Goal: Task Accomplishment & Management: Manage account settings

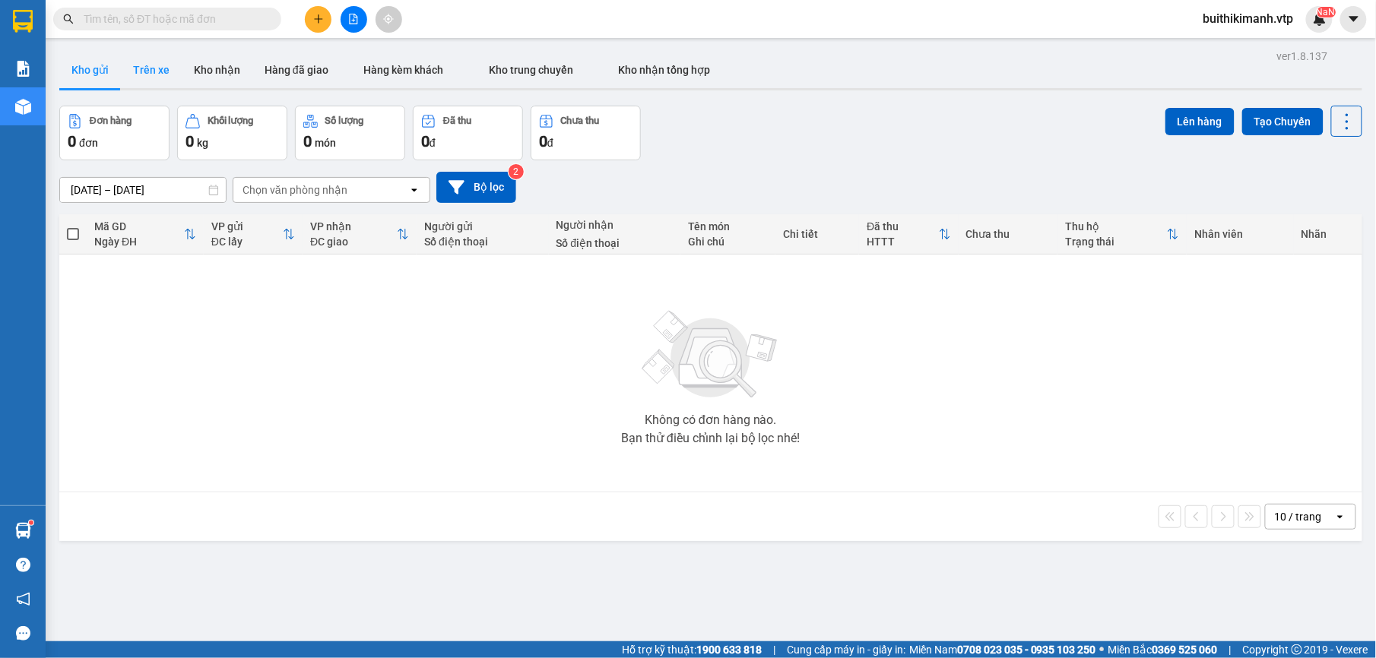
click at [163, 70] on button "Trên xe" at bounding box center [151, 70] width 61 height 36
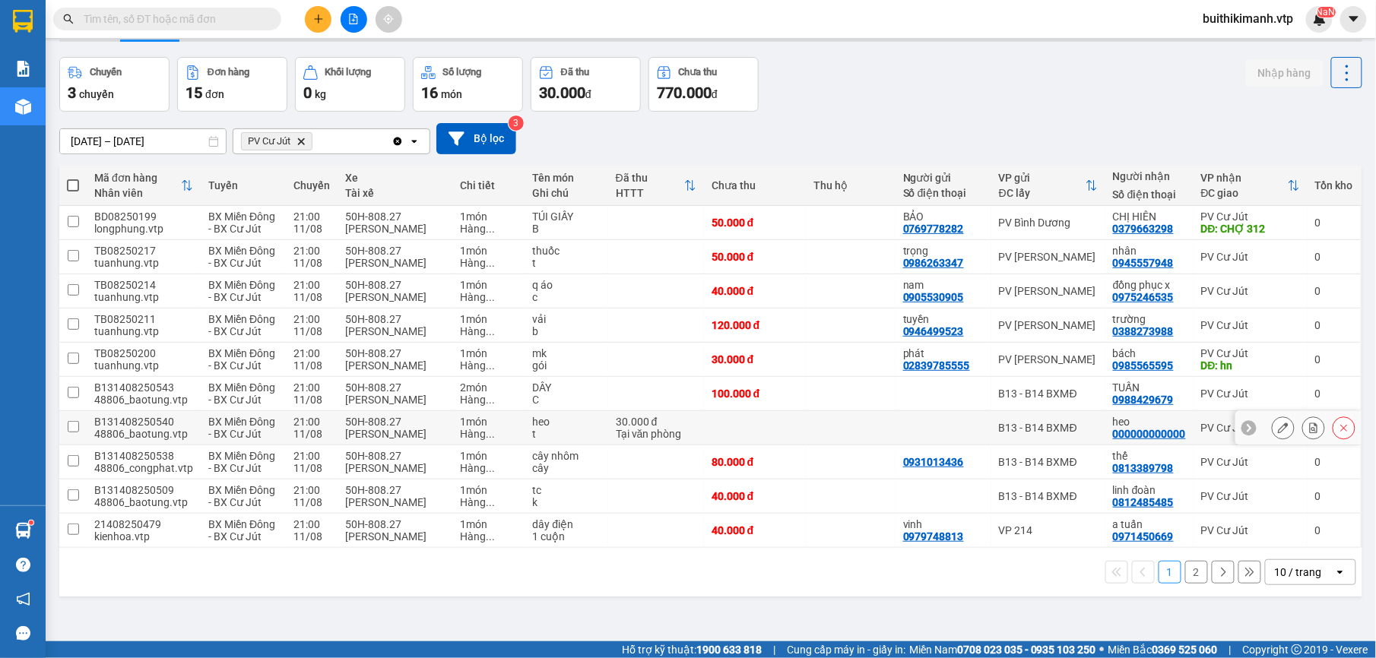
scroll to position [70, 0]
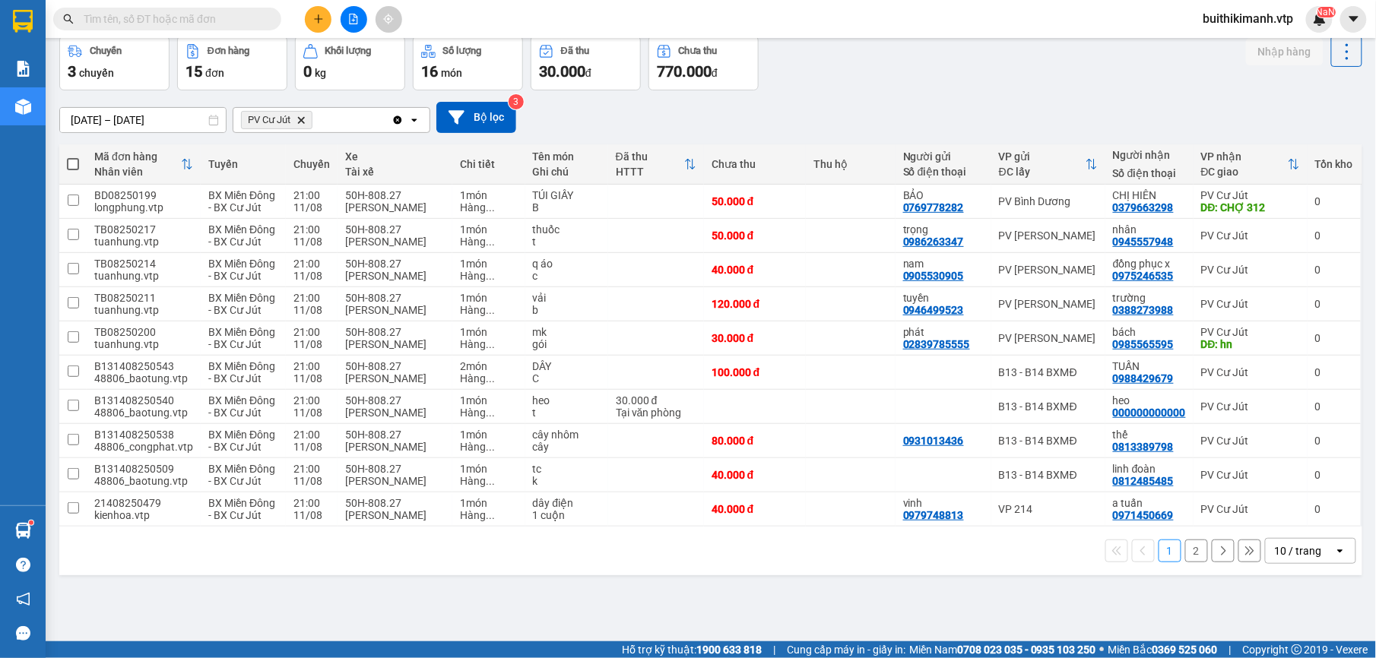
click at [1185, 560] on button "2" at bounding box center [1196, 551] width 23 height 23
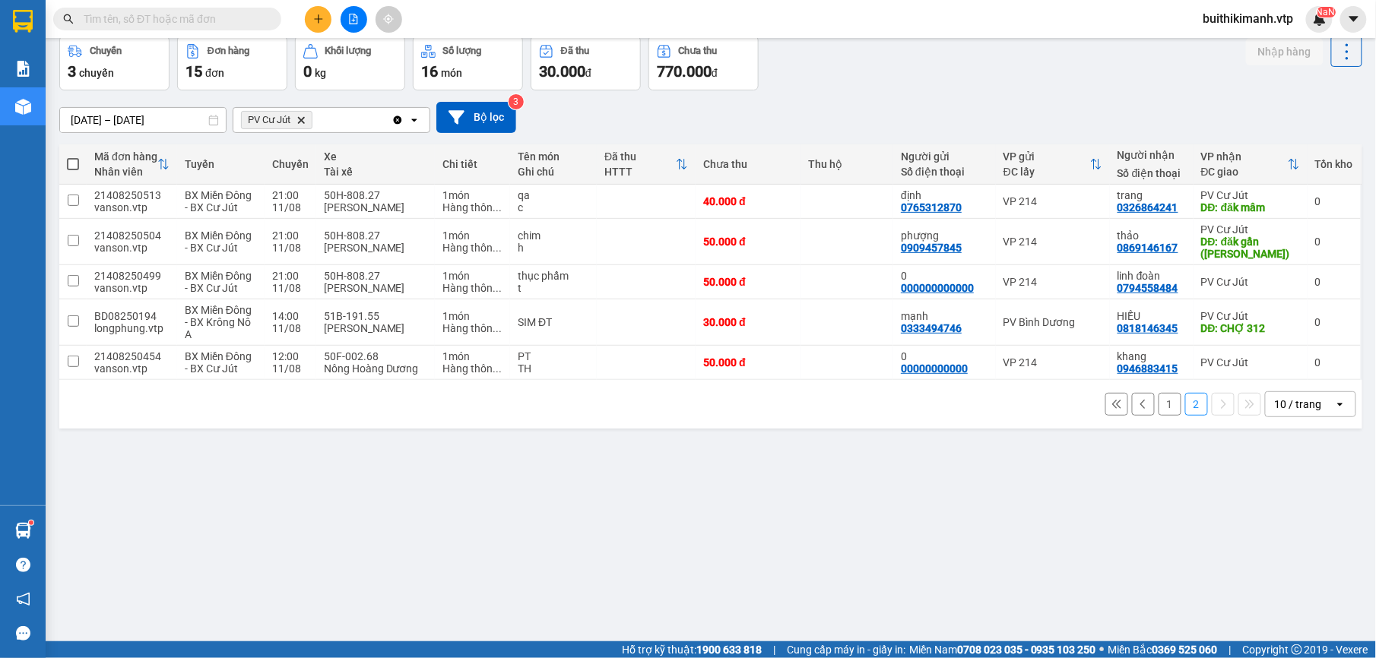
click at [1159, 412] on button "1" at bounding box center [1170, 404] width 23 height 23
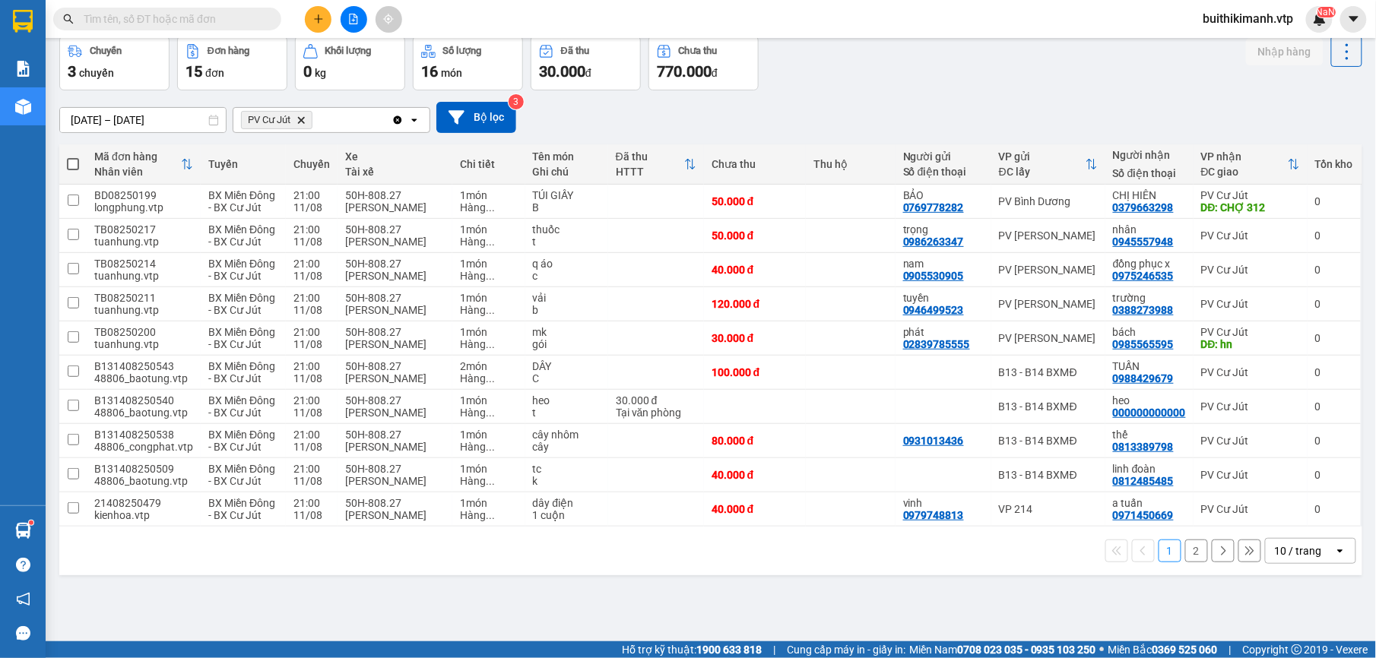
click at [733, 576] on div "ver 1.8.137 Kho gửi Trên xe Kho nhận Hàng đã giao Hàng kèm khách Kho trung chuy…" at bounding box center [710, 305] width 1315 height 658
click at [1056, 247] on td "PV [GEOGRAPHIC_DATA]" at bounding box center [1048, 236] width 114 height 34
checkbox input "true"
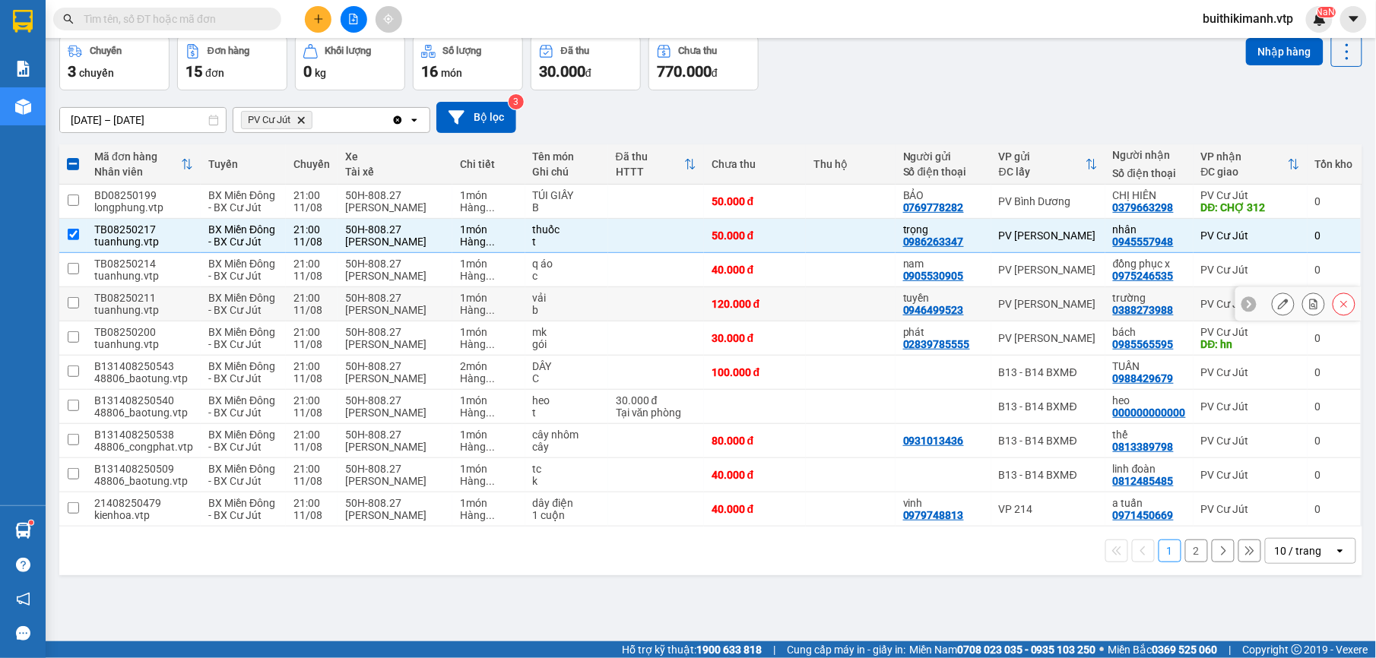
click at [999, 293] on td "PV [GEOGRAPHIC_DATA]" at bounding box center [1048, 304] width 114 height 34
checkbox input "true"
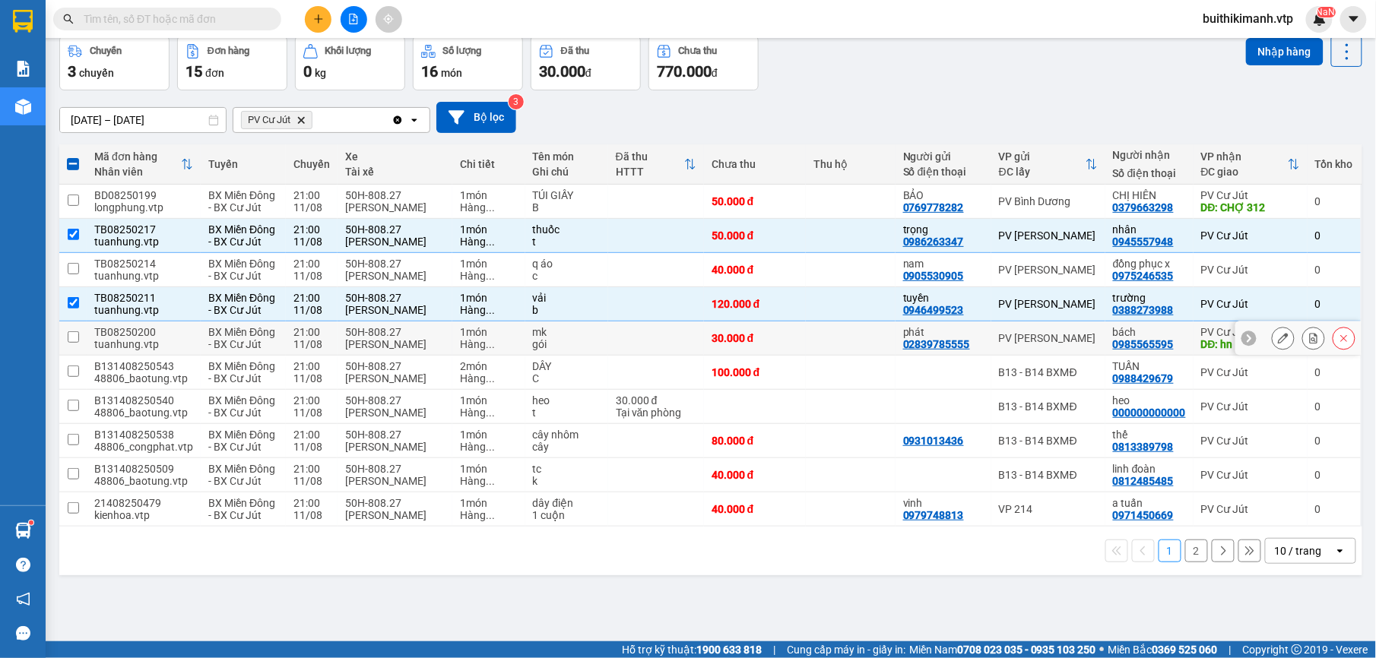
click at [1013, 350] on td "PV [GEOGRAPHIC_DATA]" at bounding box center [1048, 339] width 114 height 34
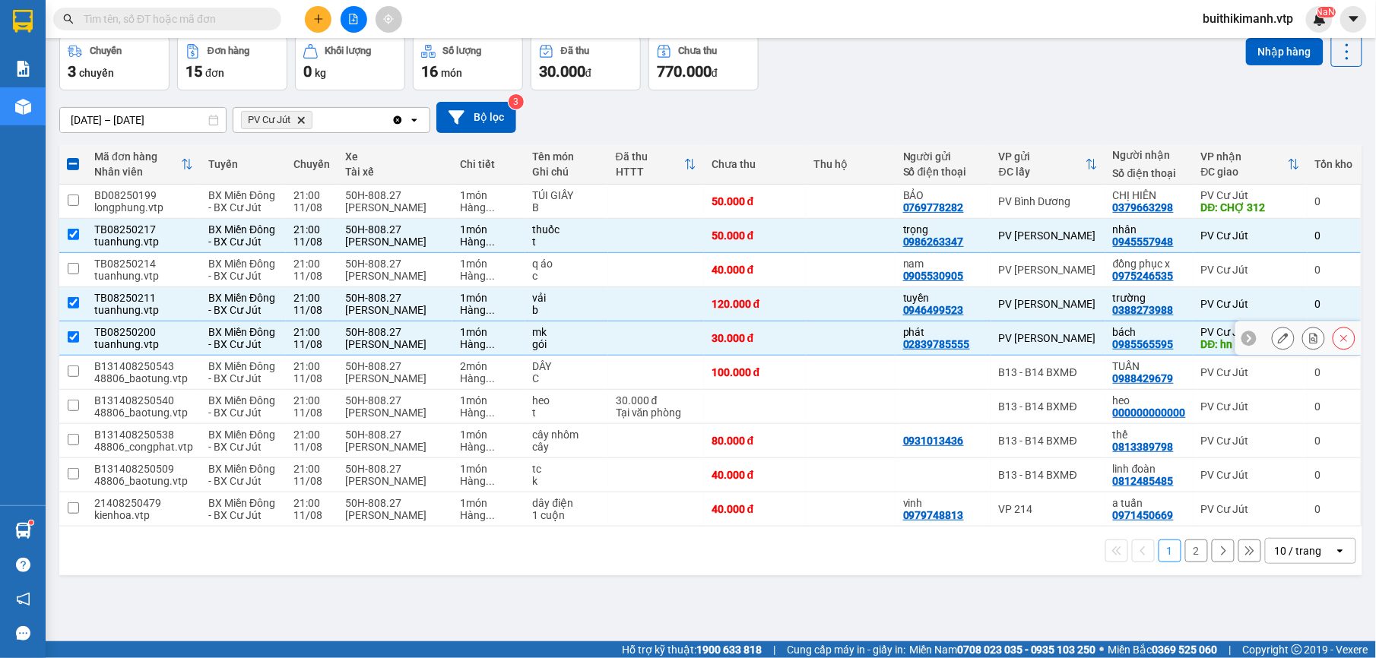
checkbox input "true"
click at [1029, 387] on td "B13 - B14 BXMĐ" at bounding box center [1048, 373] width 114 height 34
checkbox input "true"
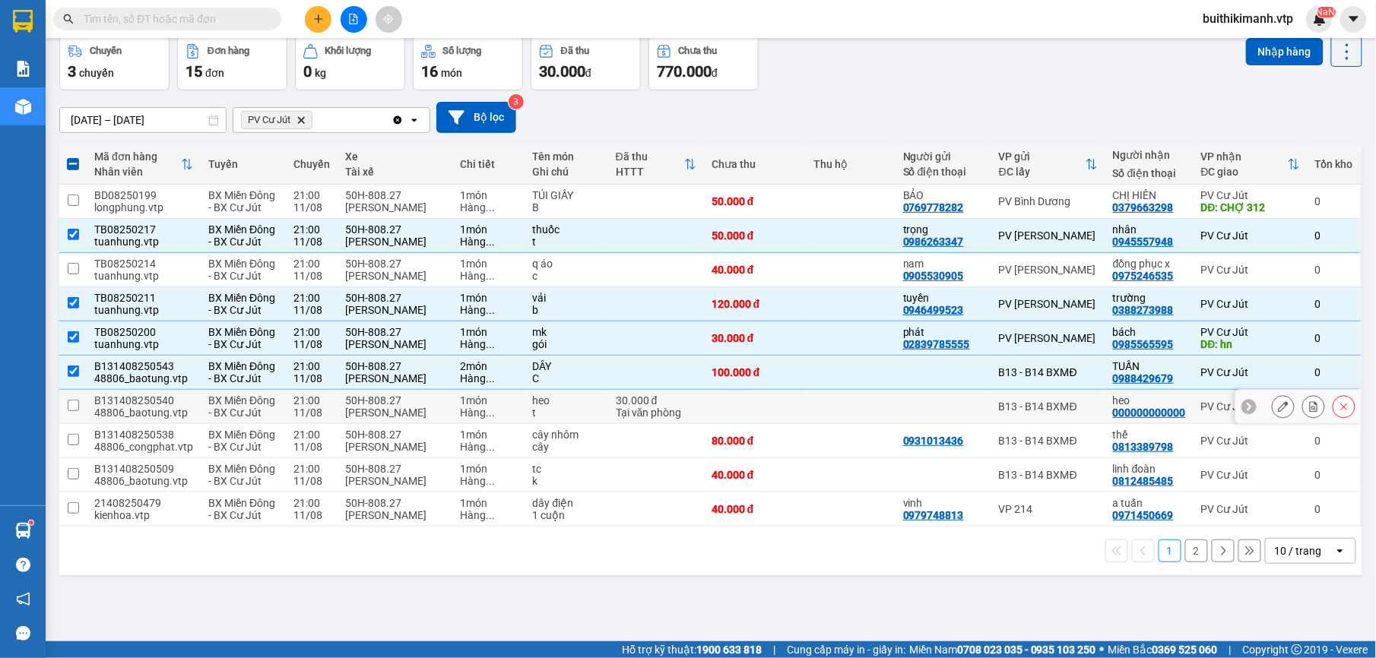
click at [1020, 411] on div "B13 - B14 BXMĐ" at bounding box center [1048, 407] width 99 height 12
checkbox input "true"
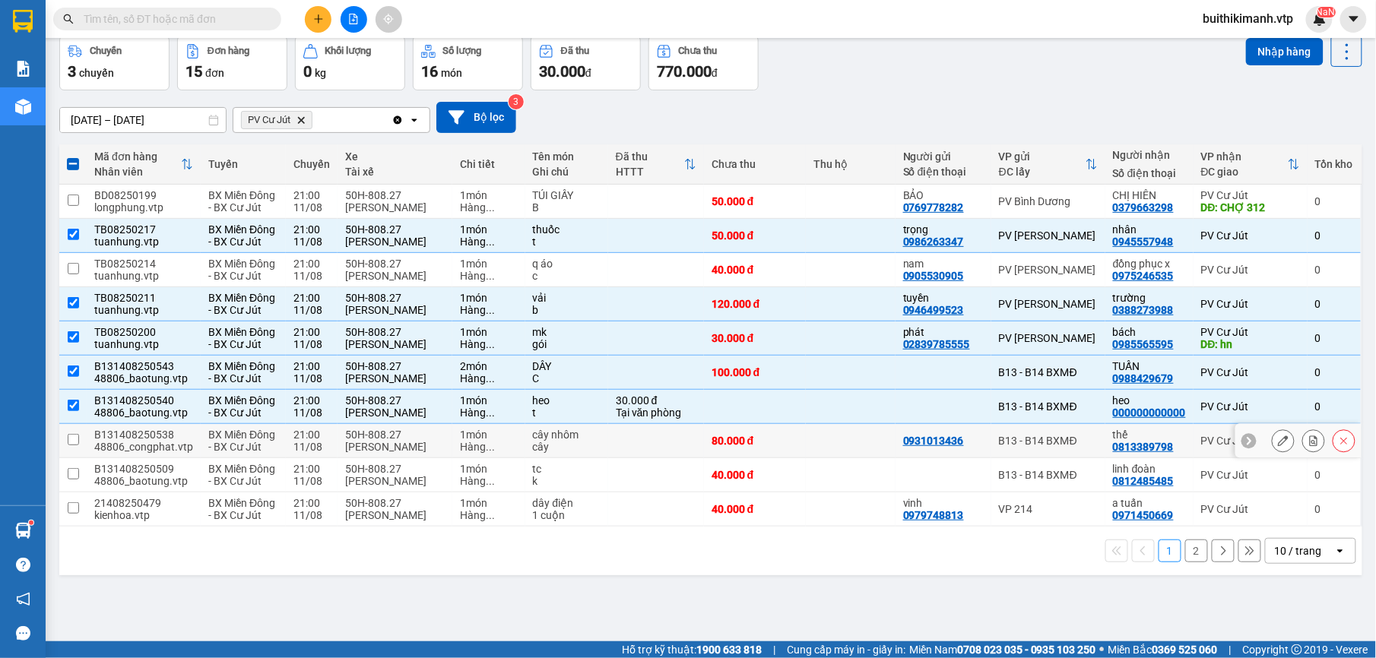
click at [1019, 451] on td "B13 - B14 BXMĐ" at bounding box center [1048, 441] width 114 height 34
checkbox input "true"
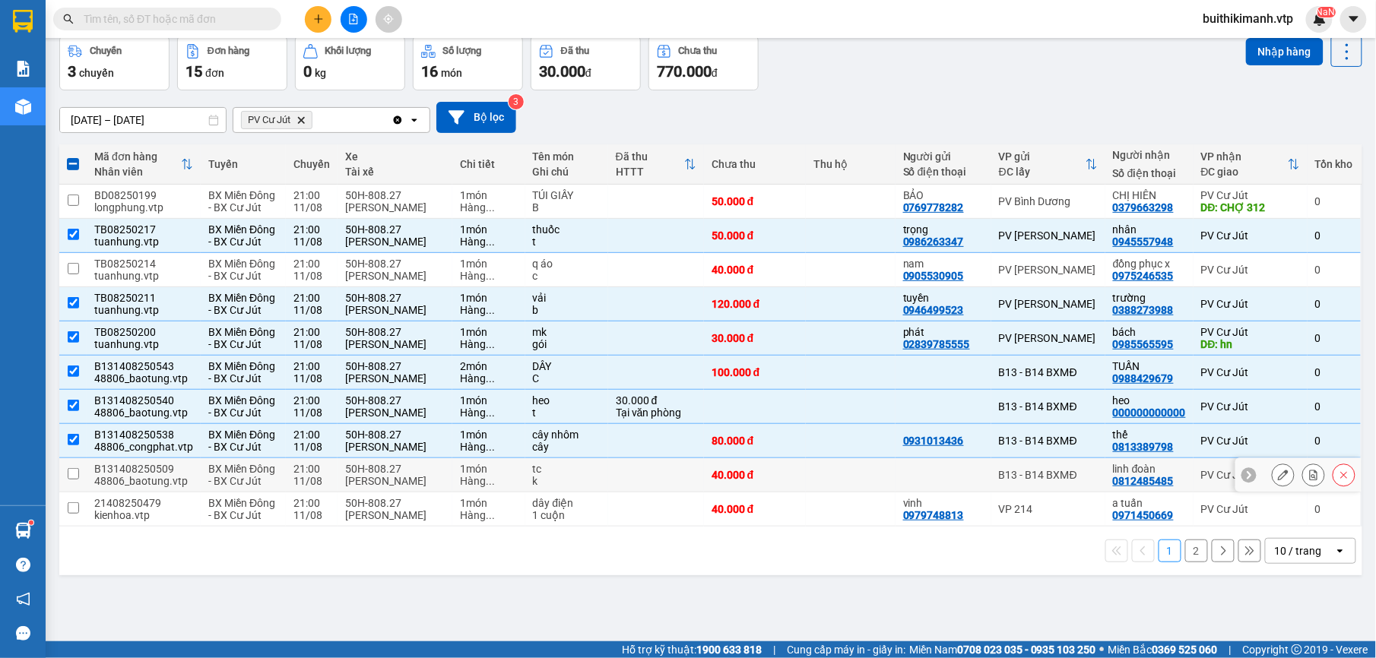
click at [1019, 469] on td "B13 - B14 BXMĐ" at bounding box center [1048, 475] width 114 height 34
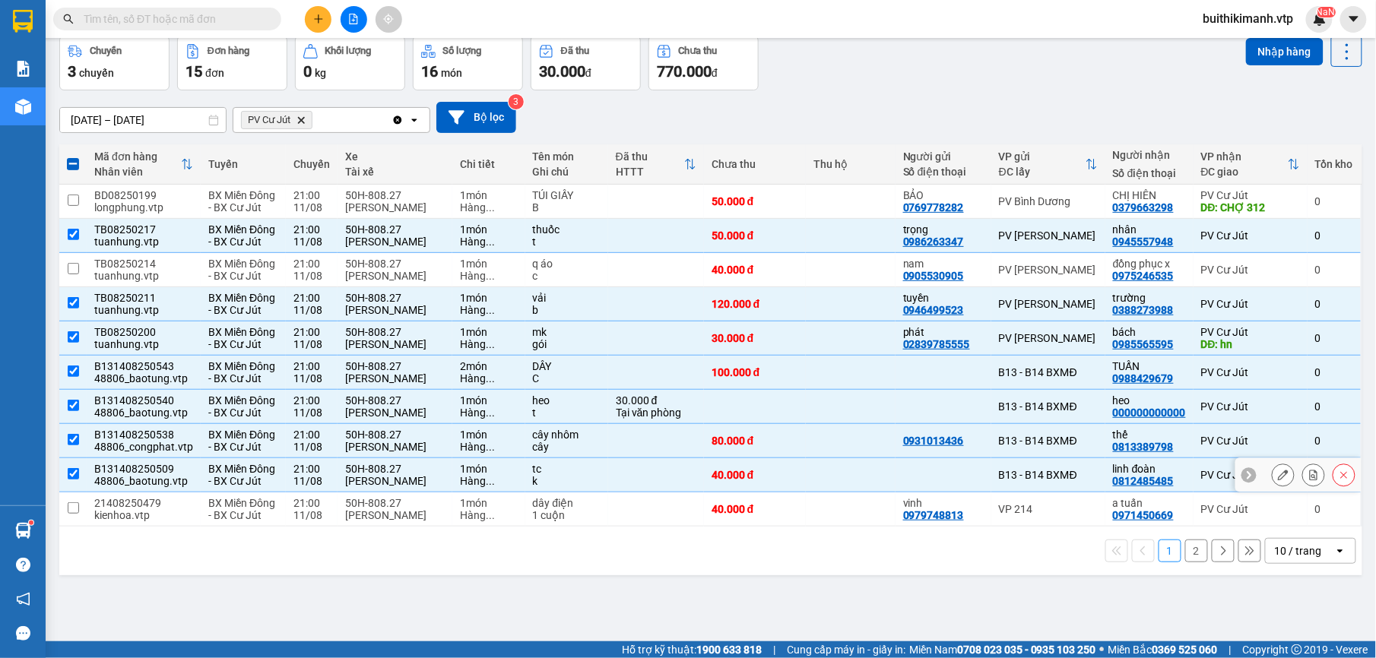
checkbox input "true"
click at [1005, 515] on div "VP 214" at bounding box center [1048, 509] width 99 height 12
checkbox input "true"
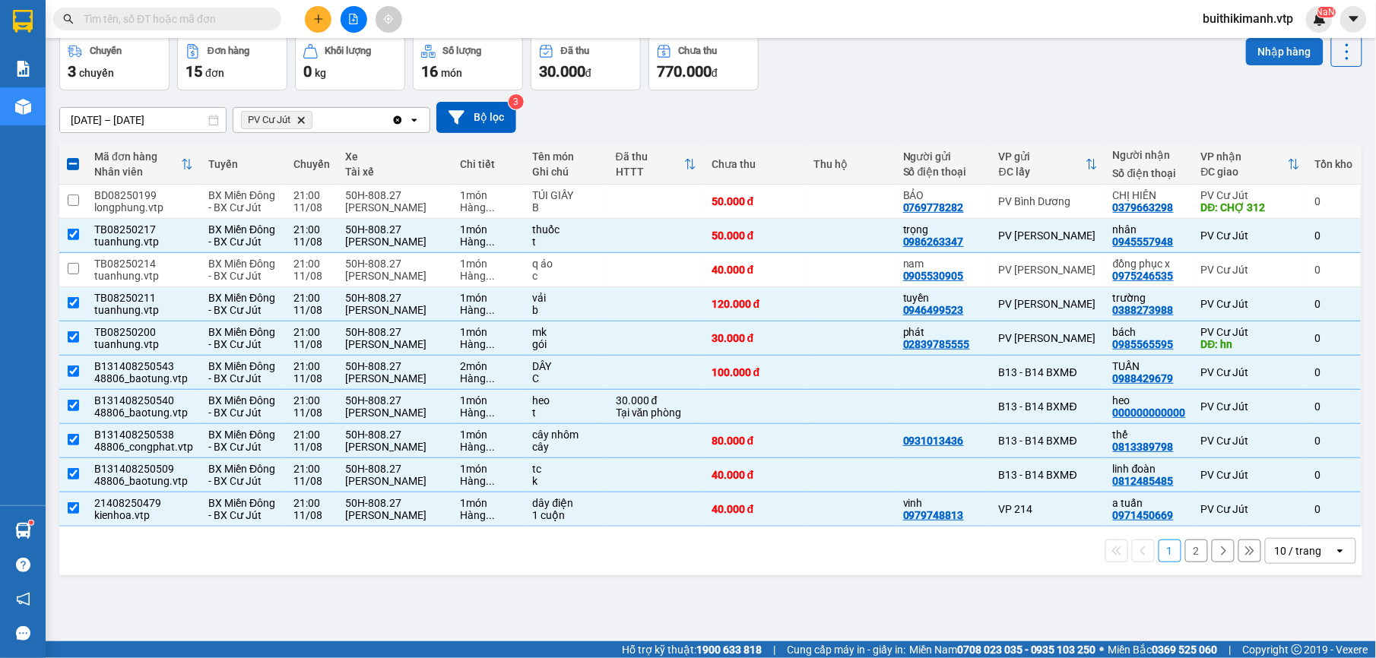
click at [1270, 46] on button "Nhập hàng" at bounding box center [1285, 51] width 78 height 27
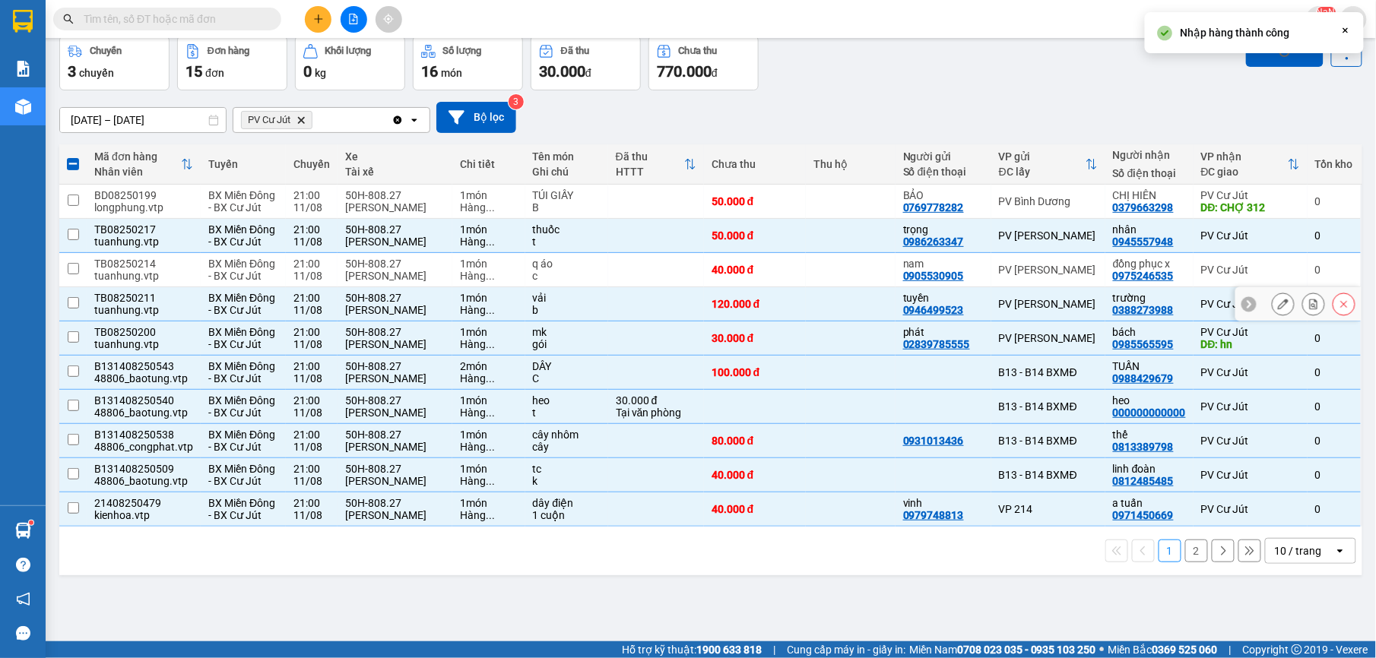
checkbox input "false"
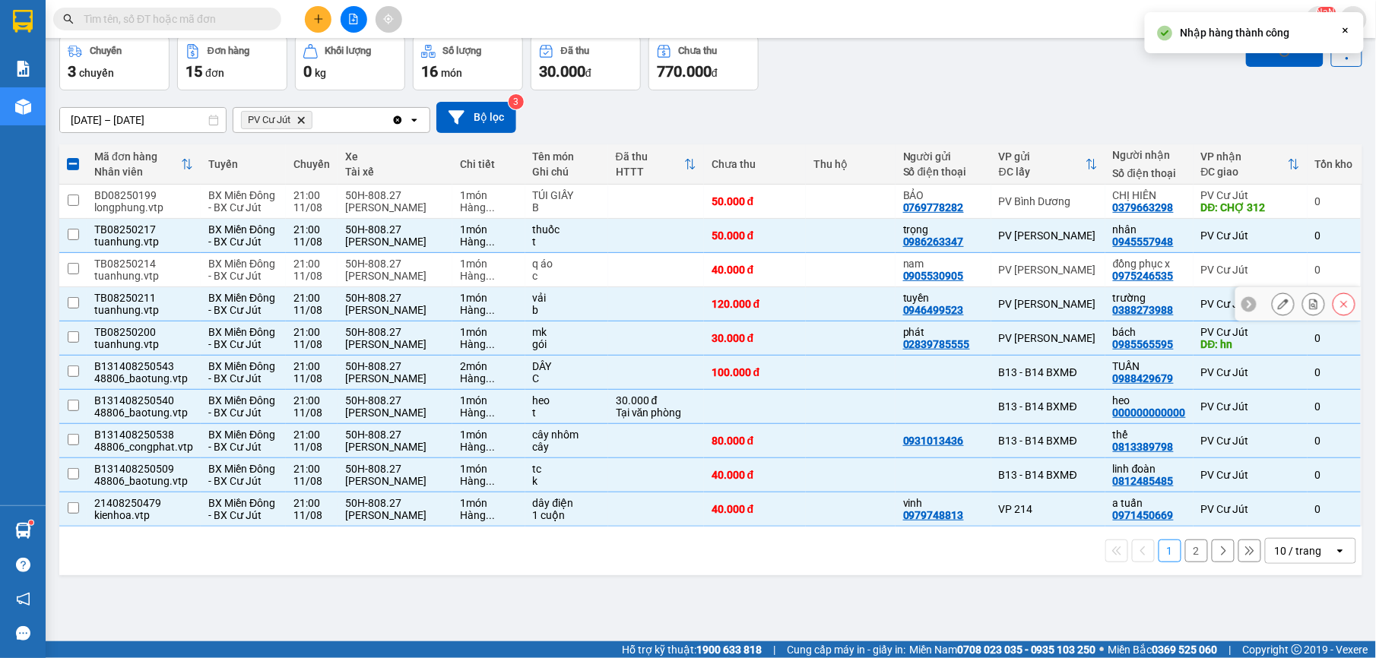
checkbox input "false"
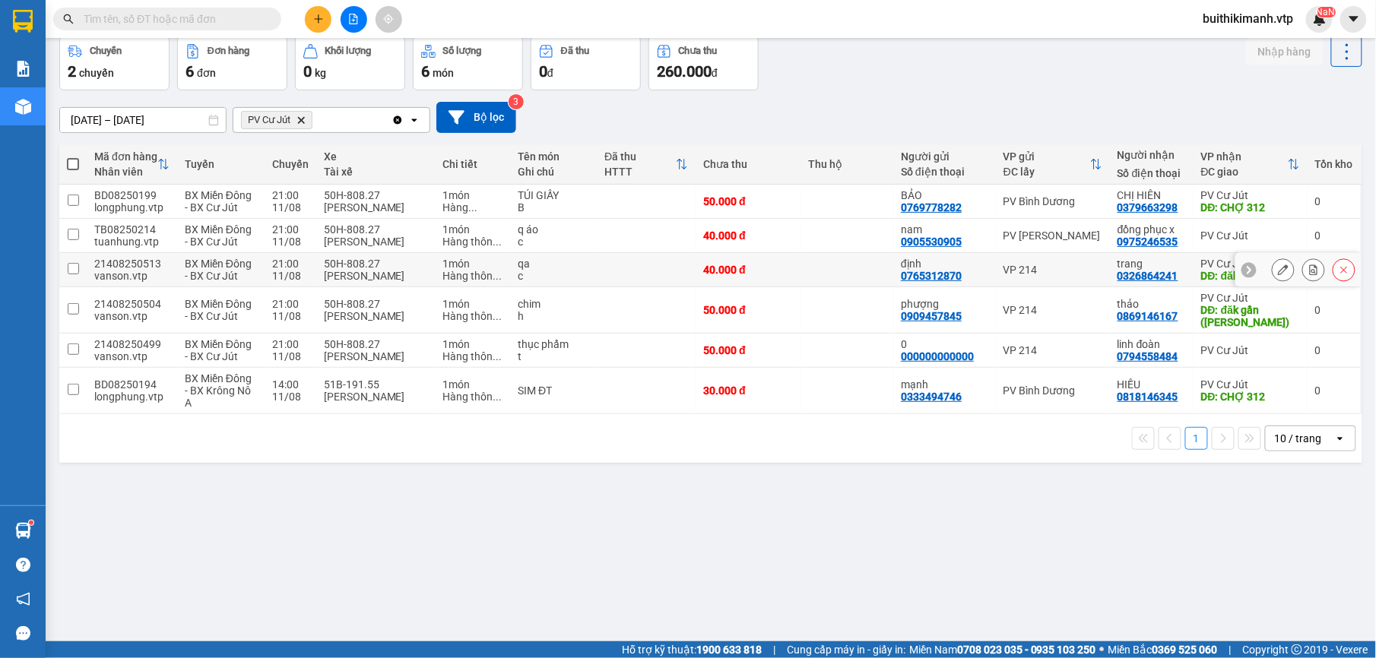
click at [1060, 271] on div "VP 214" at bounding box center [1053, 270] width 99 height 12
checkbox input "true"
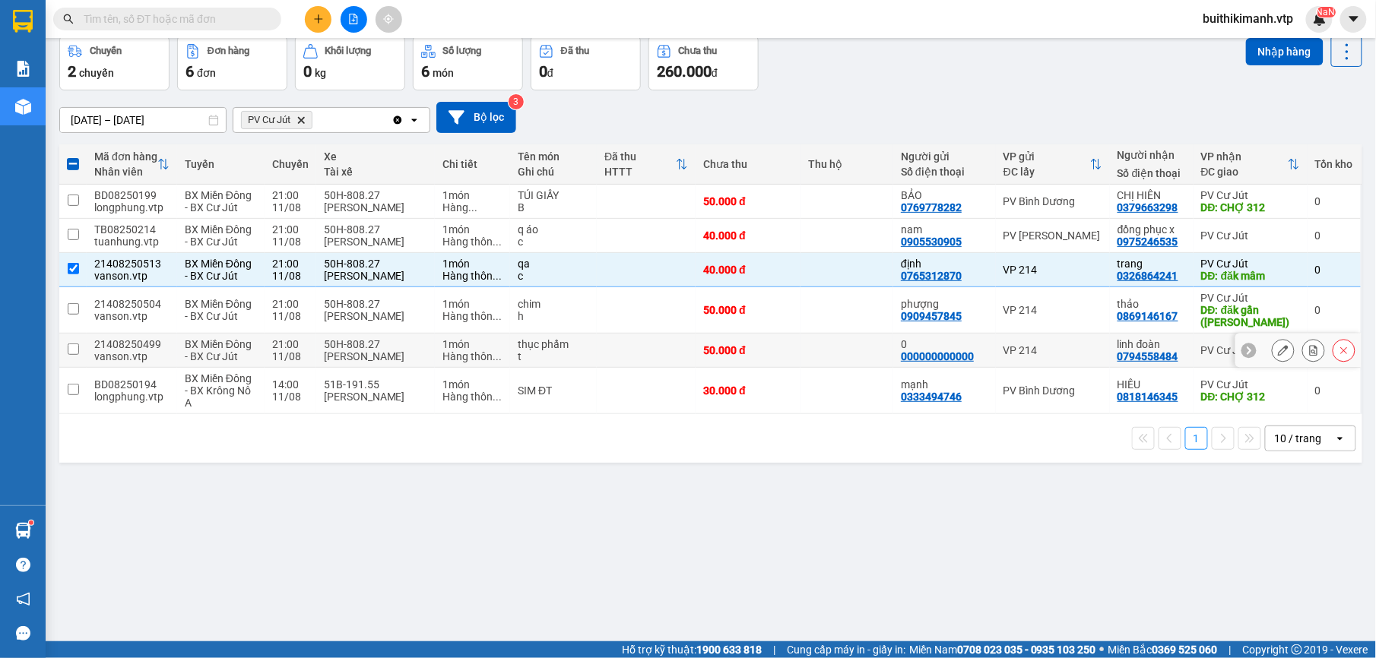
click at [1051, 350] on div "VP 214" at bounding box center [1053, 350] width 99 height 12
checkbox input "true"
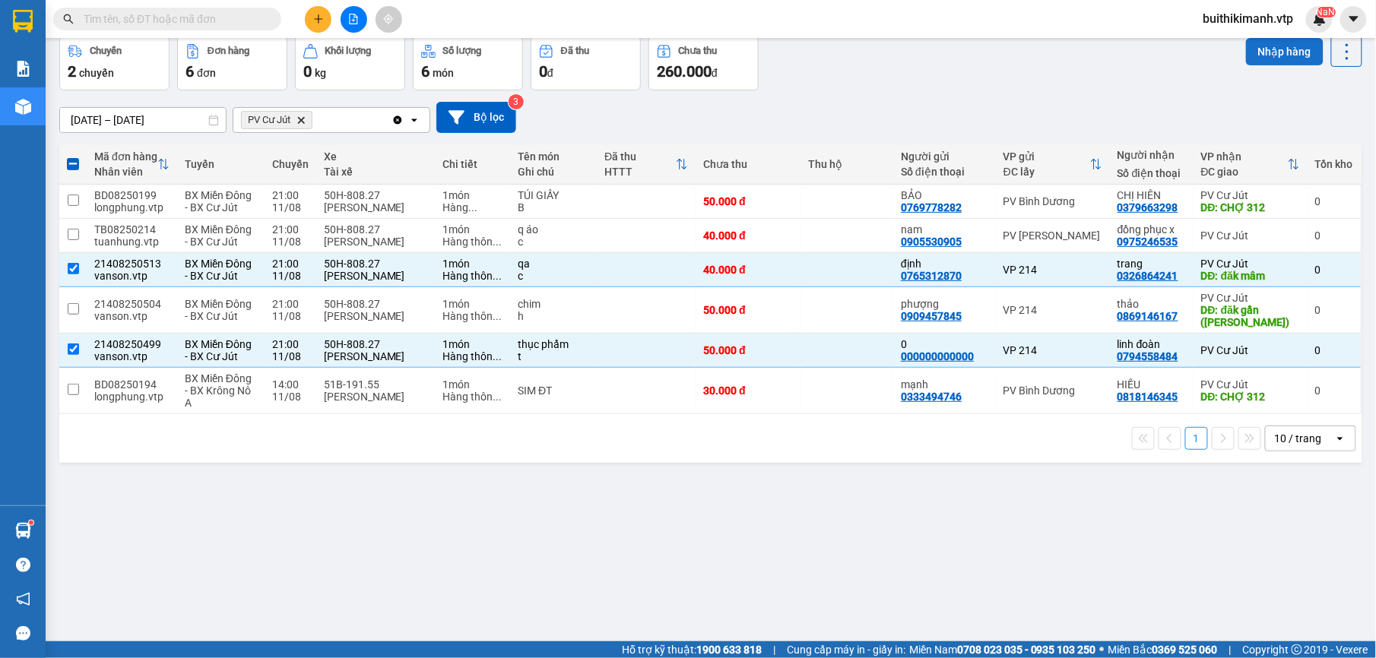
click at [1246, 50] on button "Nhập hàng" at bounding box center [1285, 51] width 78 height 27
checkbox input "false"
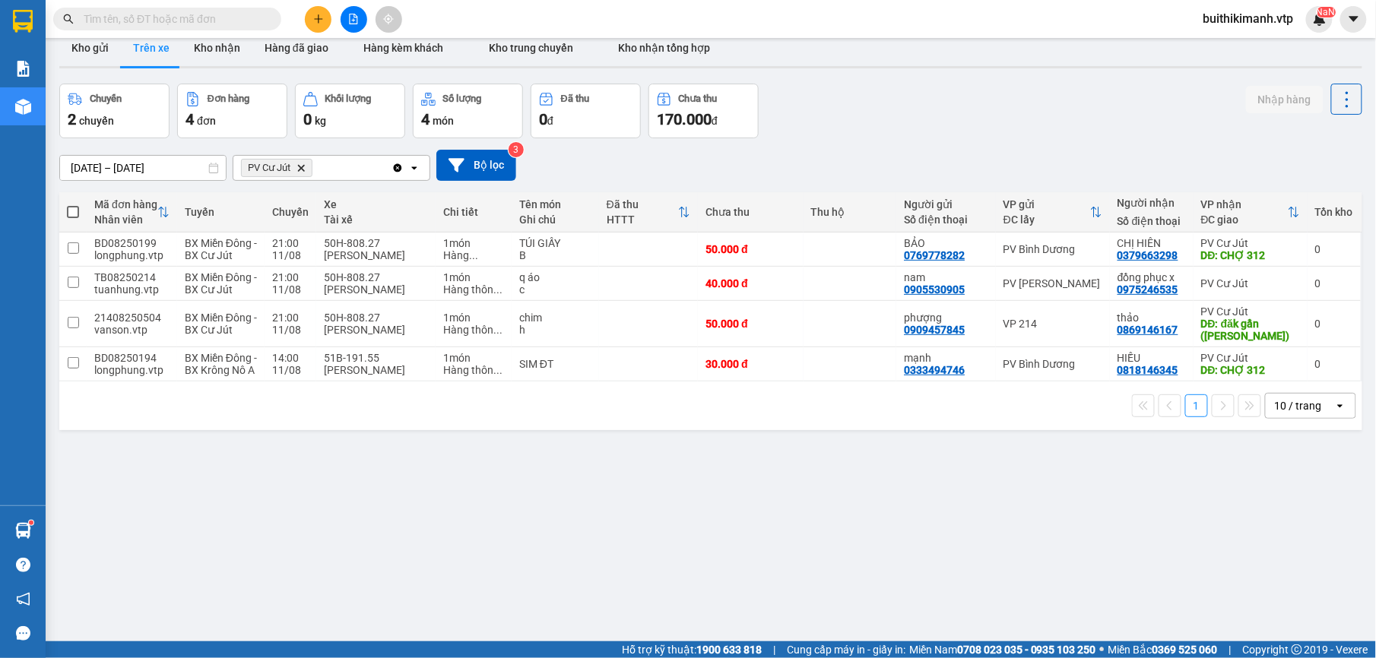
scroll to position [0, 0]
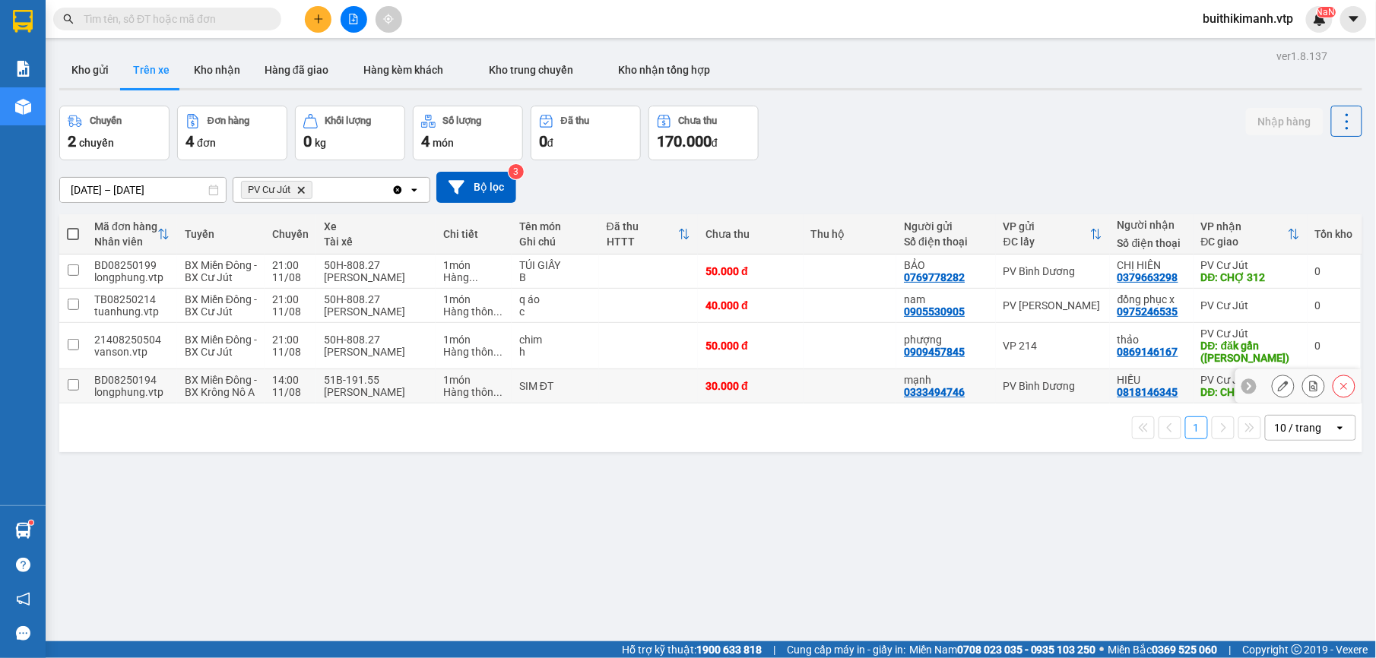
click at [684, 402] on td at bounding box center [649, 387] width 100 height 34
checkbox input "true"
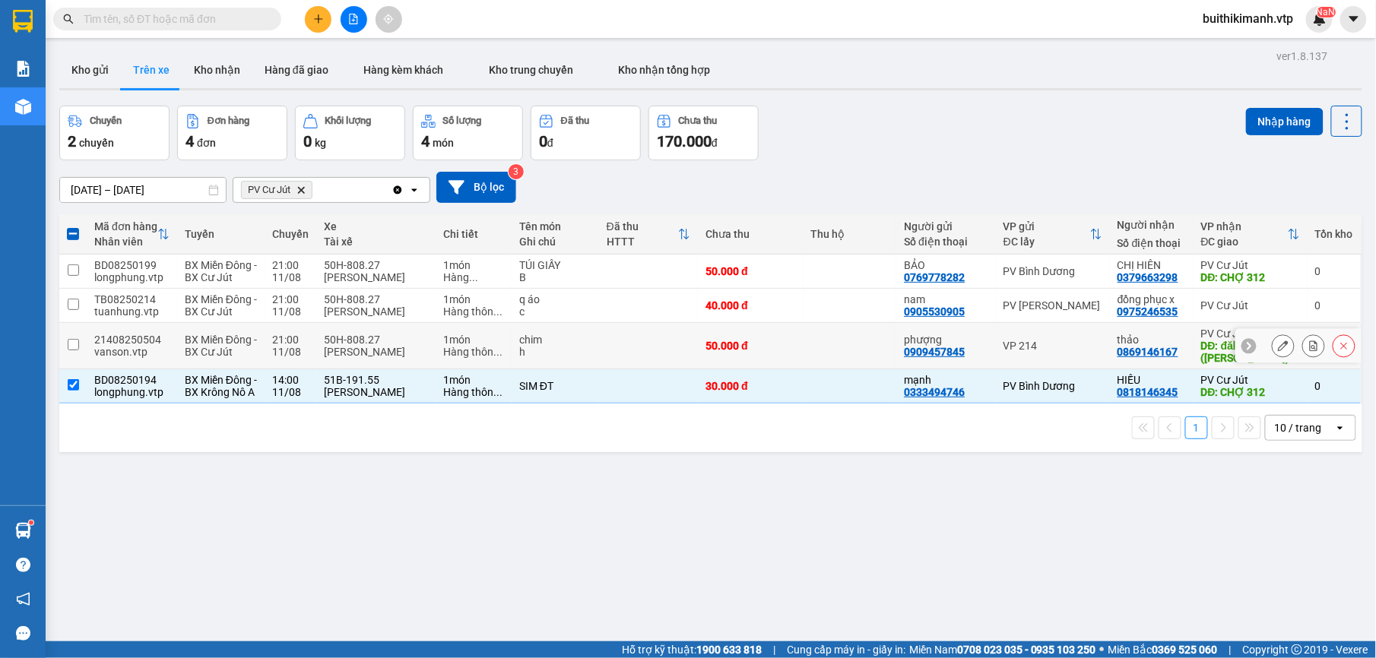
click at [712, 357] on td "50.000 đ" at bounding box center [750, 346] width 105 height 46
checkbox input "true"
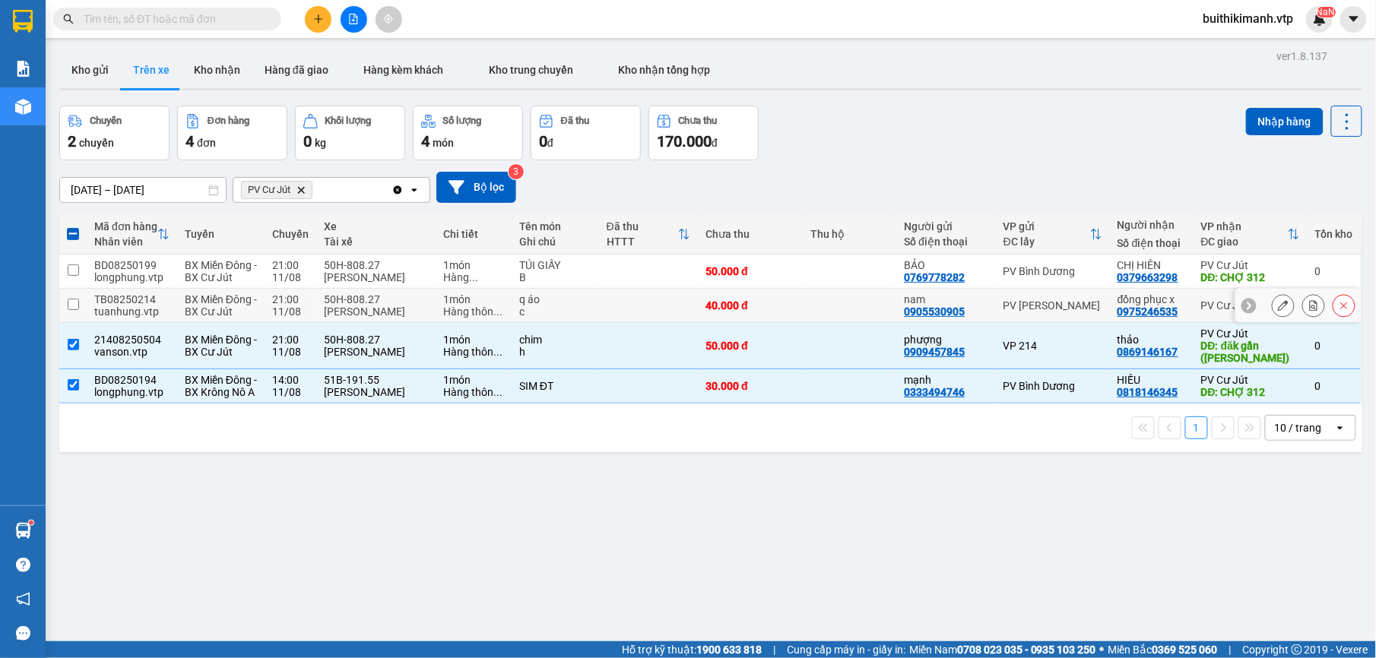
click at [698, 297] on td "40.000 đ" at bounding box center [750, 306] width 105 height 34
checkbox input "true"
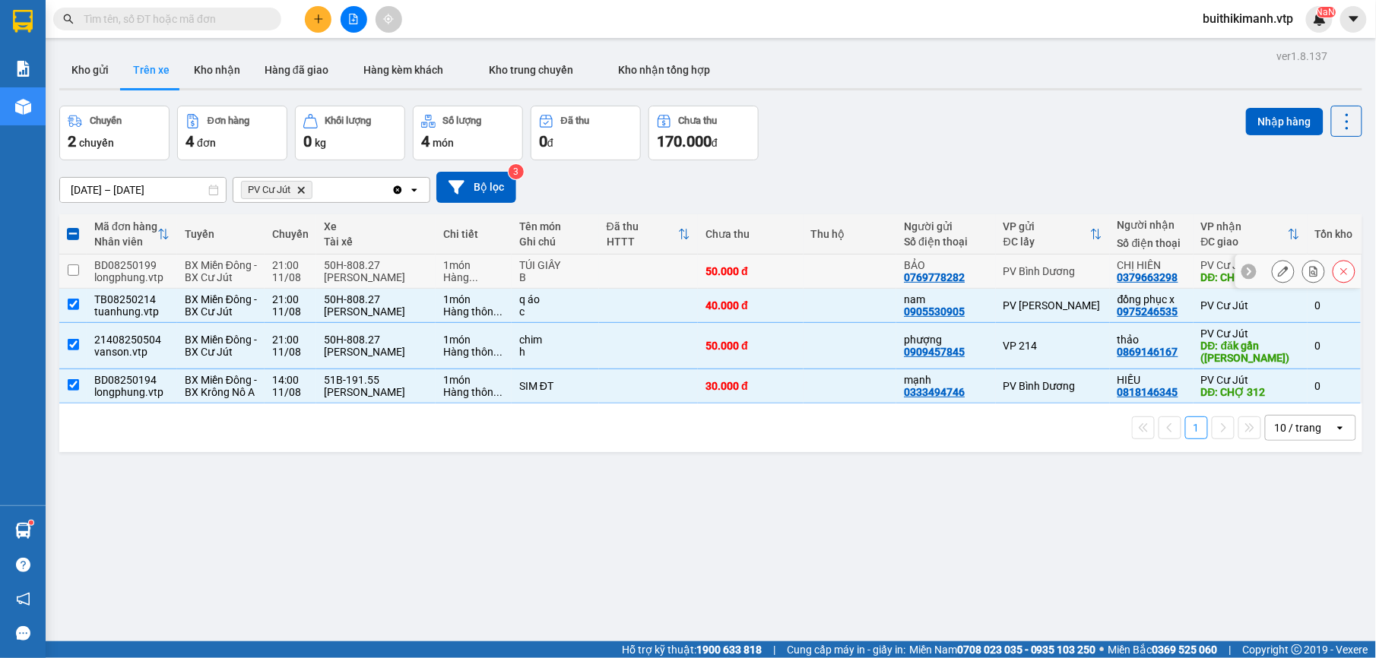
click at [706, 265] on div "50.000 đ" at bounding box center [751, 271] width 90 height 12
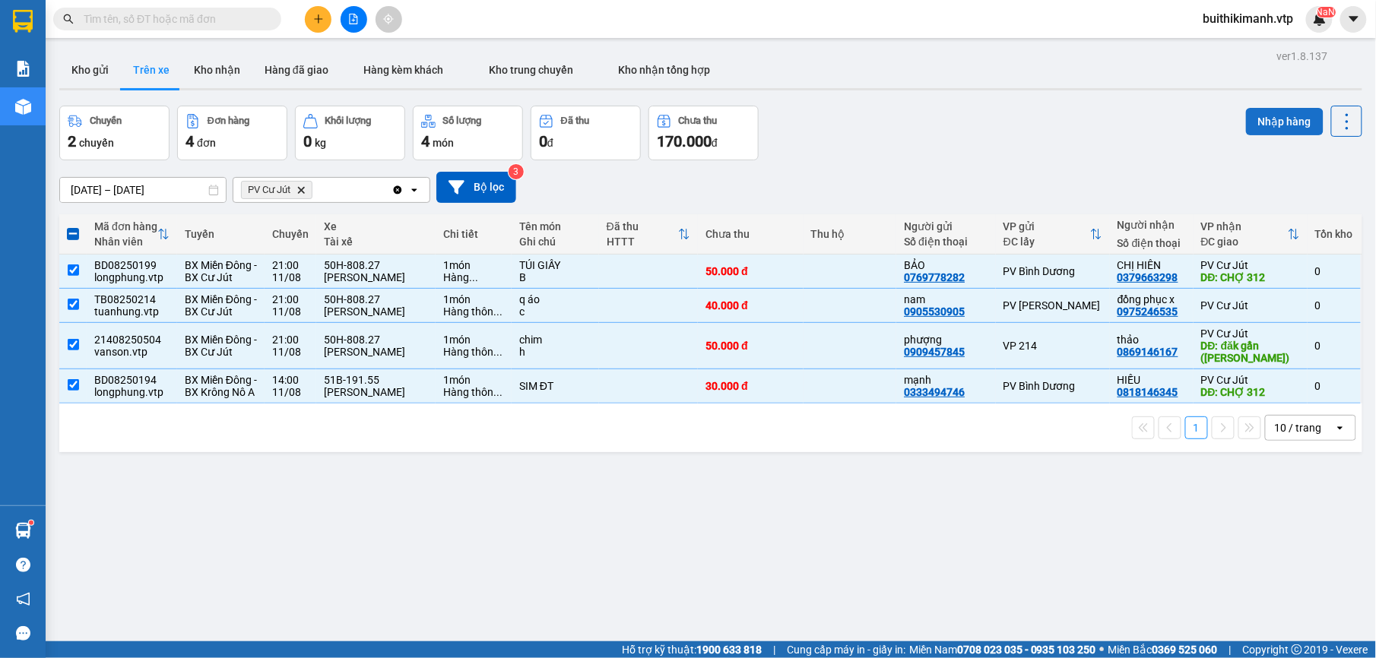
click at [1253, 116] on button "Nhập hàng" at bounding box center [1285, 121] width 78 height 27
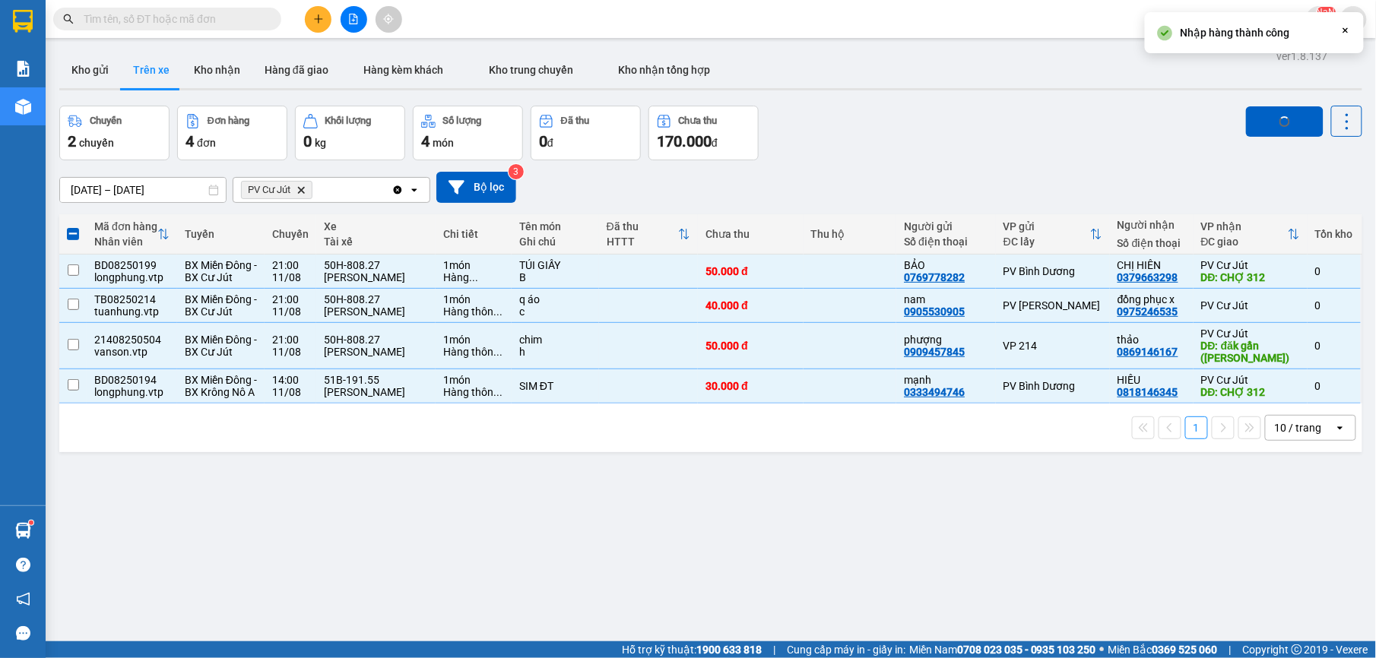
checkbox input "false"
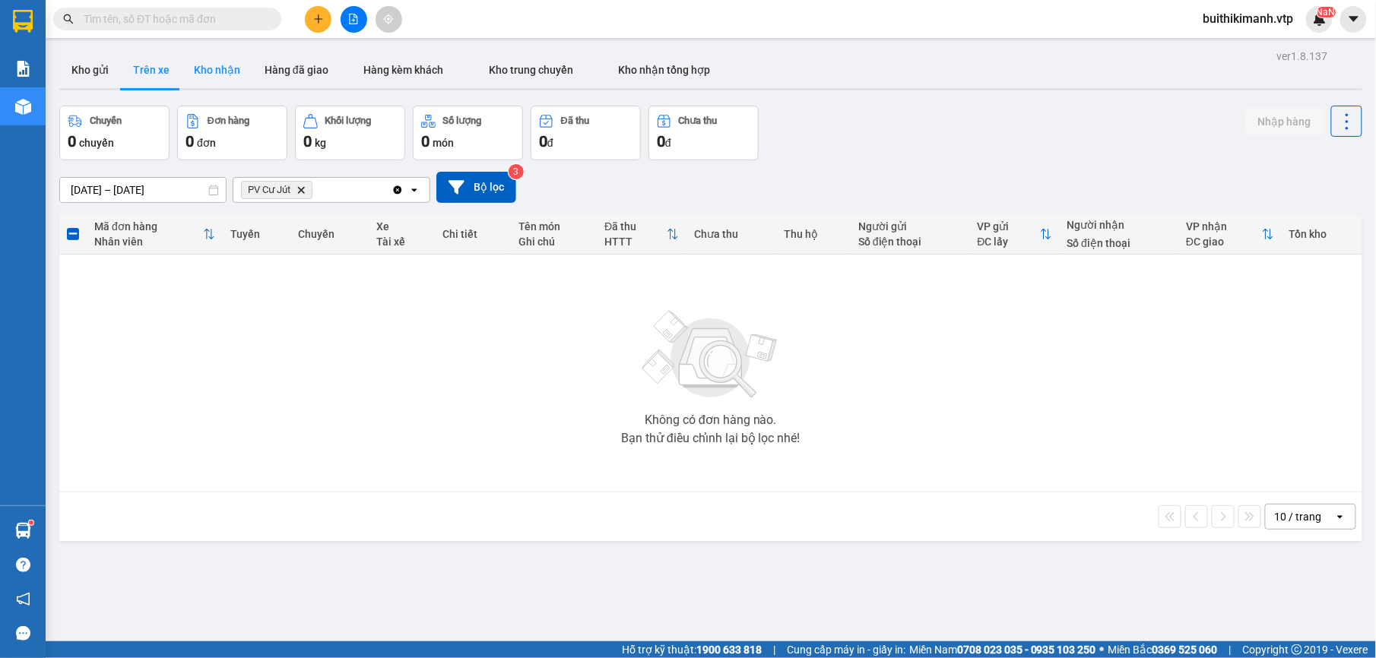
click at [219, 64] on button "Kho nhận" at bounding box center [217, 70] width 71 height 36
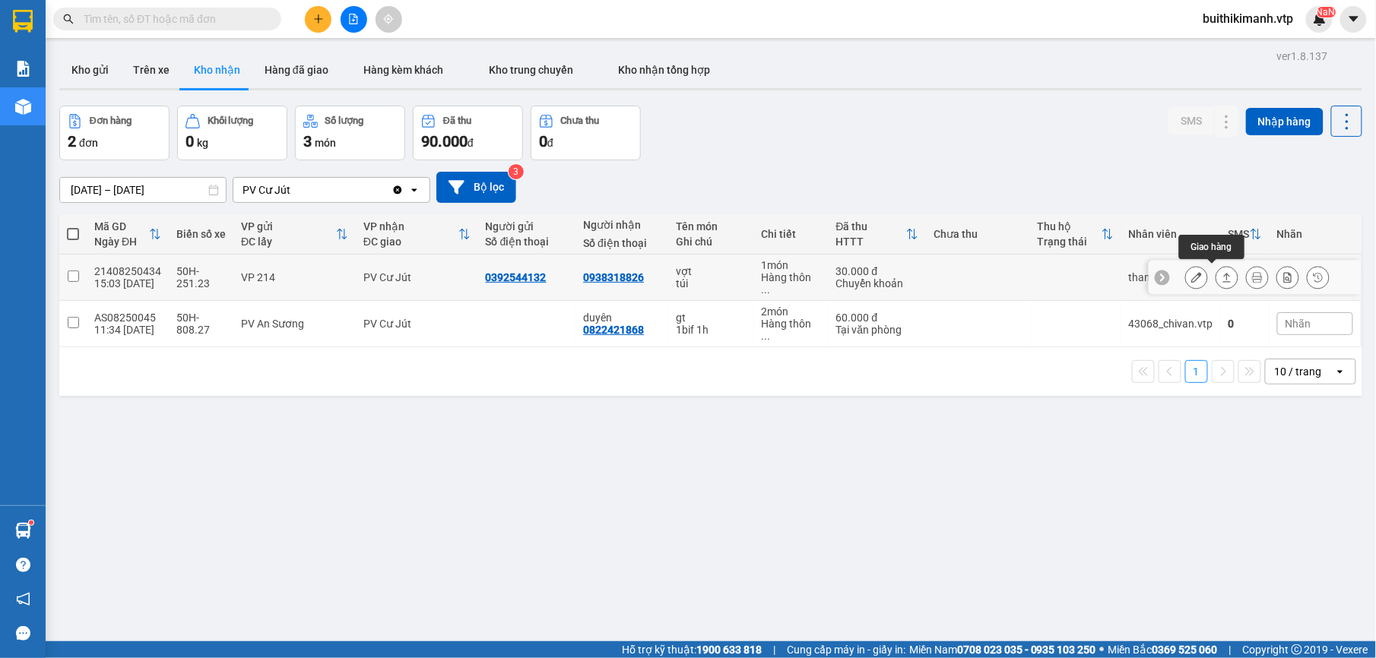
click at [1199, 274] on div at bounding box center [1257, 277] width 144 height 23
click at [1217, 262] on div at bounding box center [1255, 278] width 213 height 34
click at [1217, 281] on button at bounding box center [1227, 278] width 21 height 27
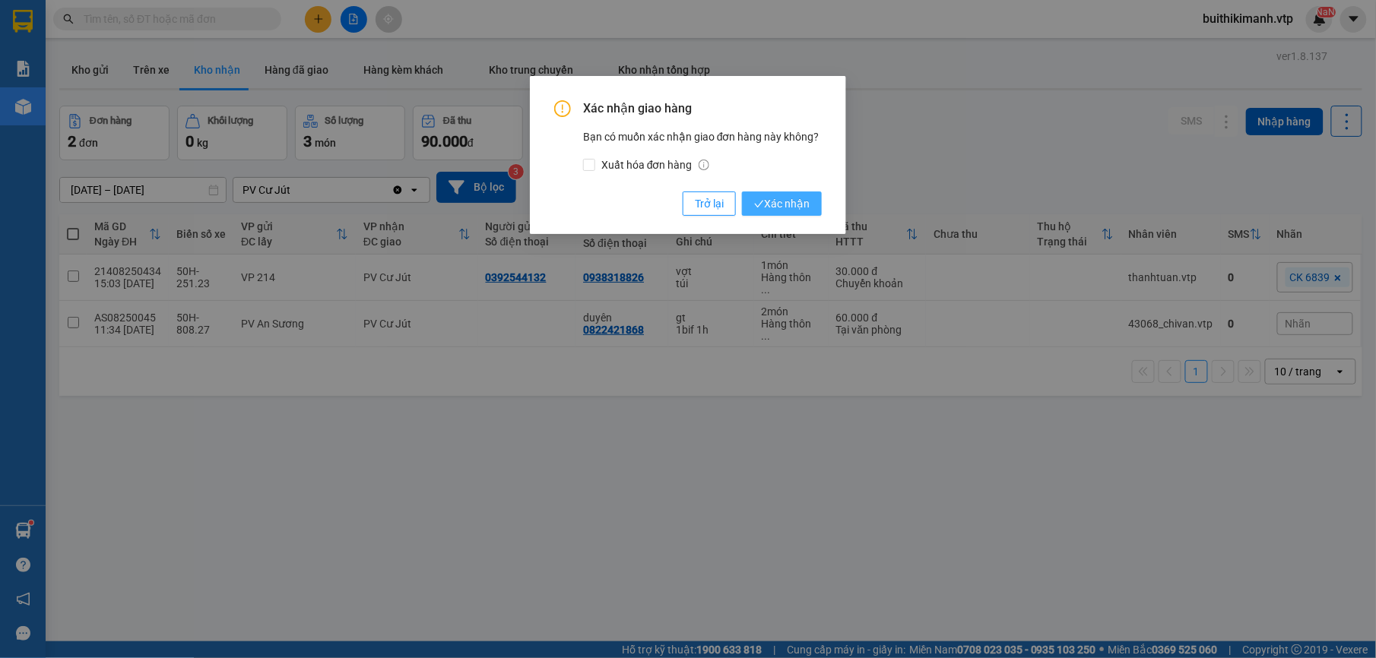
click at [782, 211] on span "Xác nhận" at bounding box center [782, 203] width 56 height 17
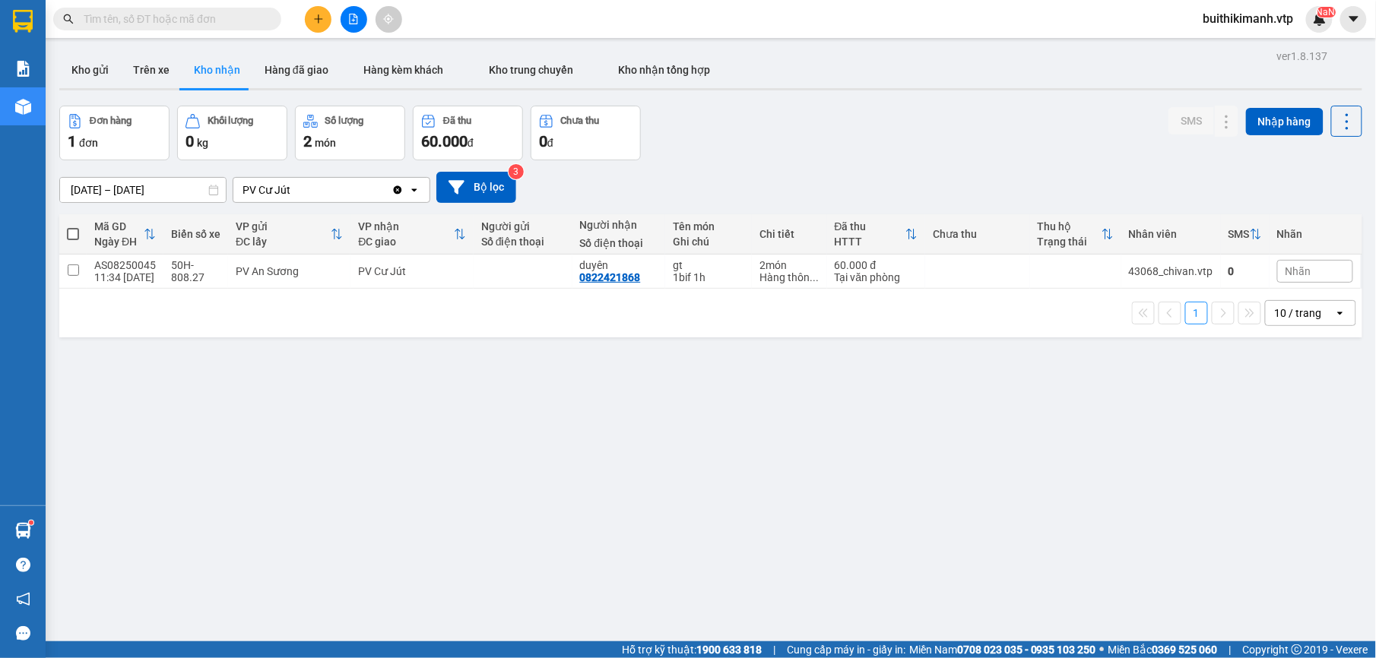
click at [170, 195] on input "09/08/2025 – 11/08/2025" at bounding box center [143, 190] width 166 height 24
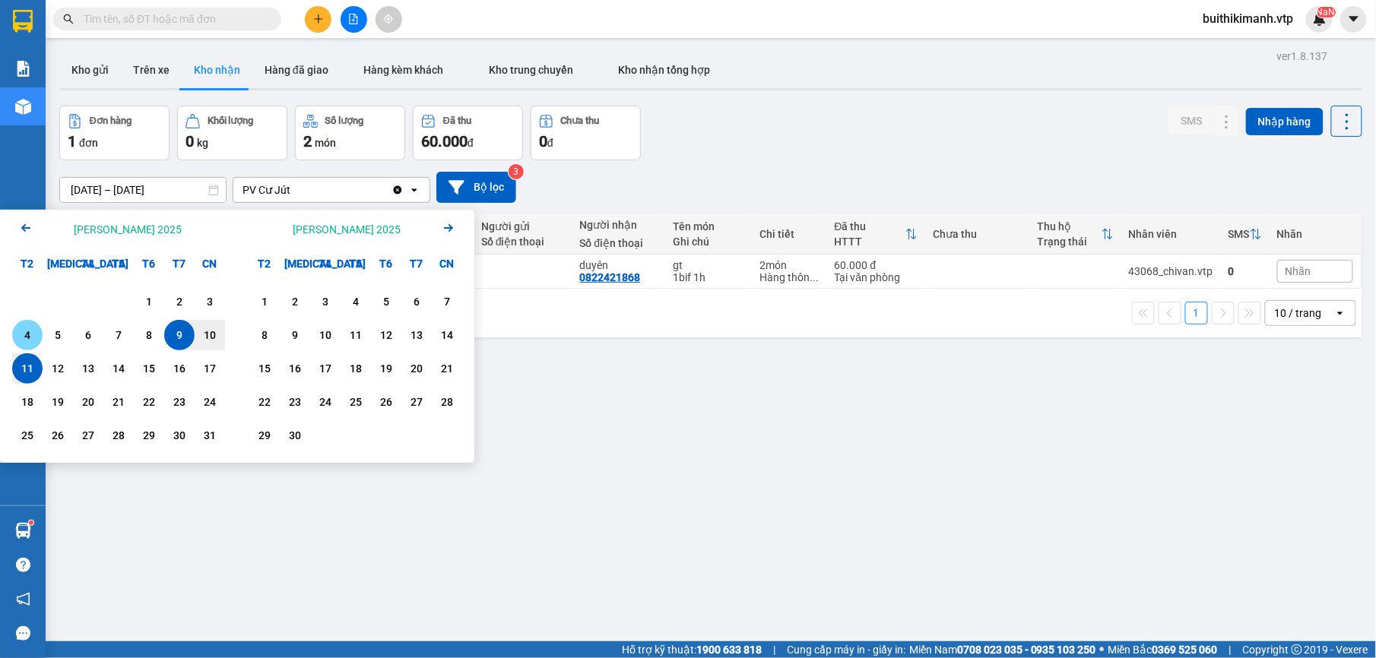
click at [15, 338] on div "4" at bounding box center [27, 335] width 30 height 30
click at [36, 368] on div "11" at bounding box center [27, 369] width 21 height 18
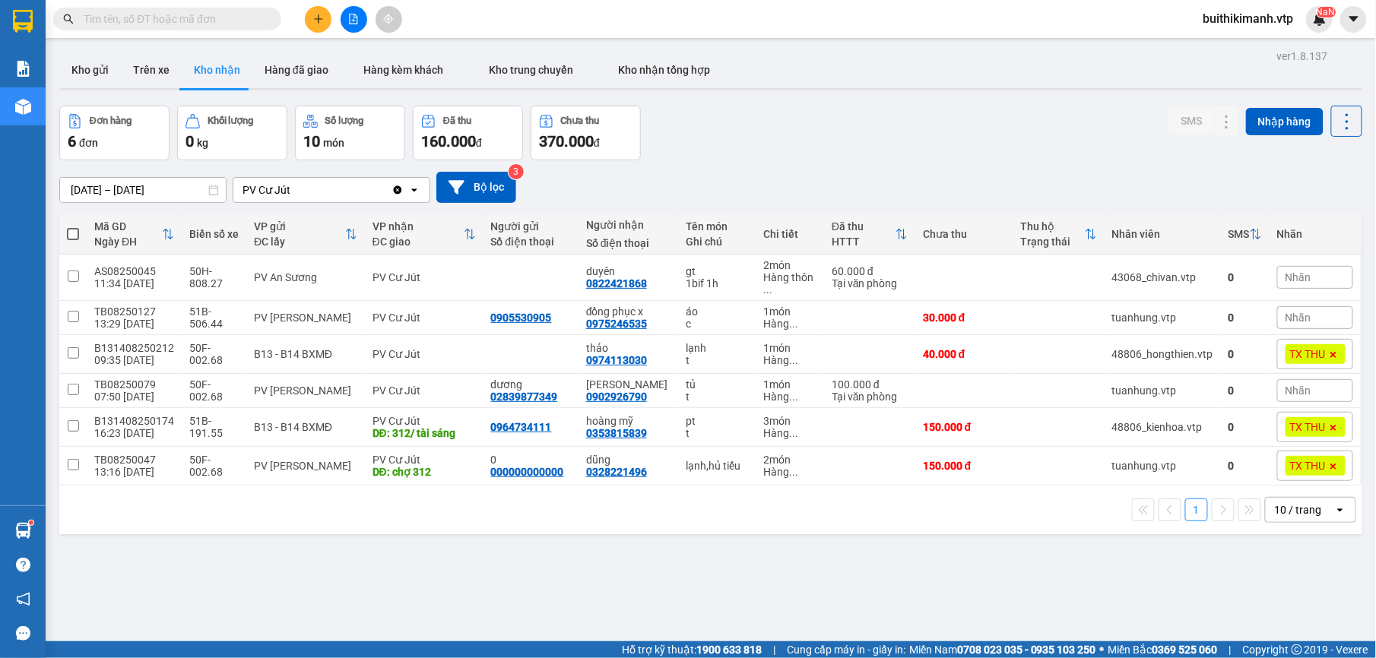
click at [211, 187] on icon at bounding box center [213, 190] width 11 height 11
click at [167, 195] on input "04/08/2025 – 11/08/2025" at bounding box center [143, 190] width 166 height 24
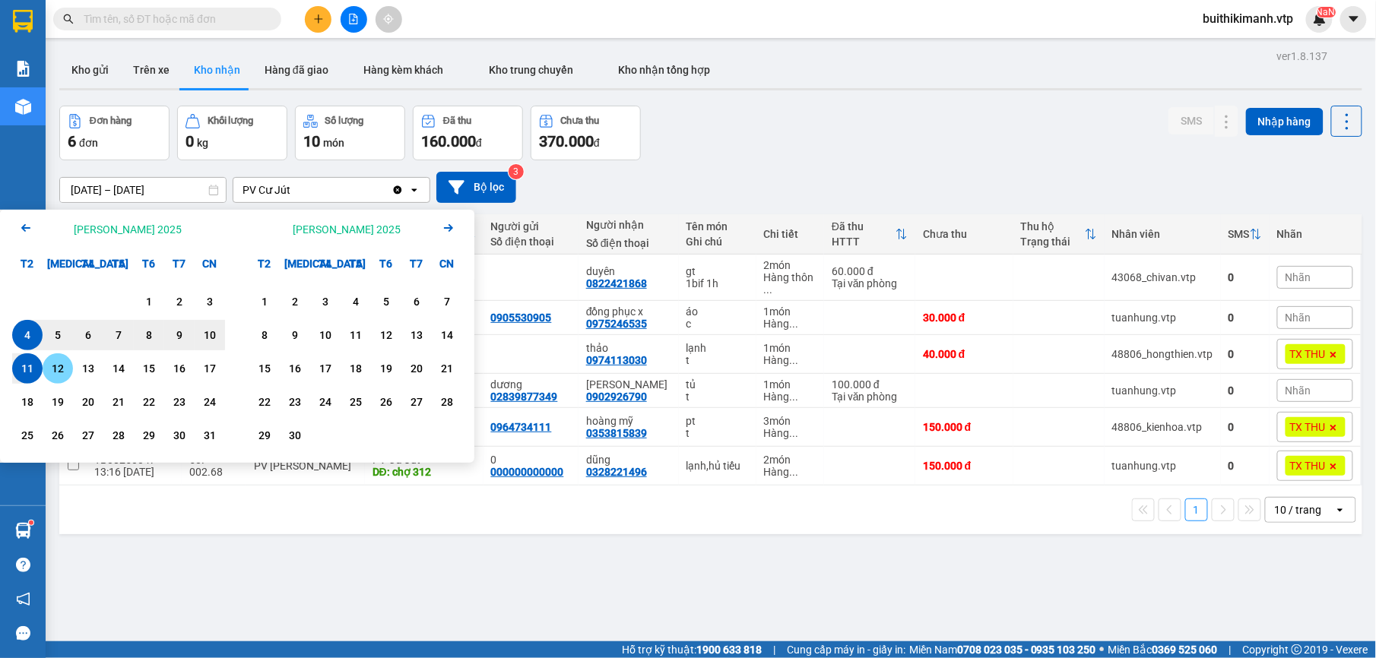
click at [61, 368] on div "12" at bounding box center [57, 369] width 21 height 18
click at [28, 338] on div "4" at bounding box center [27, 335] width 21 height 18
type input "04/08/2025 – 12/08/2025"
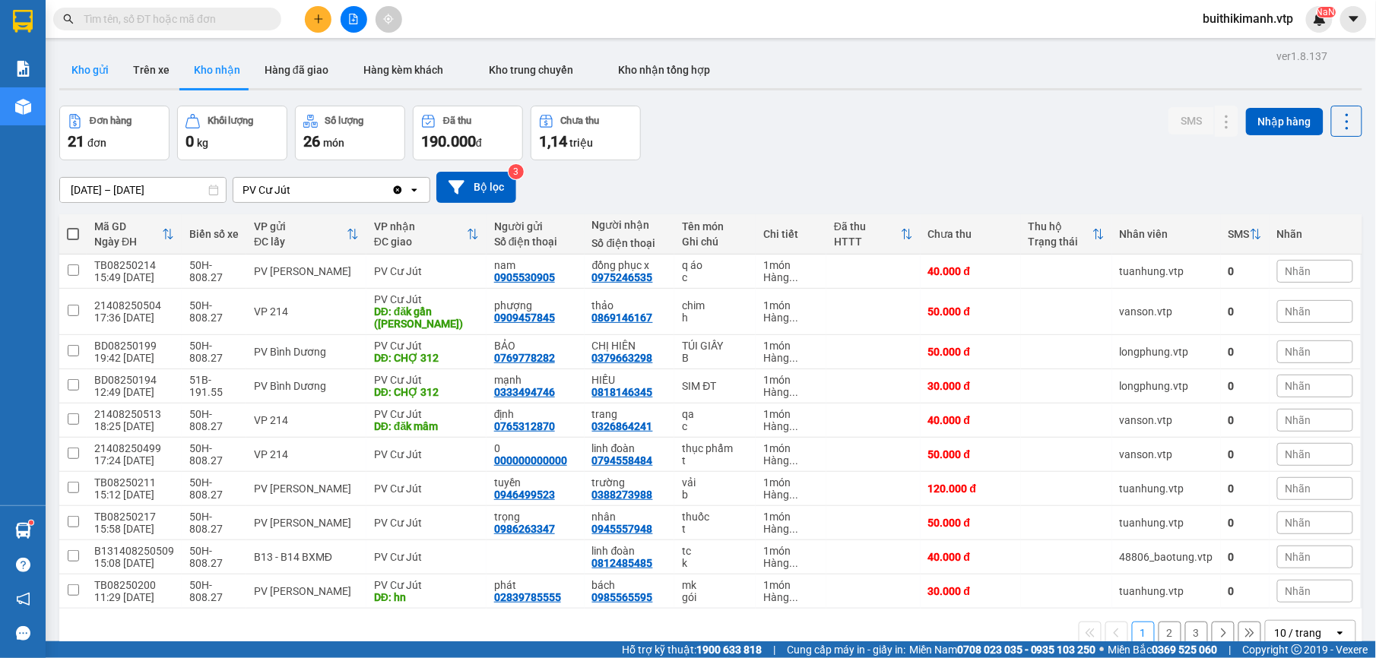
click at [94, 75] on button "Kho gửi" at bounding box center [90, 70] width 62 height 36
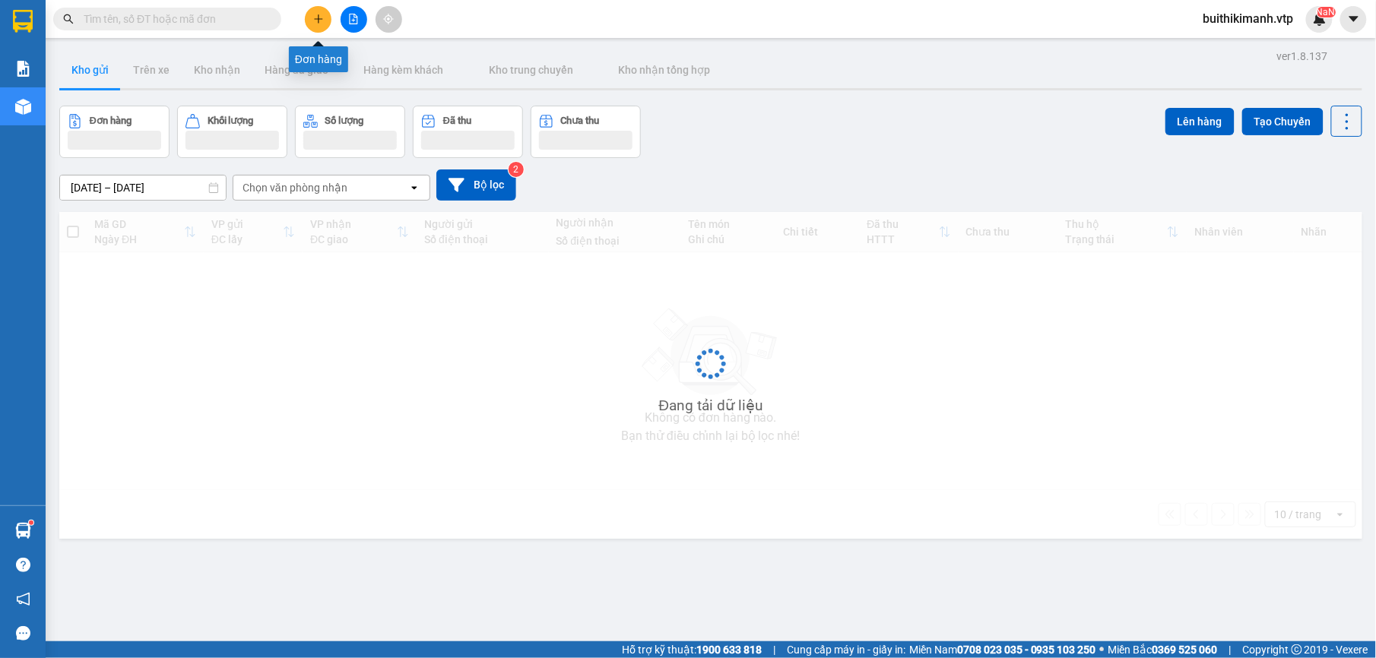
click at [315, 11] on button at bounding box center [318, 19] width 27 height 27
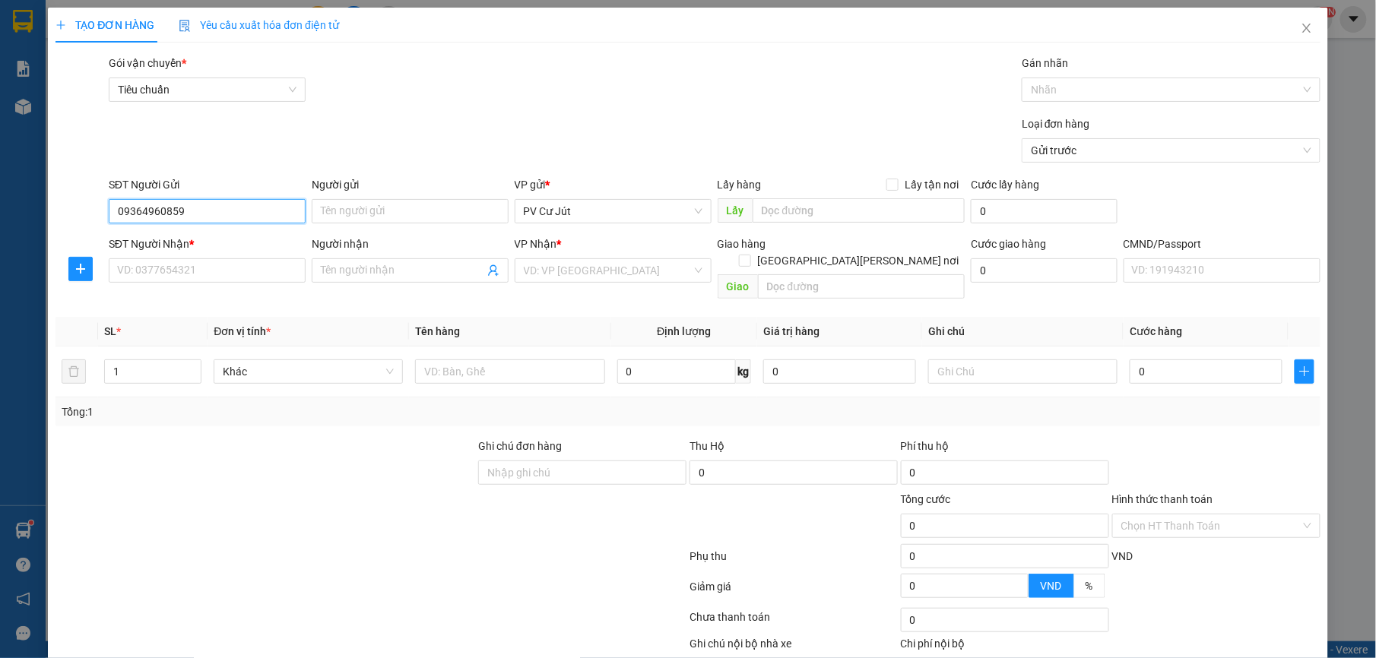
click at [128, 205] on input "09364960859" at bounding box center [207, 211] width 197 height 24
click at [149, 260] on input "SĐT Người Nhận *" at bounding box center [207, 271] width 197 height 24
click at [220, 220] on input "0364960859" at bounding box center [207, 211] width 197 height 24
click at [155, 214] on input "0364960859" at bounding box center [207, 211] width 197 height 24
type input "0364965859"
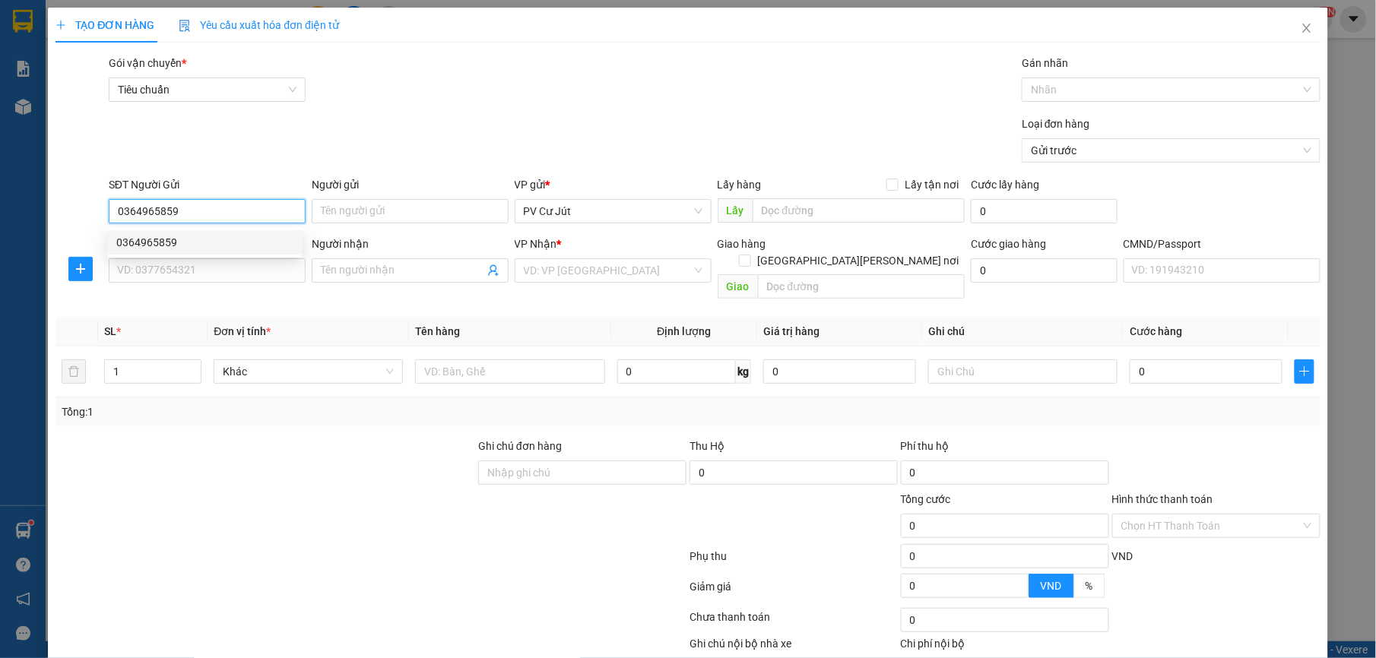
drag, startPoint x: 186, startPoint y: 234, endPoint x: 169, endPoint y: 238, distance: 17.2
click at [169, 238] on div "0364965859" at bounding box center [204, 242] width 176 height 17
type input "0384776205"
type input "NGÂN"
type input "VÒNG XOAY KIM HẰNG"
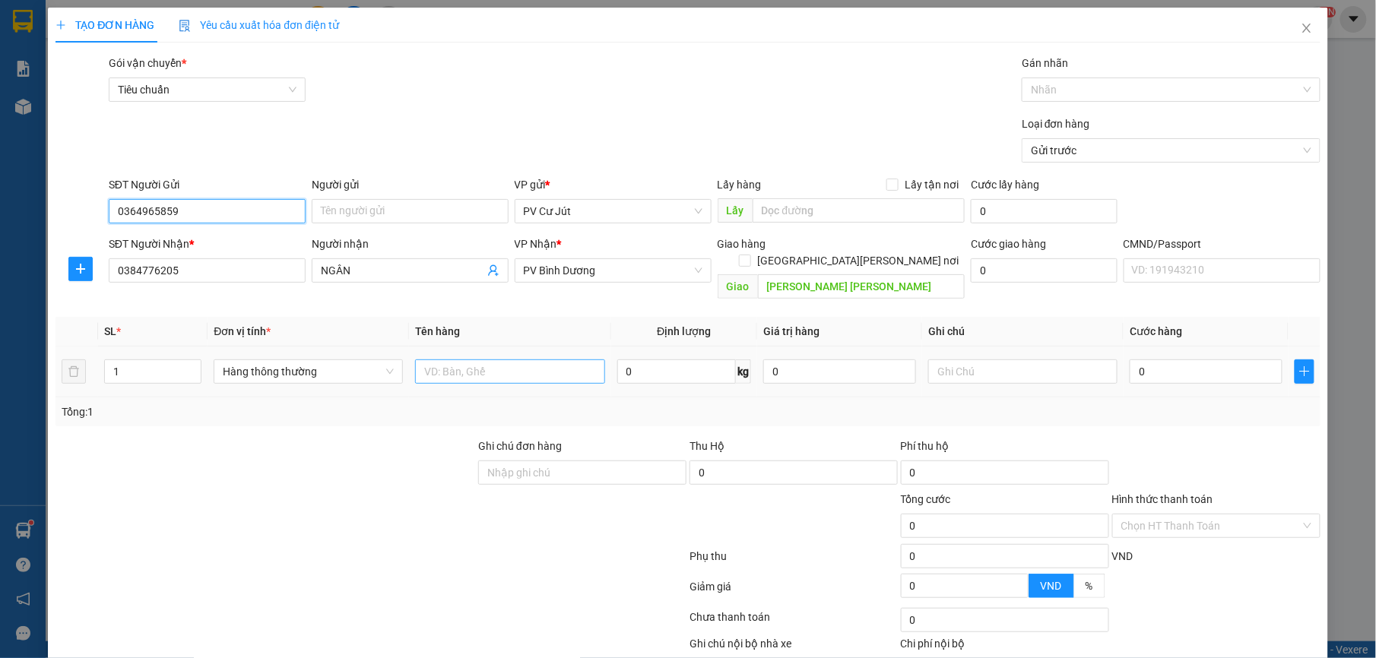
type input "0364965859"
click at [491, 360] on input "text" at bounding box center [509, 372] width 189 height 24
type input "D"
type input "ĐA"
click at [150, 366] on input "1" at bounding box center [153, 371] width 97 height 23
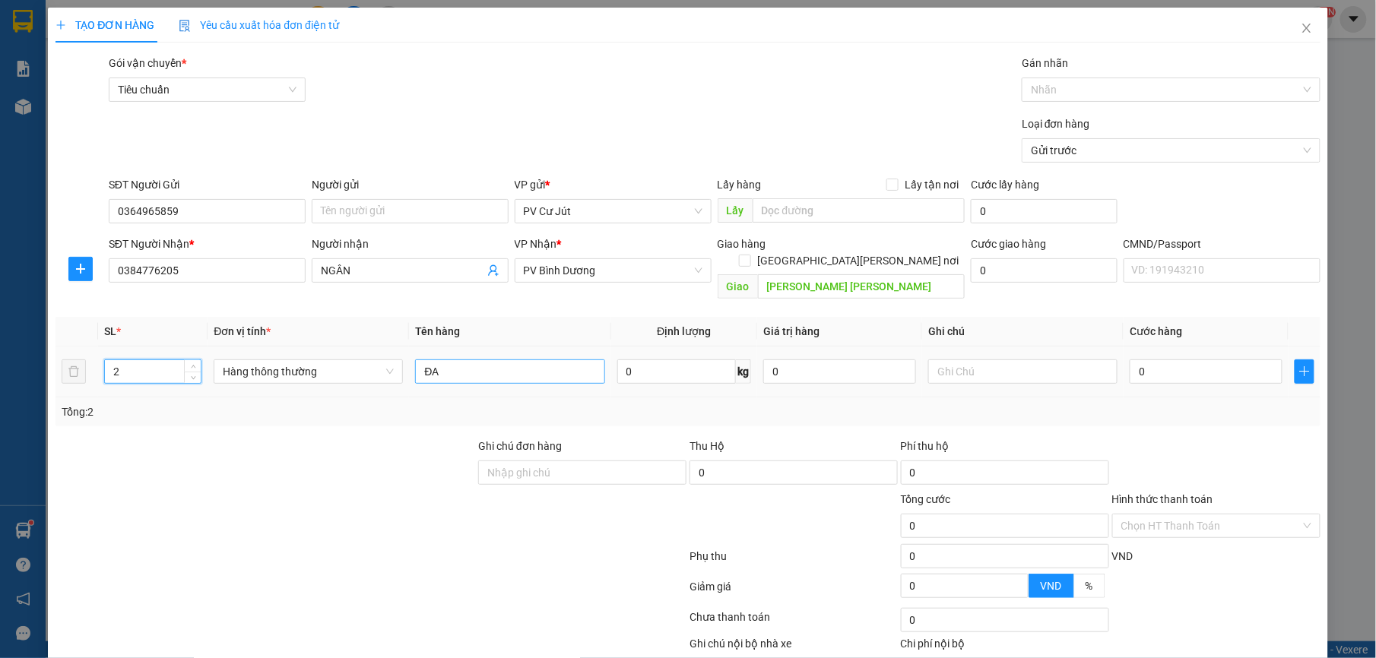
type input "2"
click at [487, 360] on input "ĐA" at bounding box center [509, 372] width 189 height 24
type input "ĐA TX+B"
click at [1178, 360] on input "0" at bounding box center [1206, 372] width 153 height 24
type input "9"
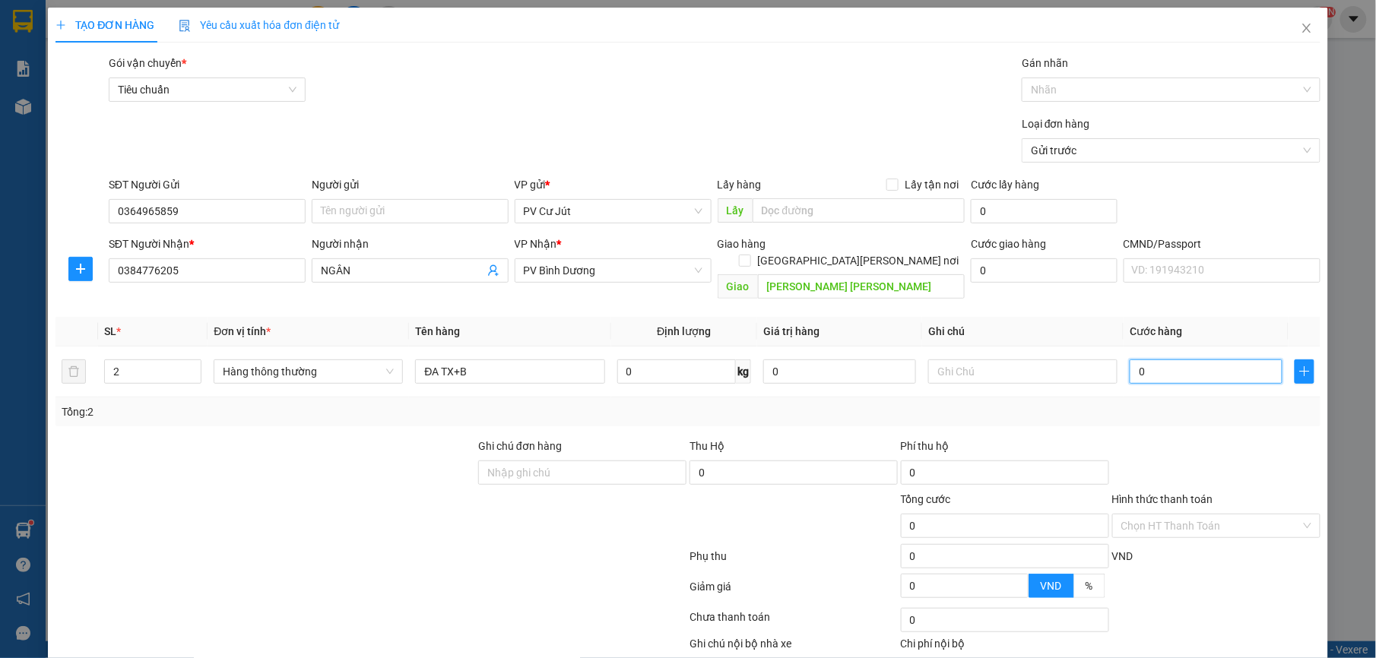
type input "9"
type input "90"
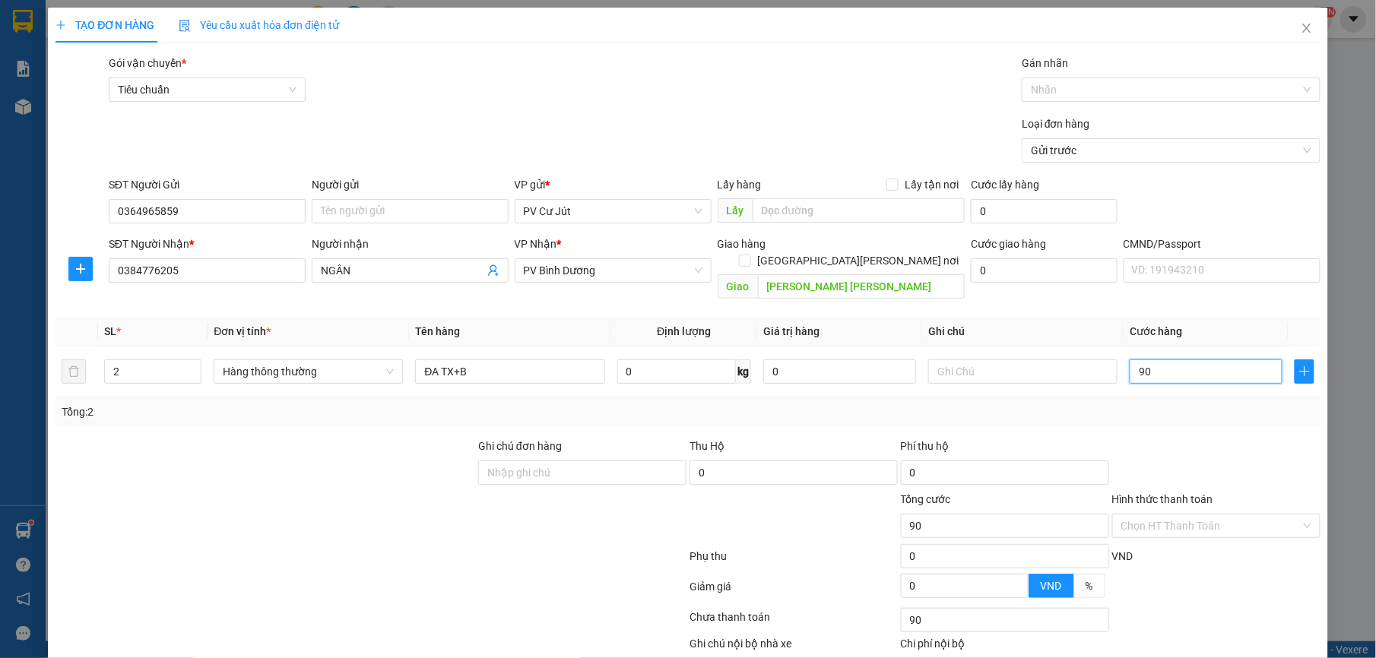
type input "900"
type input "9.000"
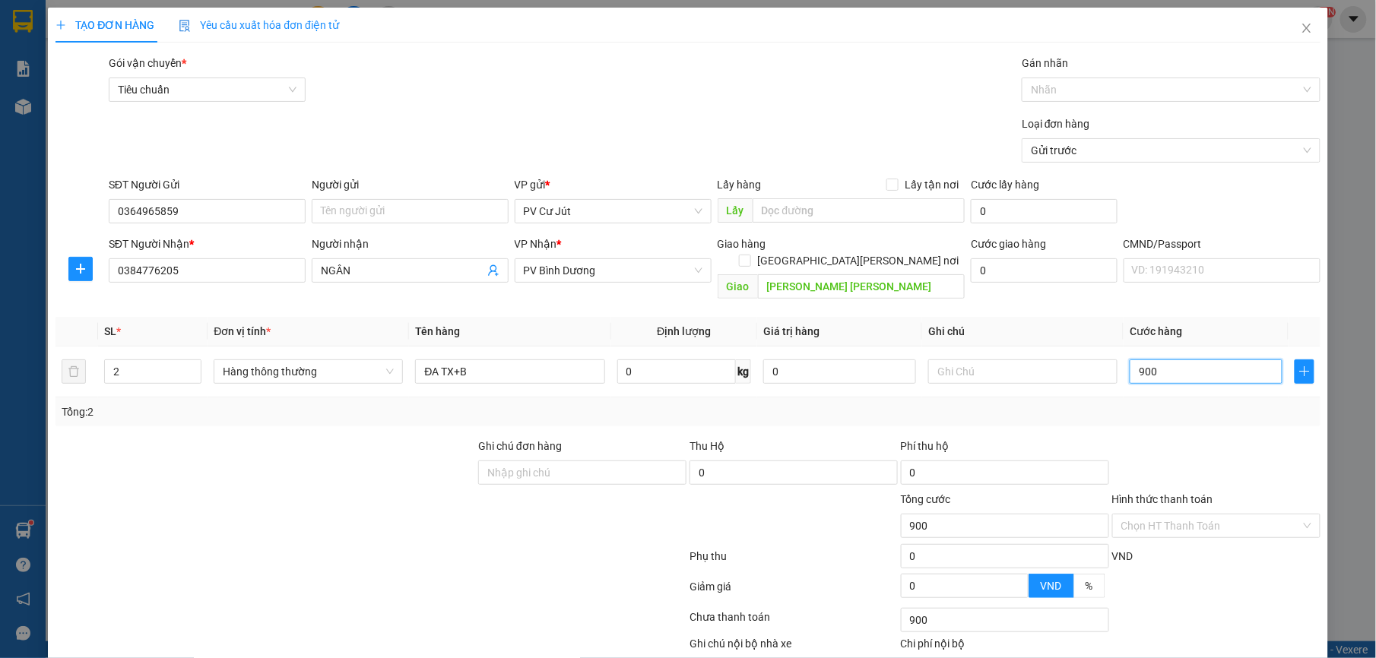
type input "9.000"
type input "90.000"
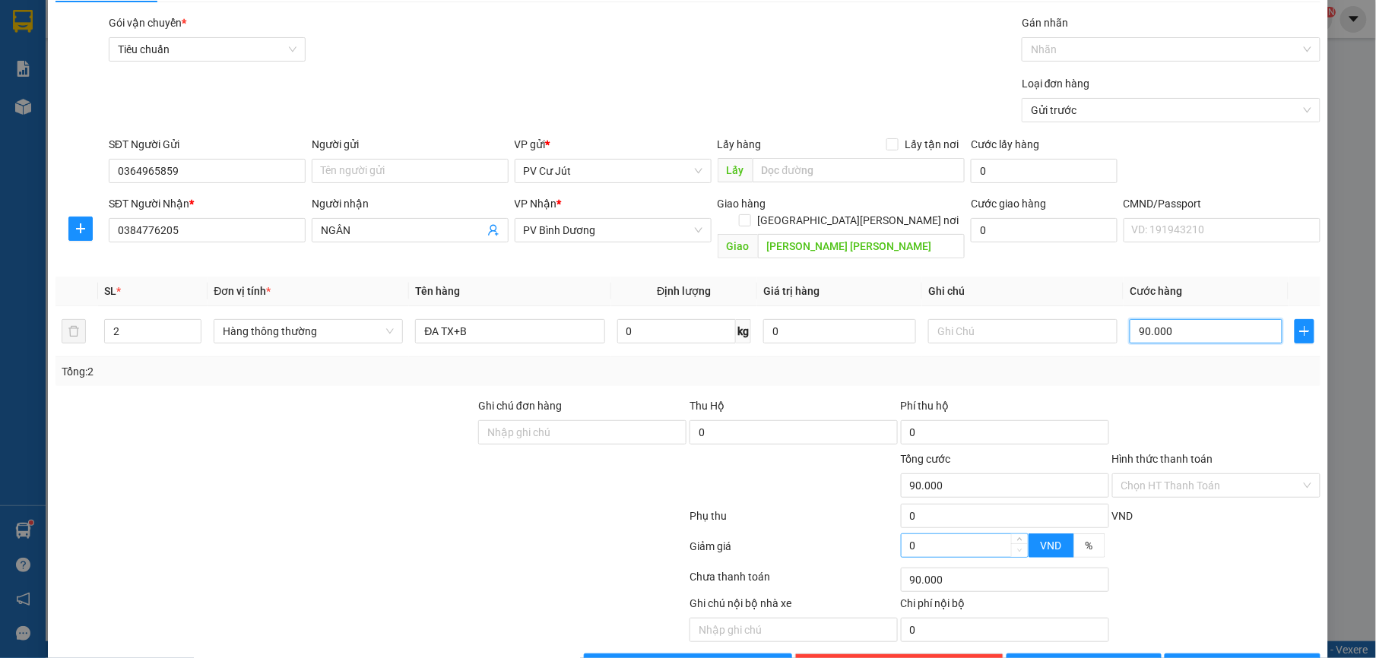
scroll to position [77, 0]
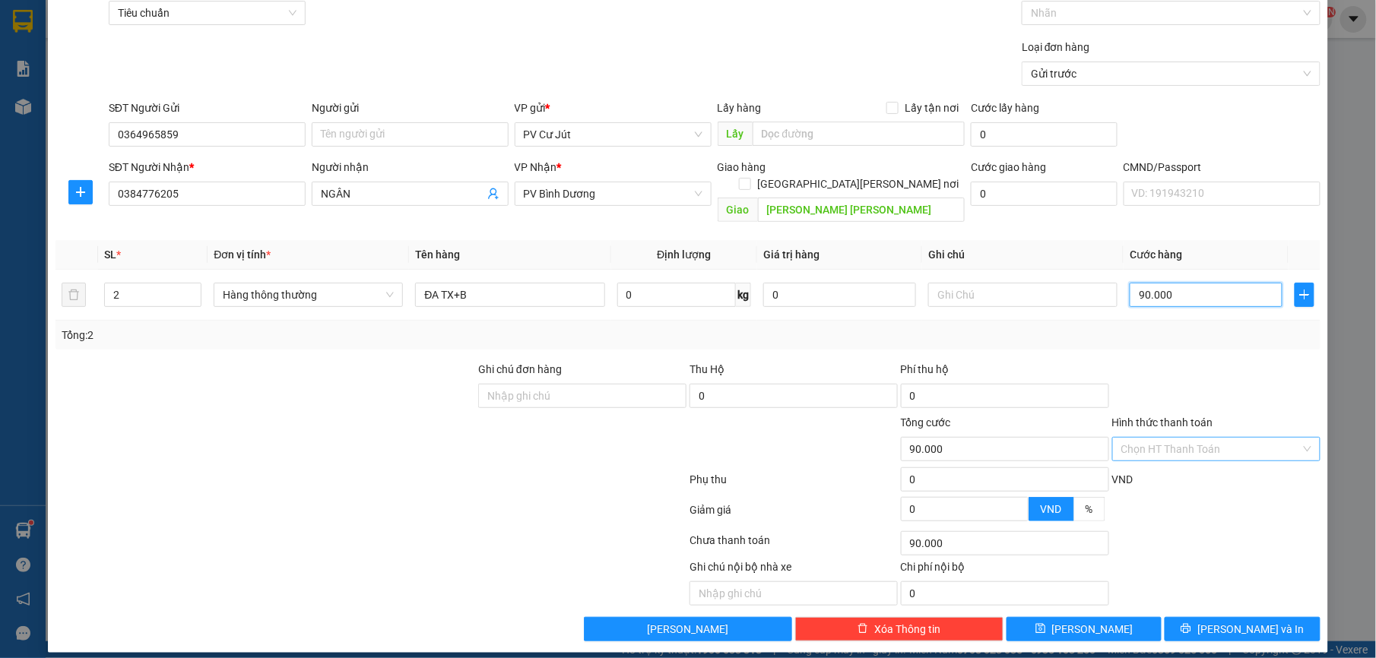
click at [1112, 437] on div "Chọn HT Thanh Toán" at bounding box center [1216, 449] width 208 height 24
type input "90.000"
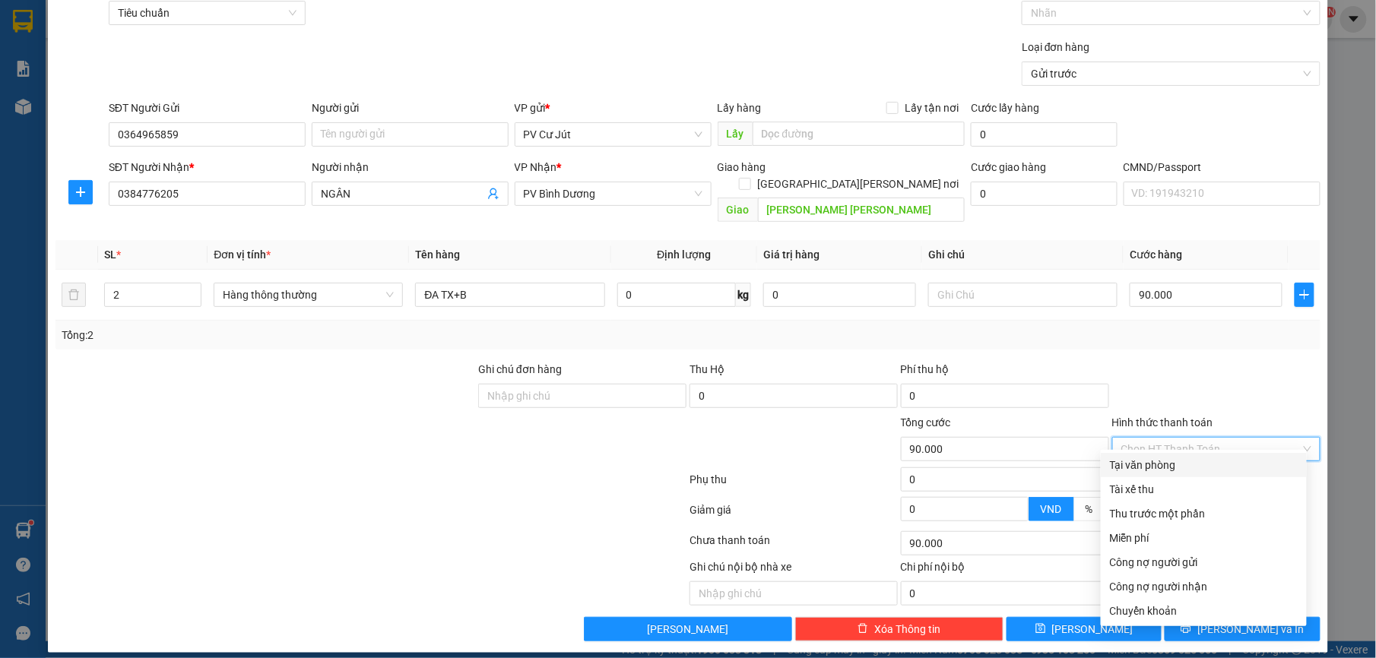
click at [1133, 460] on div "Tại văn phòng" at bounding box center [1204, 465] width 188 height 17
type input "0"
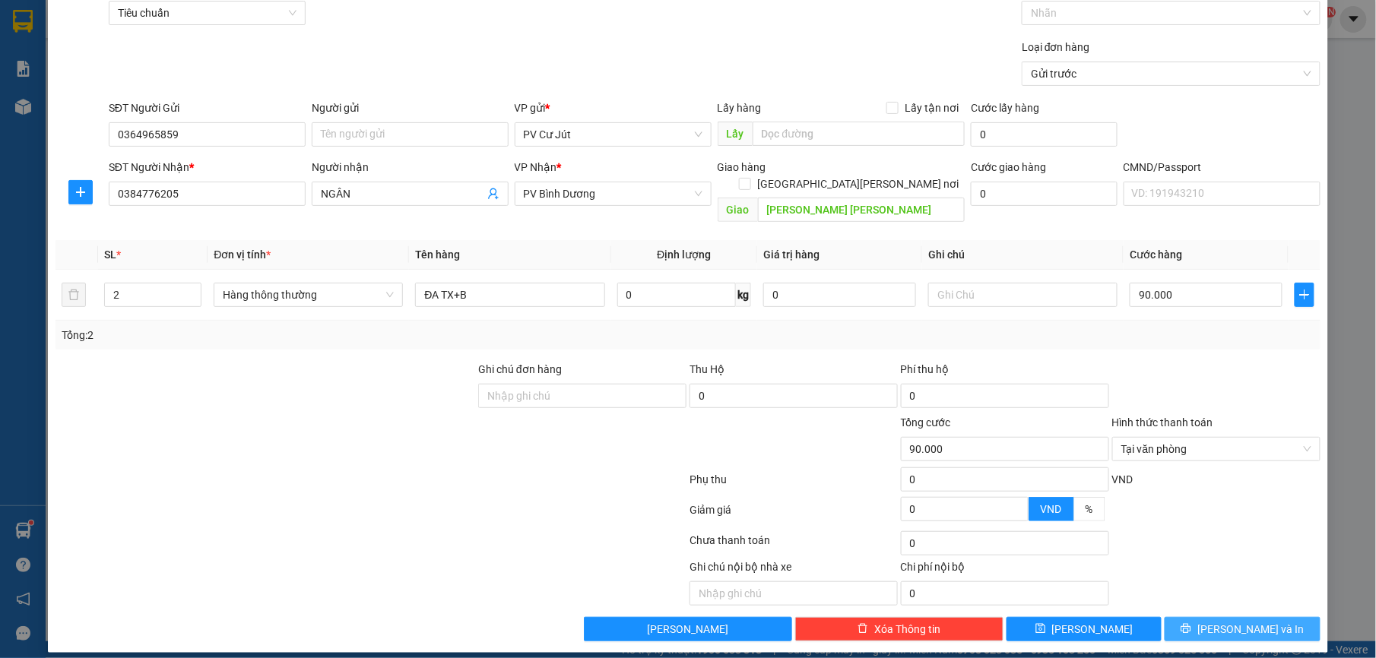
click at [1226, 621] on span "[PERSON_NAME] và In" at bounding box center [1250, 629] width 106 height 17
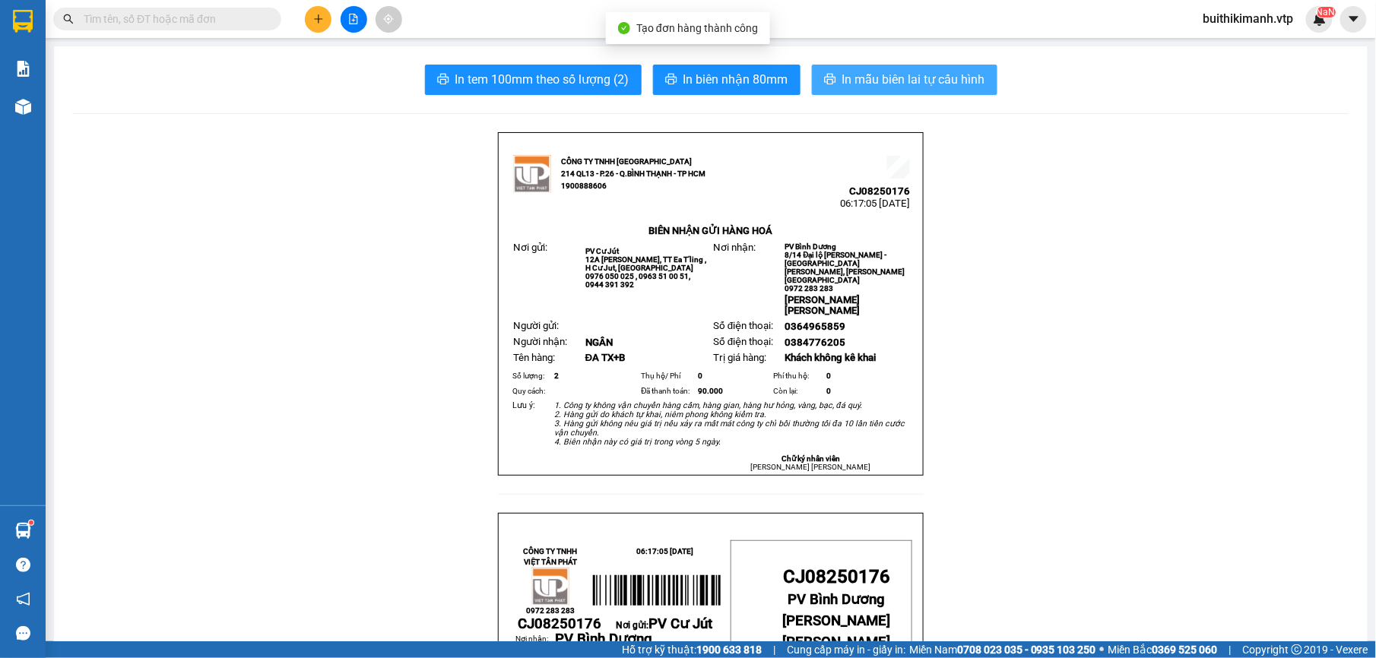
click at [858, 84] on span "In mẫu biên lai tự cấu hình" at bounding box center [913, 79] width 143 height 19
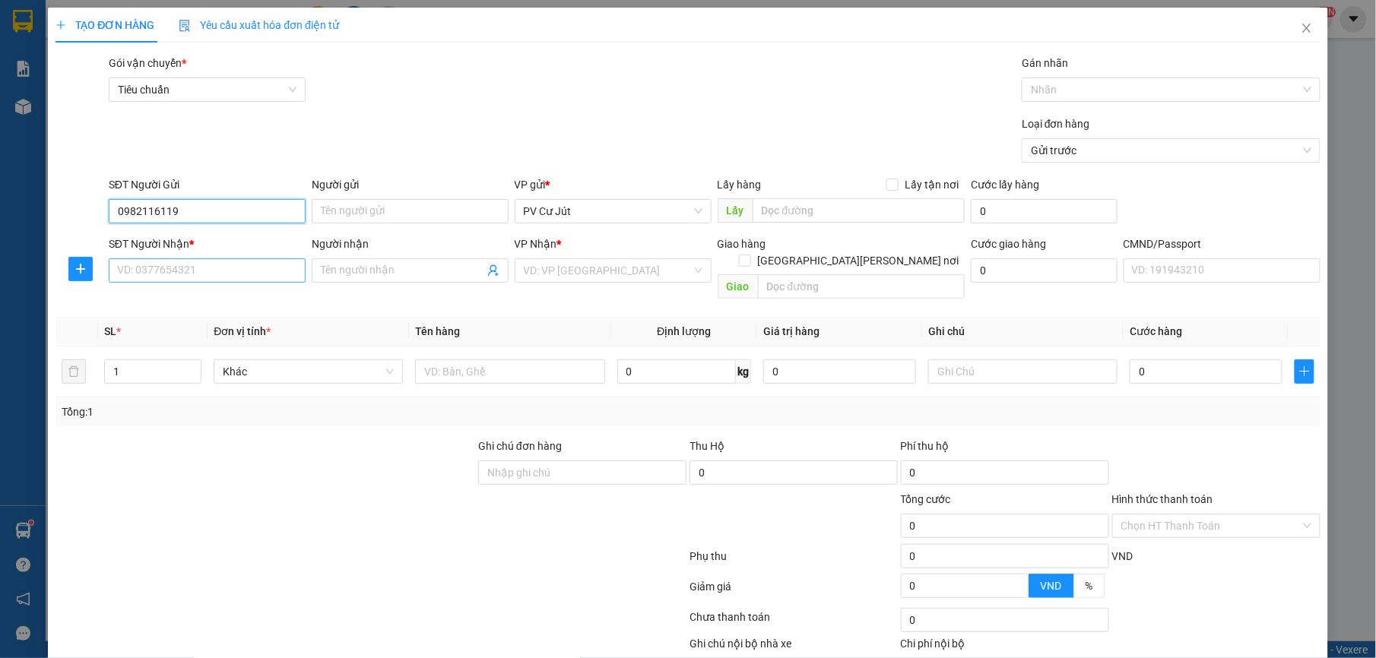
type input "0982116119"
click at [222, 281] on input "SĐT Người Nhận *" at bounding box center [207, 271] width 197 height 24
type input "0975367763"
click at [387, 275] on input "Người nhận" at bounding box center [402, 270] width 163 height 17
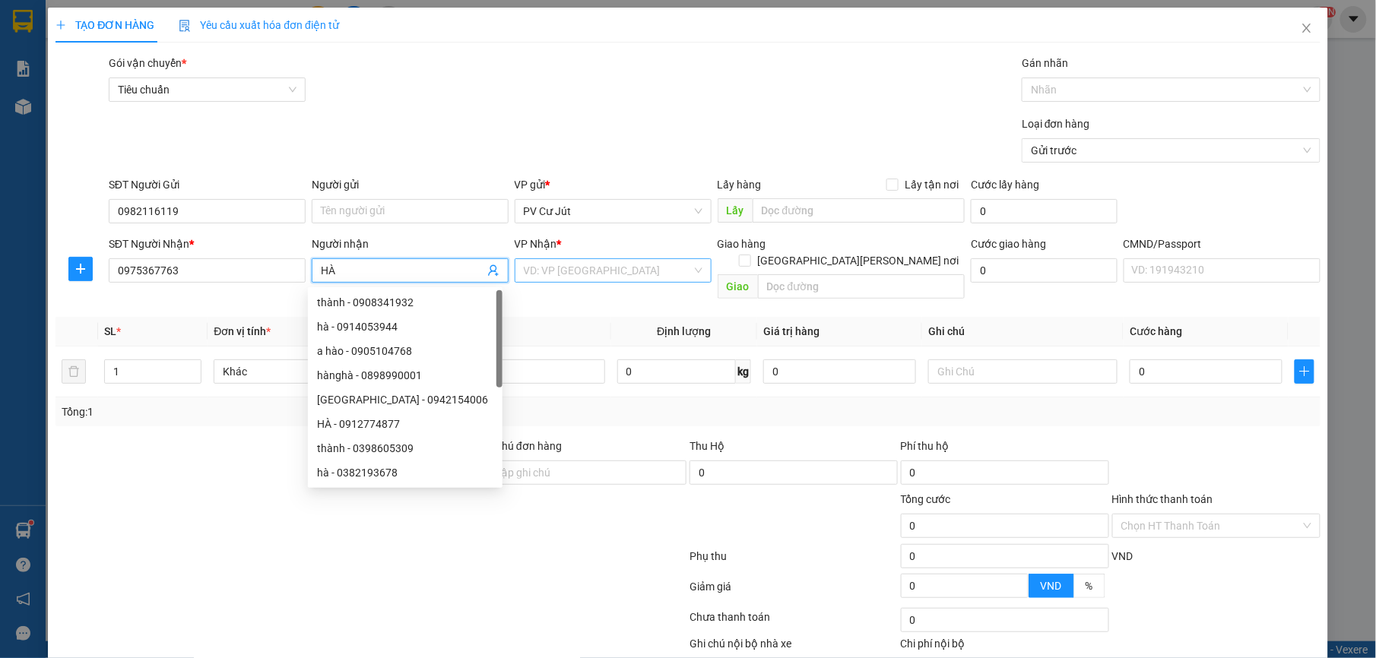
type input "HÀ"
click at [661, 280] on input "search" at bounding box center [608, 270] width 168 height 23
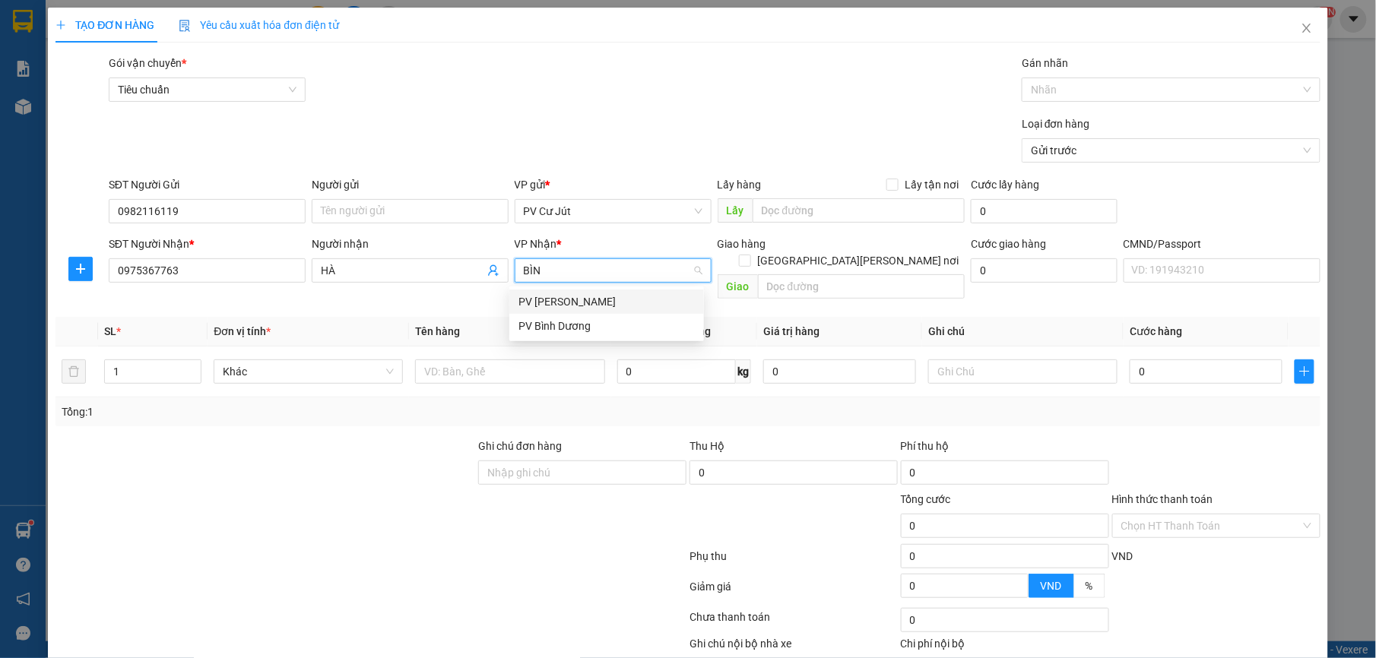
type input "BÌNH"
click at [636, 316] on div "PV Bình Dương" at bounding box center [606, 326] width 195 height 24
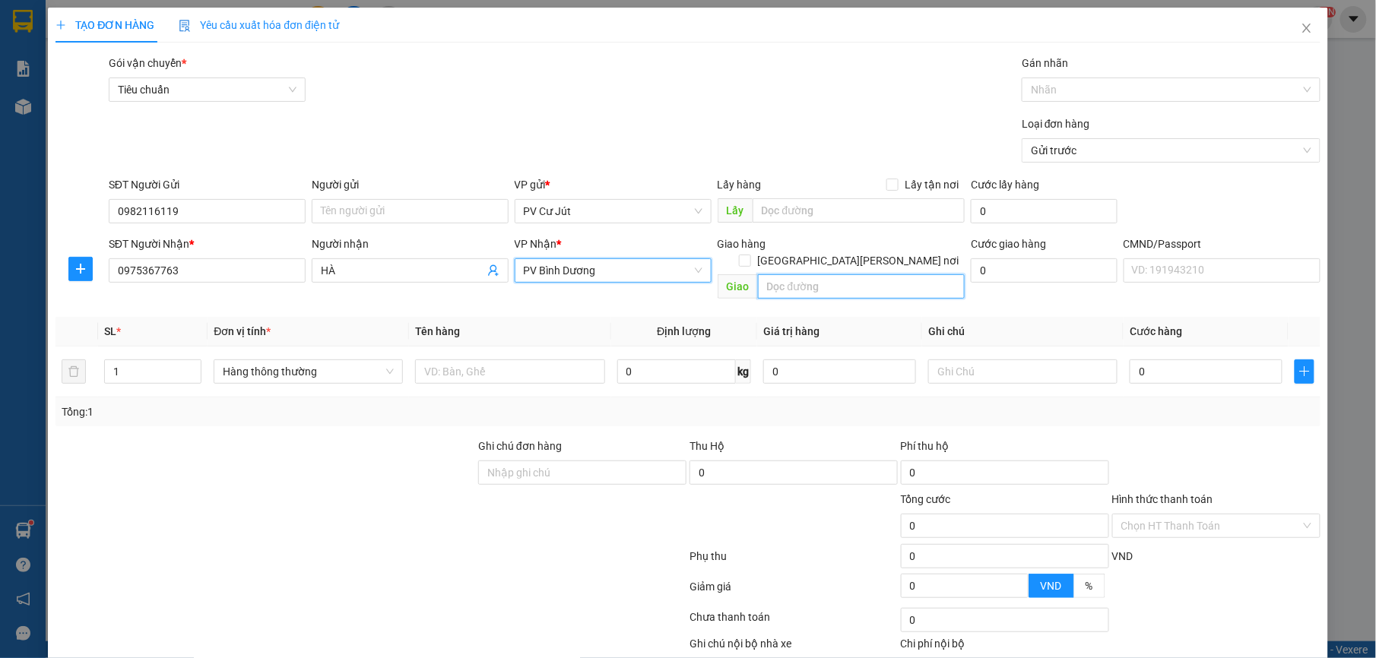
click at [758, 274] on input "text" at bounding box center [862, 286] width 208 height 24
type input "N3 PHÚ HÒA"
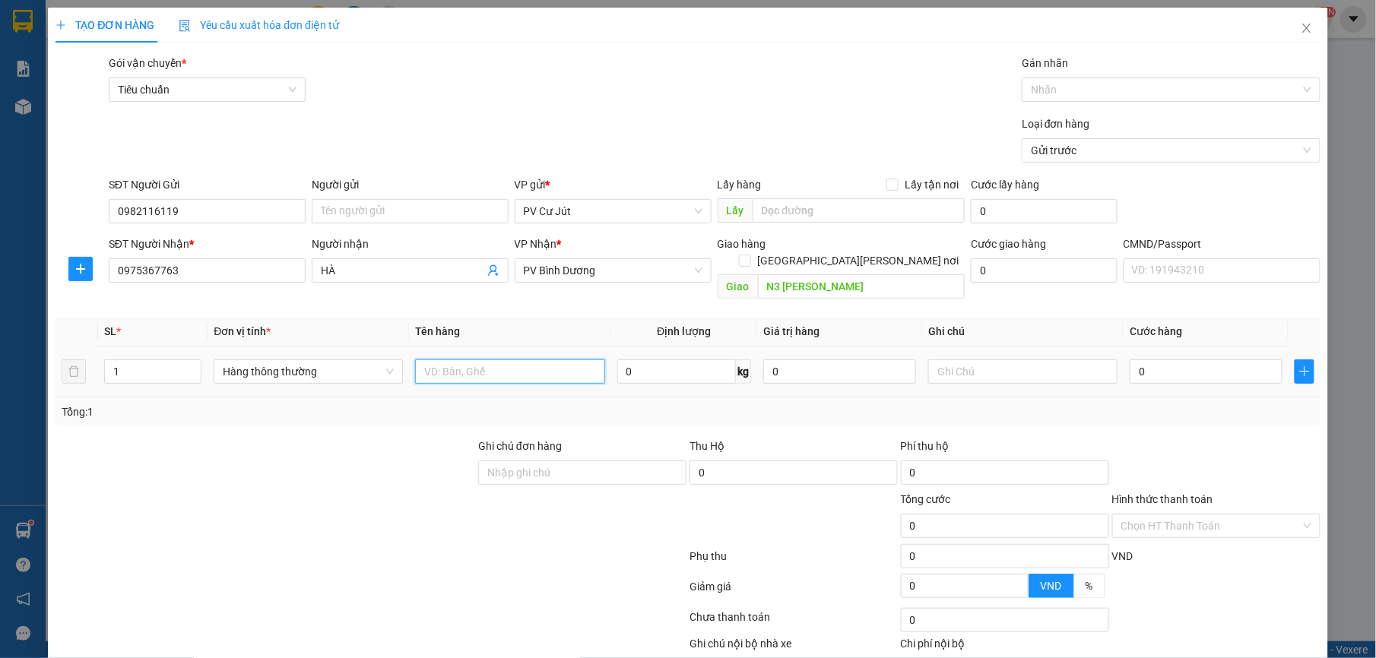
click at [481, 360] on input "text" at bounding box center [509, 372] width 189 height 24
type input "D"
type input "ĐA TG"
click at [1235, 362] on input "0" at bounding box center [1206, 372] width 153 height 24
type input "4"
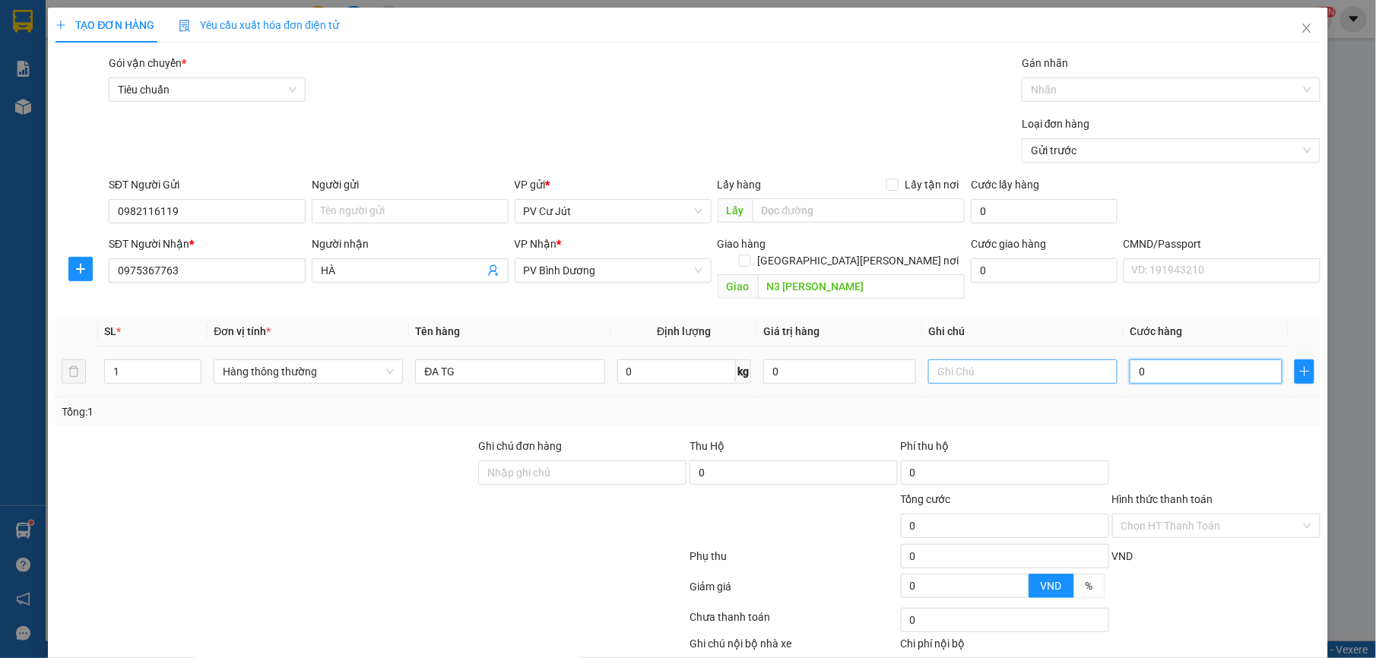
type input "4"
type input "40"
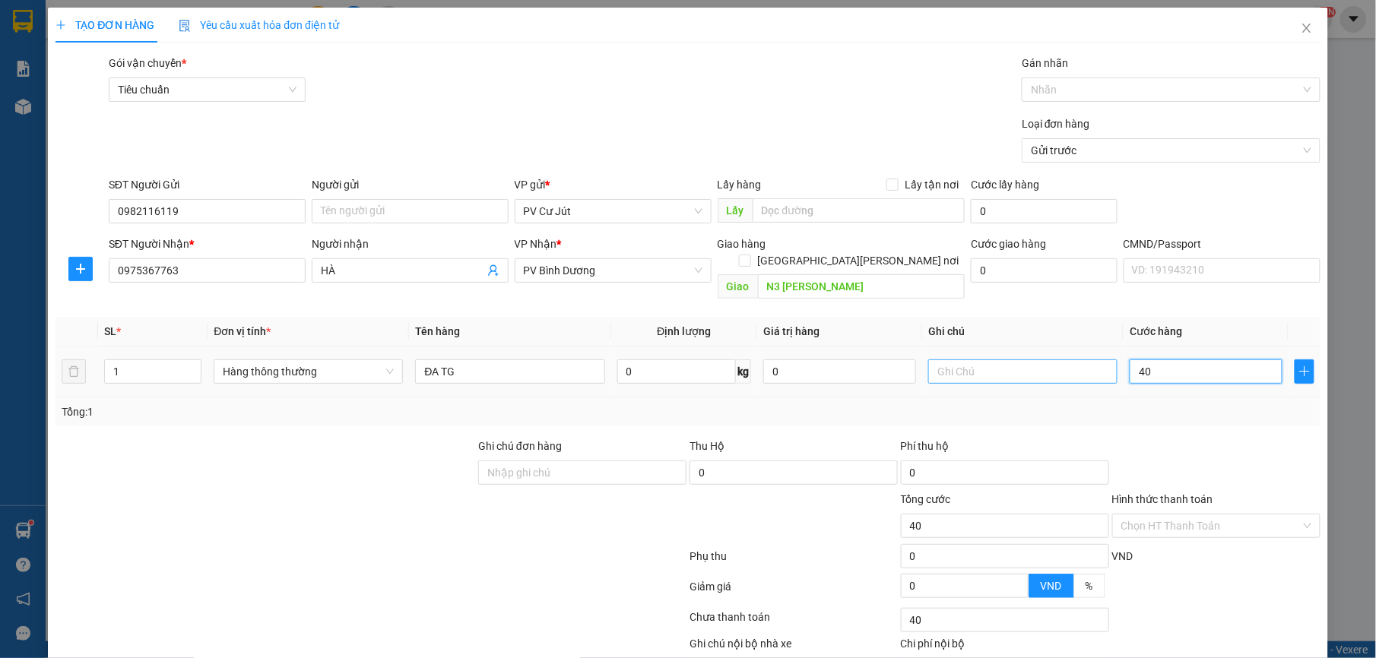
type input "400"
type input "4.000"
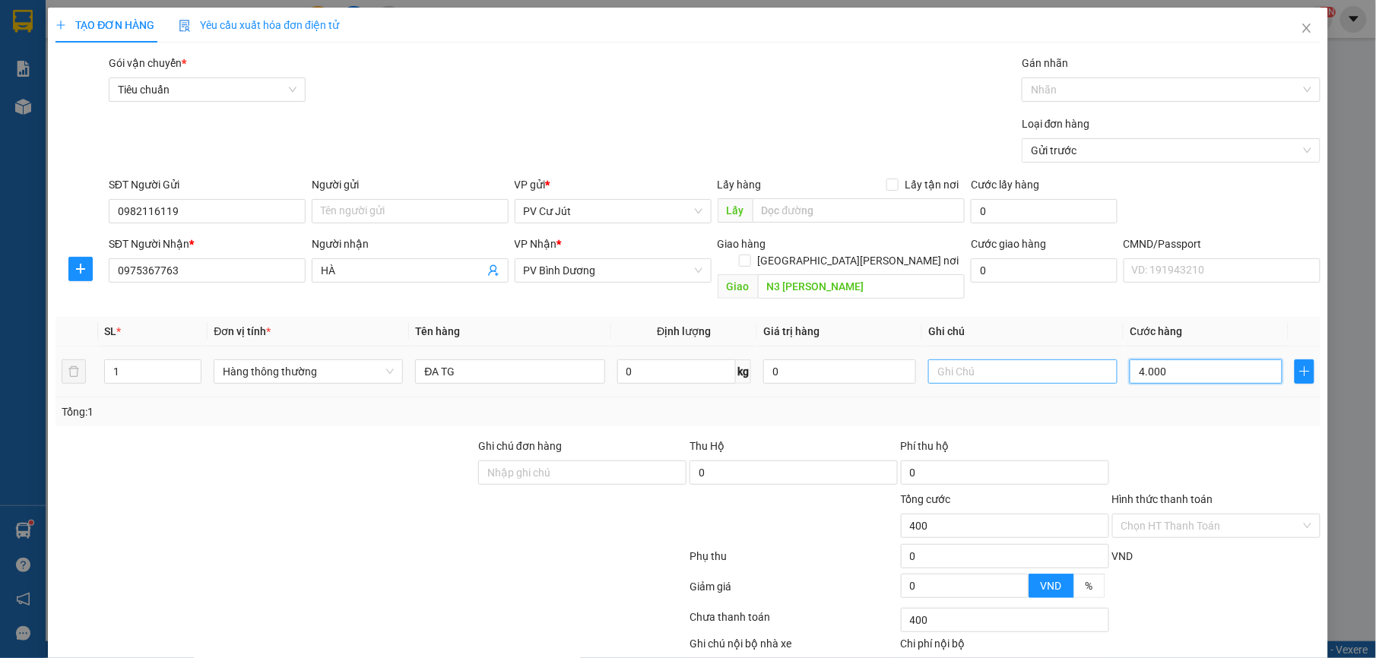
type input "4.000"
type input "40.000"
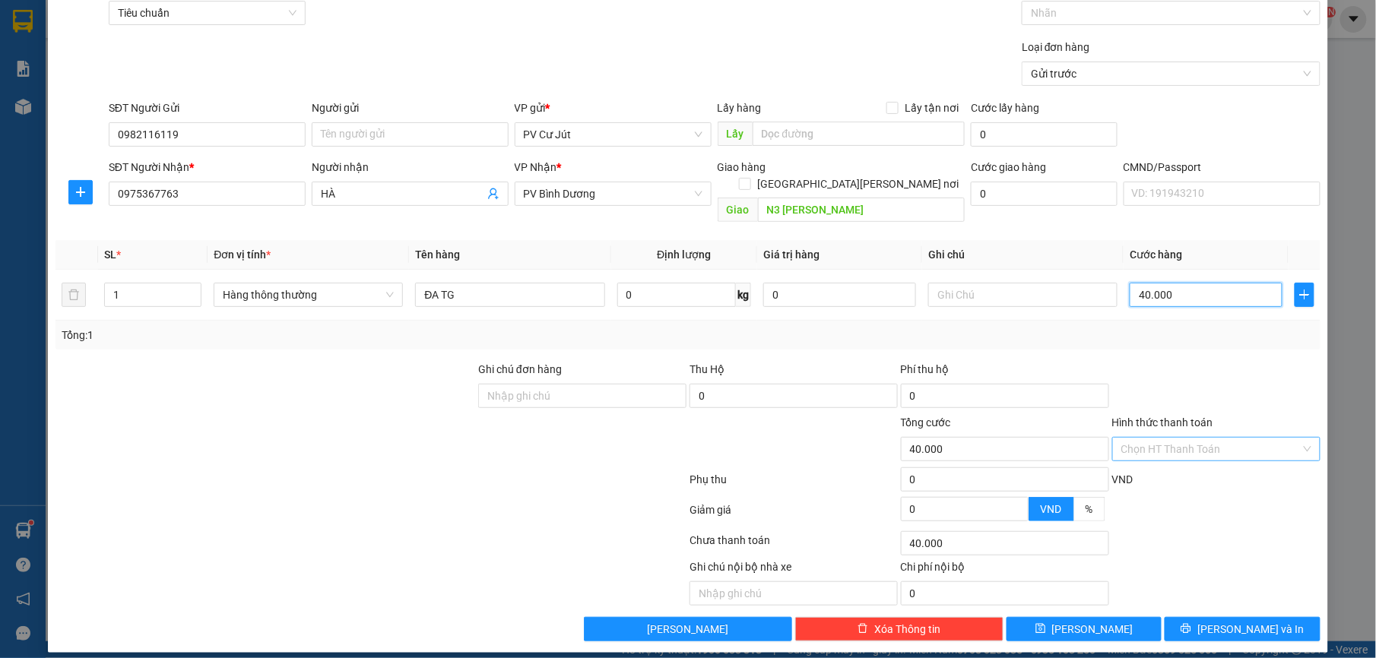
type input "40.000"
click at [1177, 439] on input "Hình thức thanh toán" at bounding box center [1210, 449] width 179 height 23
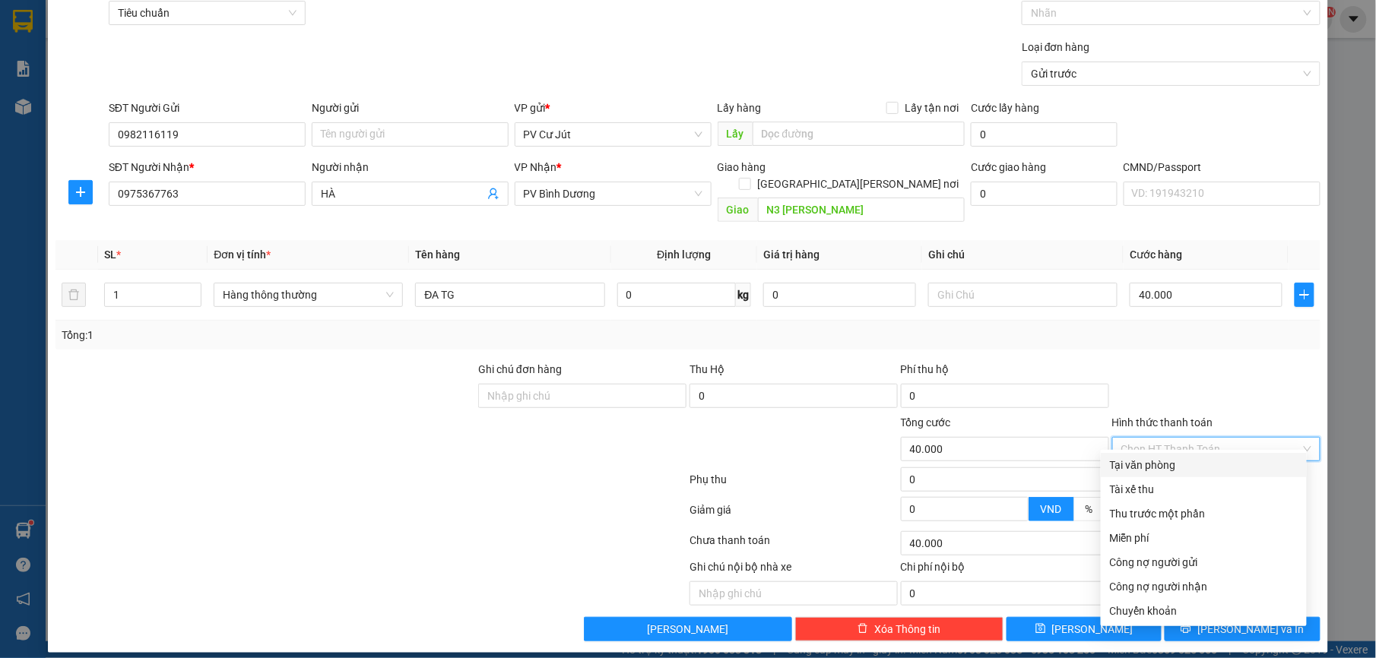
click at [1178, 463] on div "Tại văn phòng" at bounding box center [1204, 465] width 188 height 17
type input "0"
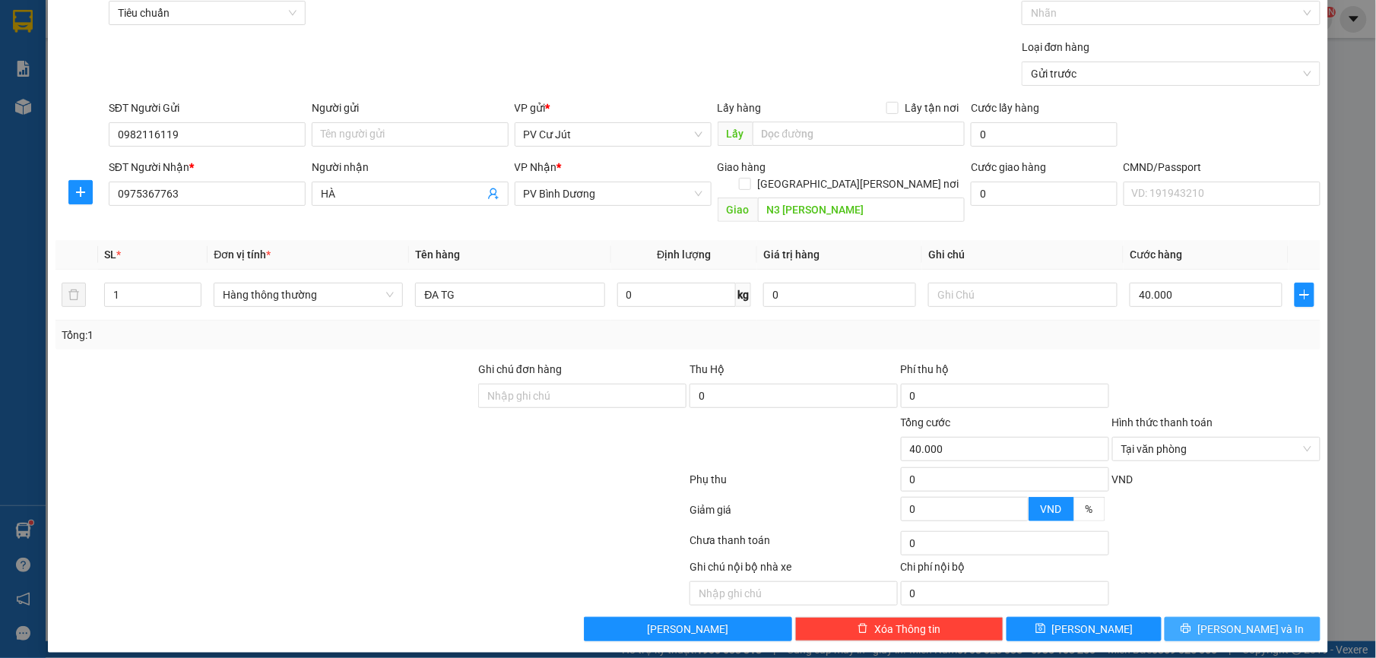
click at [1229, 621] on span "[PERSON_NAME] và In" at bounding box center [1250, 629] width 106 height 17
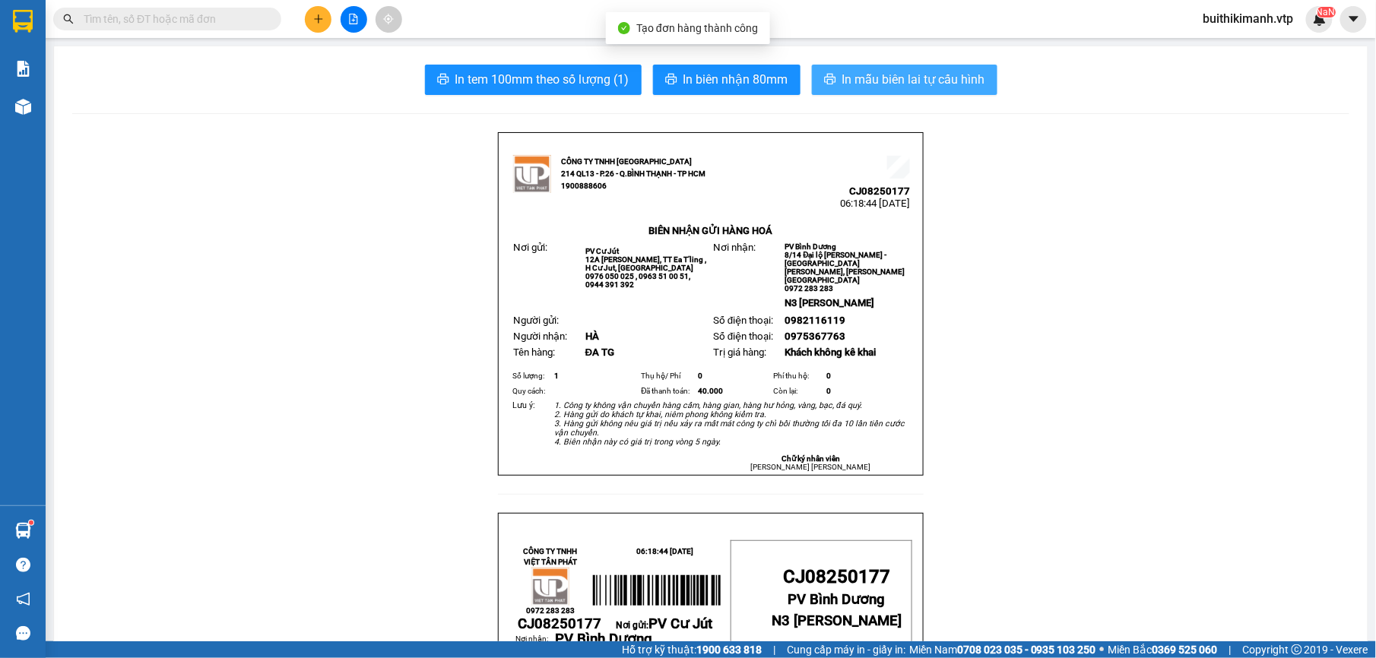
click at [937, 85] on span "In mẫu biên lai tự cấu hình" at bounding box center [913, 79] width 143 height 19
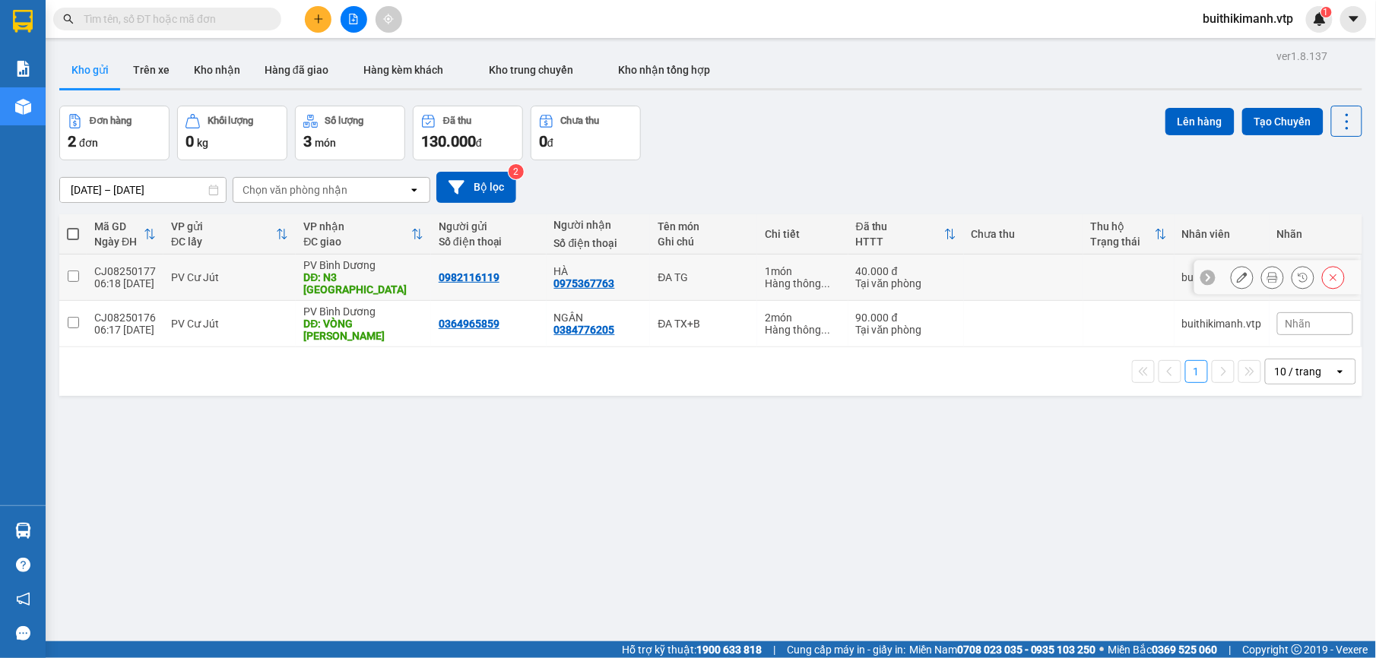
click at [576, 278] on div "0975367763" at bounding box center [584, 284] width 61 height 12
click at [554, 312] on div "NGÂN" at bounding box center [598, 318] width 89 height 12
checkbox input "true"
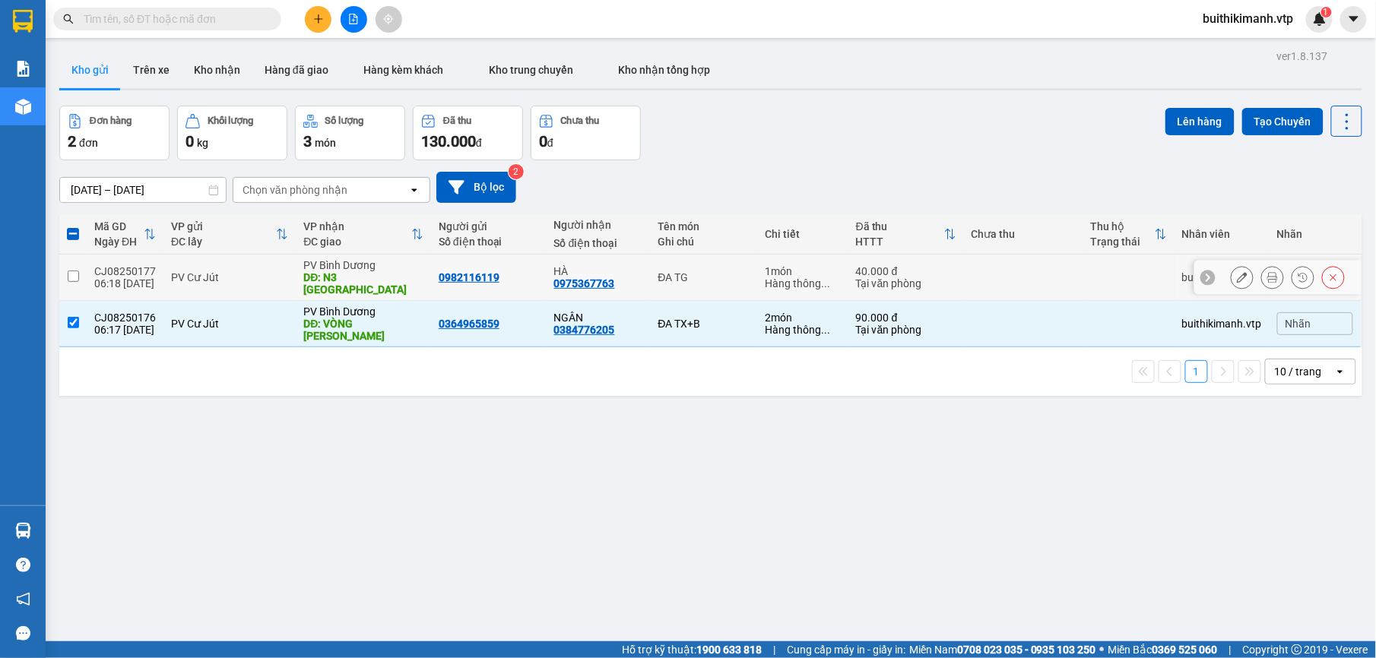
click at [575, 269] on div "HÀ" at bounding box center [598, 271] width 89 height 12
checkbox input "true"
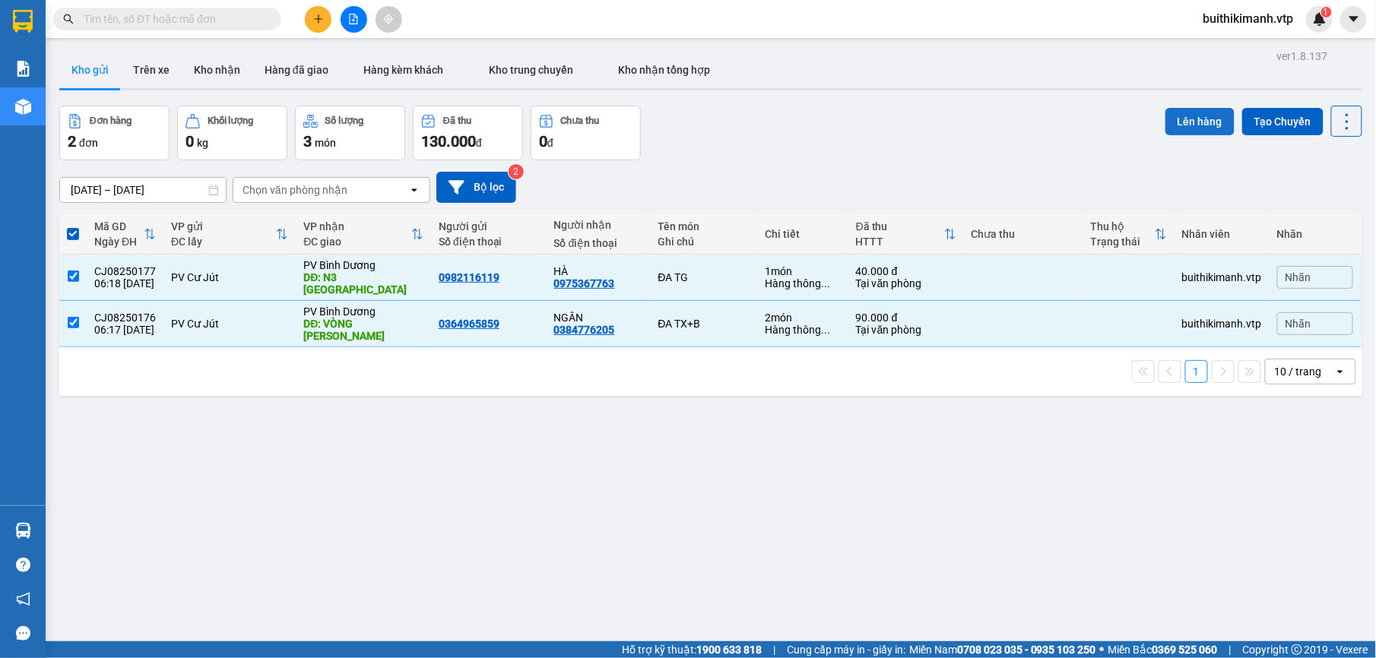
click at [1186, 116] on button "Lên hàng" at bounding box center [1200, 121] width 69 height 27
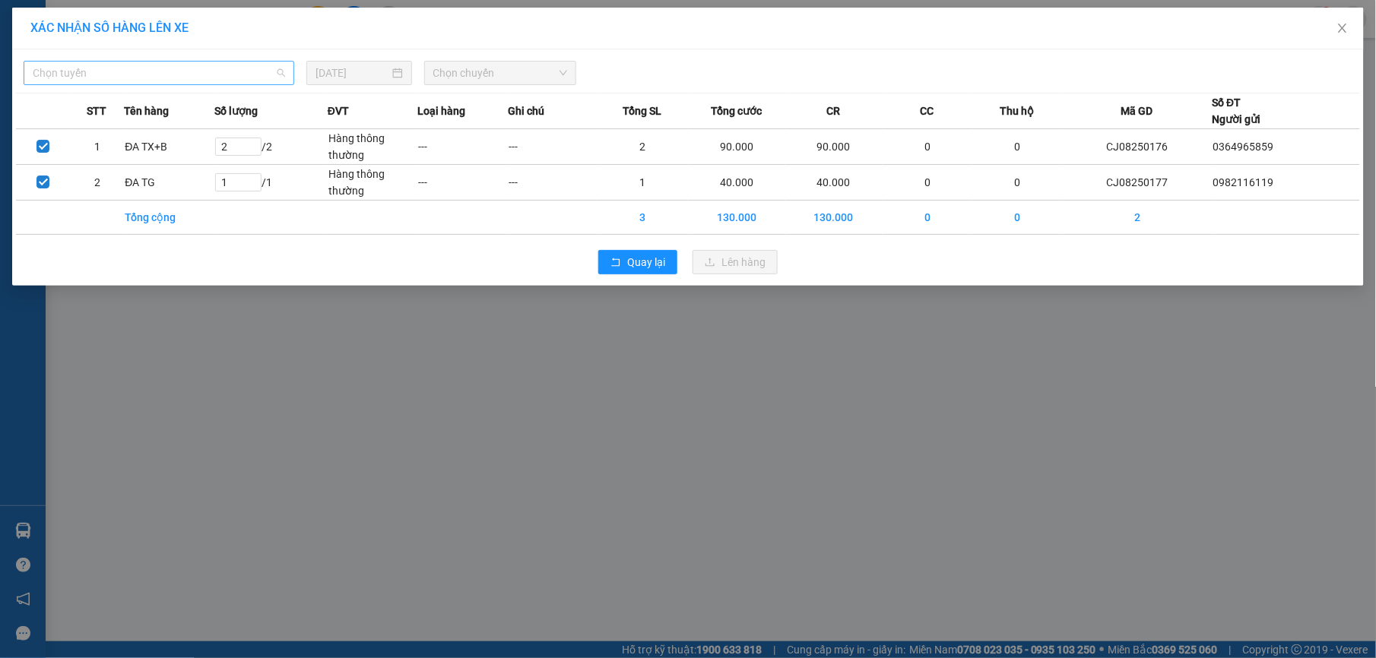
click at [235, 68] on span "Chọn tuyến" at bounding box center [159, 73] width 252 height 23
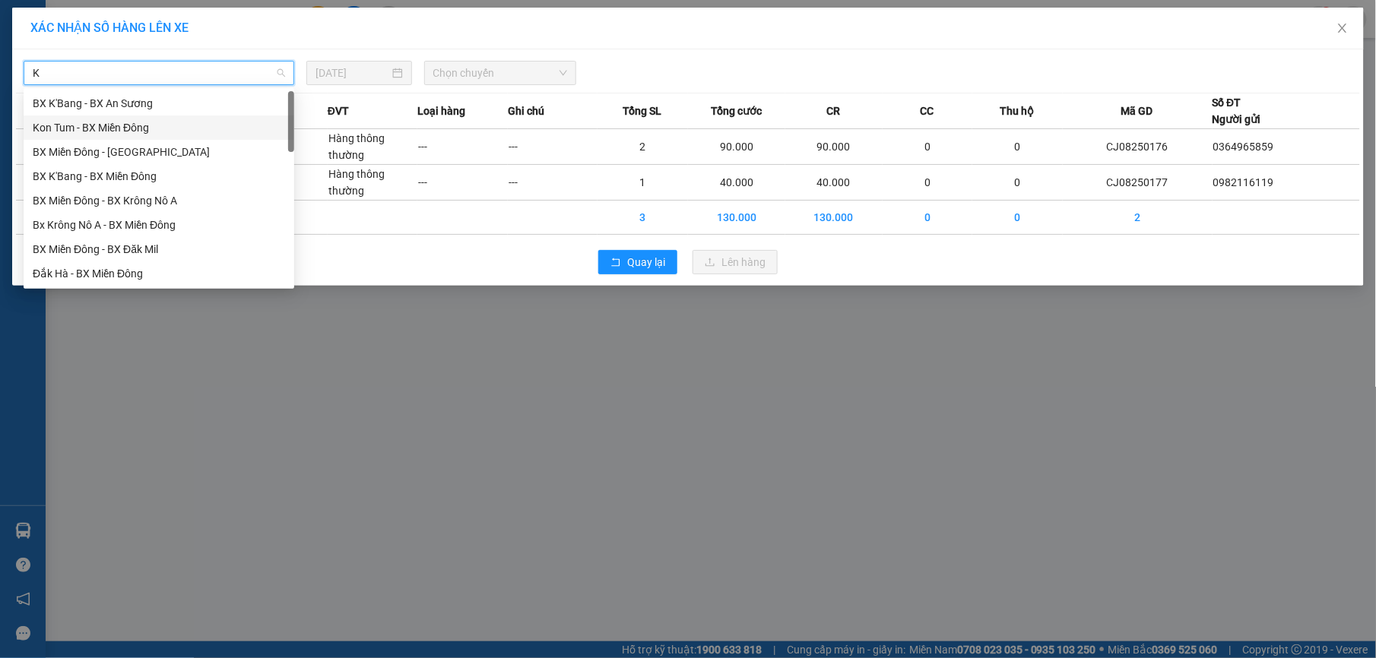
type input "KN"
click at [195, 132] on div "Bx Krông Nô A - BX Miền Đông" at bounding box center [159, 127] width 252 height 17
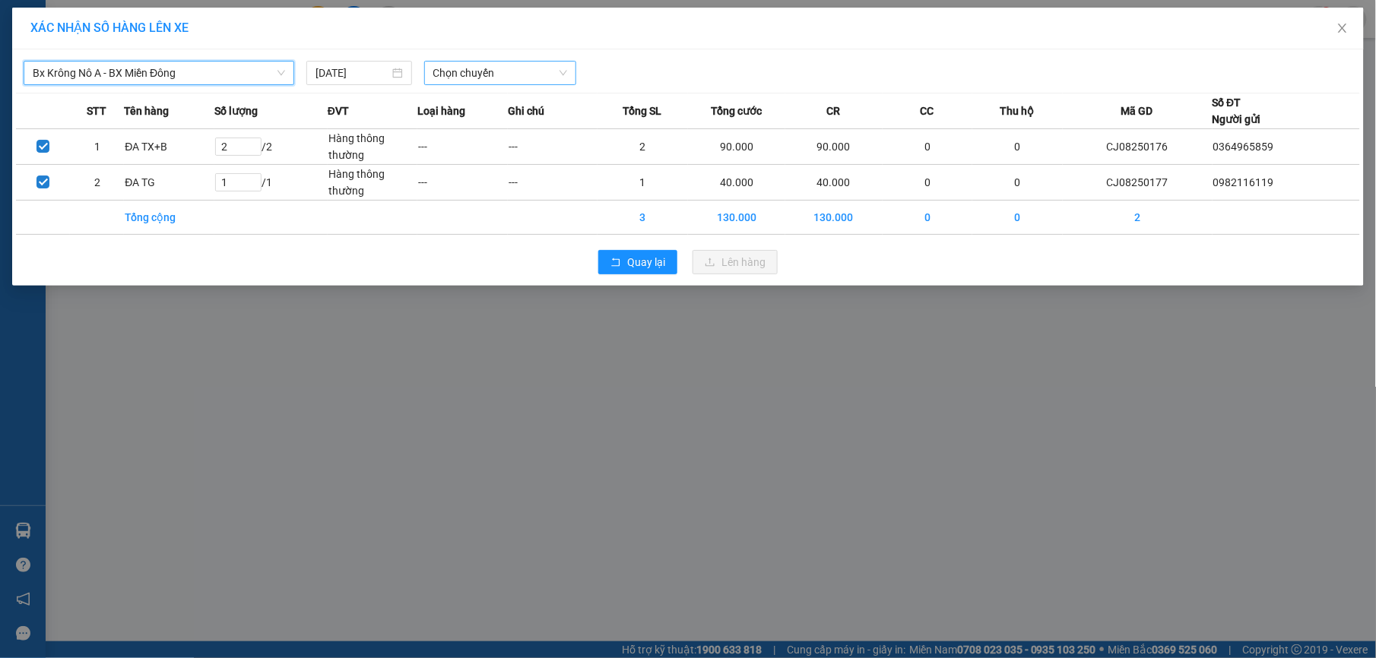
click at [477, 79] on span "Chọn chuyến" at bounding box center [500, 73] width 135 height 23
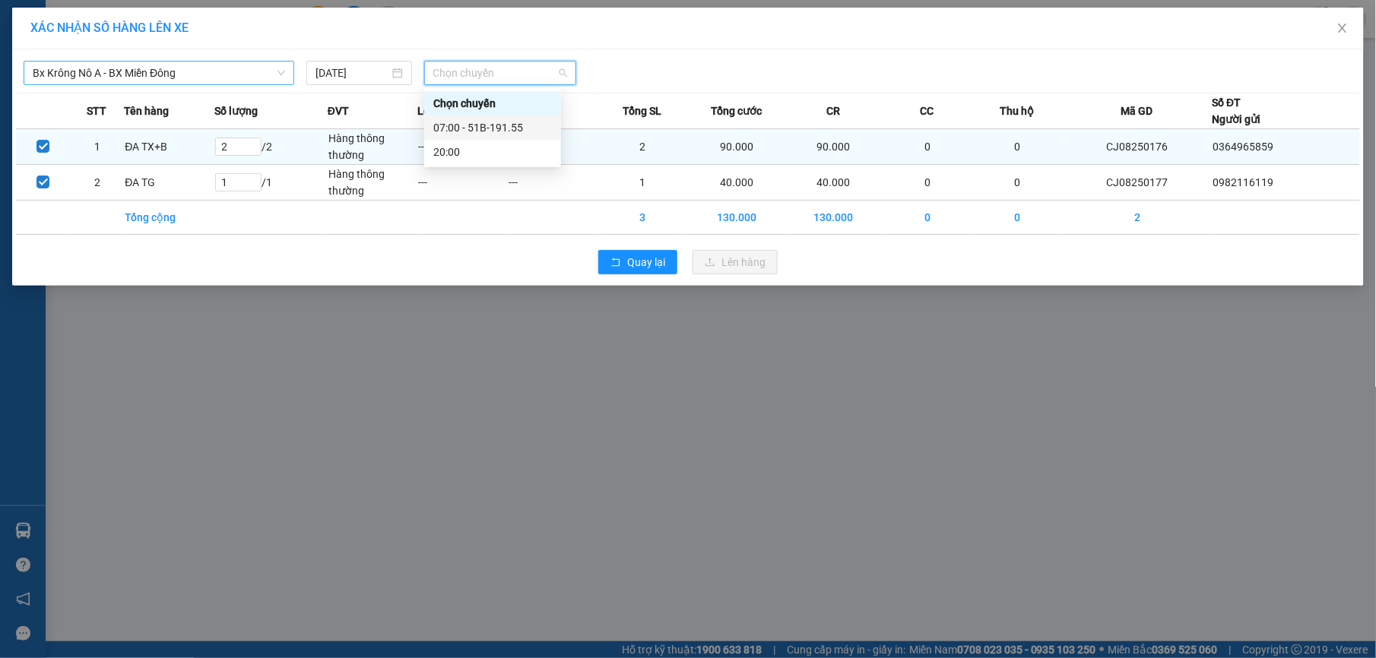
drag, startPoint x: 496, startPoint y: 128, endPoint x: 534, endPoint y: 143, distance: 40.9
click at [502, 128] on div "07:00 - 51B-191.55" at bounding box center [492, 127] width 119 height 17
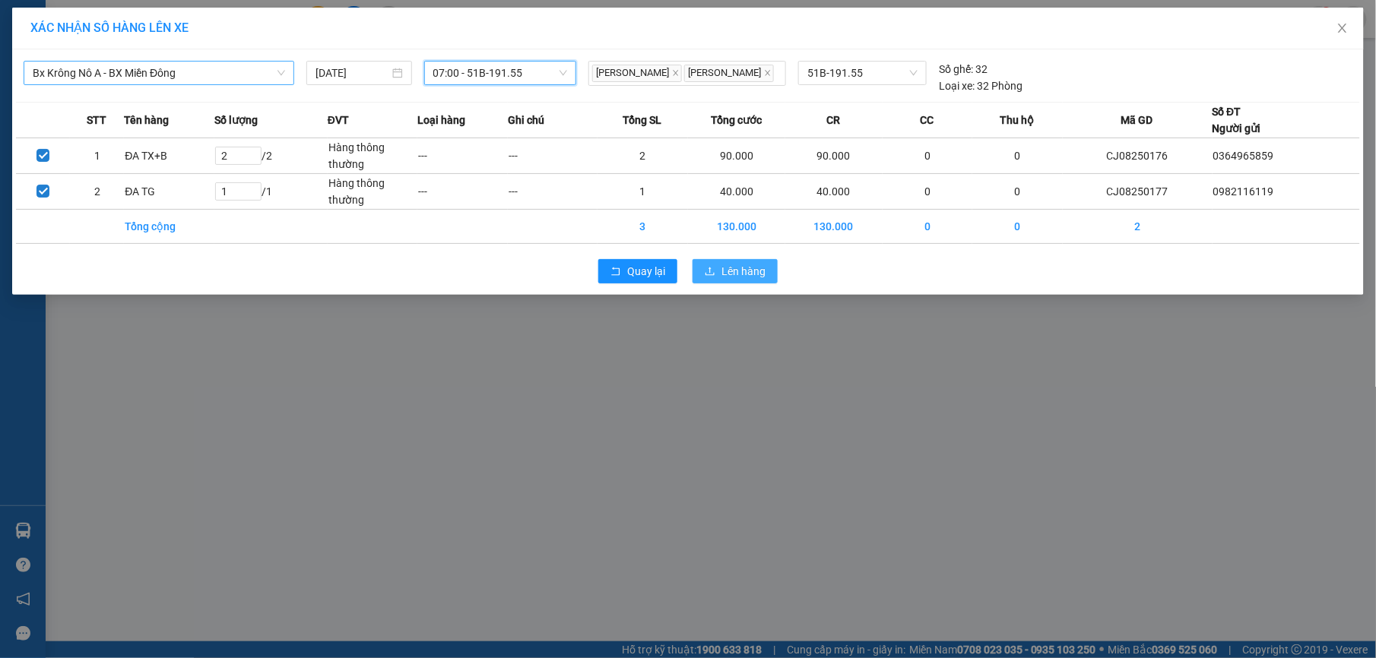
click at [728, 271] on span "Lên hàng" at bounding box center [744, 271] width 44 height 17
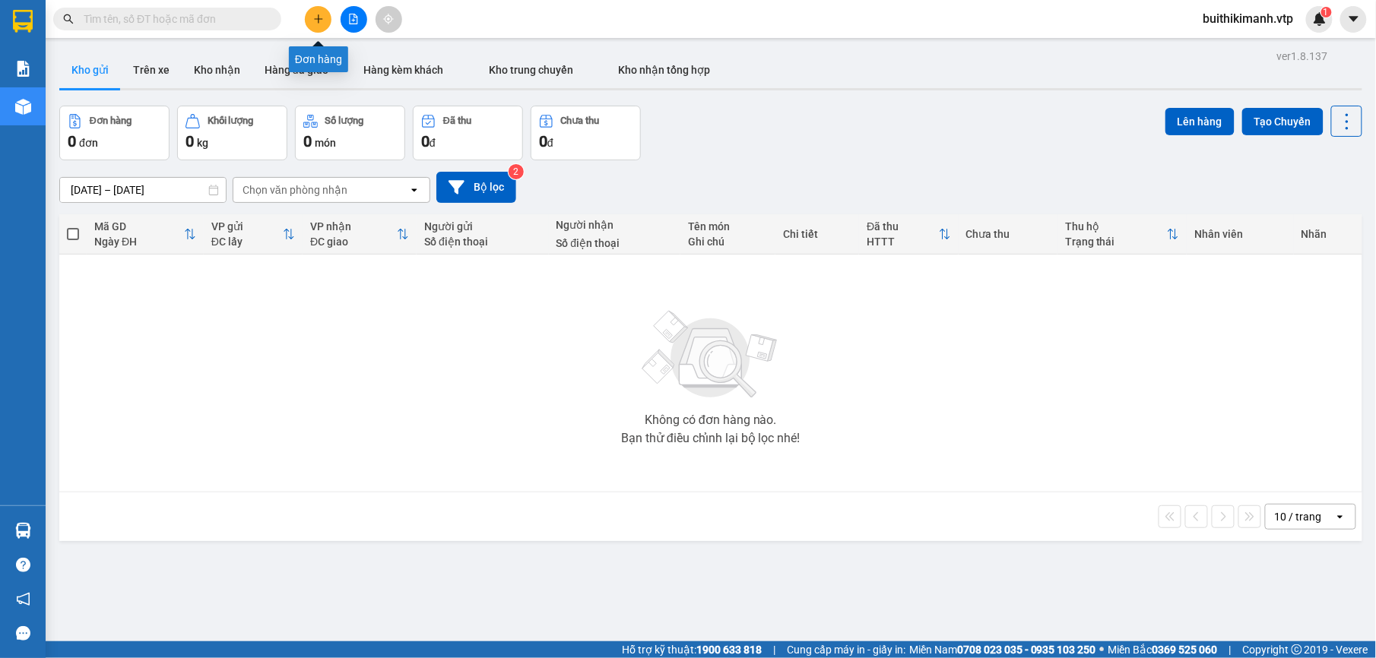
click at [307, 17] on button at bounding box center [318, 19] width 27 height 27
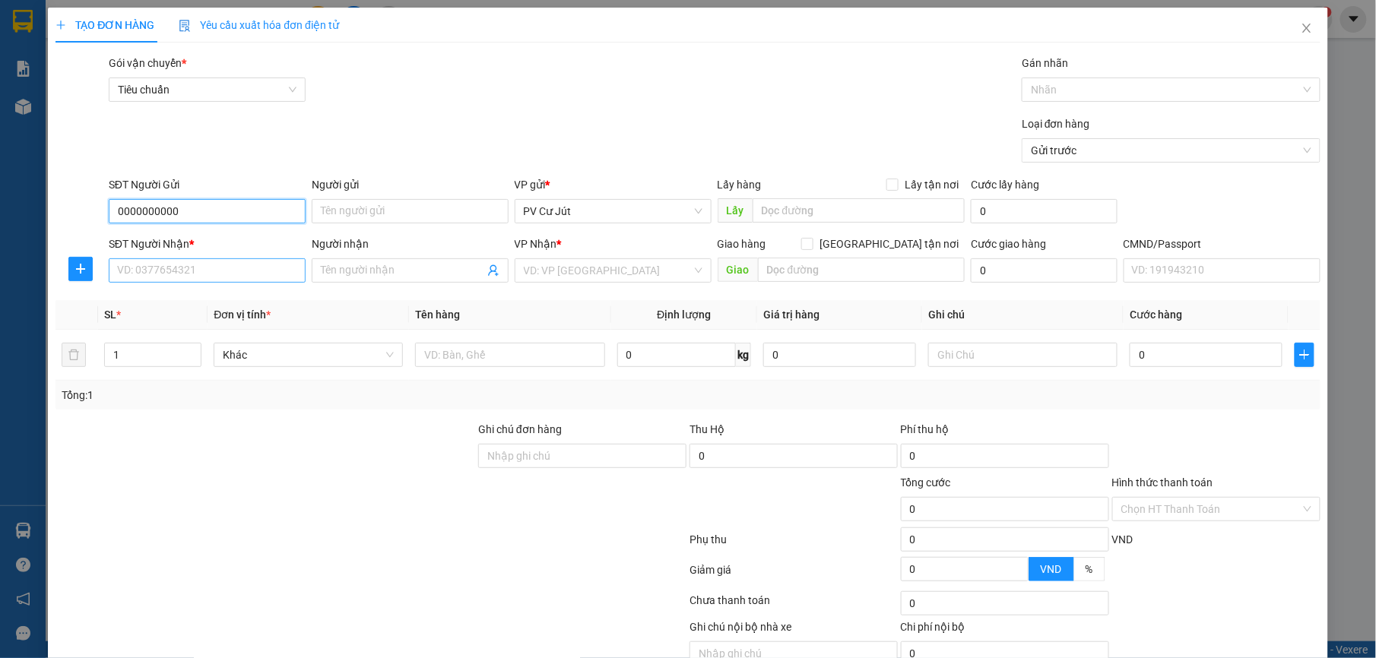
type input "0000000000"
click at [271, 275] on input "SĐT Người Nhận *" at bounding box center [207, 271] width 197 height 24
click at [195, 305] on div "0984493478 - [PERSON_NAME]" at bounding box center [204, 302] width 176 height 17
type input "0984493478"
type input "VÂN"
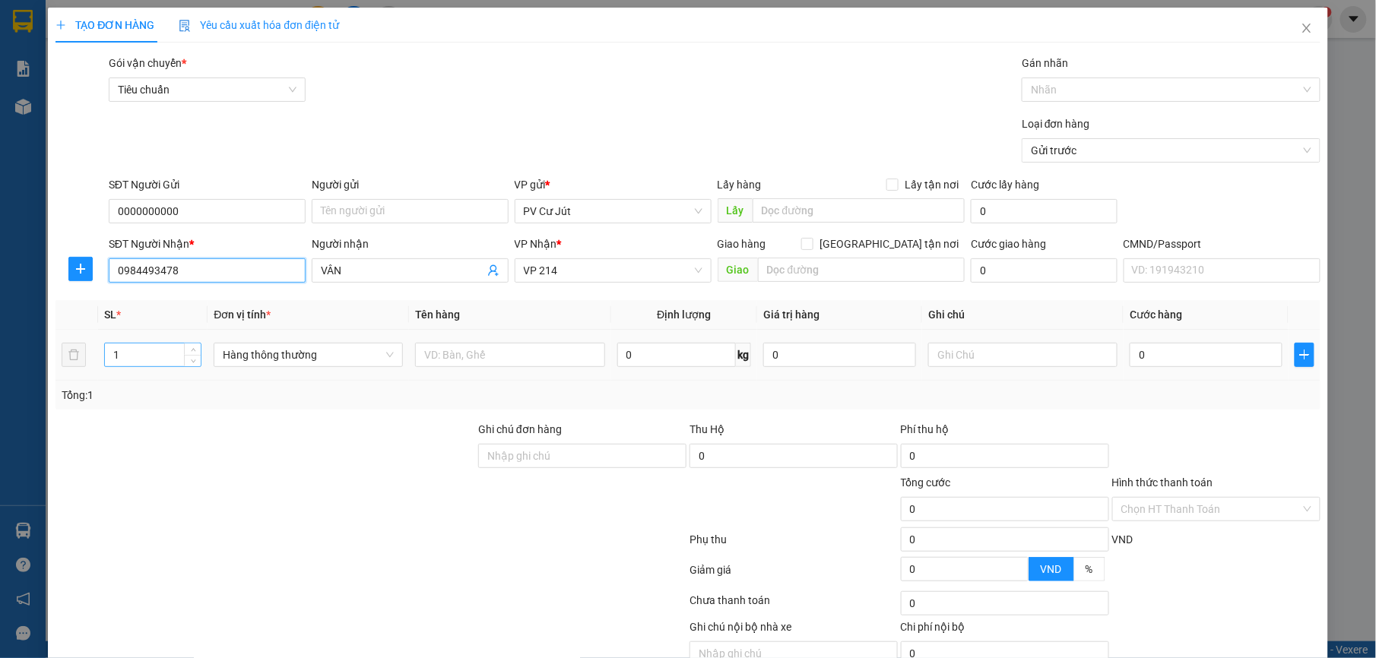
type input "0984493478"
click at [149, 347] on input "1" at bounding box center [153, 355] width 97 height 23
type input "2"
click at [500, 363] on input "text" at bounding box center [509, 355] width 189 height 24
type input "R"
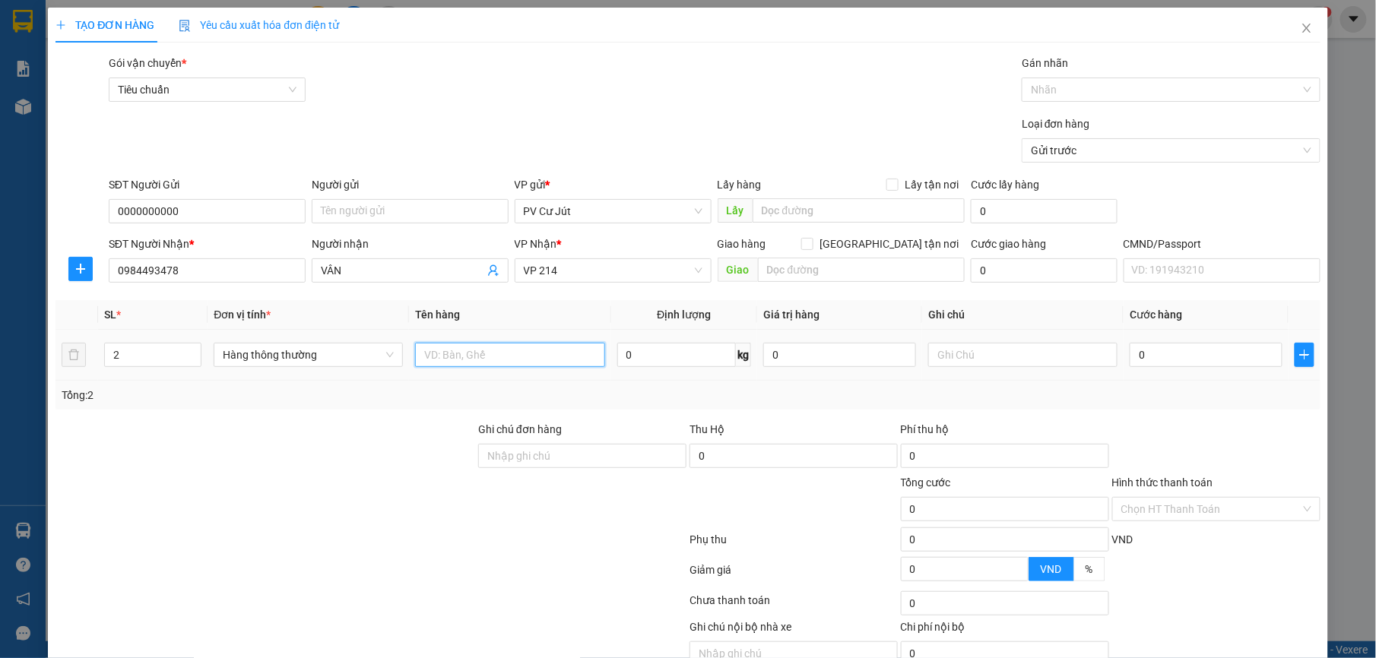
type input "T"
type input "[PERSON_NAME]"
click at [1156, 350] on input "0" at bounding box center [1206, 355] width 153 height 24
type input "1"
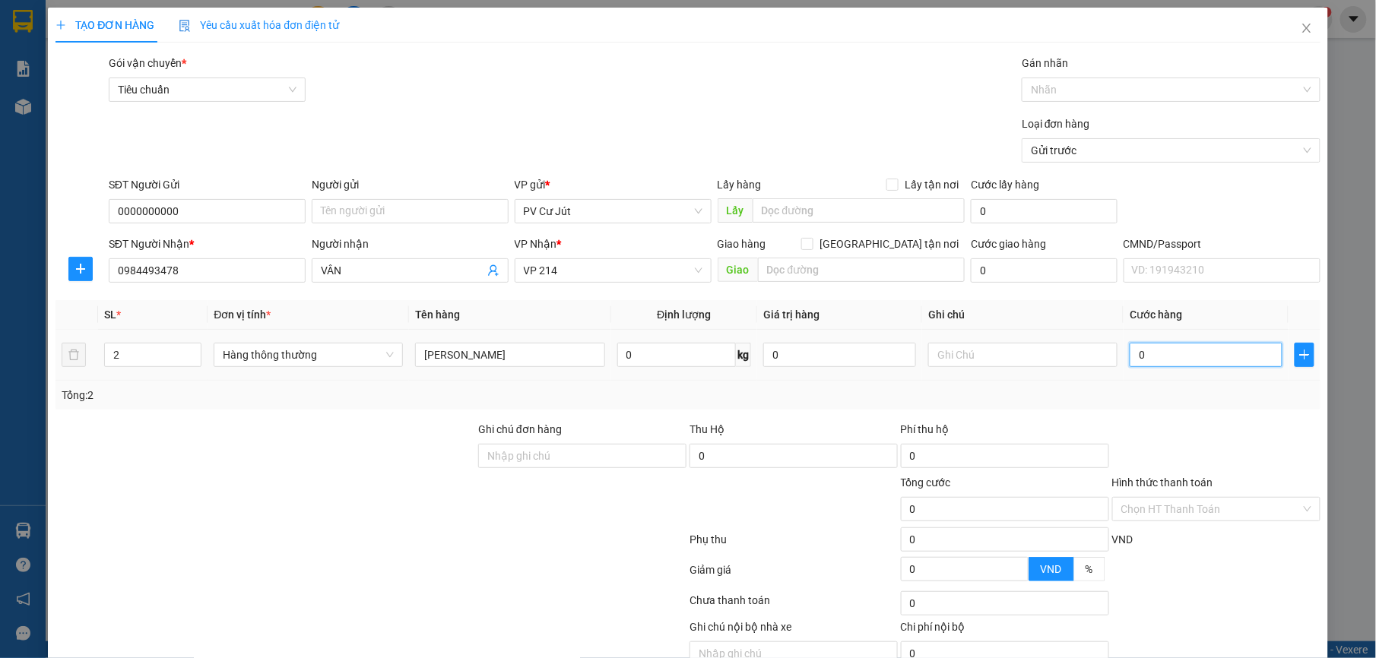
type input "1"
type input "10"
type input "100"
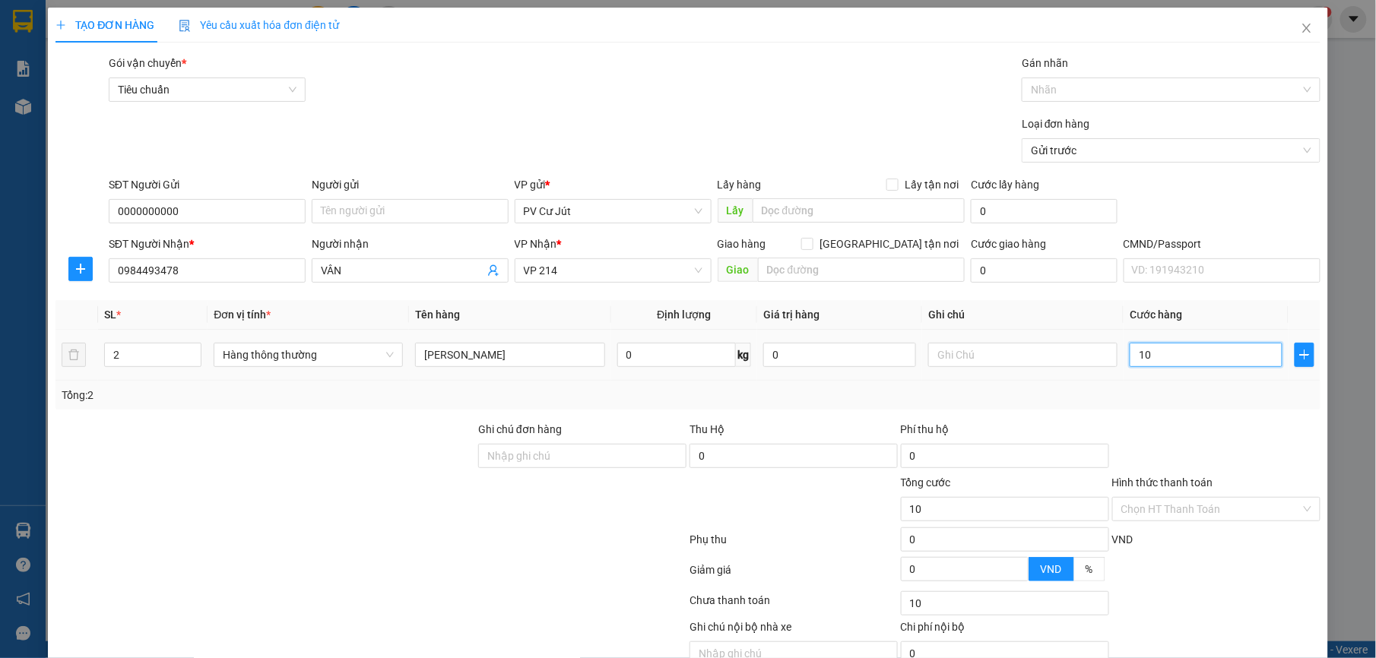
type input "100"
type input "1.000"
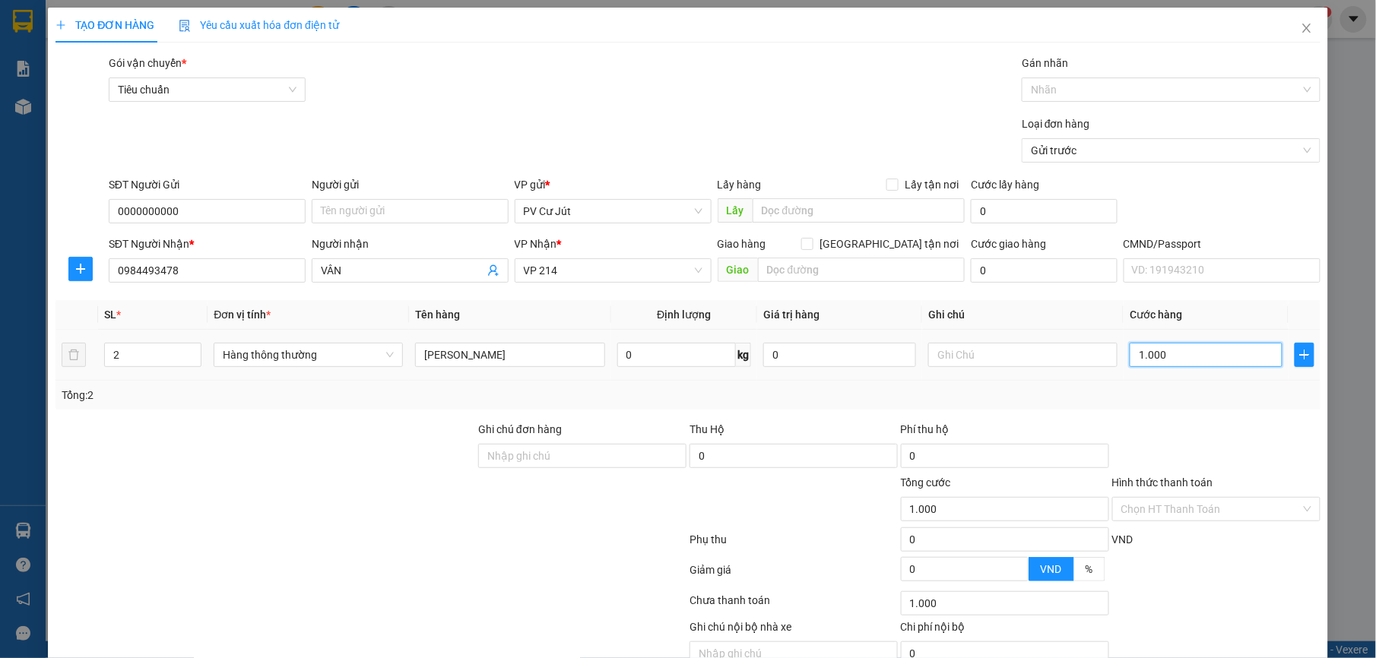
type input "10.000"
type input "100.000"
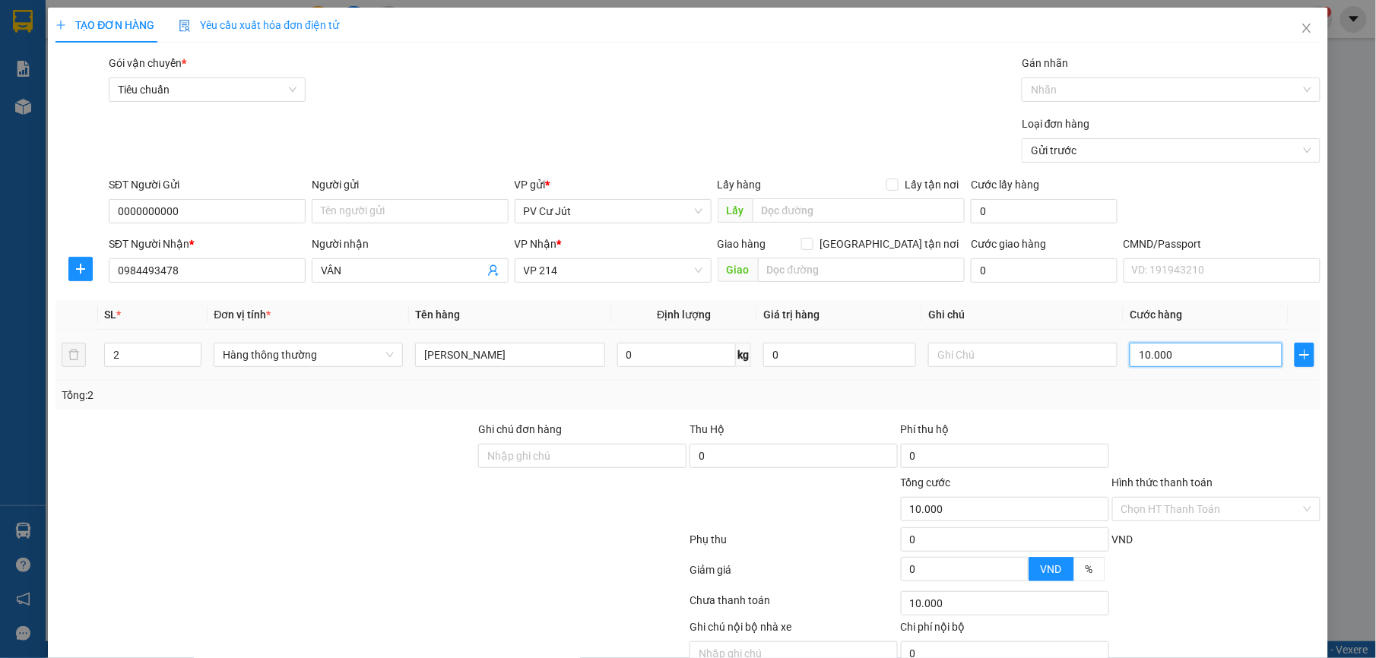
type input "100.000"
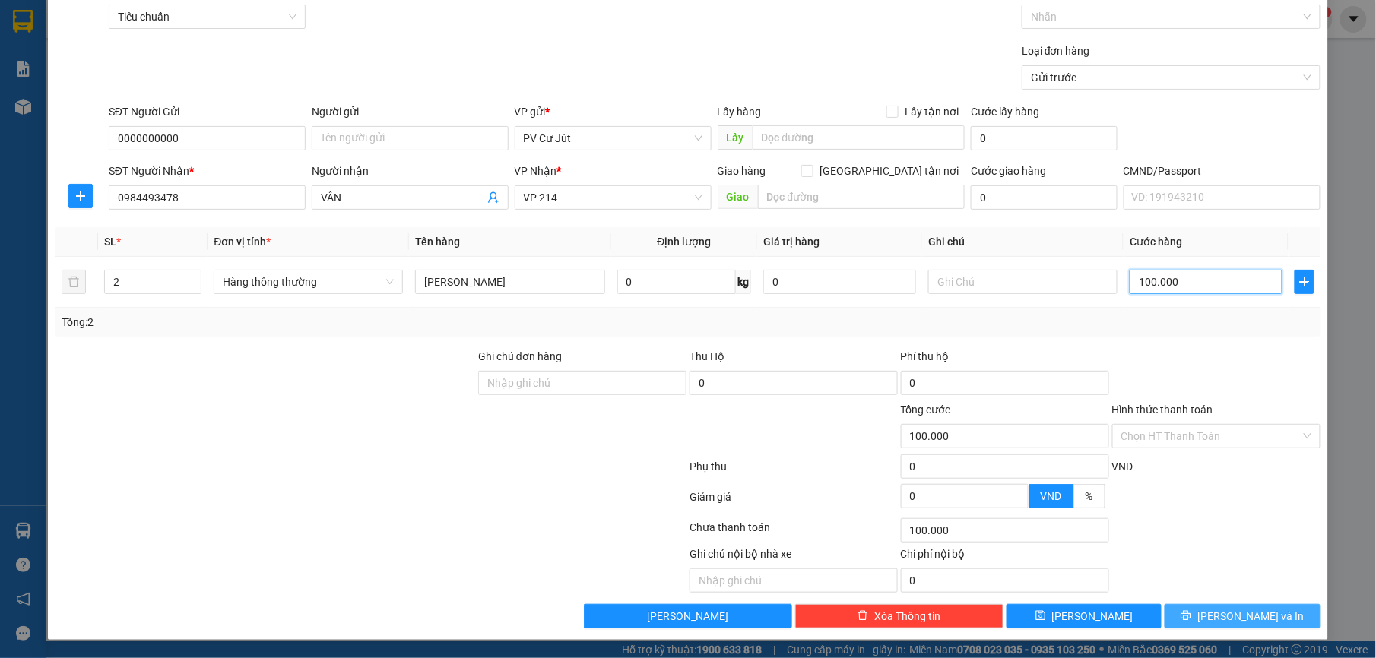
type input "100.000"
click at [1220, 621] on span "[PERSON_NAME] và In" at bounding box center [1250, 616] width 106 height 17
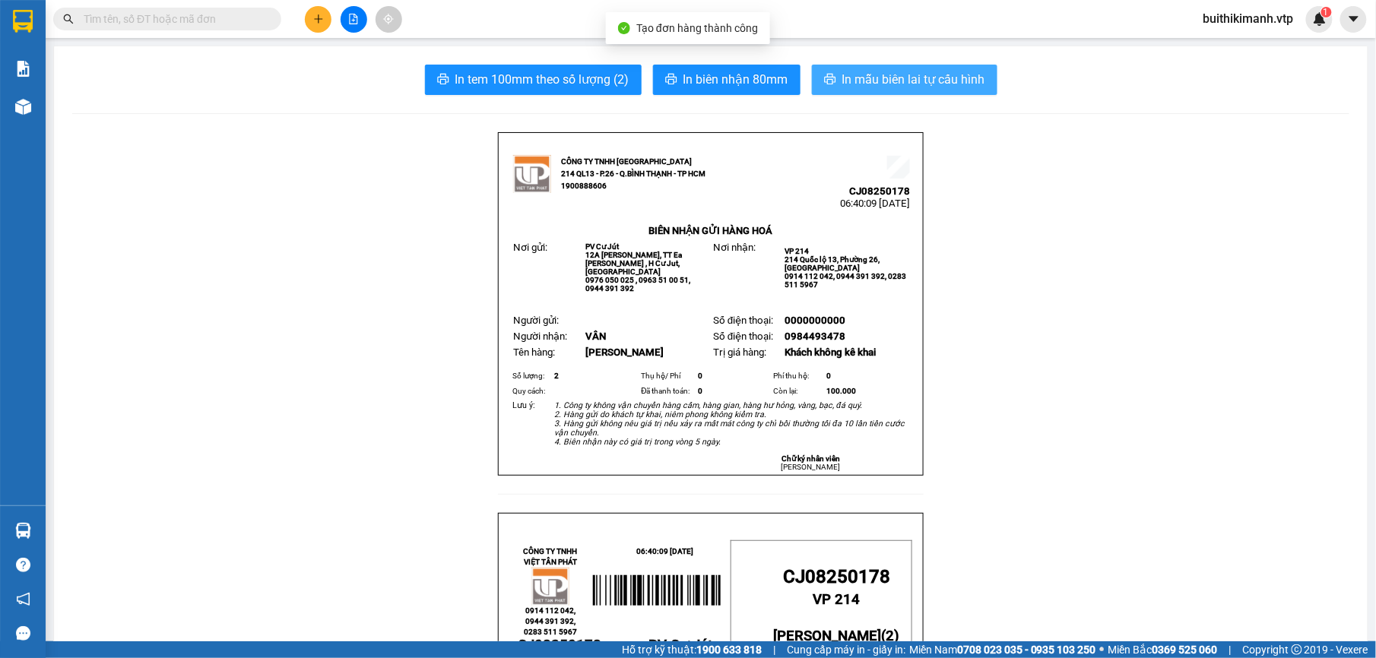
click at [973, 92] on button "In mẫu biên lai tự cấu hình" at bounding box center [905, 80] width 186 height 30
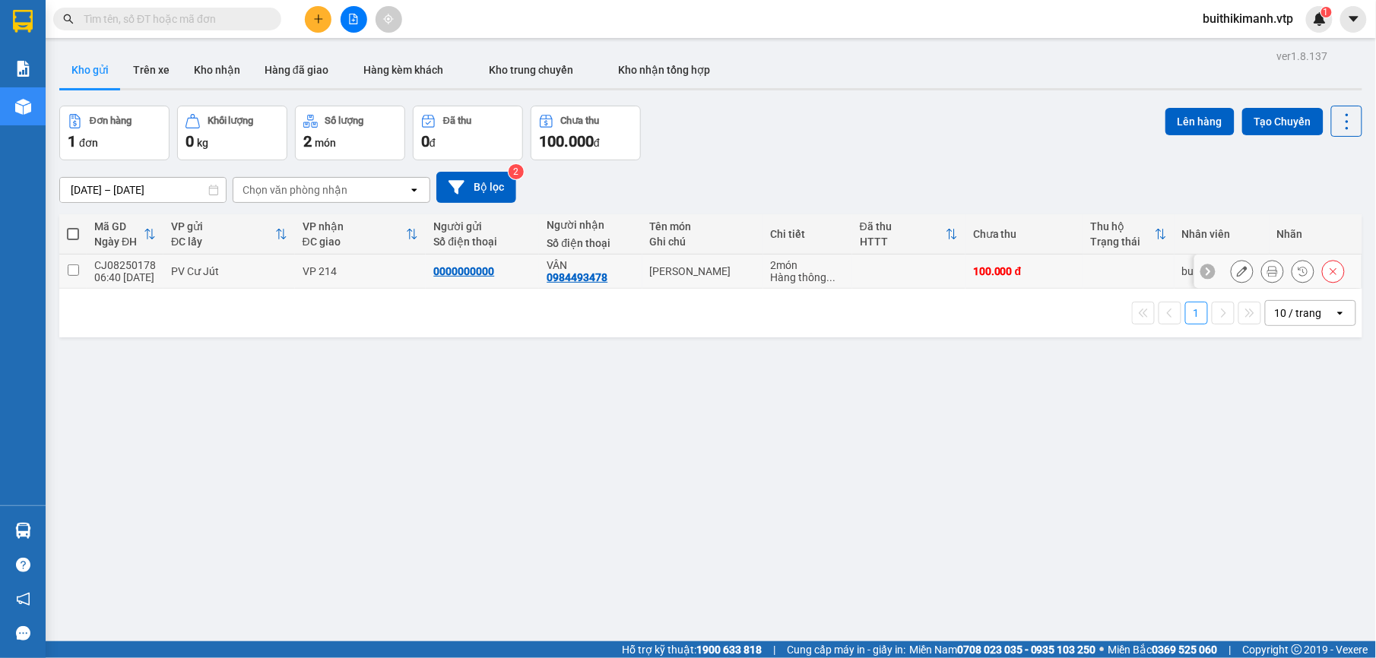
click at [344, 265] on td "VP 214" at bounding box center [361, 272] width 132 height 34
checkbox input "true"
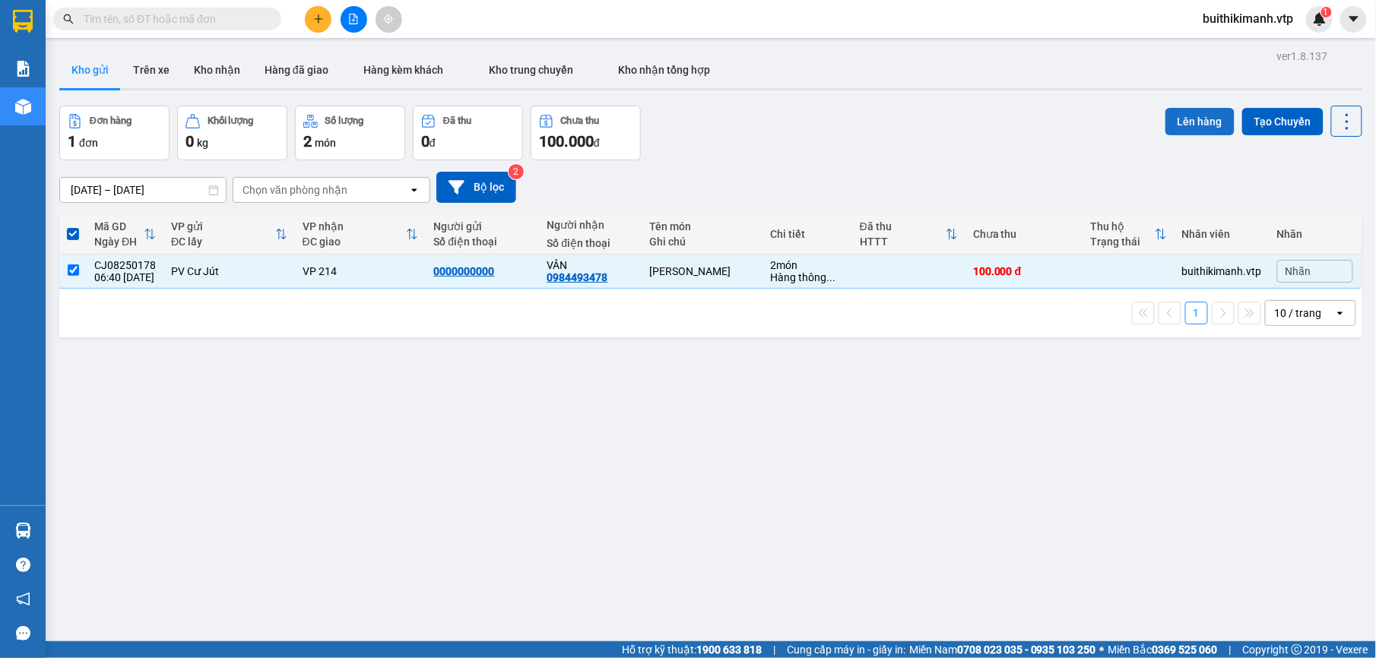
click at [1202, 116] on button "Lên hàng" at bounding box center [1200, 121] width 69 height 27
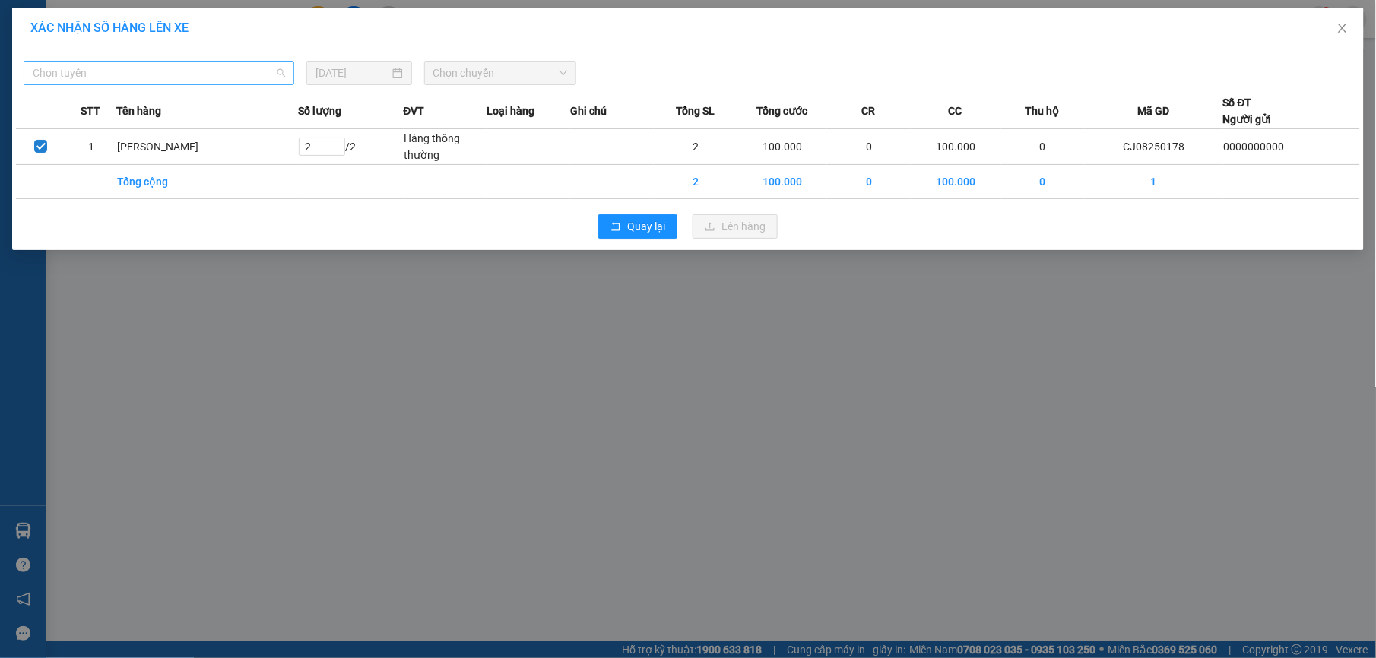
click at [259, 81] on span "Chọn tuyến" at bounding box center [159, 73] width 252 height 23
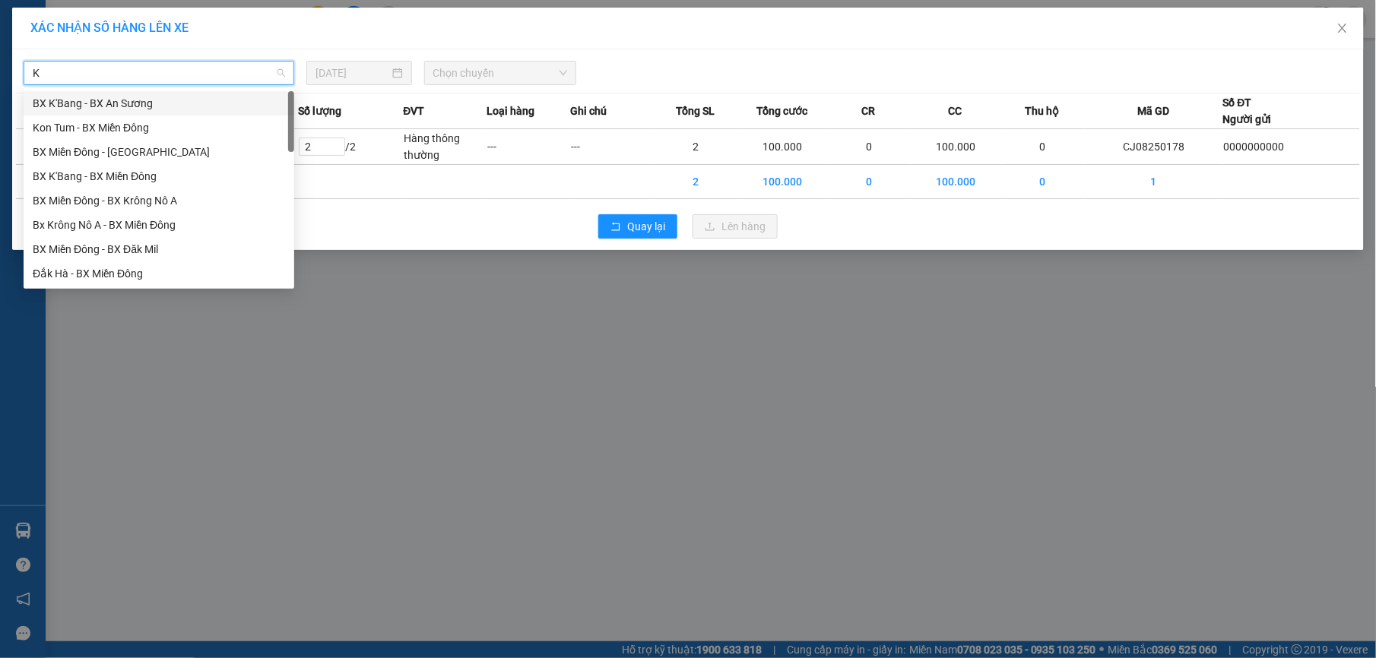
type input "KN"
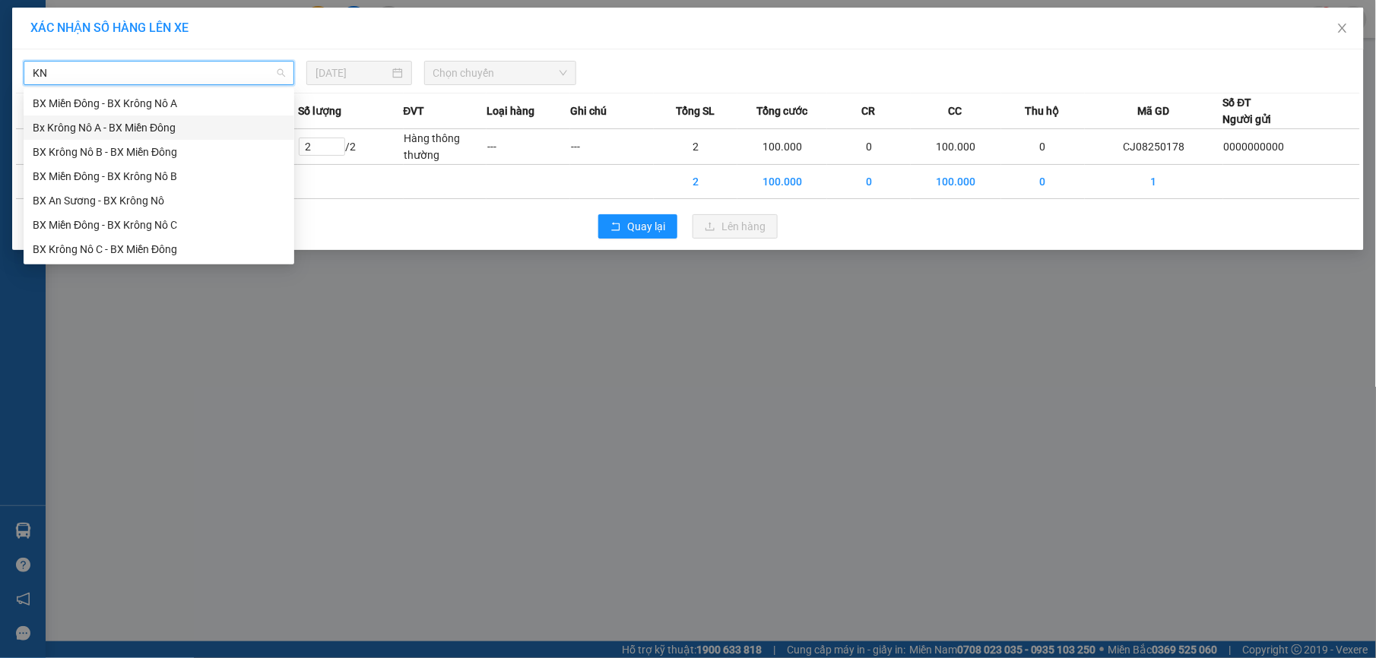
click at [196, 128] on div "Bx Krông Nô A - BX Miền Đông" at bounding box center [159, 127] width 252 height 17
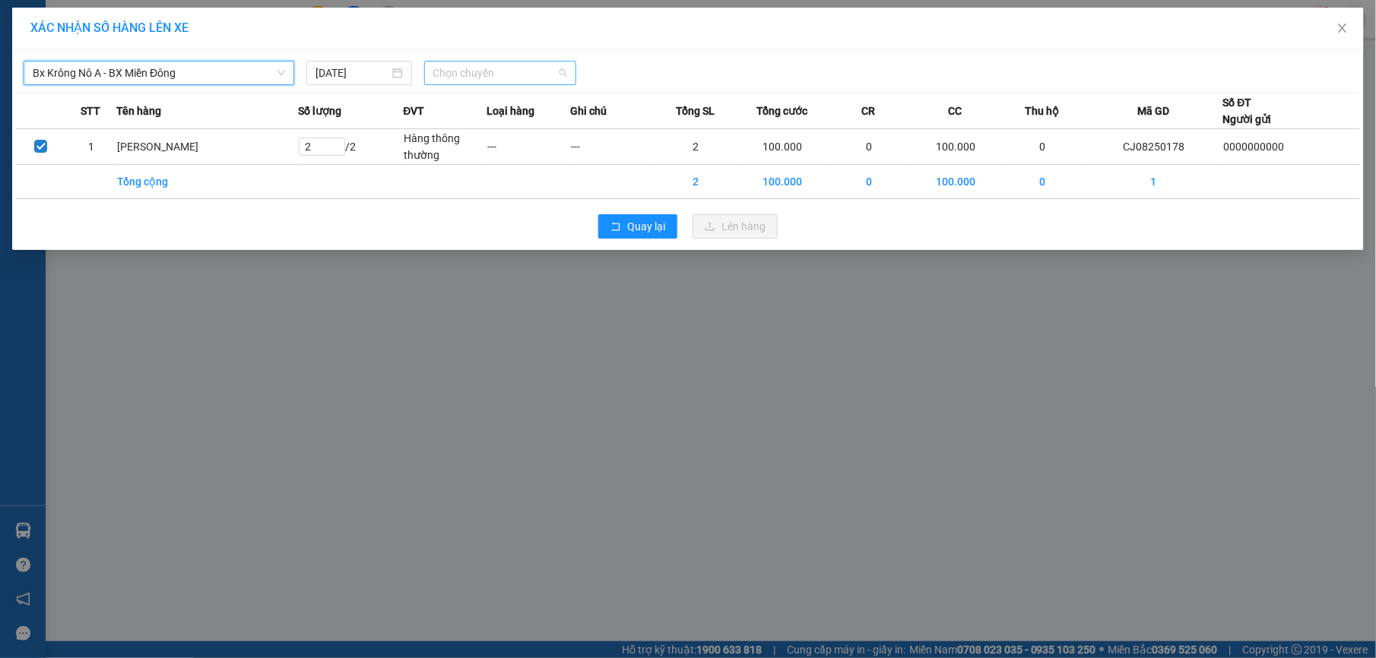
click at [484, 75] on span "Chọn chuyến" at bounding box center [500, 73] width 135 height 23
click at [450, 129] on div "07:00 - 51B-152.46" at bounding box center [492, 127] width 119 height 17
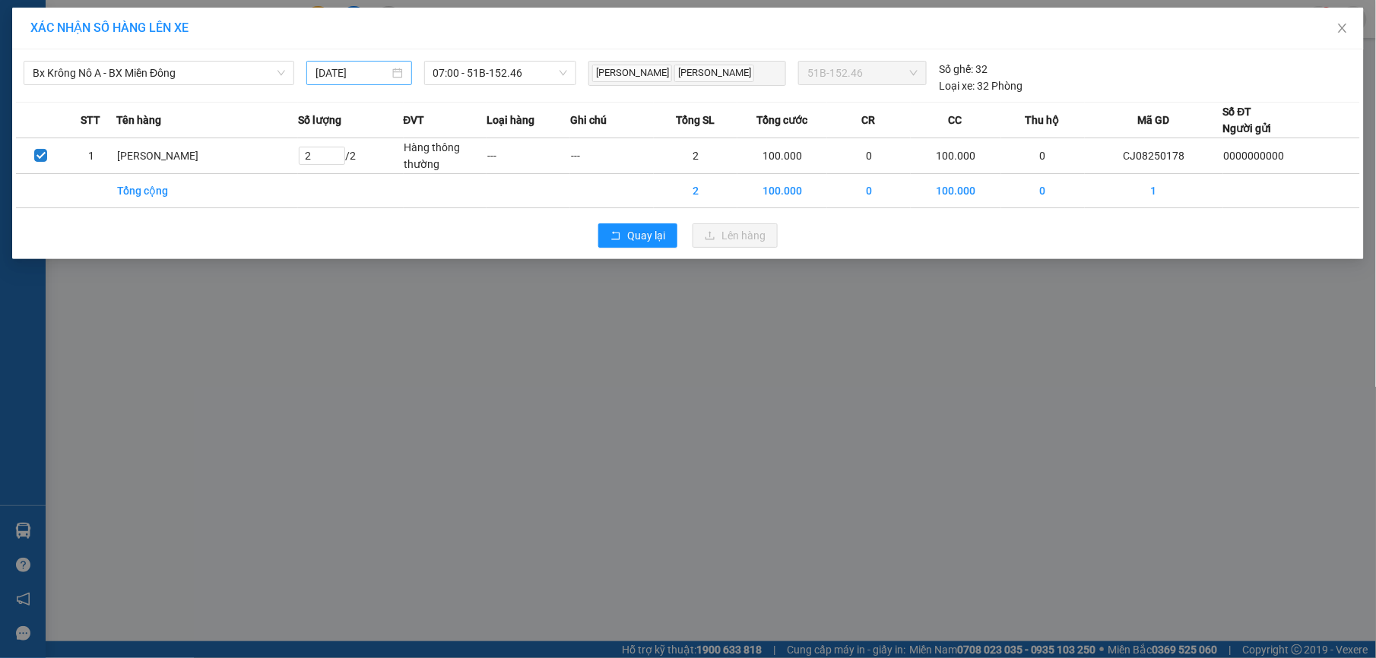
click at [389, 75] on div "[DATE]" at bounding box center [359, 73] width 87 height 17
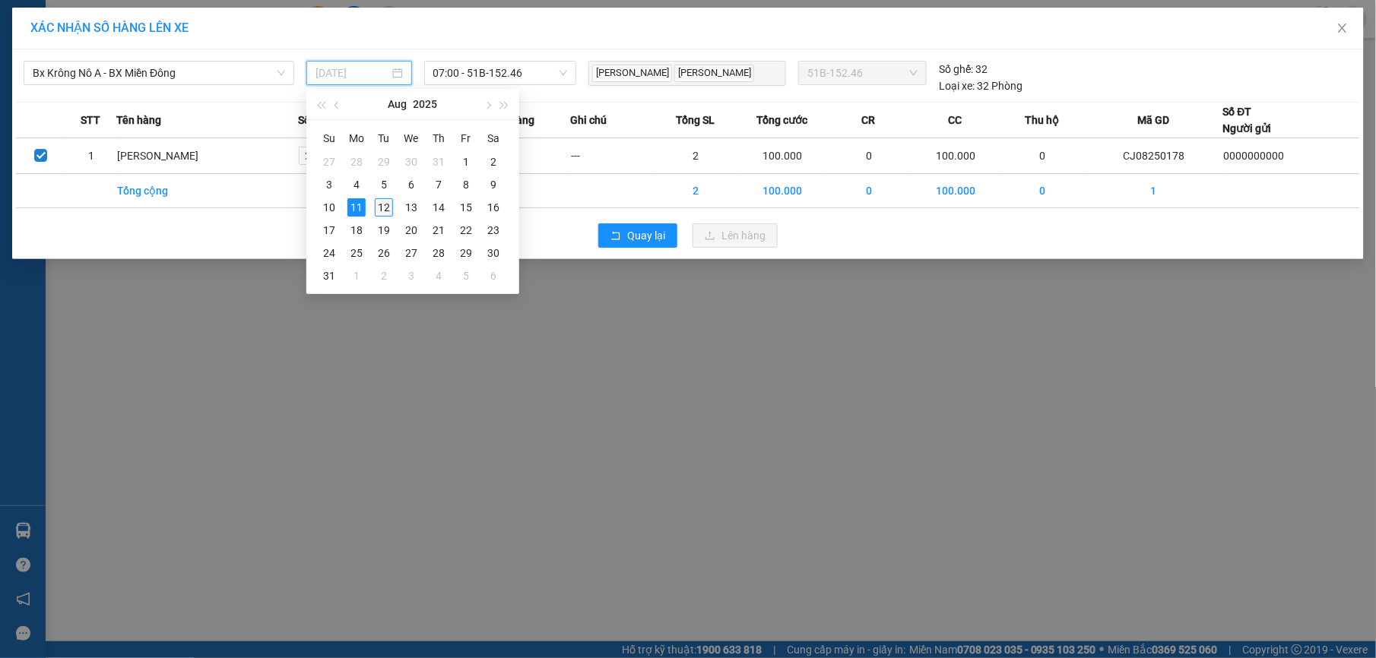
click at [383, 210] on div "12" at bounding box center [384, 207] width 18 height 18
type input "[DATE]"
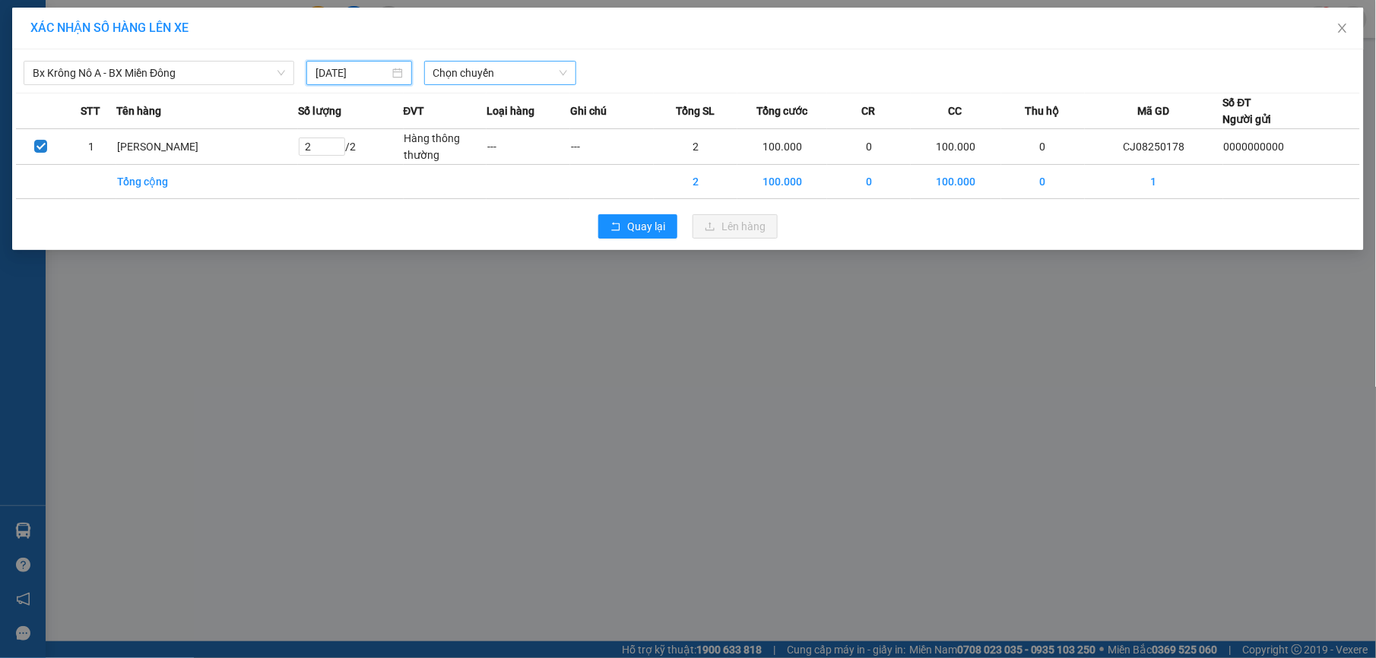
drag, startPoint x: 539, startPoint y: 75, endPoint x: 536, endPoint y: 84, distance: 9.6
click at [536, 75] on span "Chọn chuyến" at bounding box center [500, 73] width 135 height 23
click at [523, 131] on div "07:00 - 51B-191.55" at bounding box center [492, 127] width 119 height 17
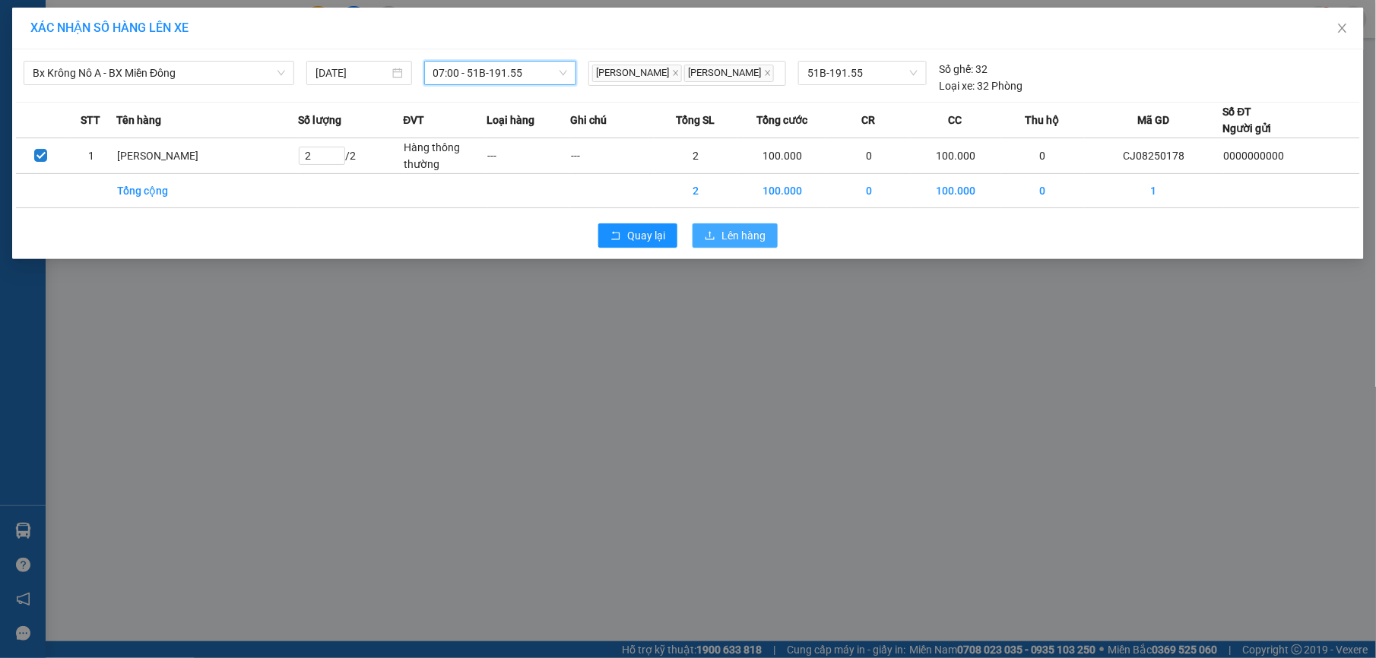
click at [737, 241] on span "Lên hàng" at bounding box center [744, 235] width 44 height 17
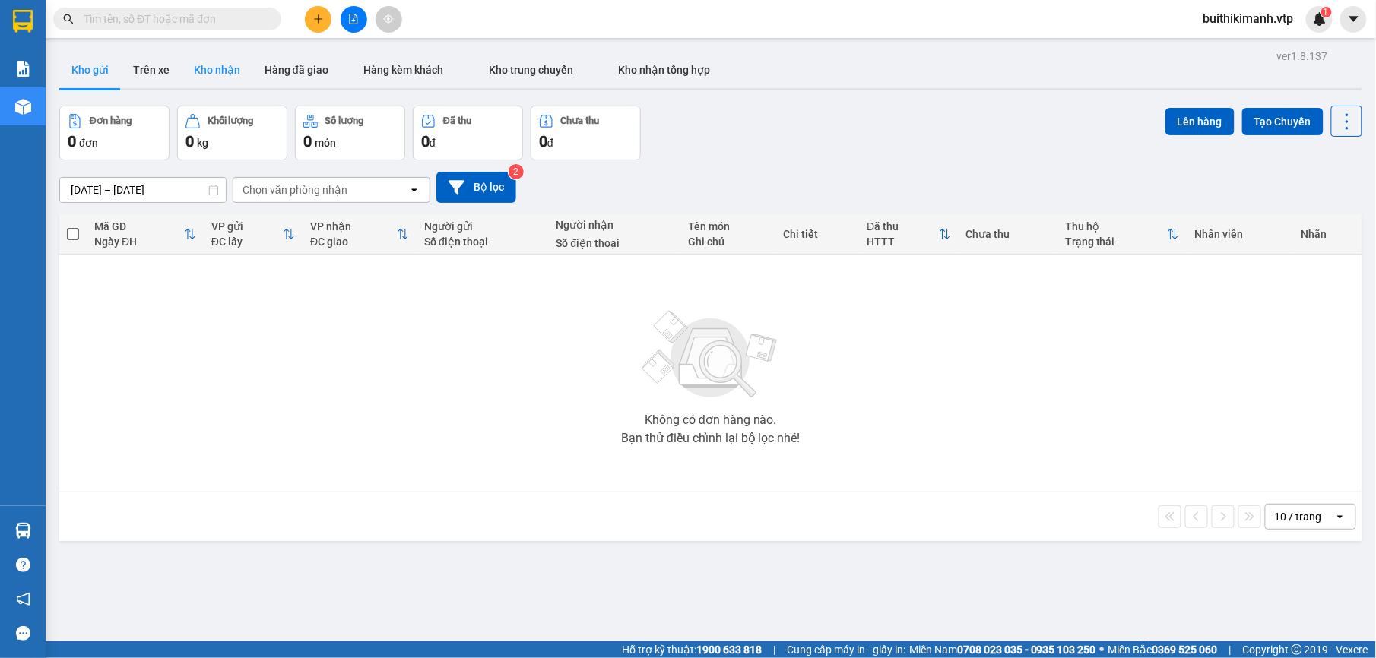
click at [217, 71] on button "Kho nhận" at bounding box center [217, 70] width 71 height 36
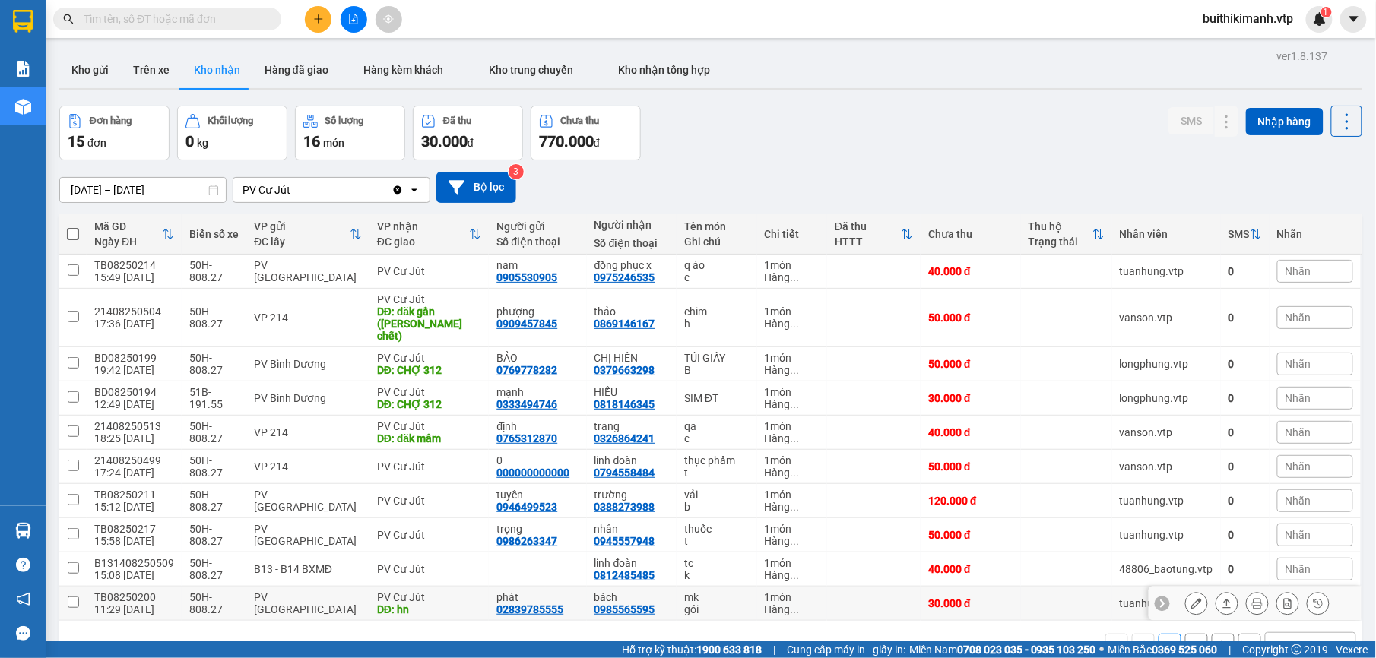
scroll to position [70, 0]
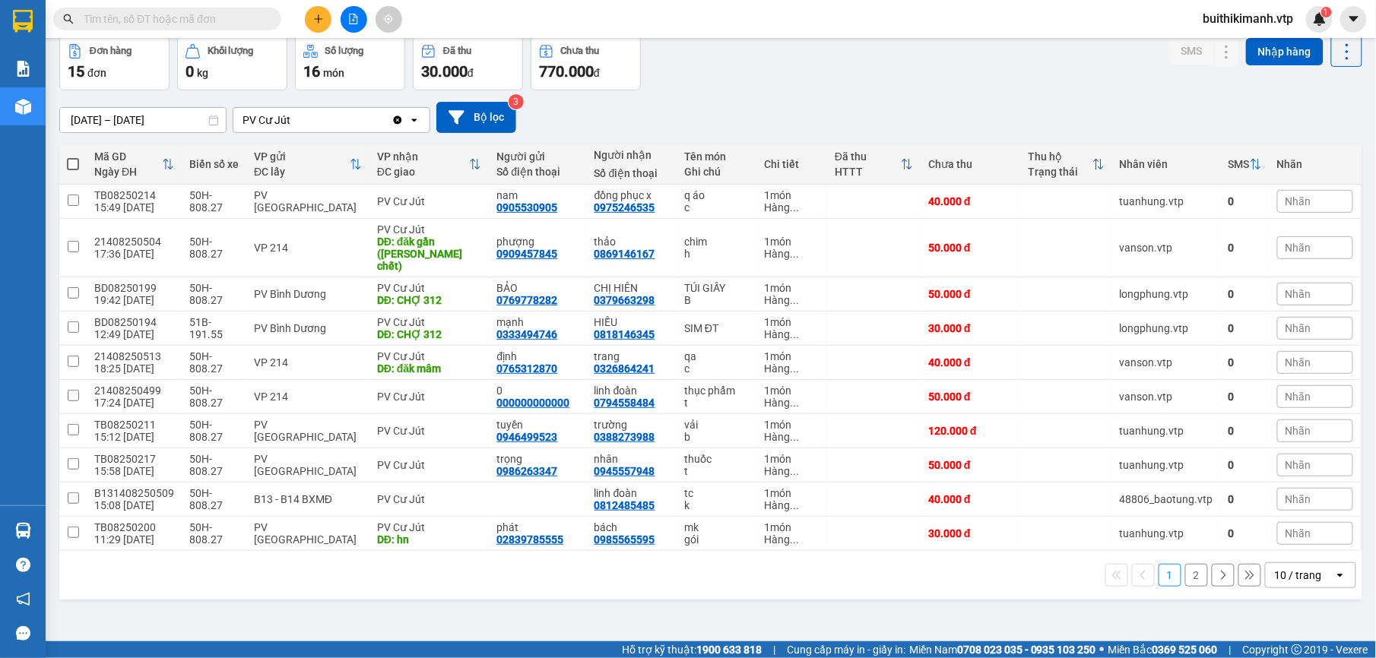
click at [1185, 572] on button "2" at bounding box center [1196, 575] width 23 height 23
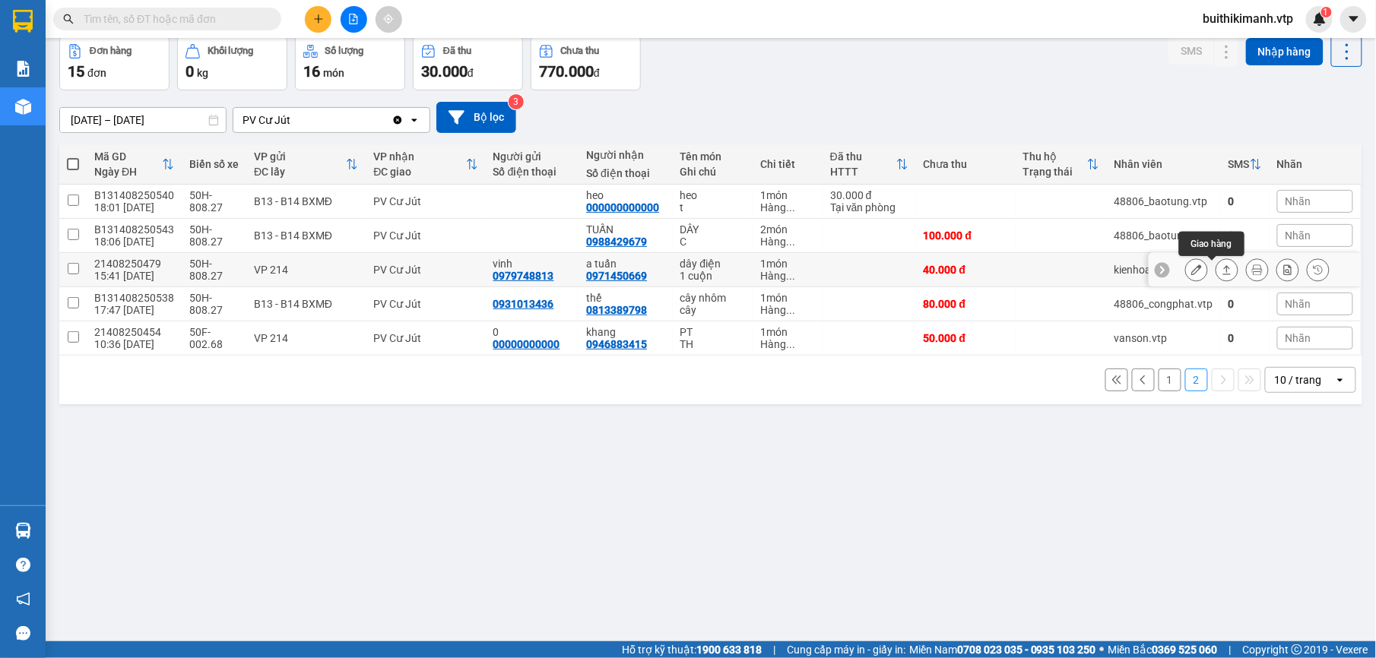
click at [1223, 271] on icon at bounding box center [1227, 269] width 8 height 9
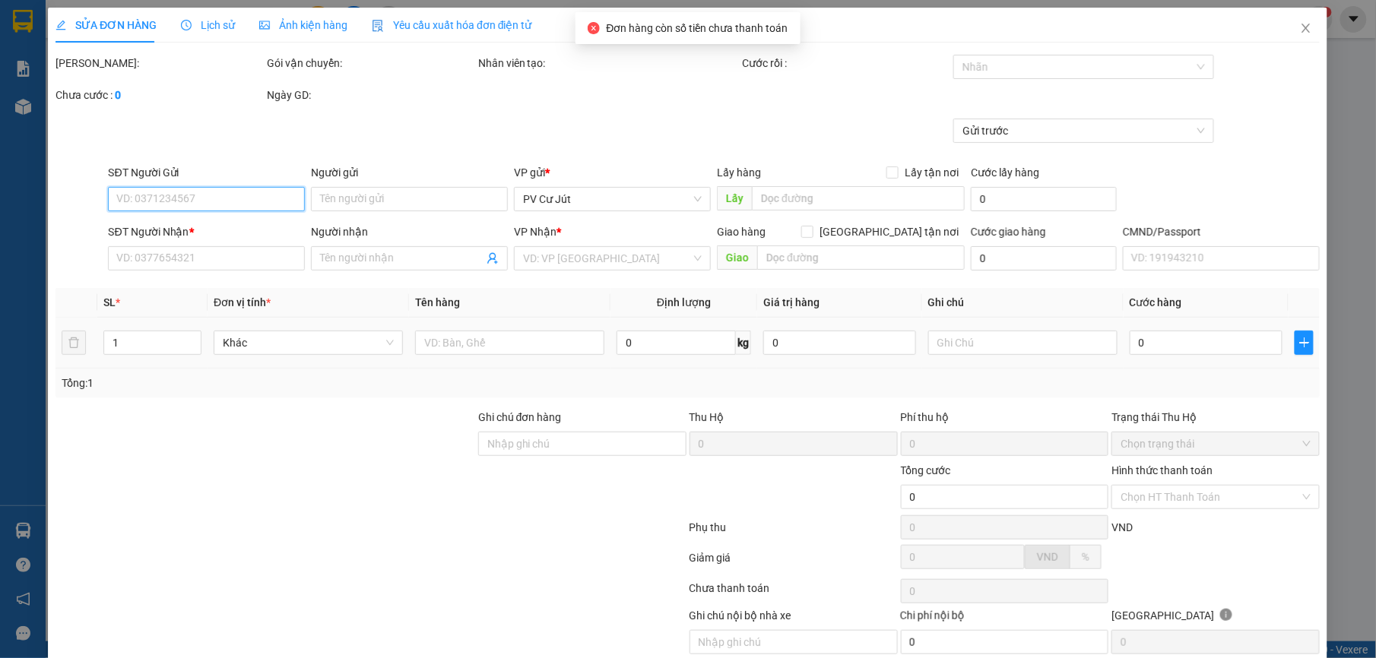
type input "0979748813"
type input "vinh"
type input "0971450669"
type input "a tuấn"
type input "40.000"
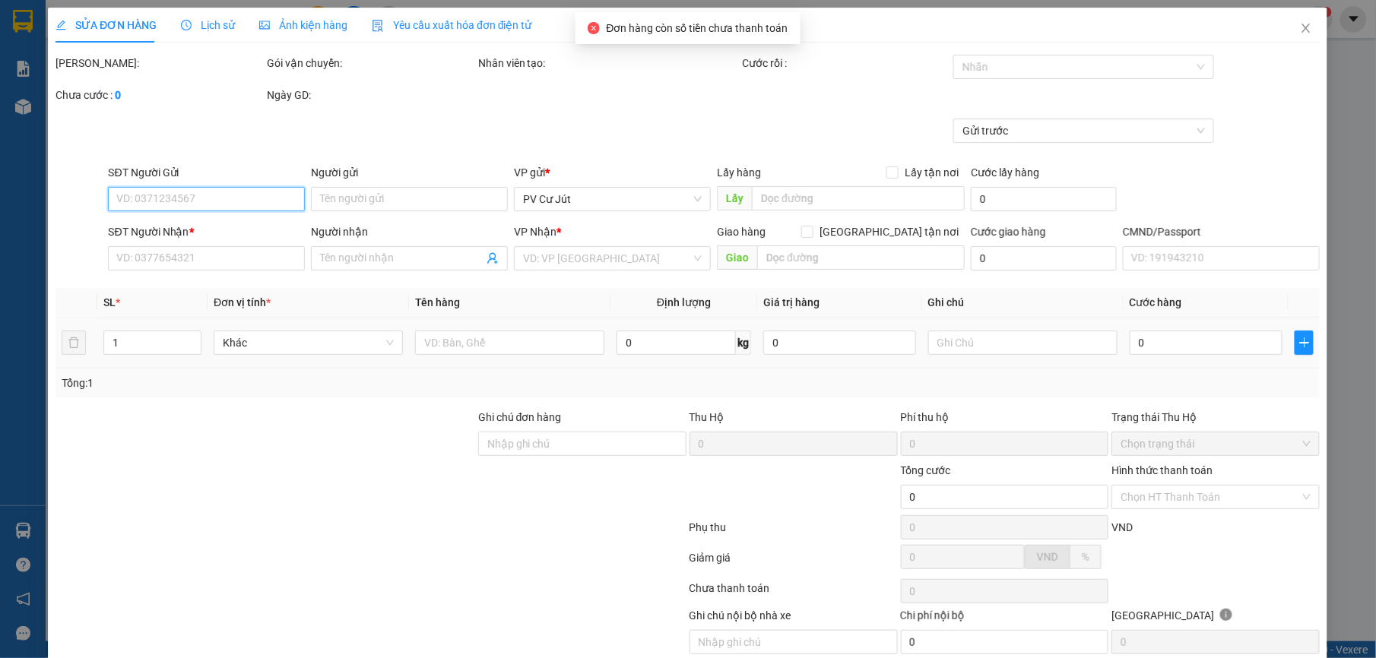
type input "40.000"
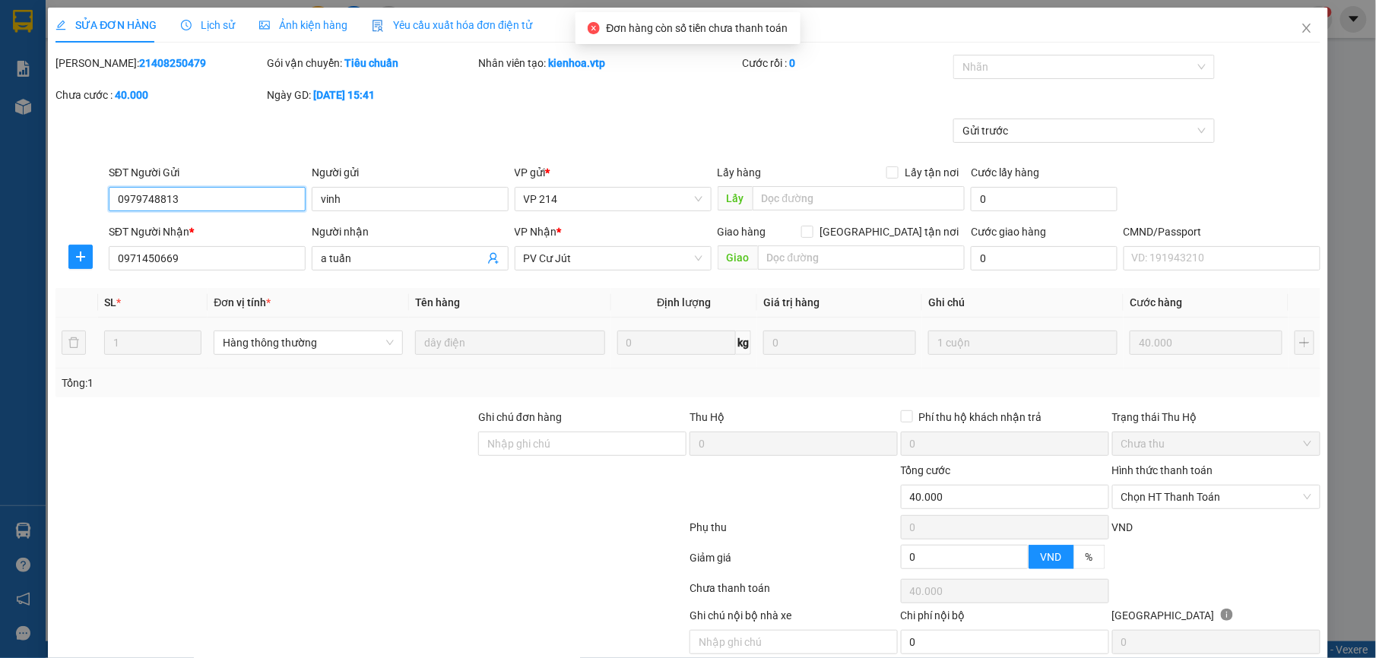
type input "2.000"
click at [1159, 490] on span "Chọn HT Thanh Toán" at bounding box center [1216, 497] width 190 height 23
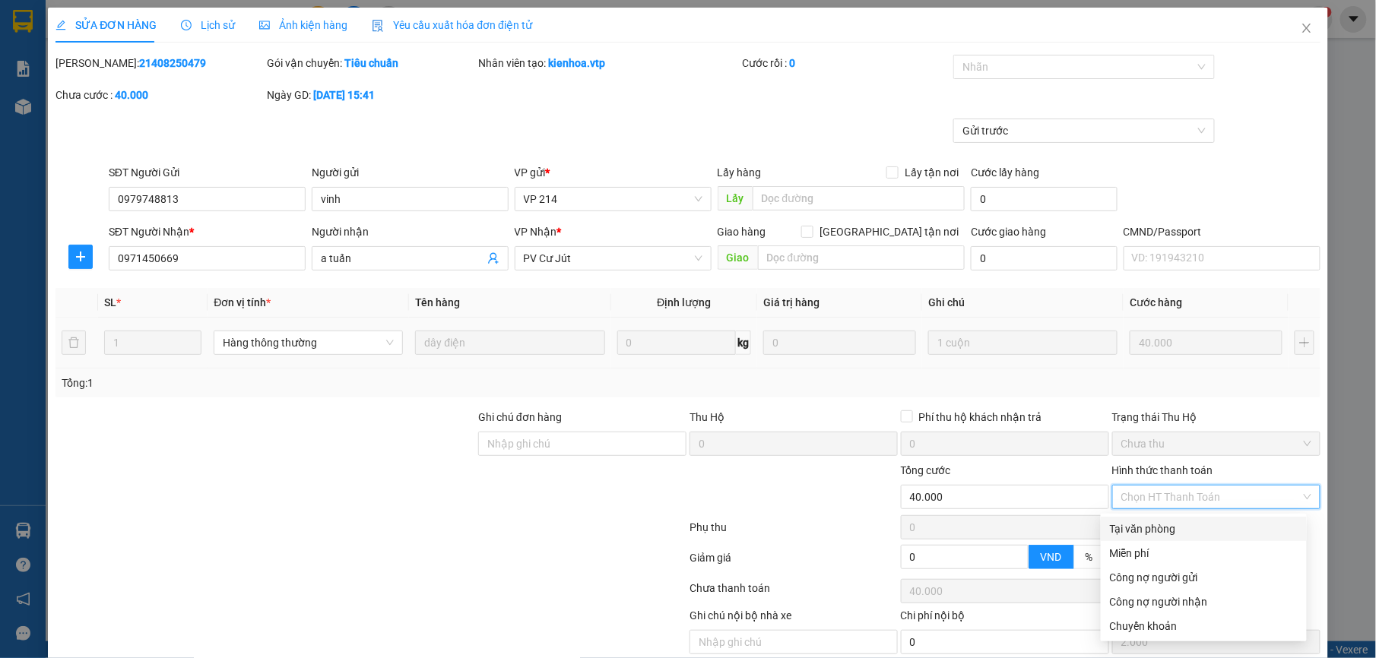
click at [1172, 526] on div "Tại văn phòng" at bounding box center [1204, 529] width 188 height 17
type input "0"
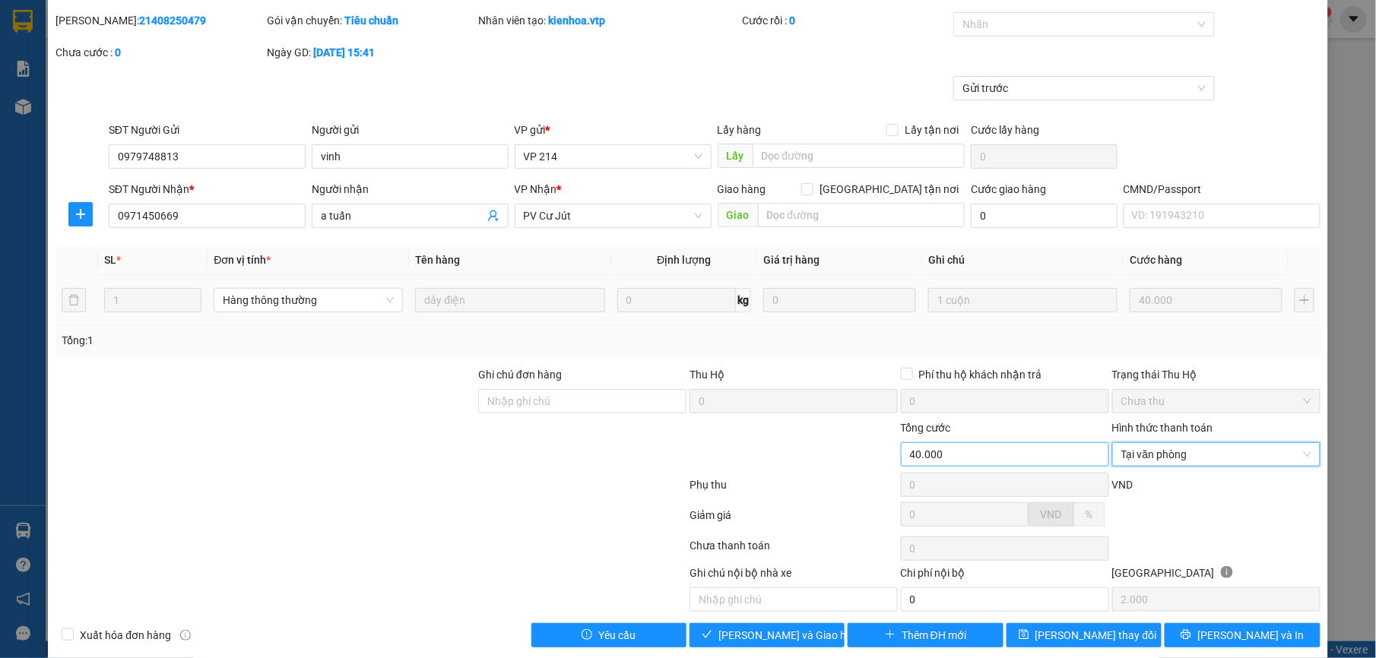
scroll to position [65, 0]
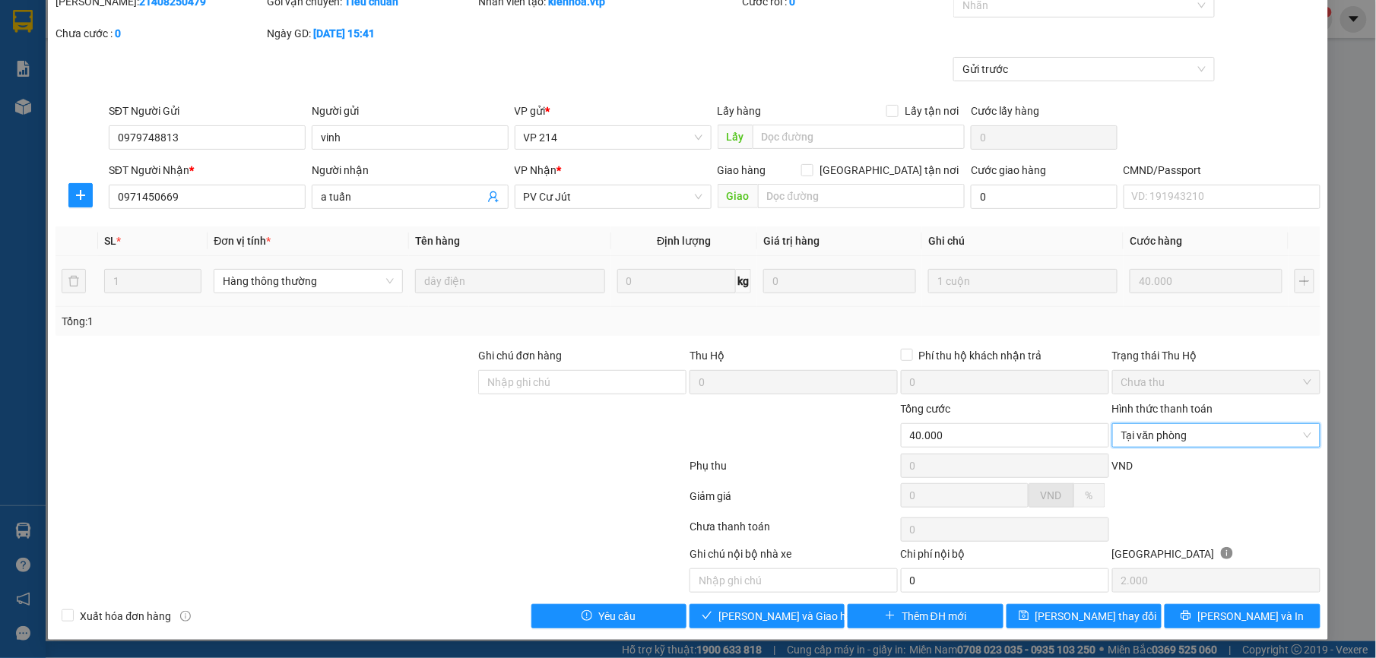
click at [1101, 595] on div "Total Paid Fee 0 Total UnPaid Fee 40.000 Cash Collection Total Fee Mã ĐH: 21408…" at bounding box center [688, 311] width 1264 height 636
click at [1114, 608] on button "[PERSON_NAME] thay đổi" at bounding box center [1084, 616] width 155 height 24
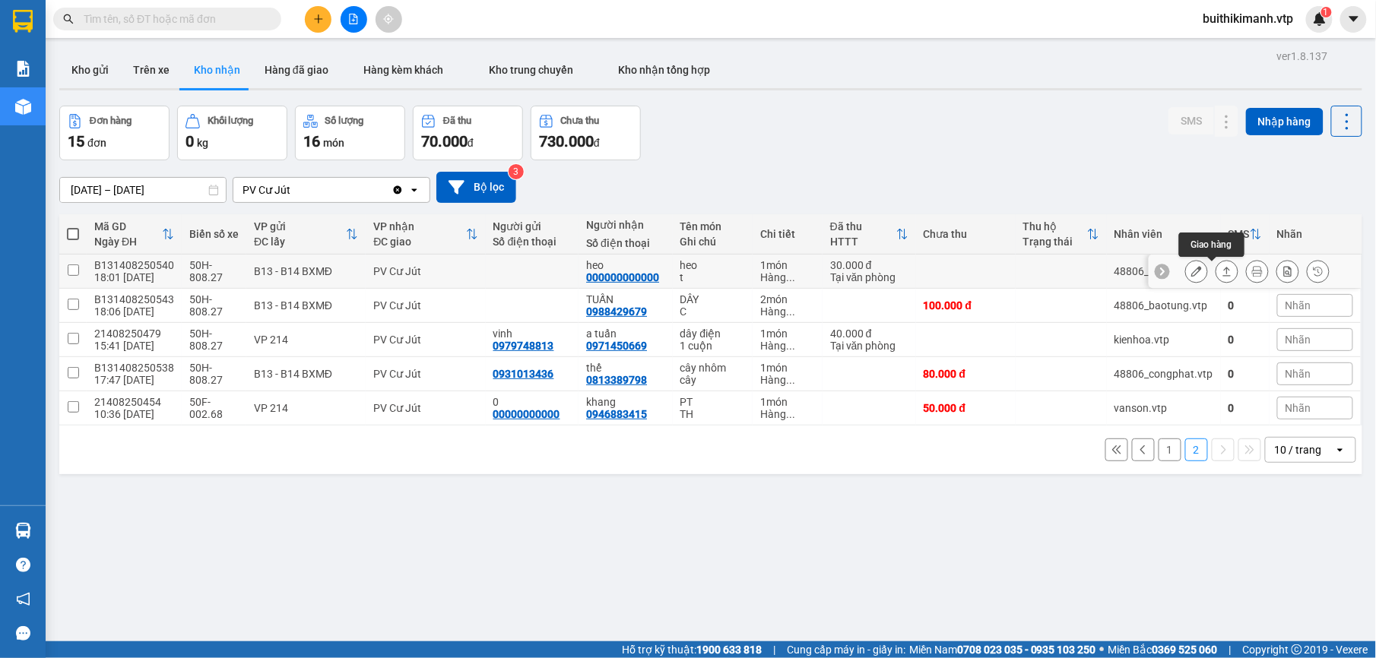
click at [1222, 269] on icon at bounding box center [1227, 271] width 11 height 11
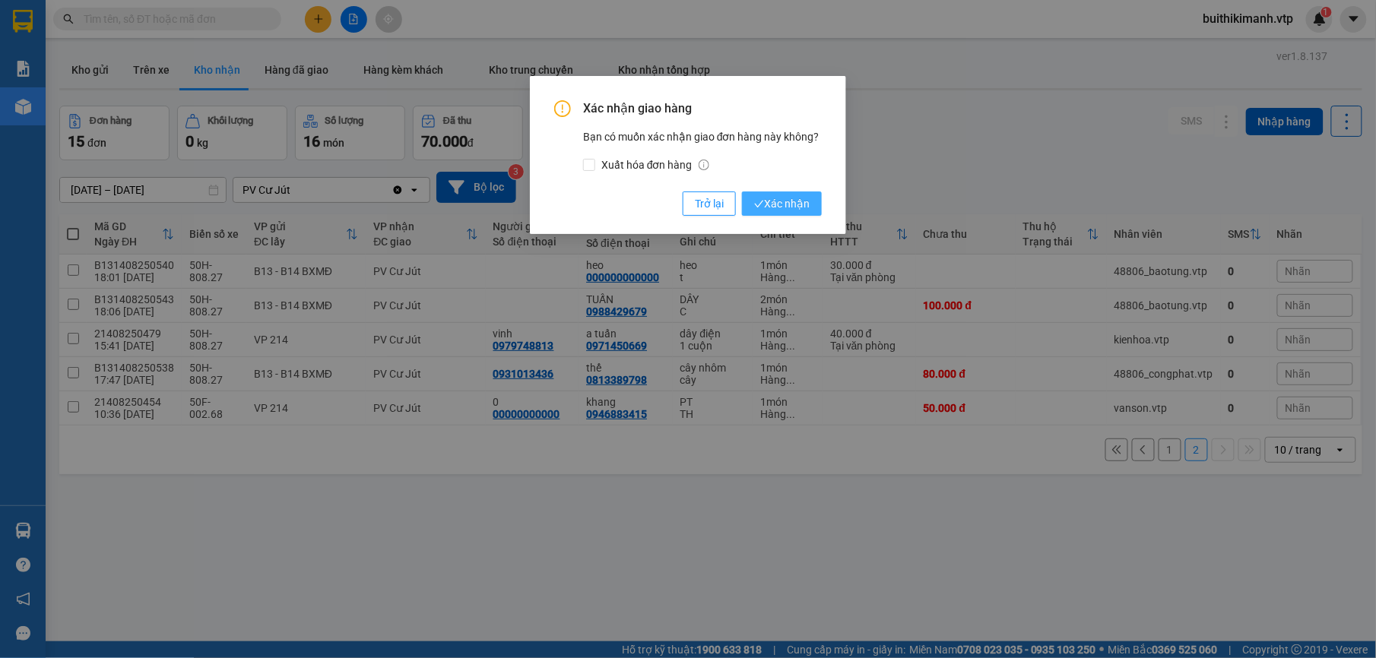
click at [767, 205] on span "Xác nhận" at bounding box center [782, 203] width 56 height 17
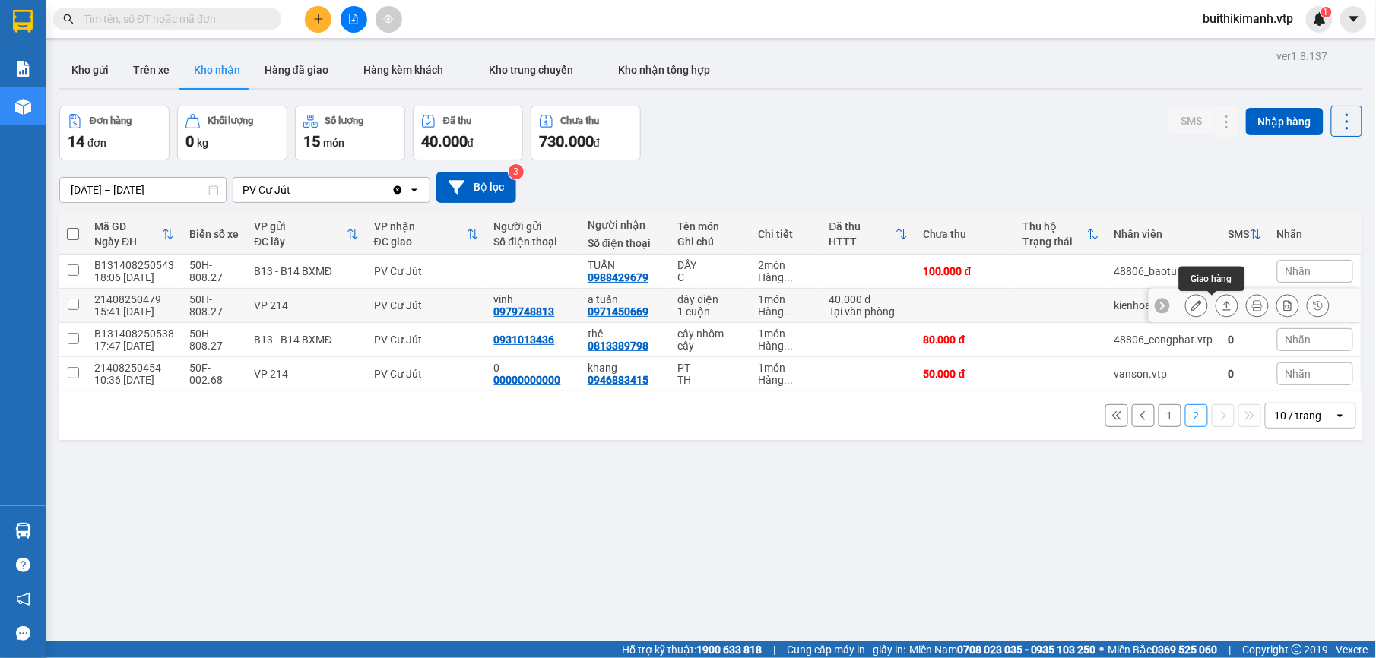
click at [1222, 310] on icon at bounding box center [1227, 305] width 11 height 11
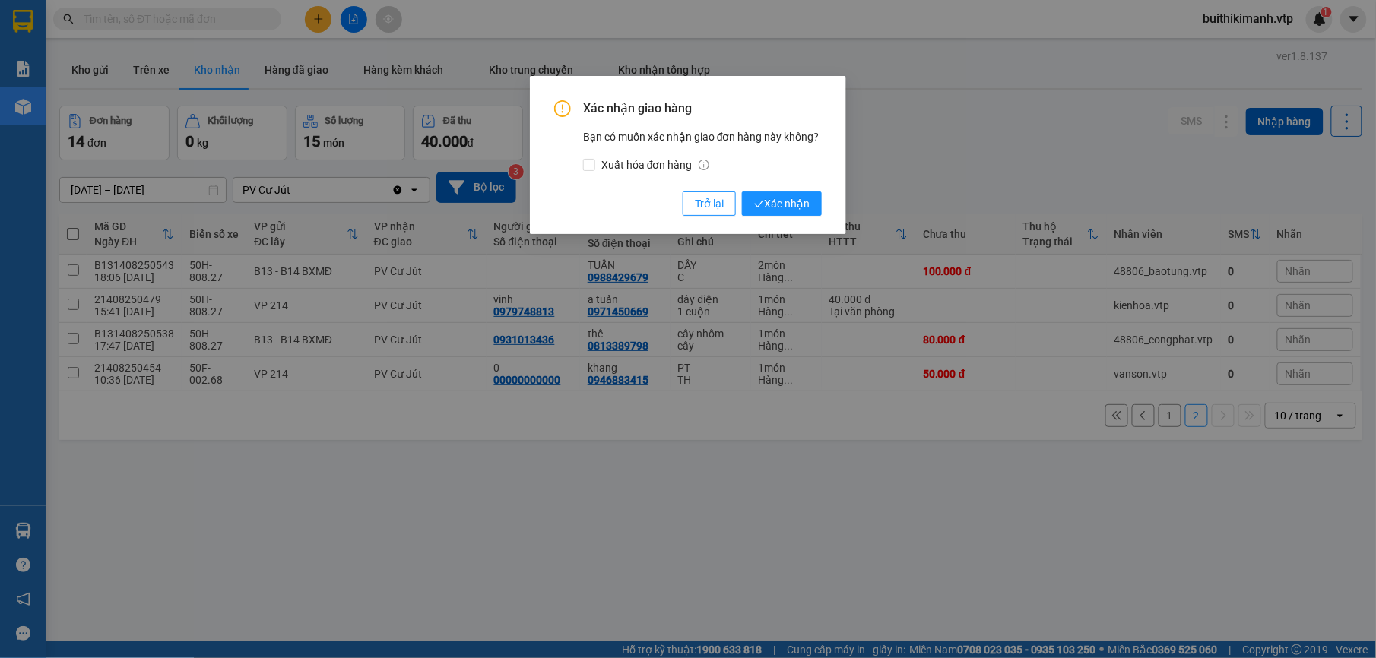
click at [767, 217] on div "Xác nhận giao hàng Bạn có muốn xác nhận giao đơn hàng này không? Xuất hóa đơn h…" at bounding box center [688, 155] width 316 height 158
click at [771, 207] on span "Xác nhận" at bounding box center [782, 203] width 56 height 17
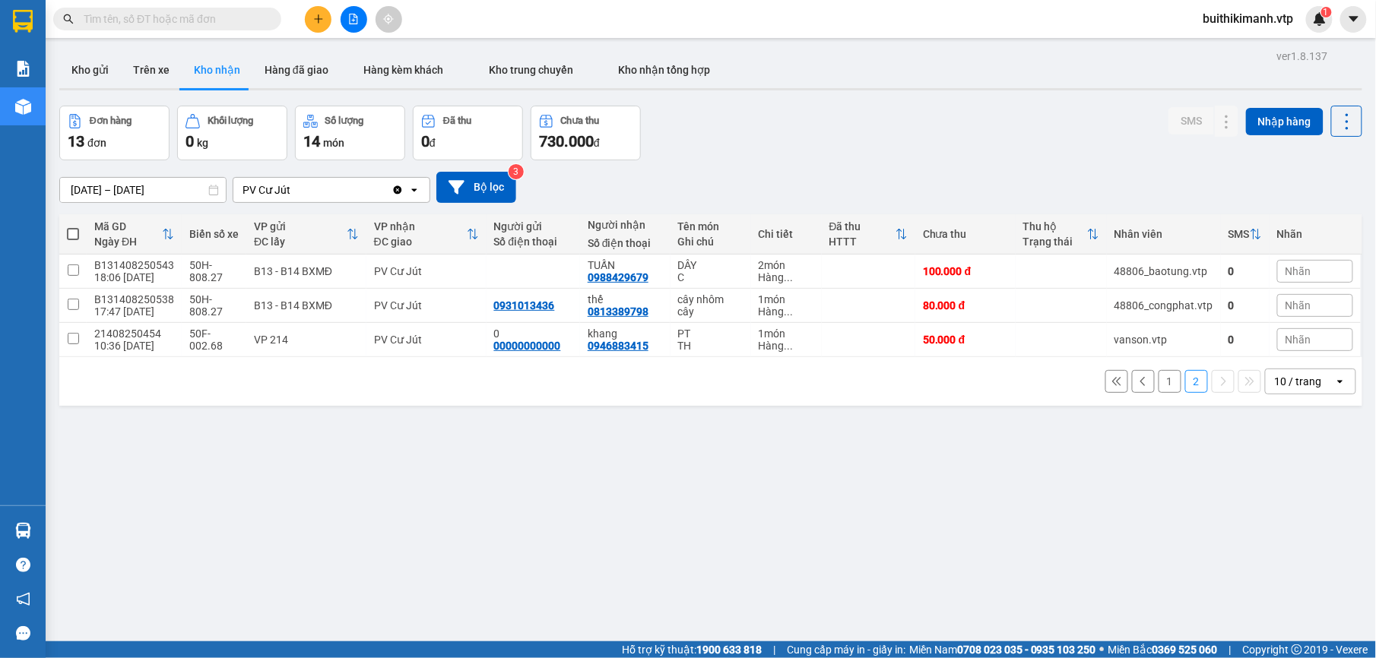
click at [1159, 388] on button "1" at bounding box center [1170, 381] width 23 height 23
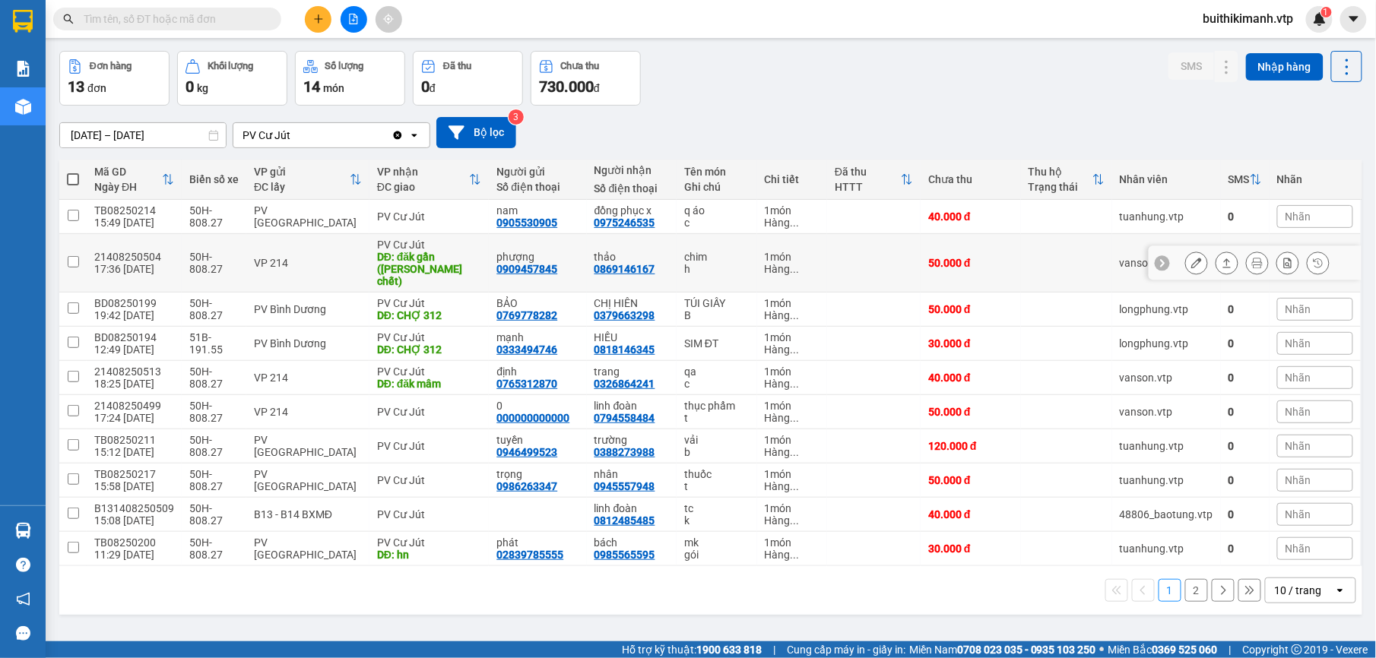
scroll to position [70, 0]
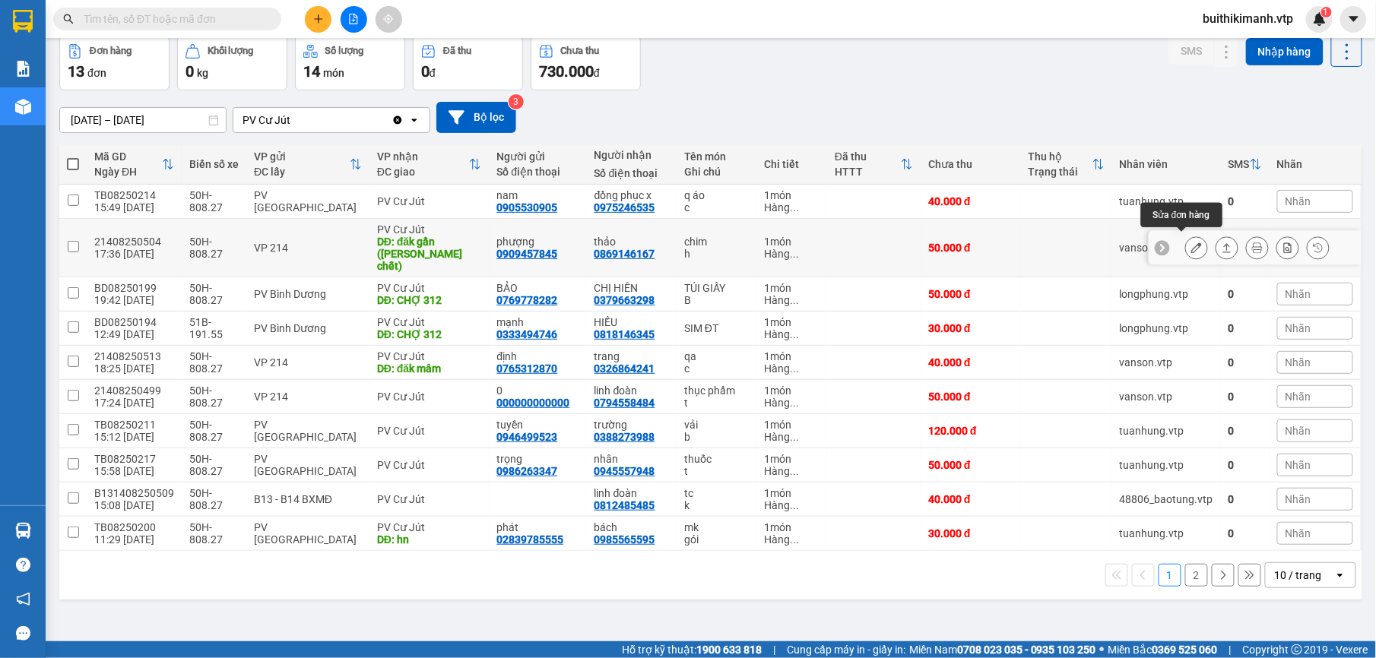
click at [1186, 250] on button at bounding box center [1196, 248] width 21 height 27
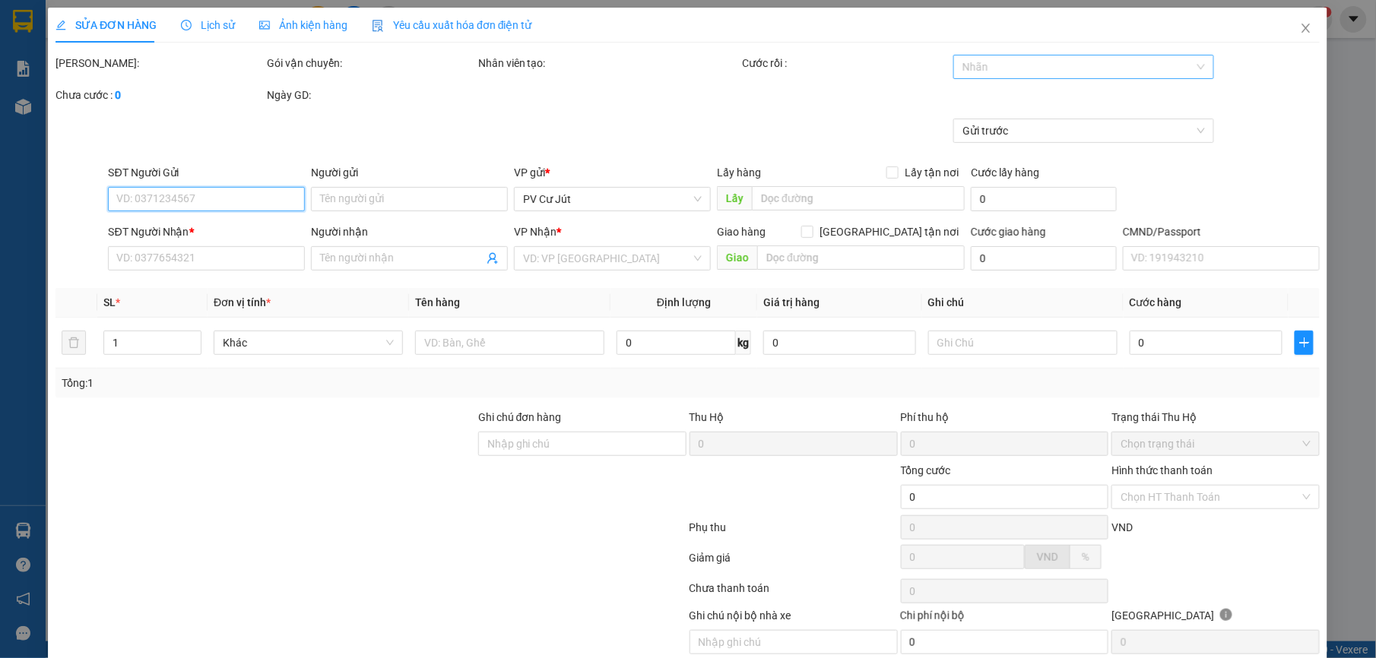
type input "0909457845"
type input "phượng"
type input "0869146167"
type input "thảo"
type input "đăk gần ([PERSON_NAME] chết)"
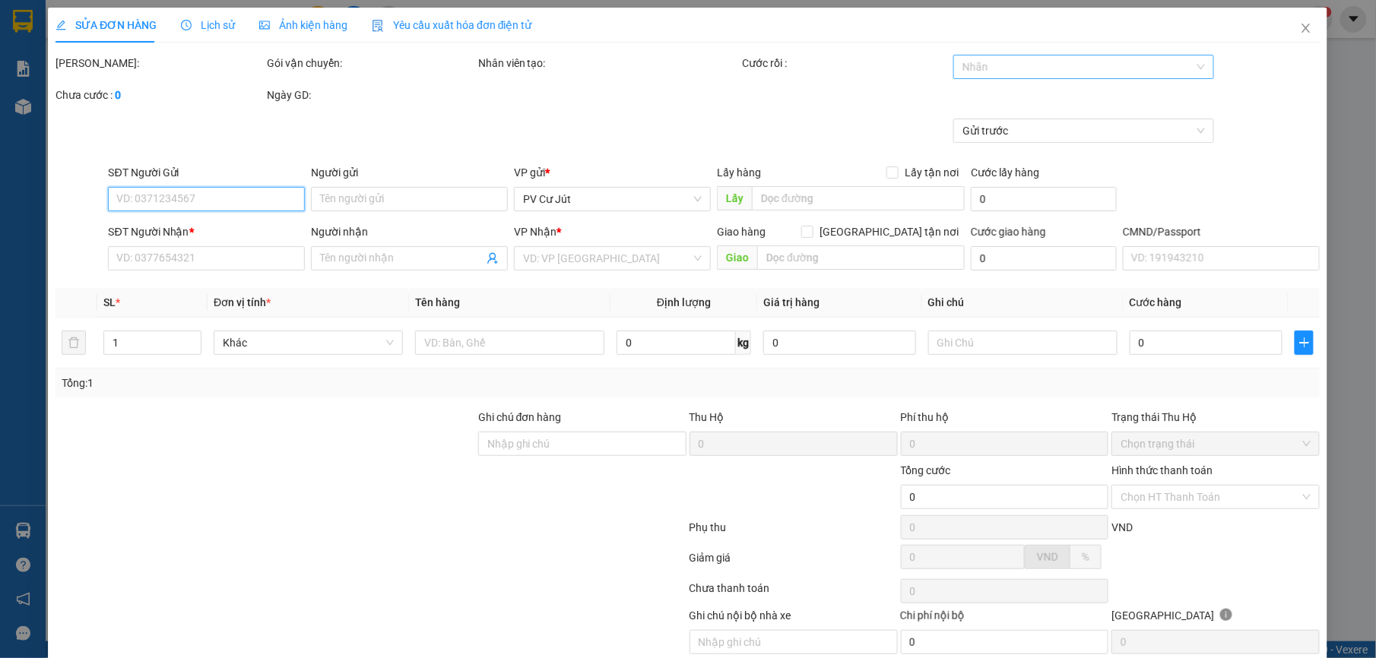
type input "50.000"
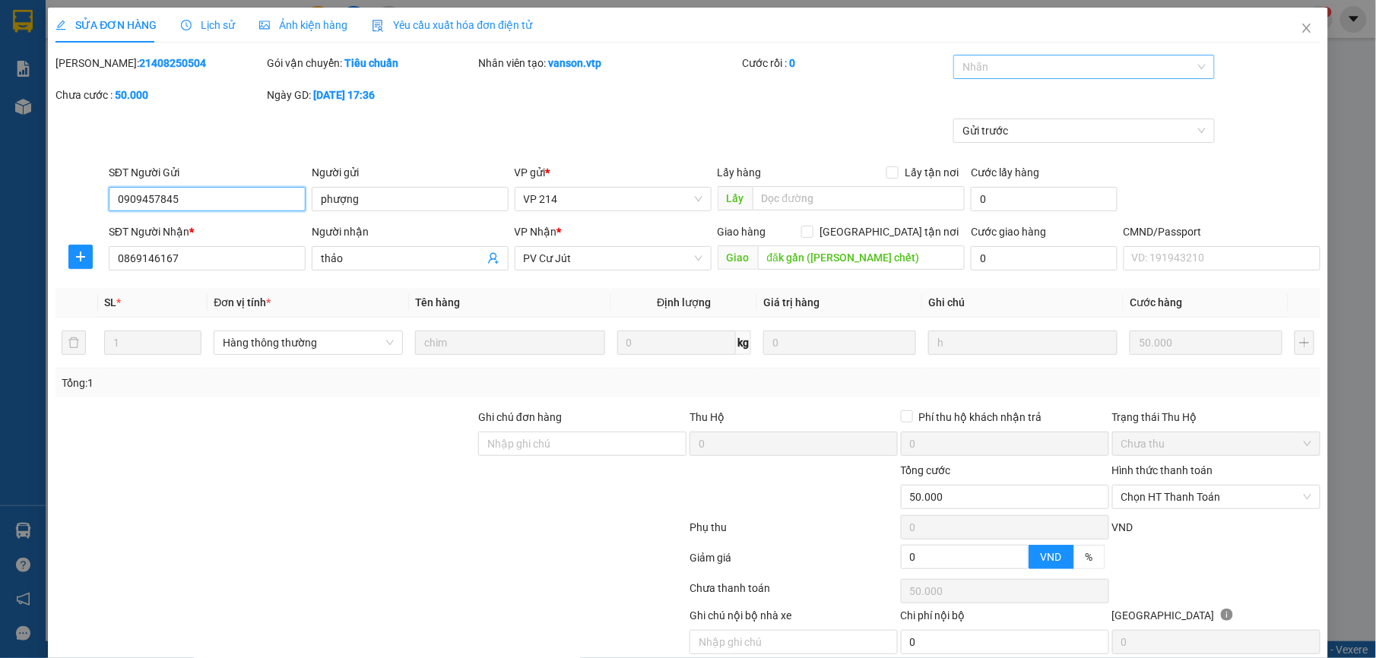
type input "2.500"
click at [1127, 68] on div at bounding box center [1076, 67] width 238 height 18
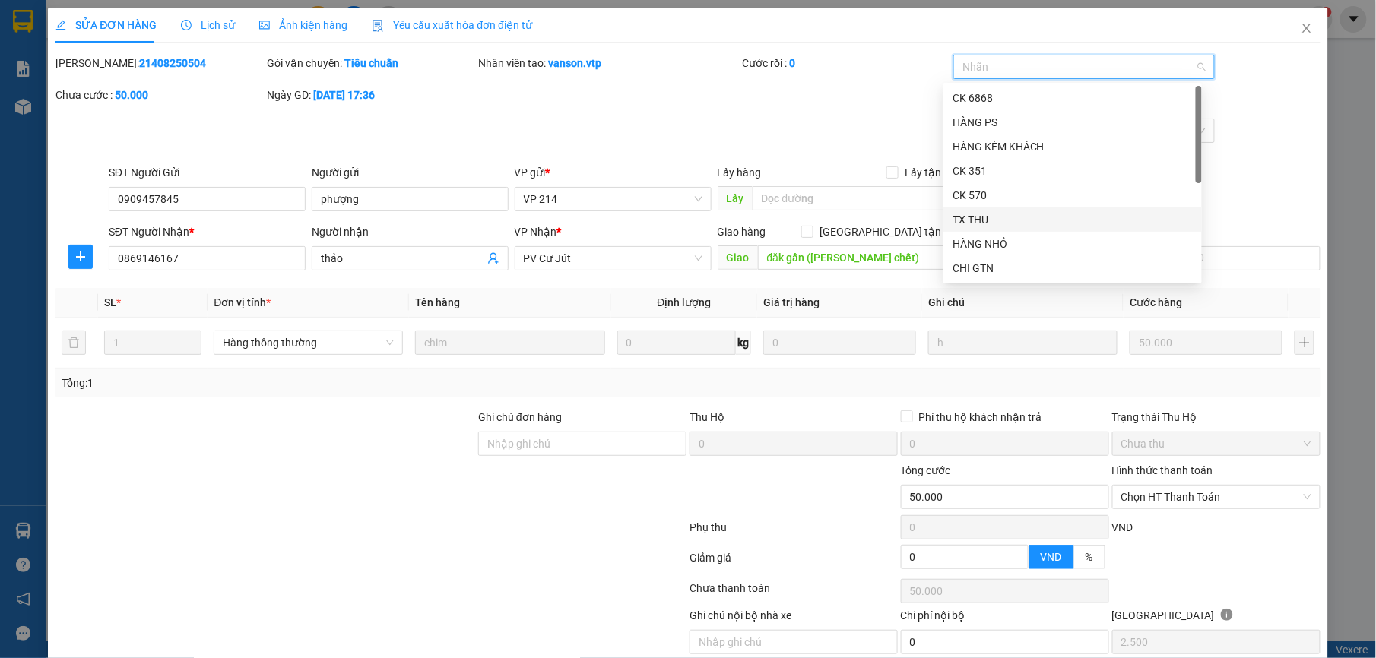
click at [1089, 222] on div "TX THU" at bounding box center [1073, 219] width 240 height 17
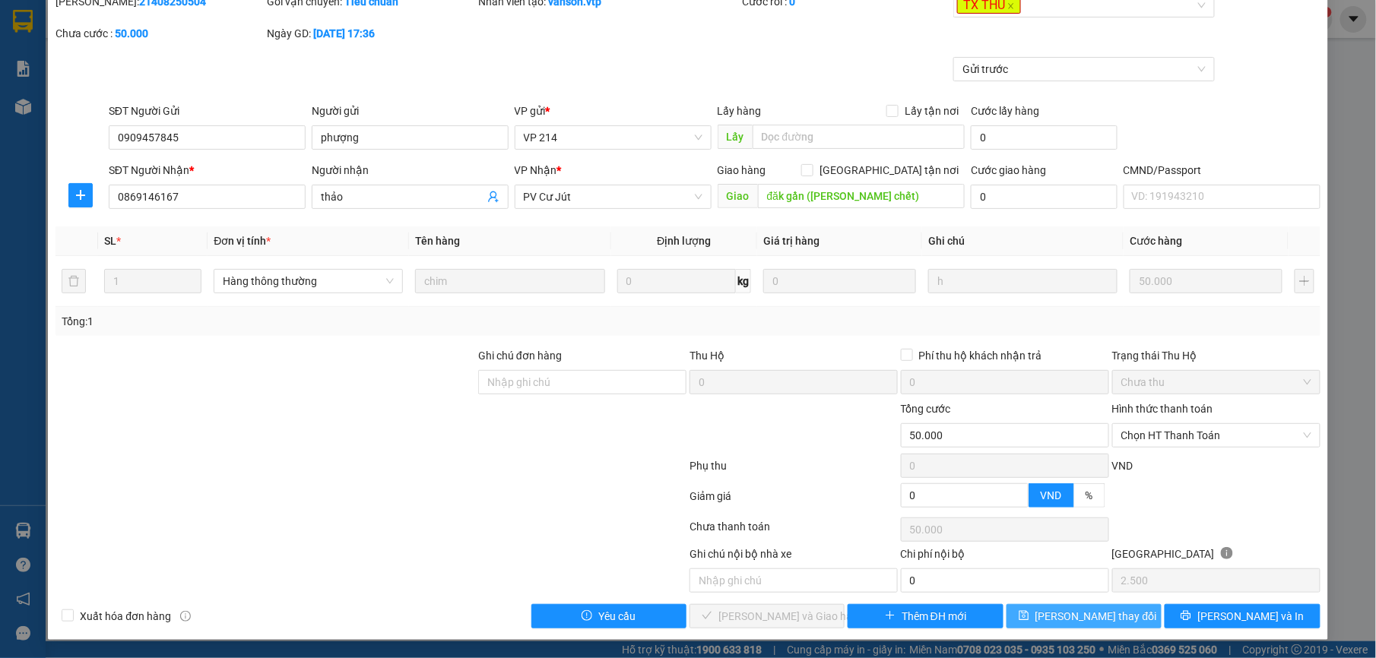
click at [1051, 611] on span "[PERSON_NAME] thay đổi" at bounding box center [1097, 616] width 122 height 17
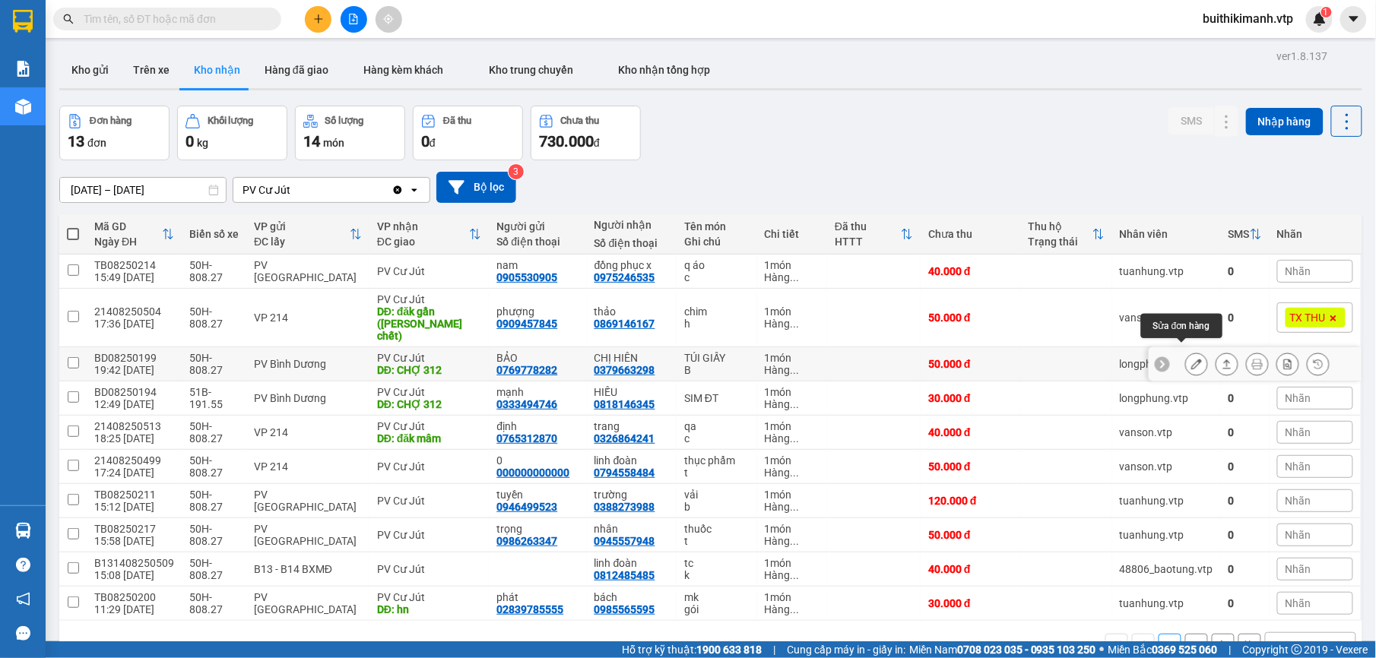
click at [1186, 360] on button at bounding box center [1196, 364] width 21 height 27
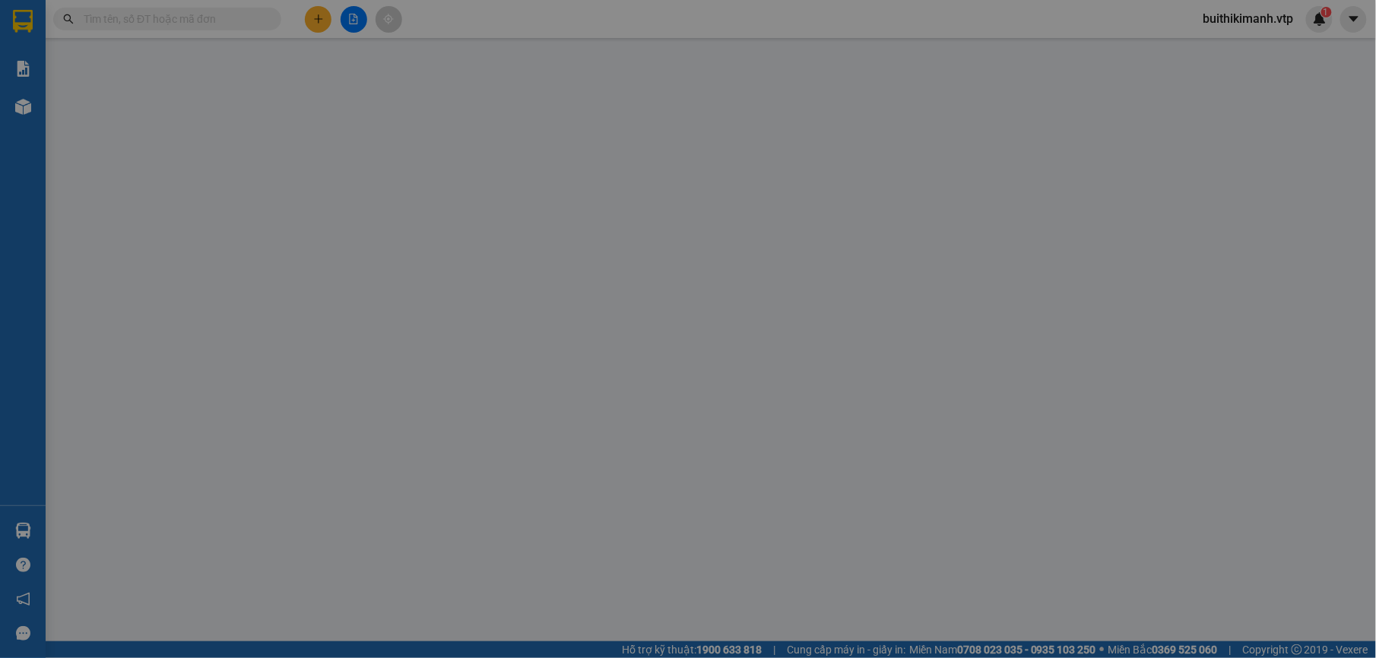
type input "0769778282"
type input "BẢO"
type input "0379663298"
type input "CHỊ HIÊN"
type input "CHỢ 312"
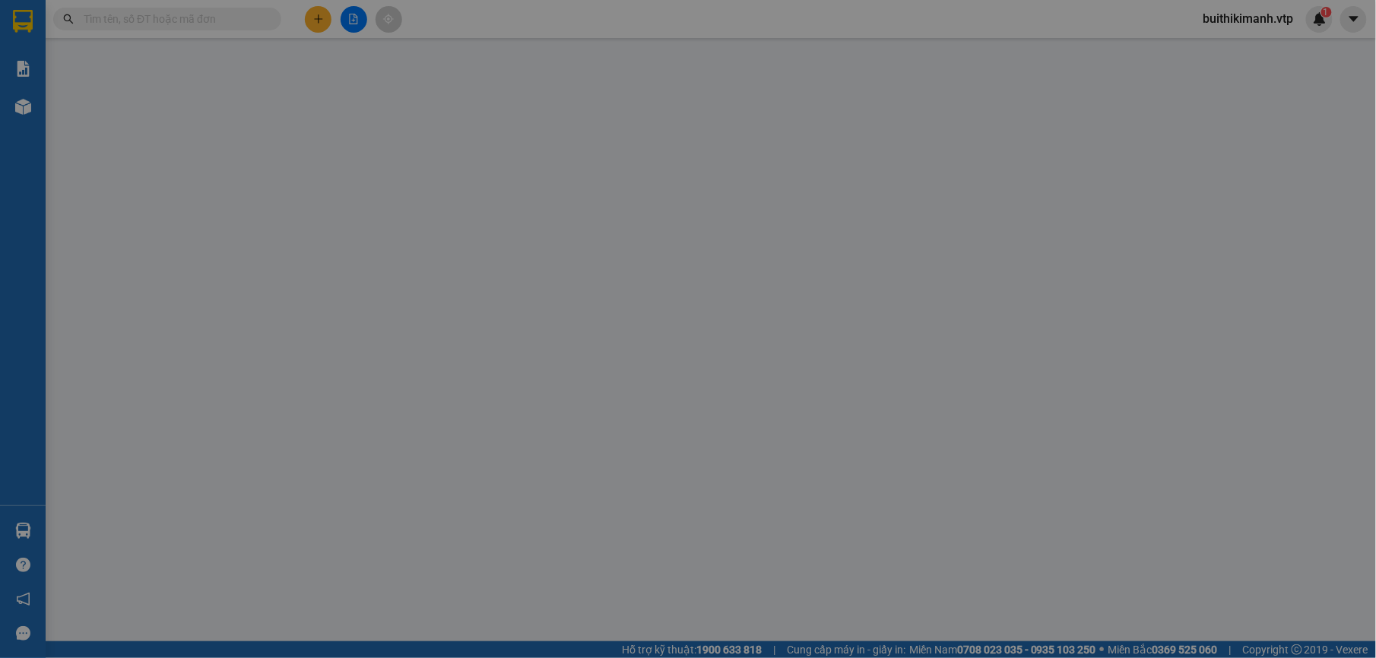
type input "50.000"
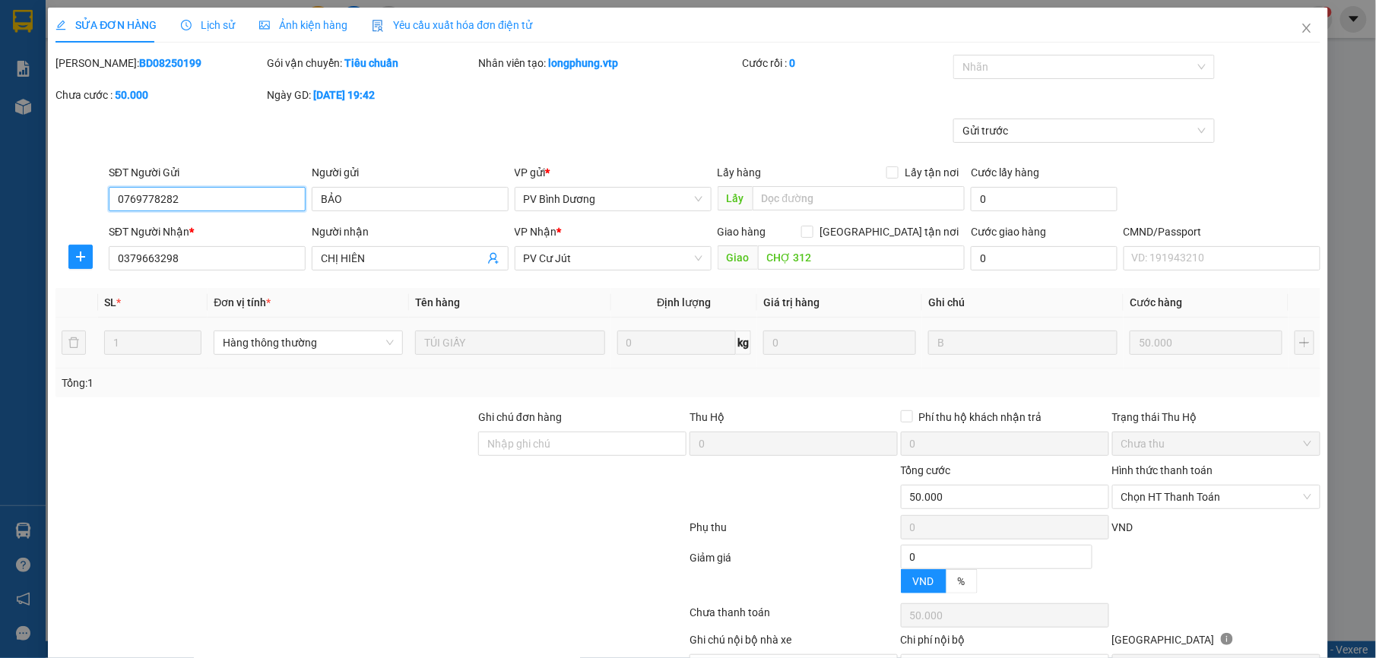
type input "2.500"
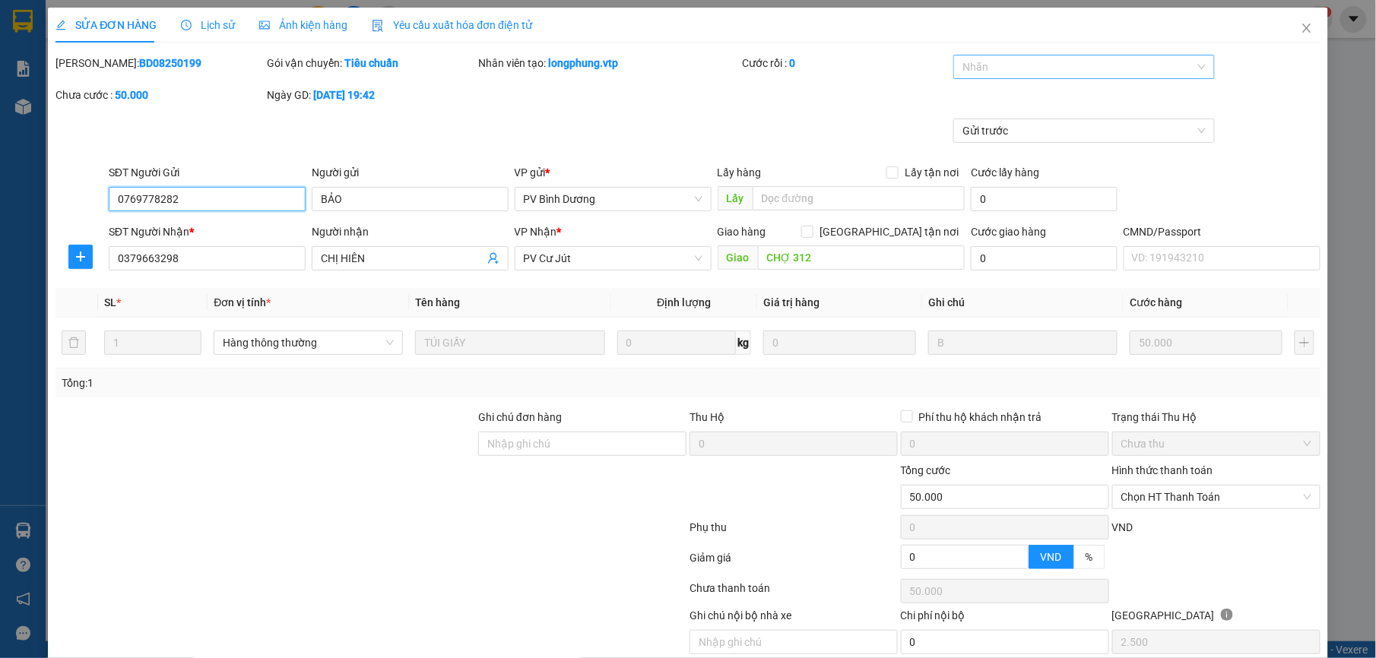
click at [1054, 68] on div at bounding box center [1076, 67] width 238 height 18
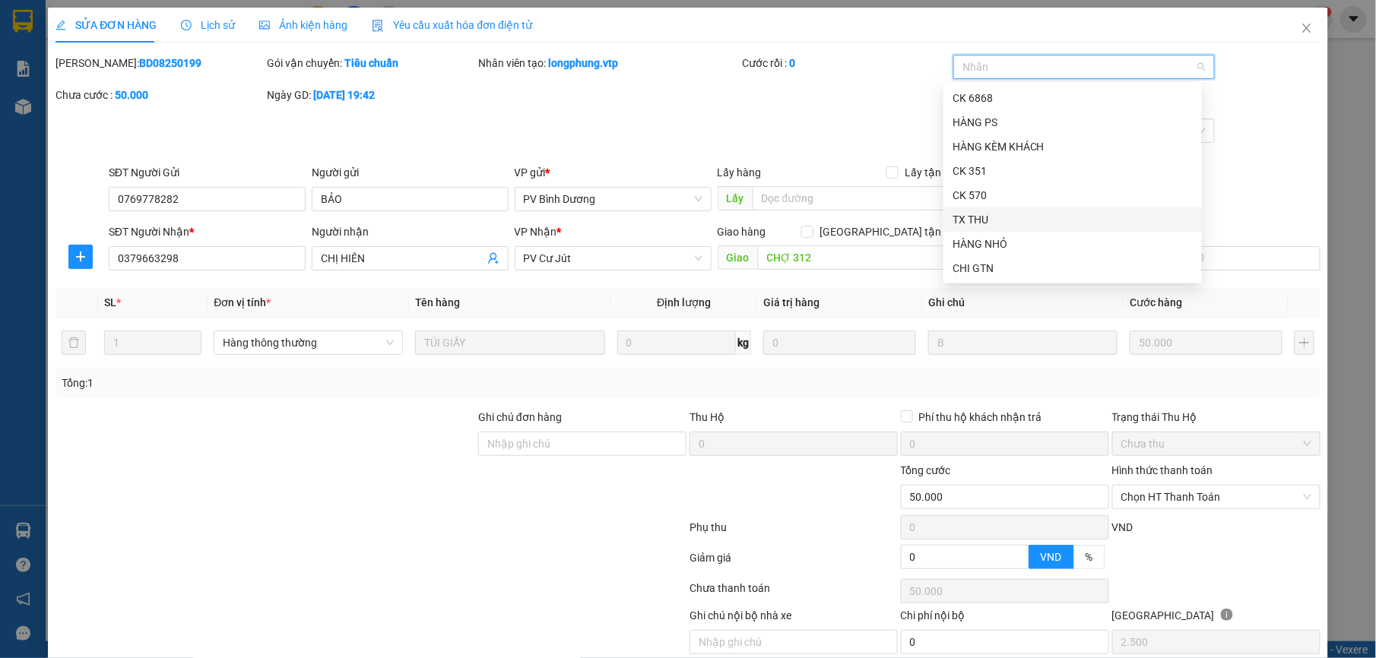
click at [1007, 217] on div "TX THU" at bounding box center [1073, 219] width 240 height 17
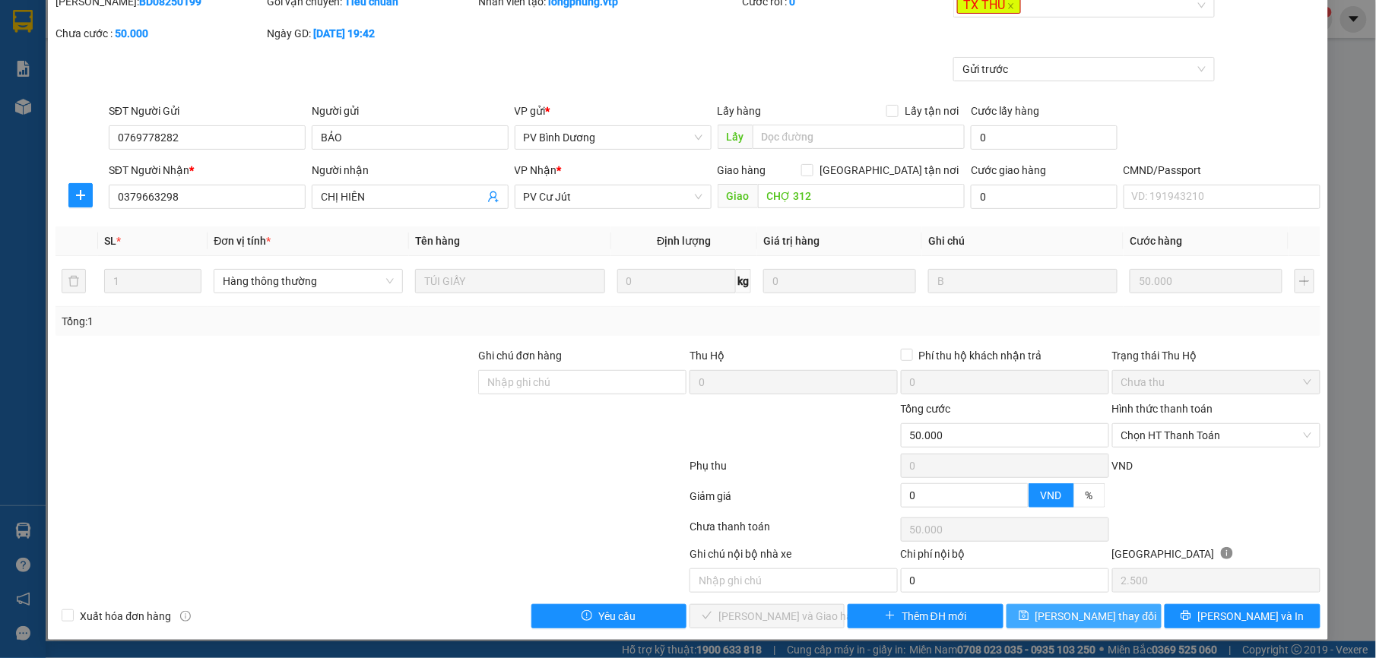
click at [1074, 619] on span "[PERSON_NAME] thay đổi" at bounding box center [1097, 616] width 122 height 17
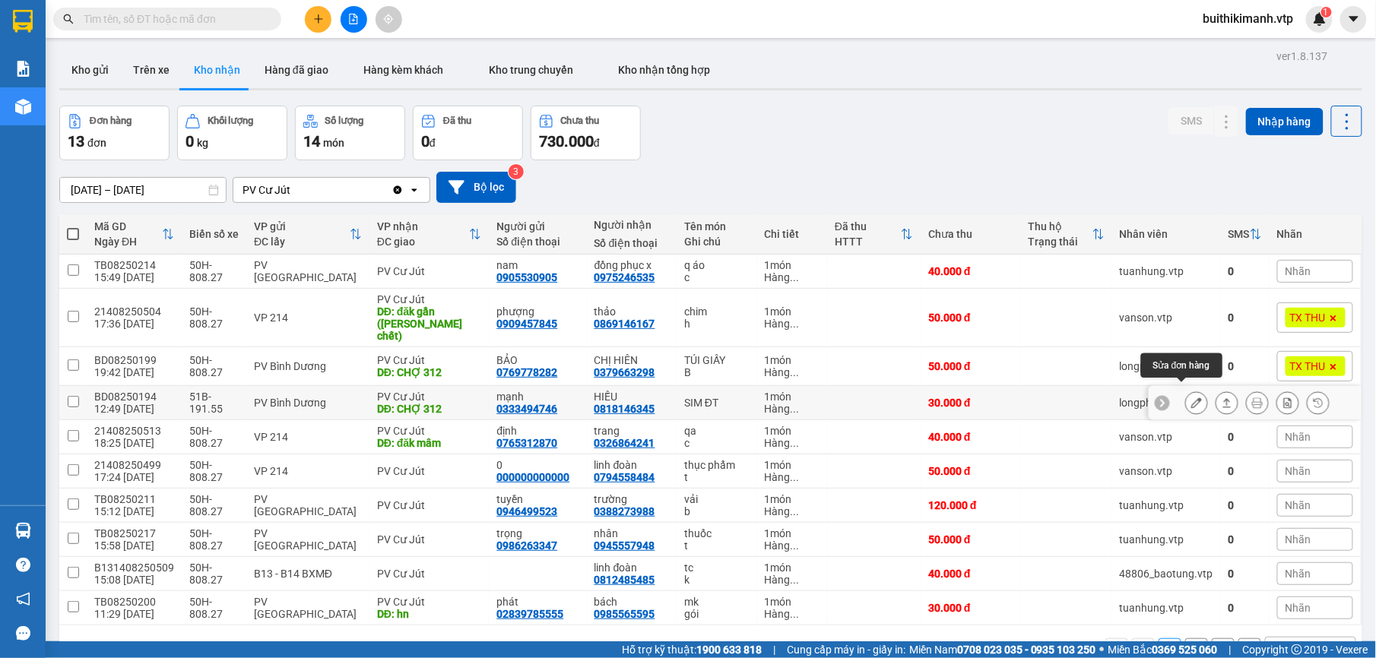
click at [1186, 399] on button at bounding box center [1196, 403] width 21 height 27
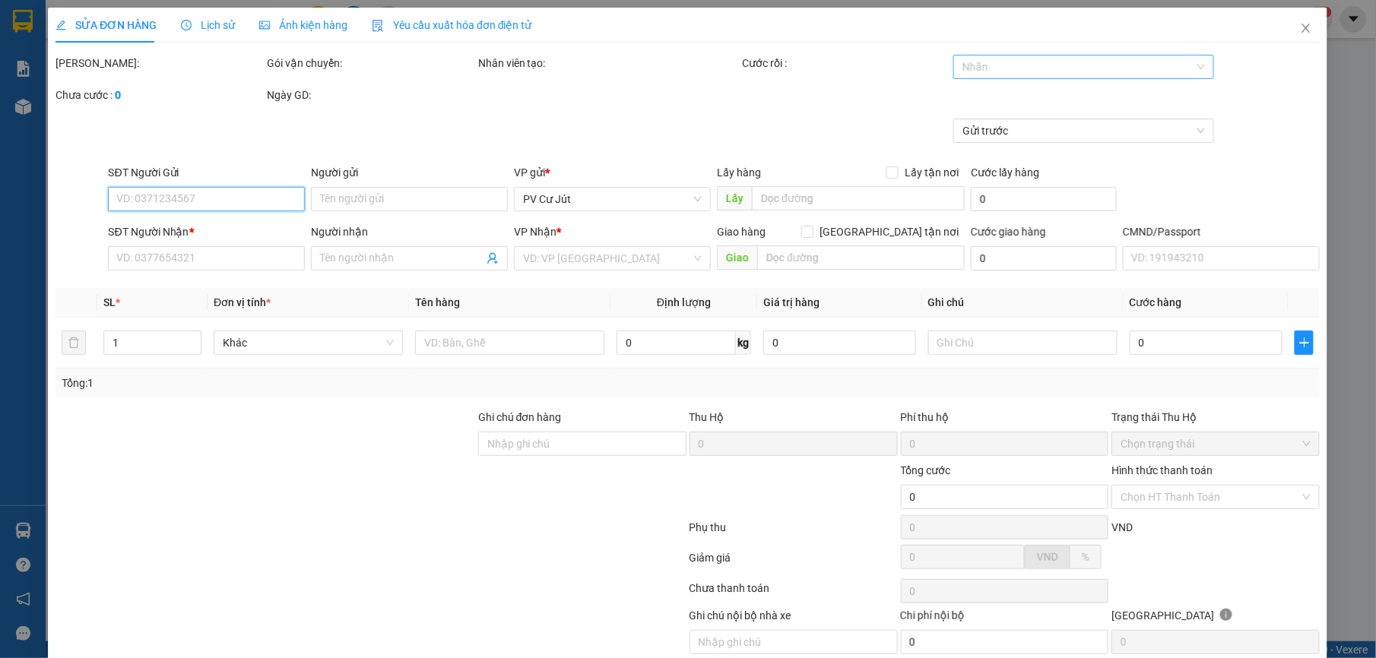
type input "0333494746"
type input "mạnh"
type input "0818146345"
type input "HIẾU"
type input "CHỢ 312"
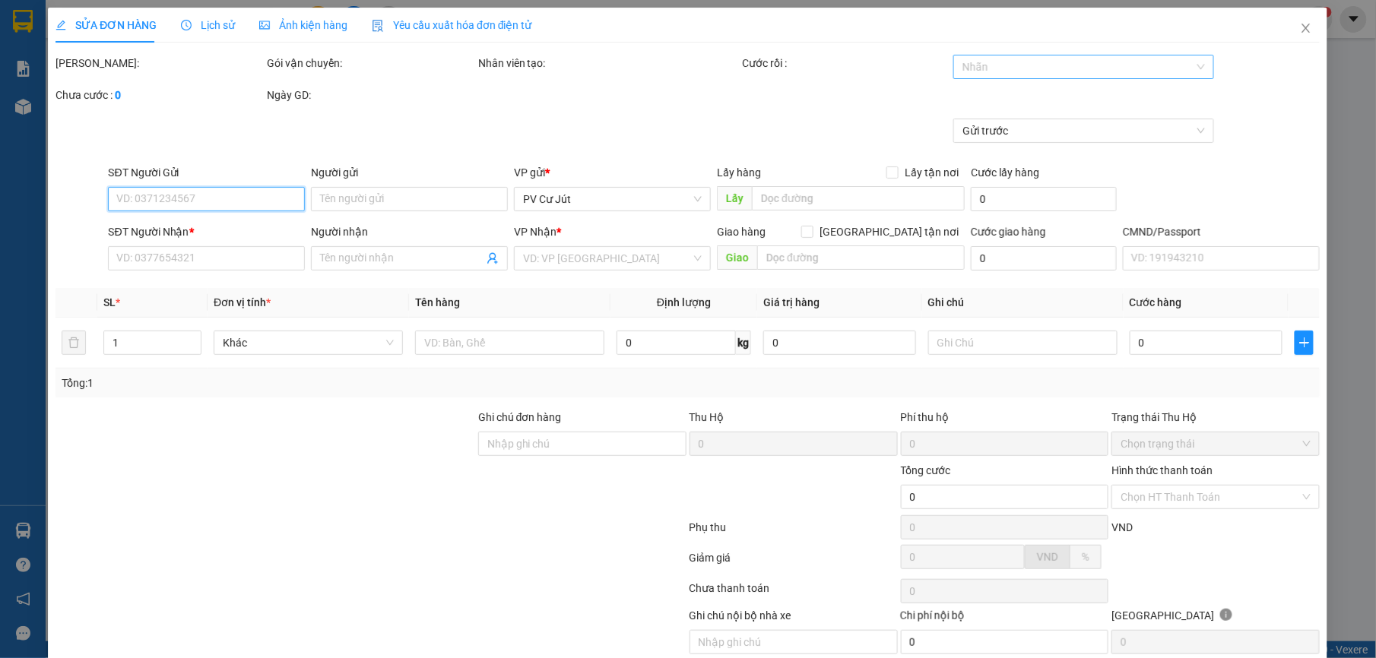
type input "30.000"
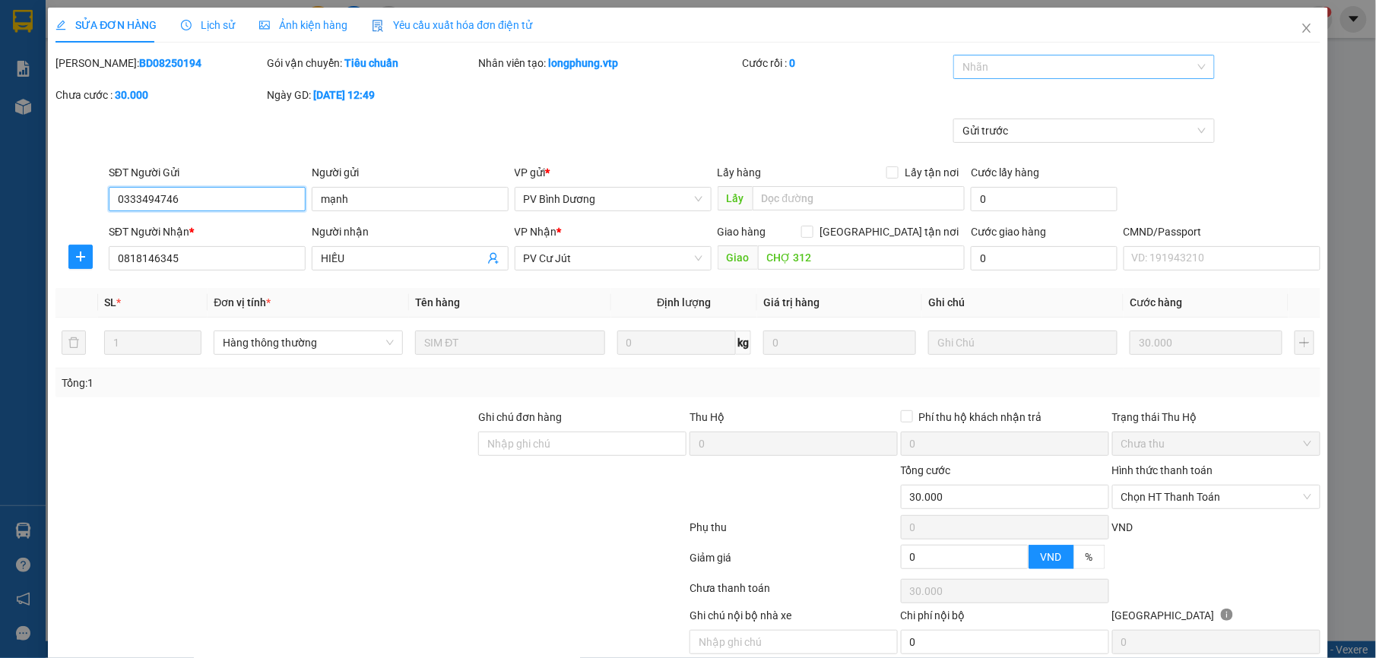
type input "1.500"
click at [1056, 61] on div at bounding box center [1076, 67] width 238 height 18
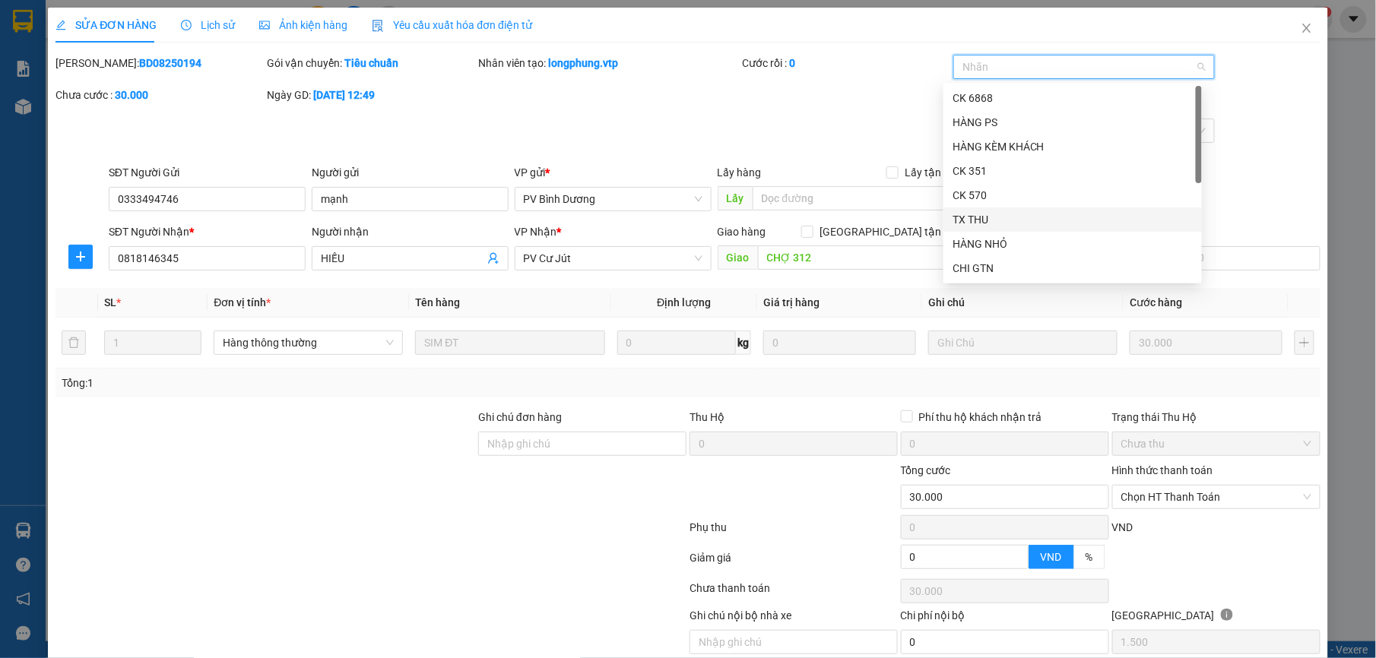
click at [1022, 217] on div "TX THU" at bounding box center [1073, 219] width 240 height 17
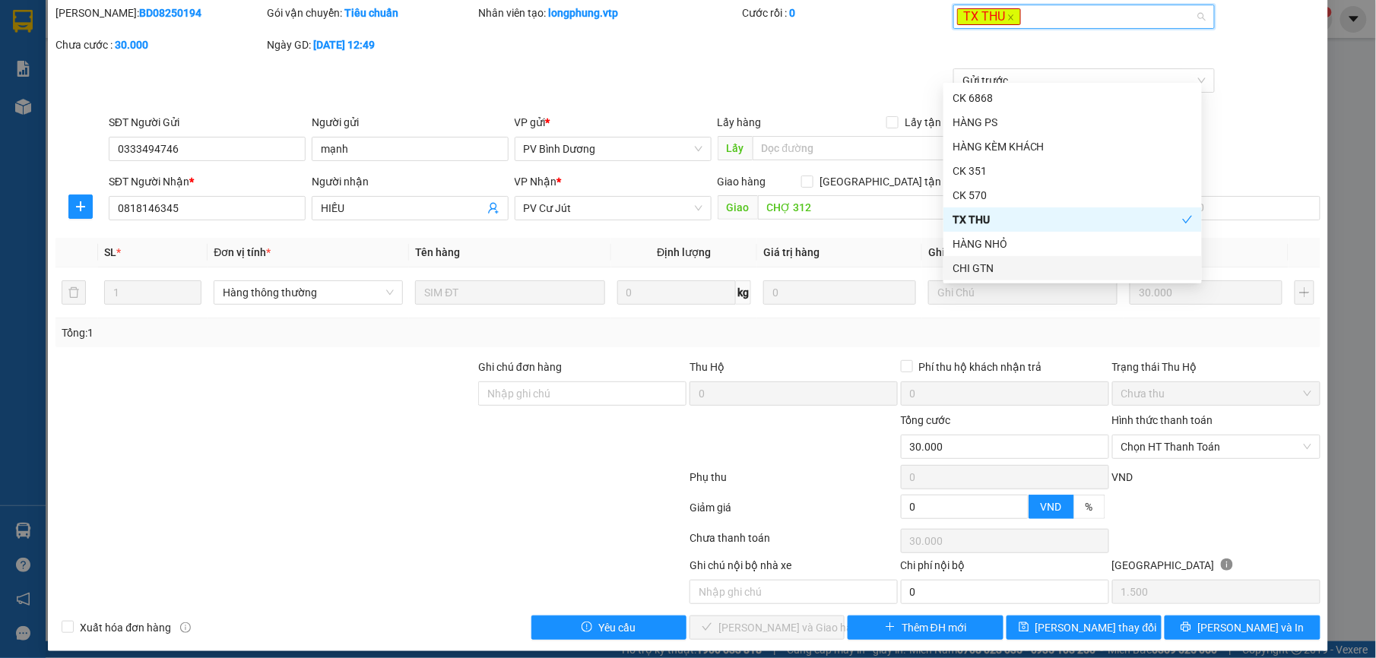
scroll to position [65, 0]
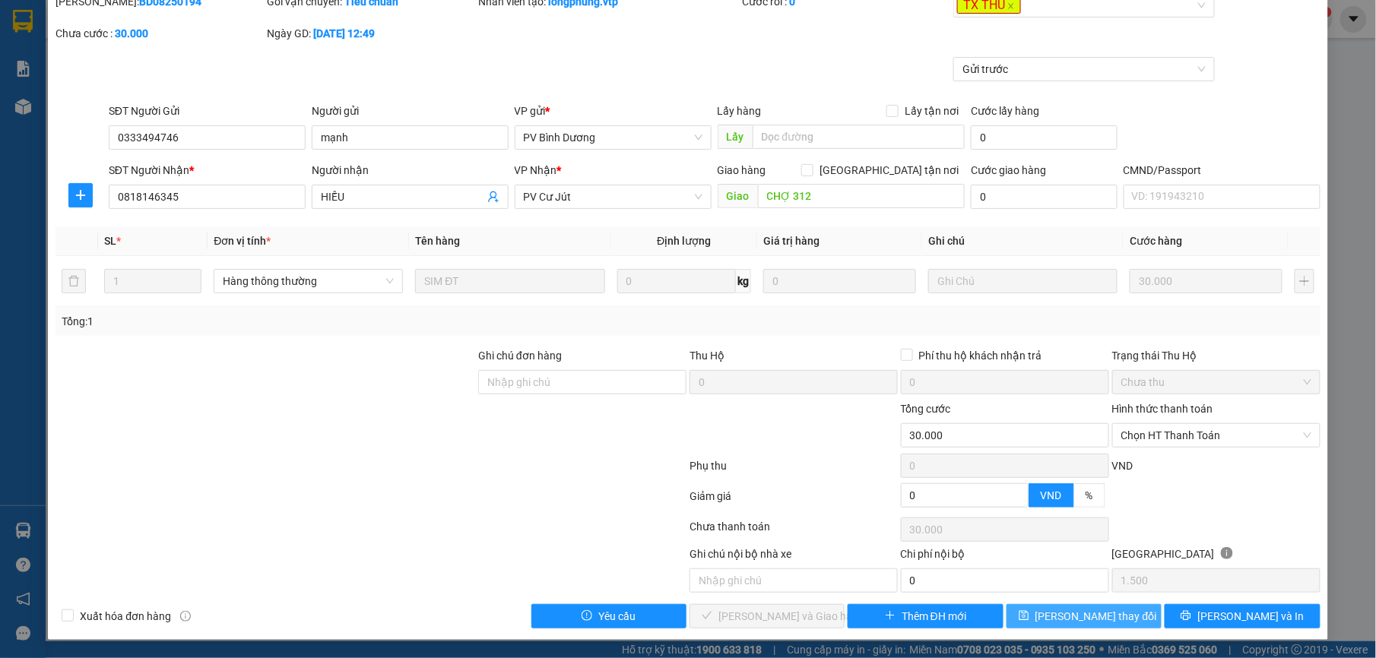
click at [1011, 610] on button "[PERSON_NAME] thay đổi" at bounding box center [1084, 616] width 155 height 24
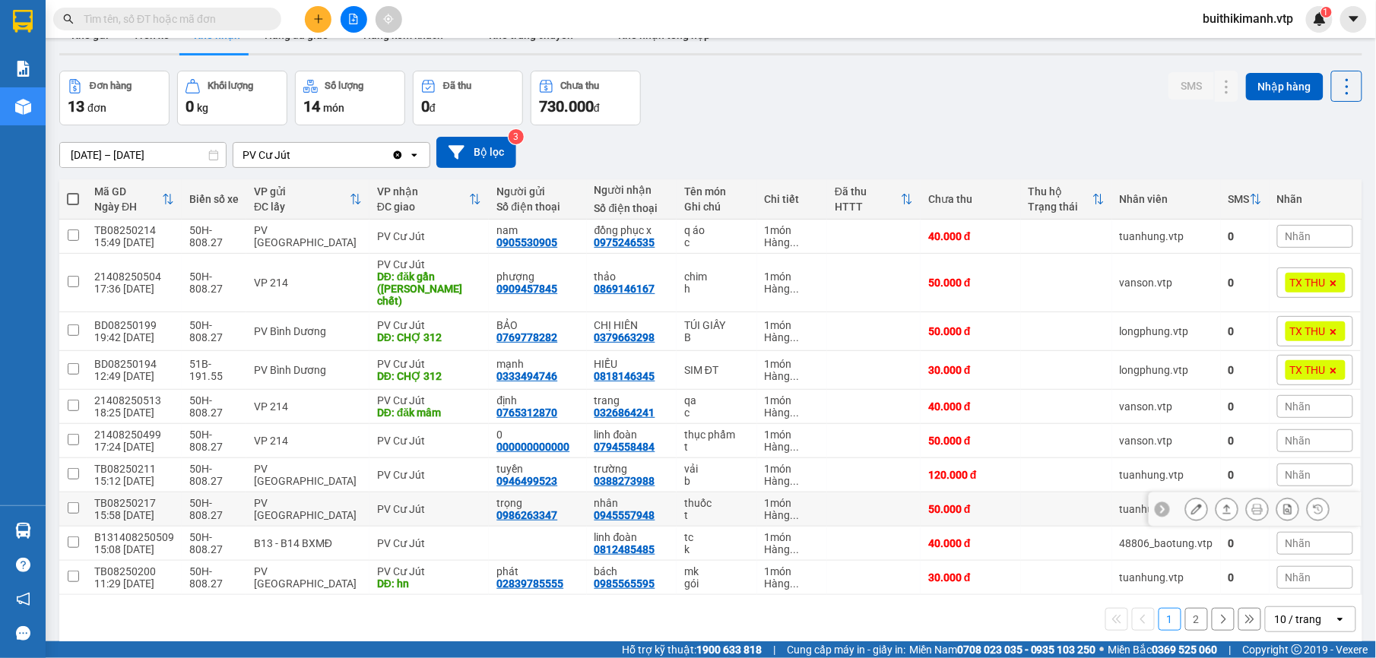
scroll to position [70, 0]
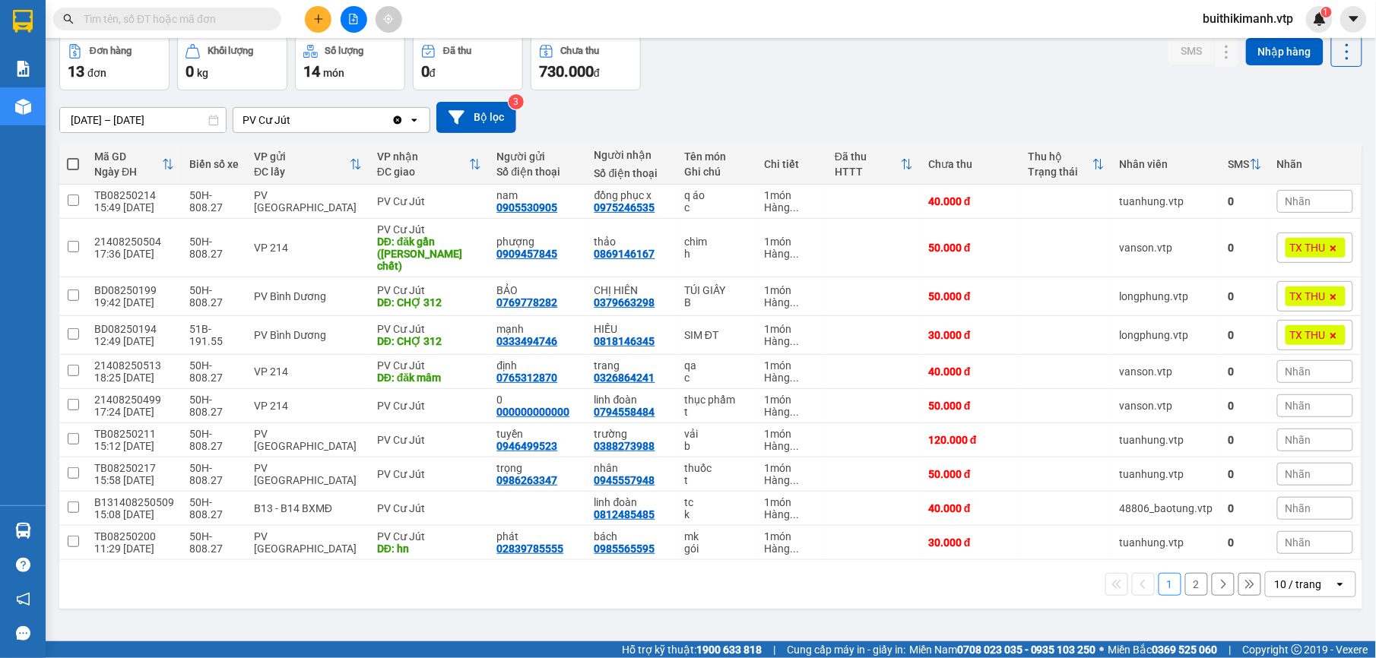
click at [1185, 573] on button "2" at bounding box center [1196, 584] width 23 height 23
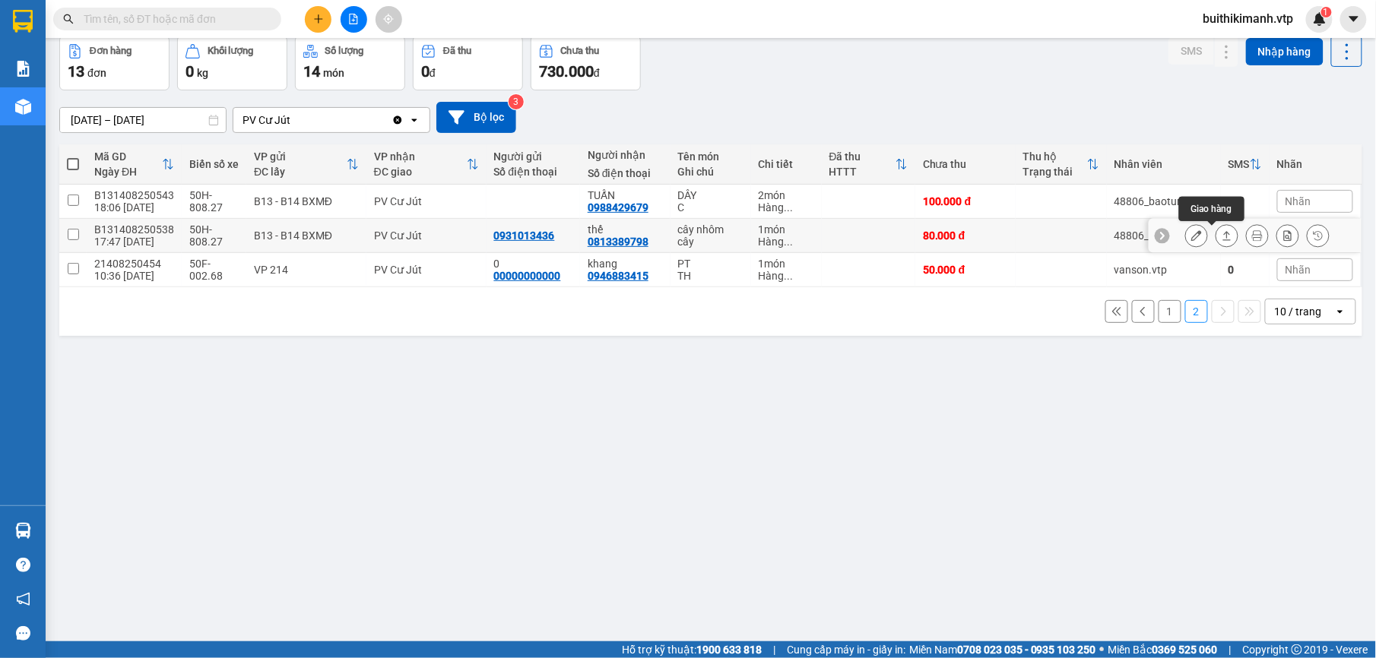
click at [1223, 240] on icon at bounding box center [1227, 235] width 8 height 9
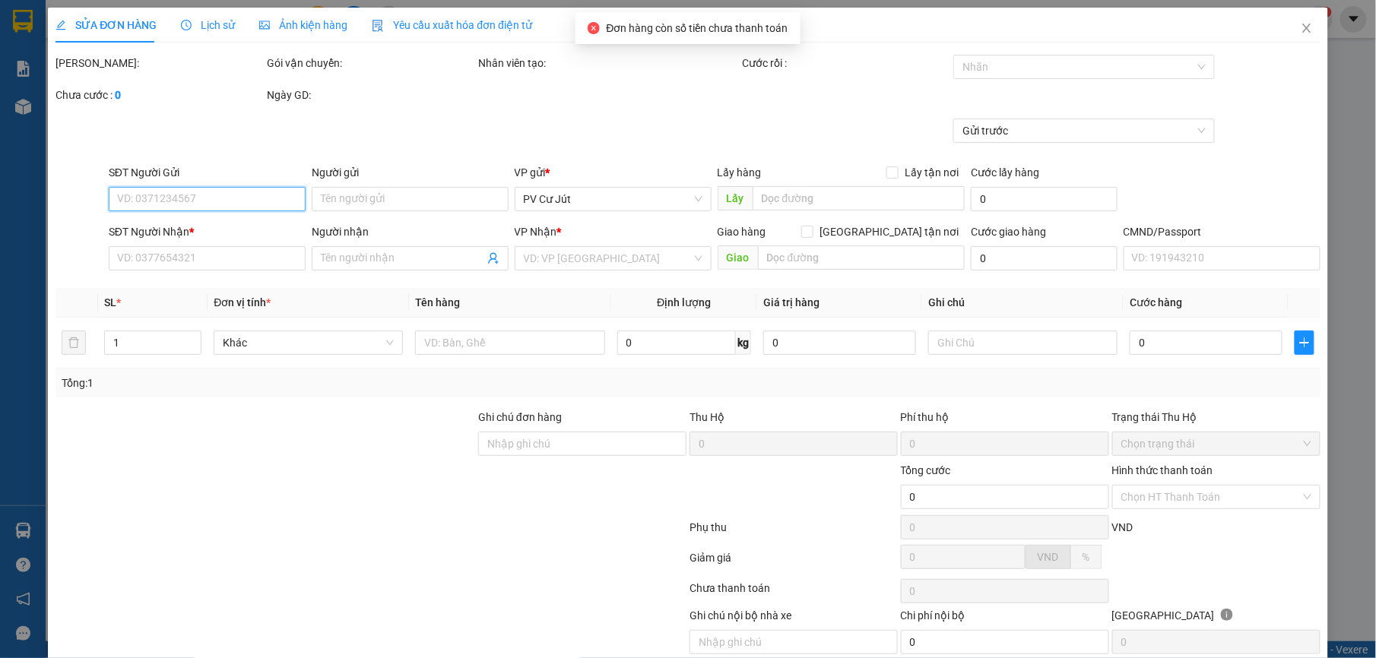
type input "0931013436"
type input "0813389798"
type input "thế"
type input "80.000"
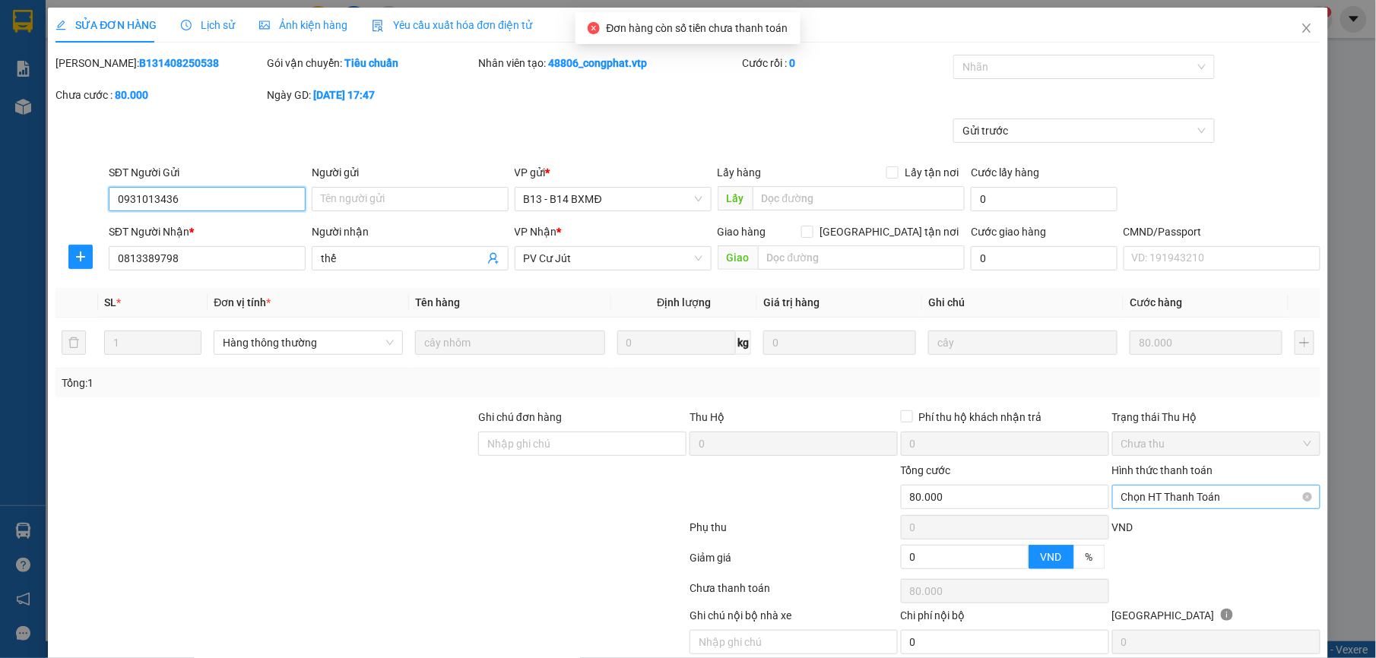
type input "4.000"
click at [1220, 503] on span "Chọn HT Thanh Toán" at bounding box center [1216, 497] width 190 height 23
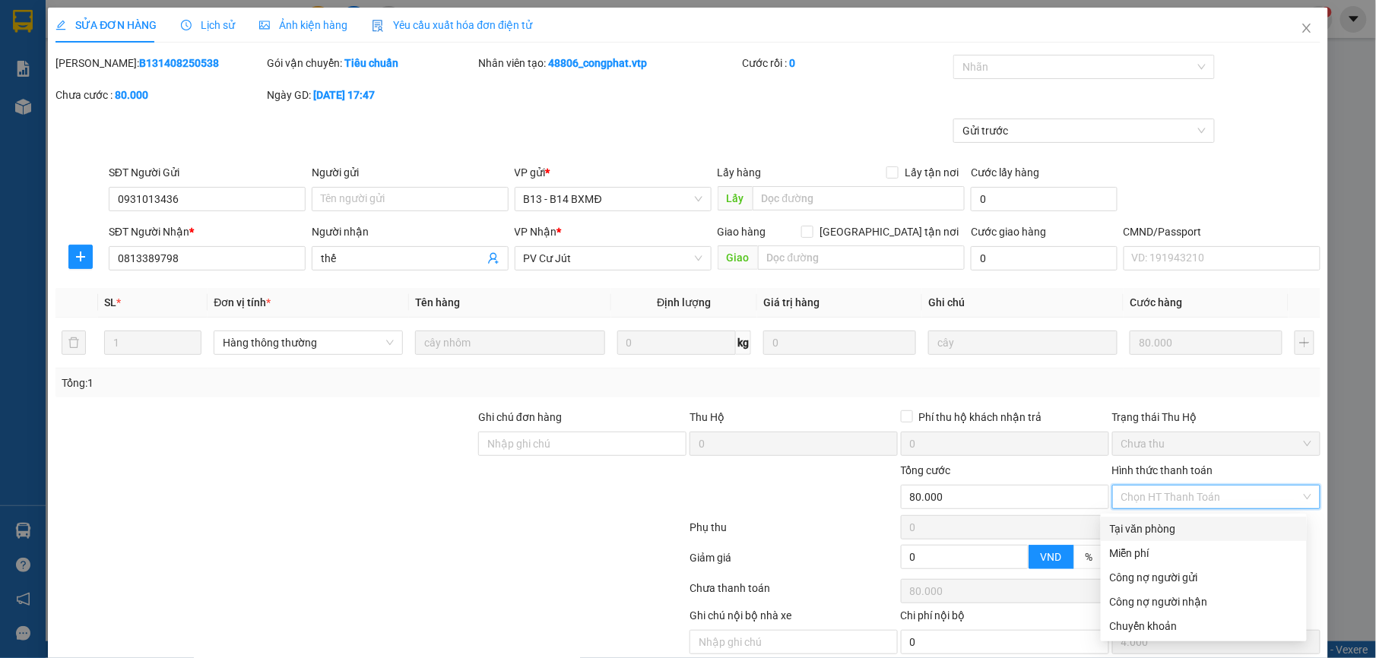
click at [1200, 528] on div "Tại văn phòng" at bounding box center [1204, 529] width 188 height 17
type input "0"
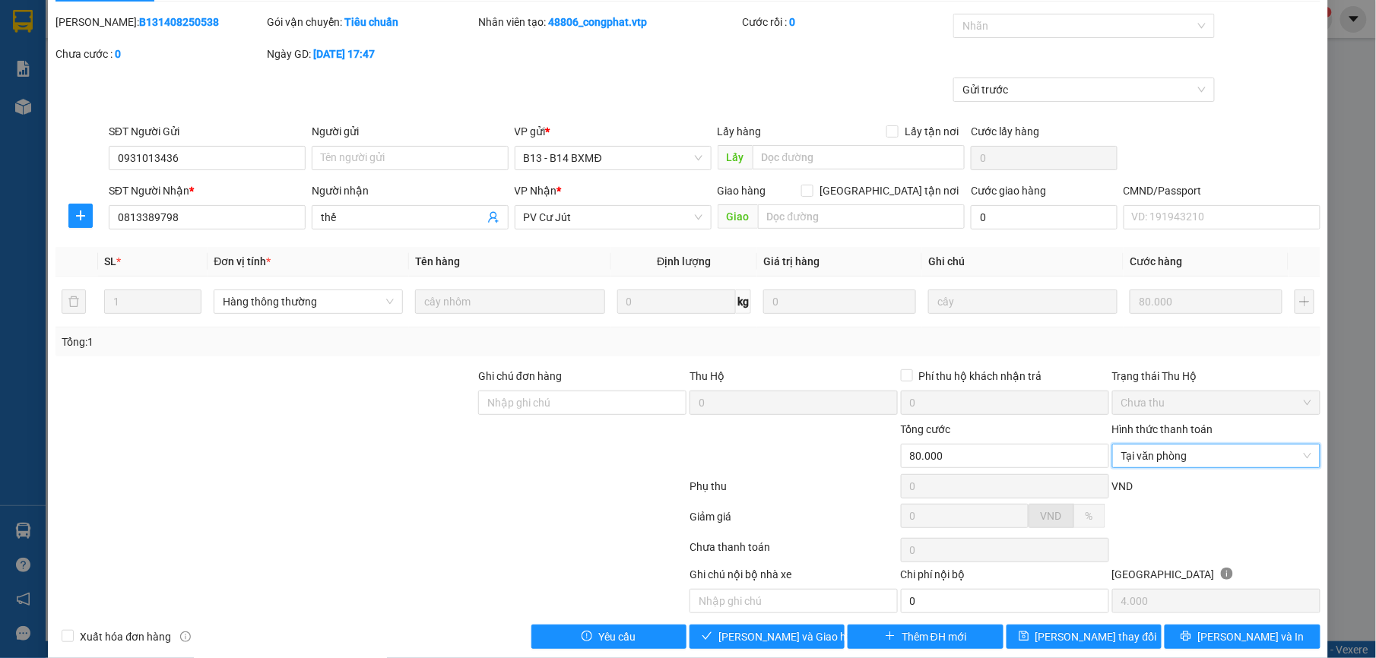
scroll to position [65, 0]
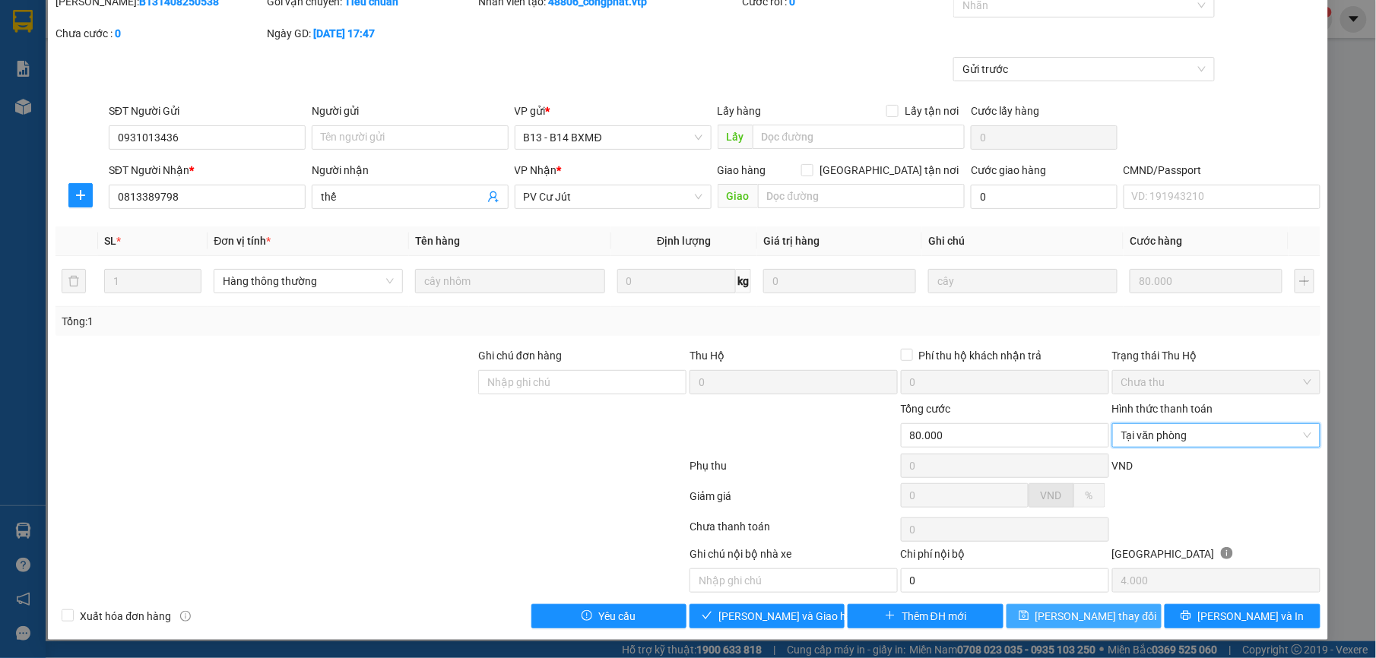
click at [1116, 606] on button "[PERSON_NAME] thay đổi" at bounding box center [1084, 616] width 155 height 24
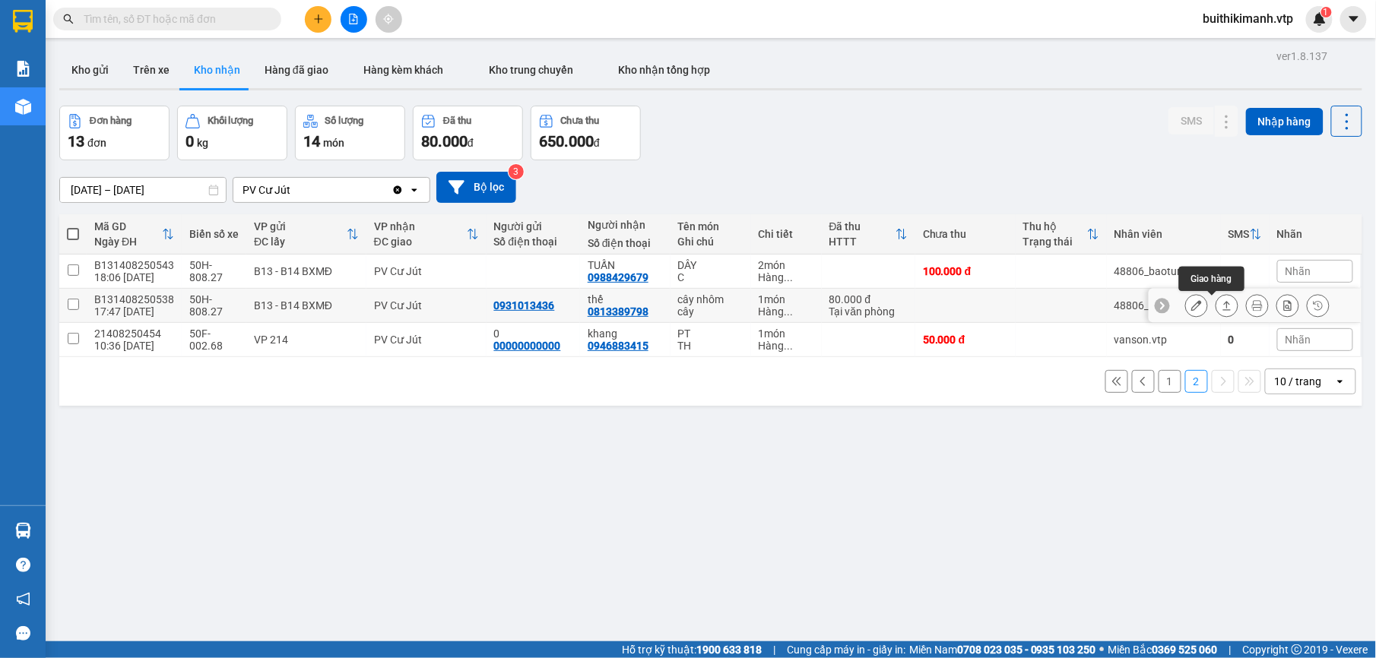
click at [1217, 315] on button at bounding box center [1227, 306] width 21 height 27
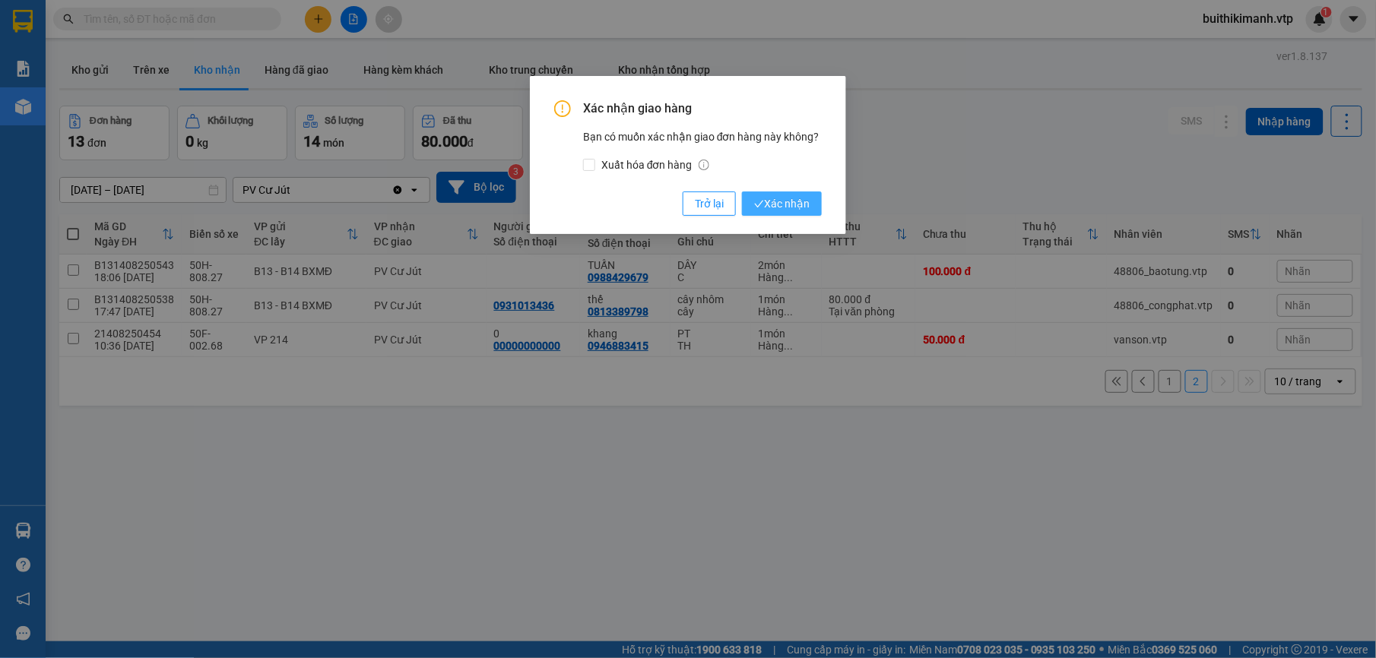
click at [785, 195] on button "Xác nhận" at bounding box center [782, 204] width 80 height 24
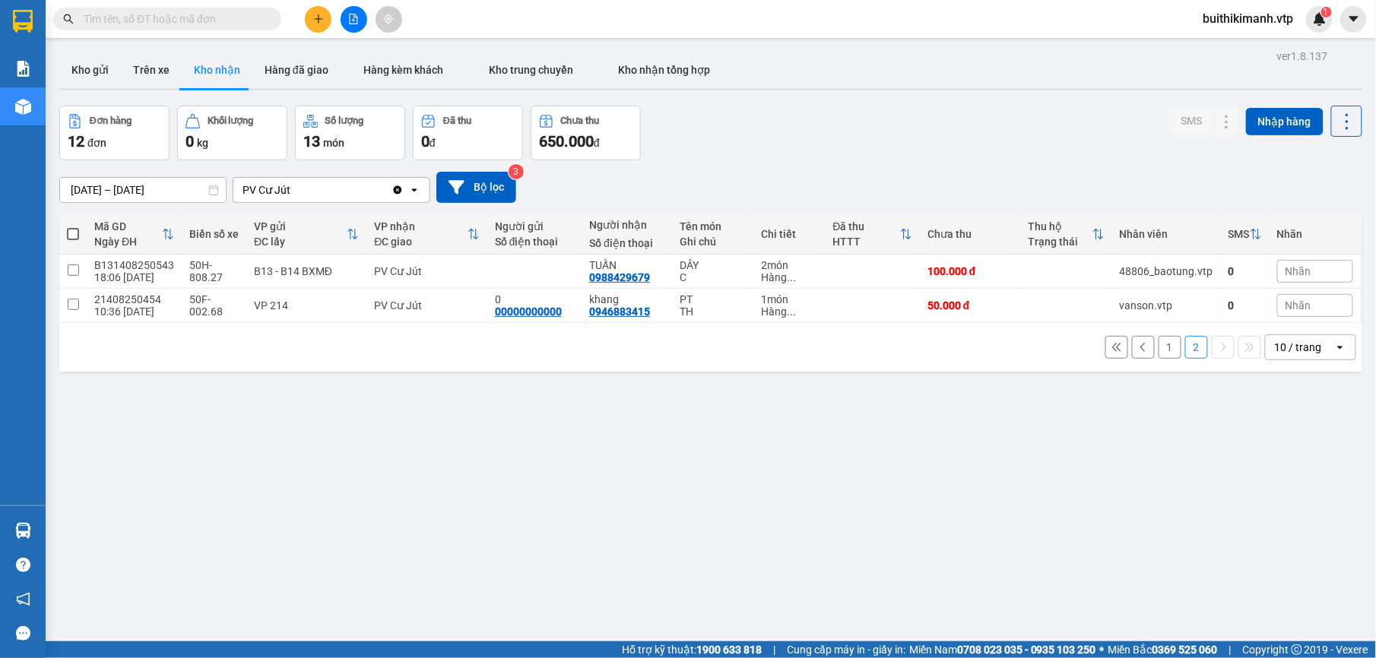
click at [1162, 347] on button "1" at bounding box center [1170, 347] width 23 height 23
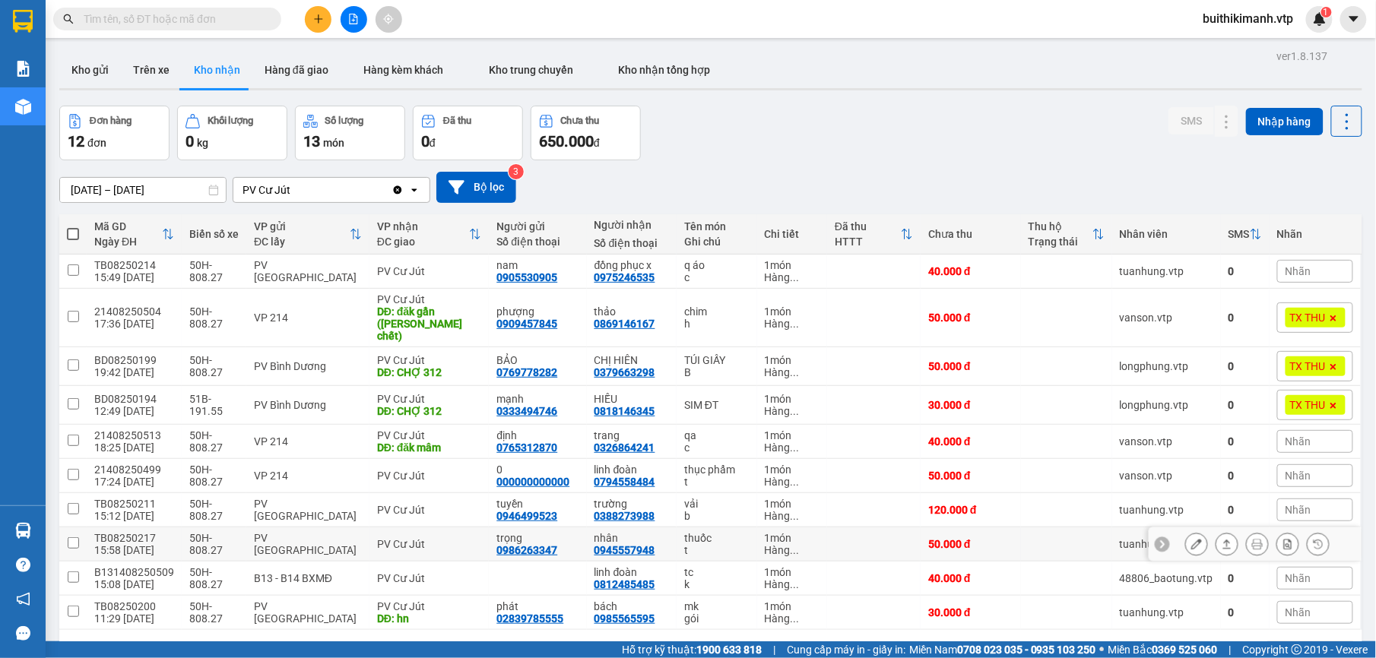
scroll to position [70, 0]
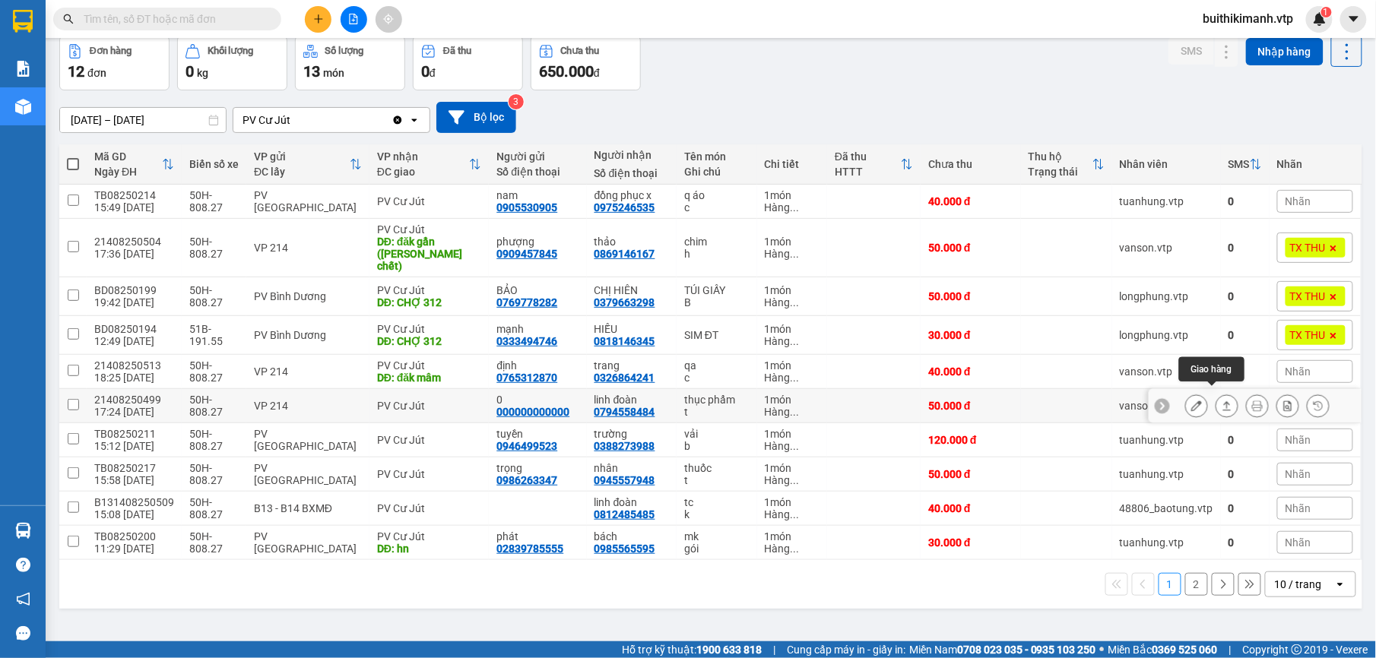
click at [1222, 401] on icon at bounding box center [1227, 406] width 11 height 11
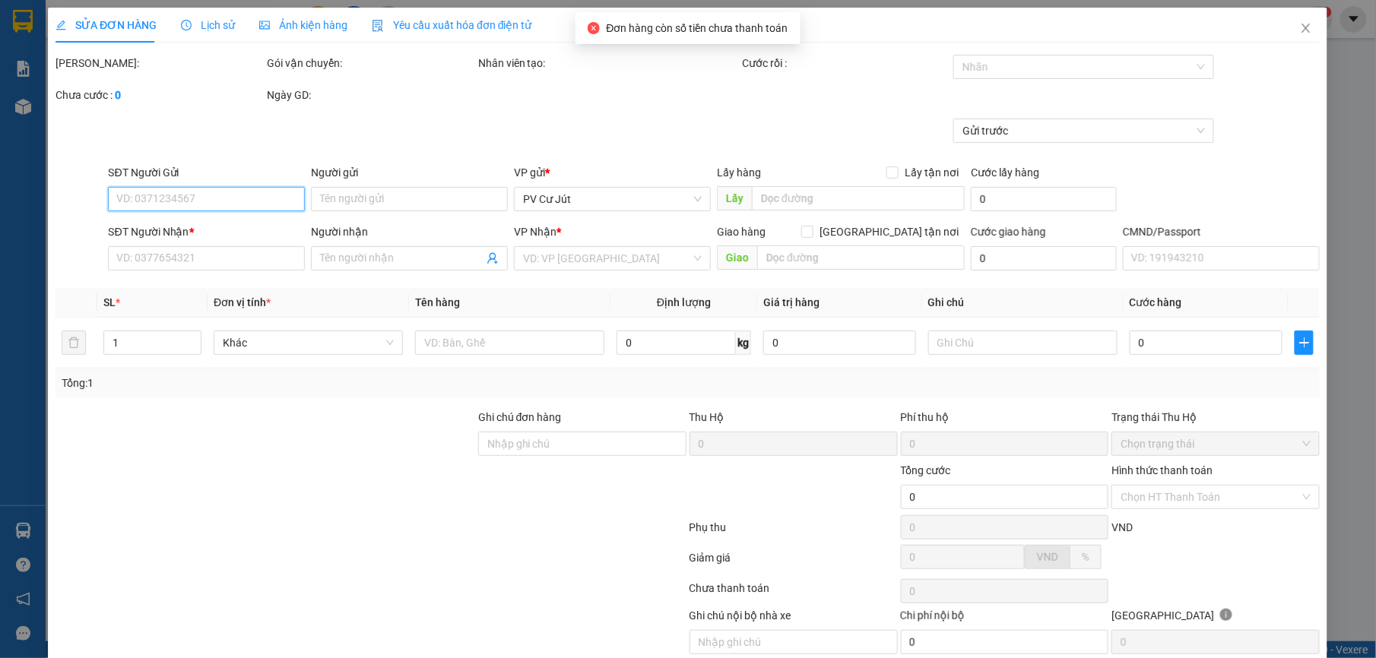
type input "000000000000"
type input "0"
type input "0794558484"
type input "linh đoàn"
type input "50.000"
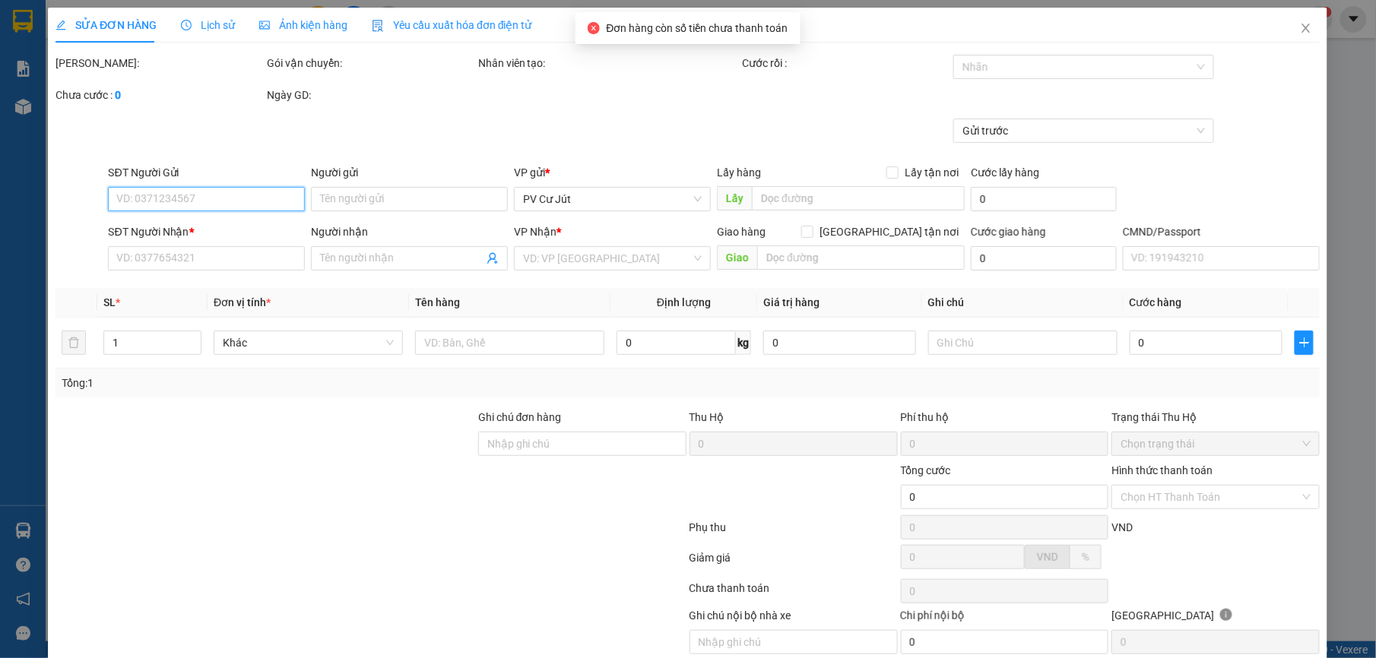
type input "50.000"
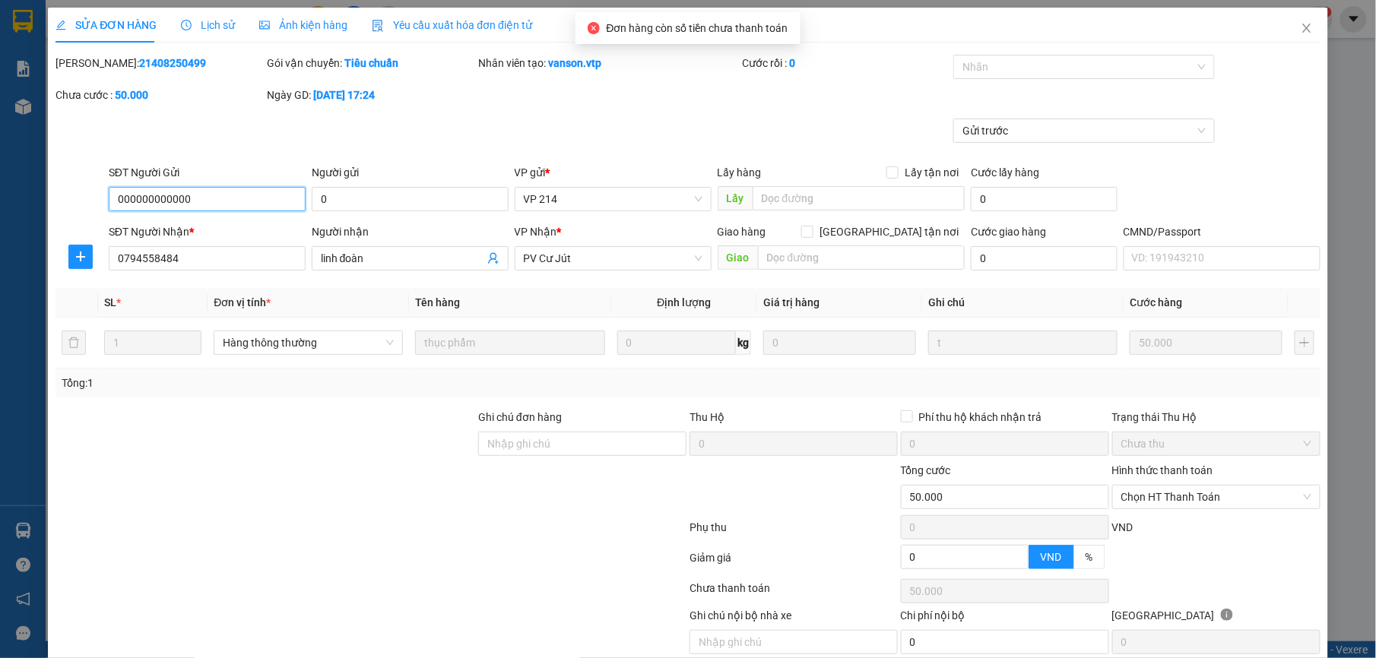
type input "2.500"
click at [1236, 494] on span "Chọn HT Thanh Toán" at bounding box center [1216, 497] width 190 height 23
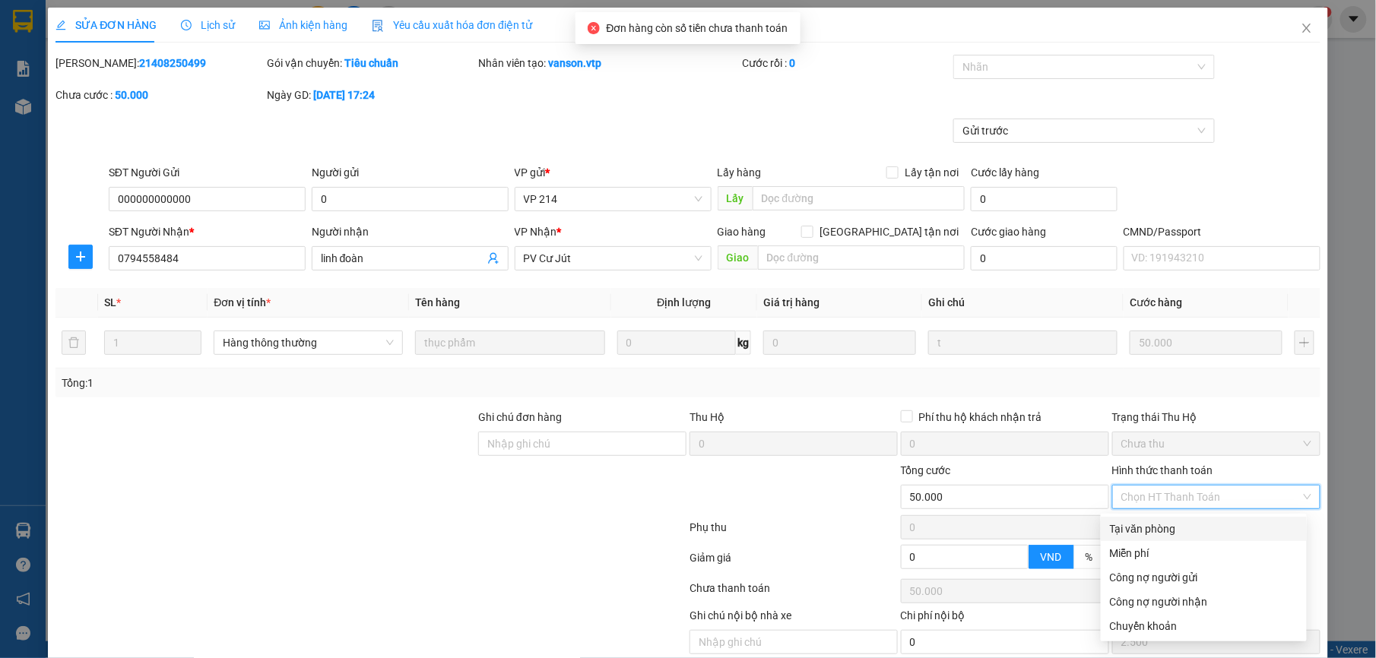
click at [1205, 529] on div "Tại văn phòng" at bounding box center [1204, 529] width 188 height 17
type input "0"
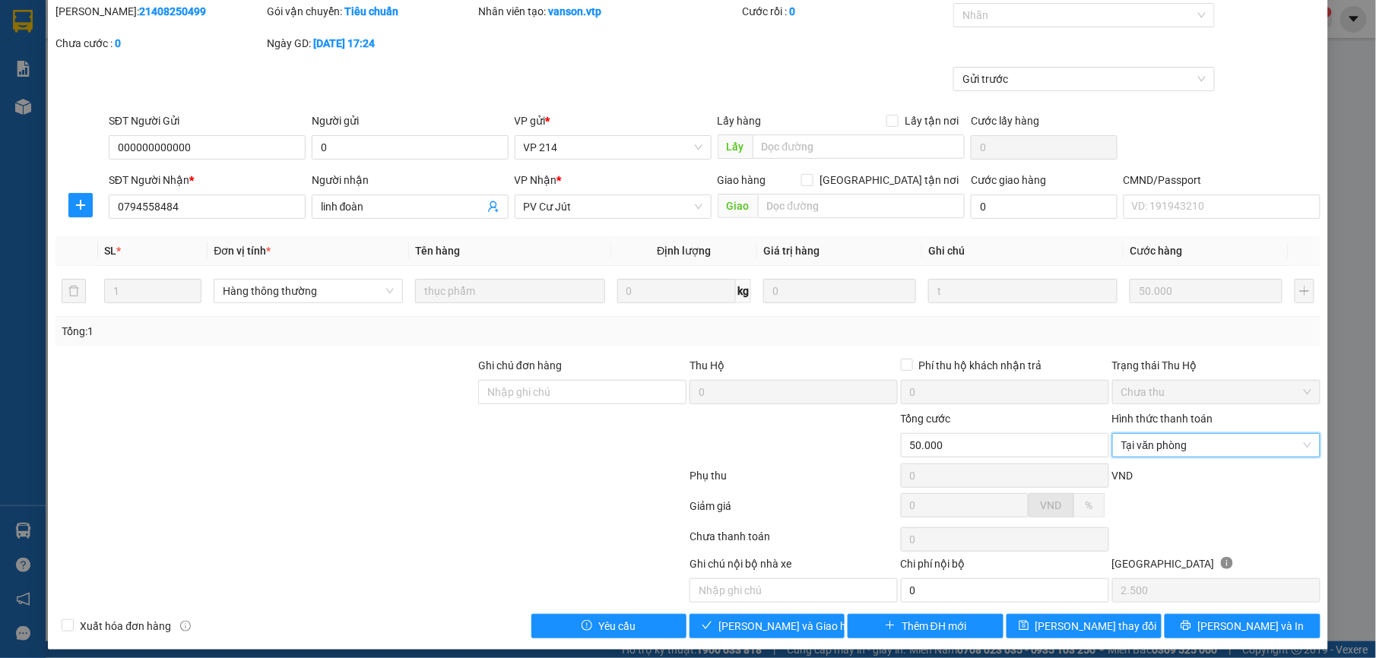
scroll to position [65, 0]
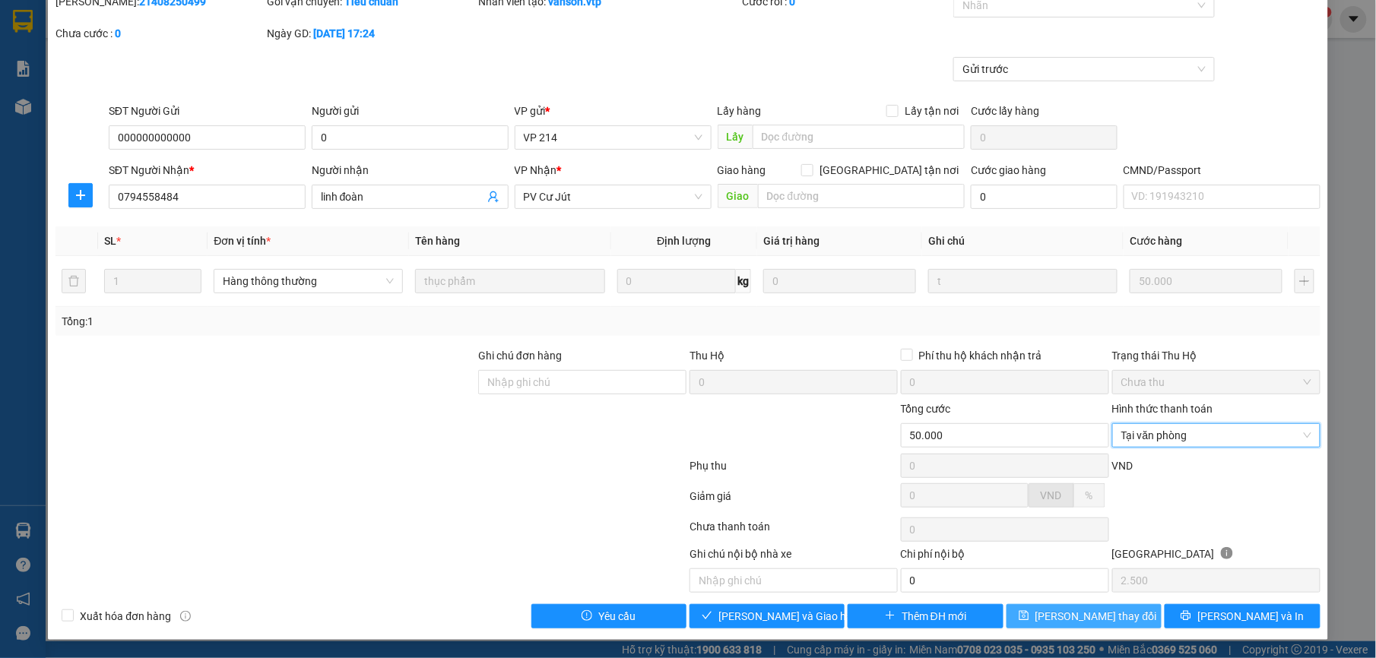
click at [1066, 612] on span "[PERSON_NAME] thay đổi" at bounding box center [1097, 616] width 122 height 17
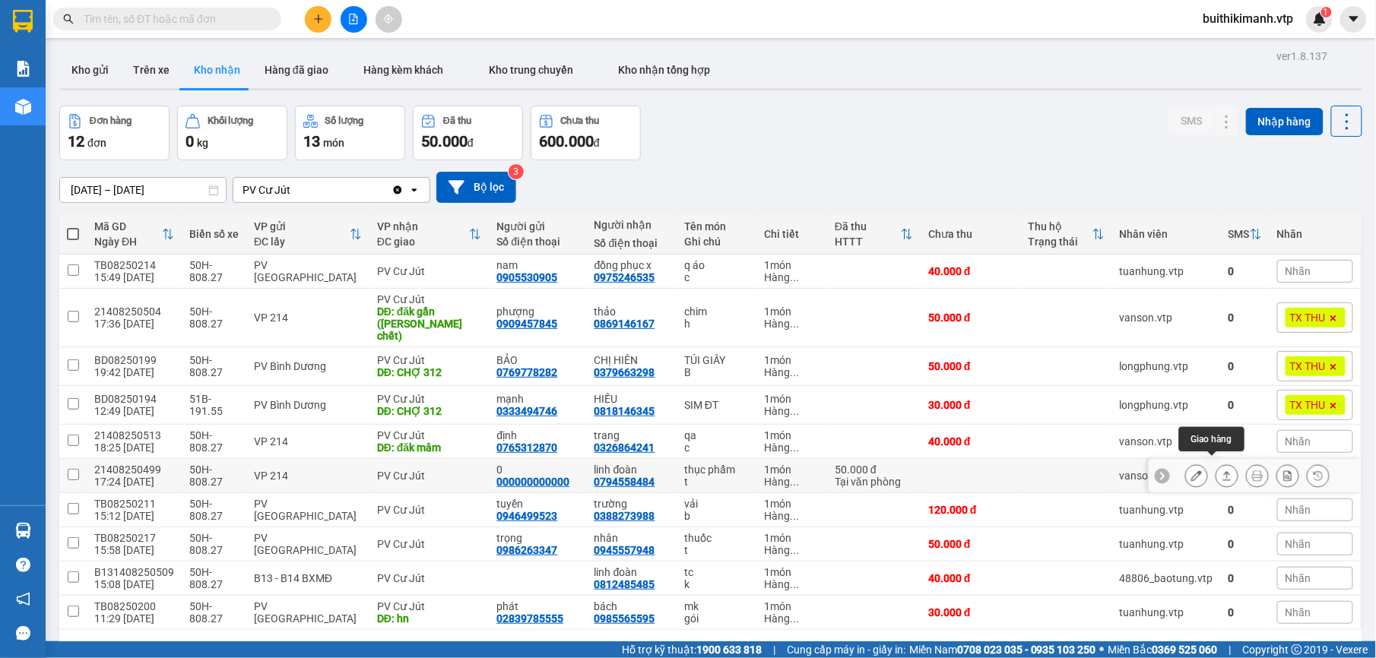
click at [1217, 465] on button at bounding box center [1227, 476] width 21 height 27
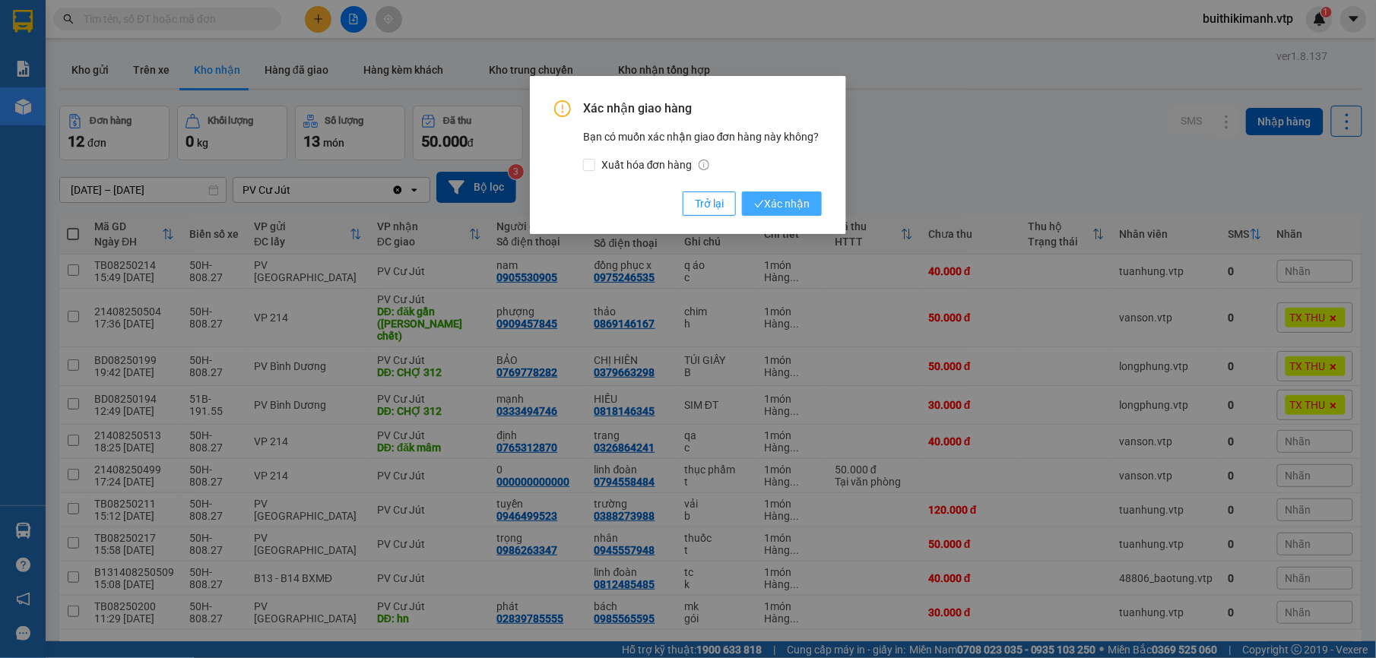
click at [768, 195] on span "Xác nhận" at bounding box center [782, 203] width 56 height 17
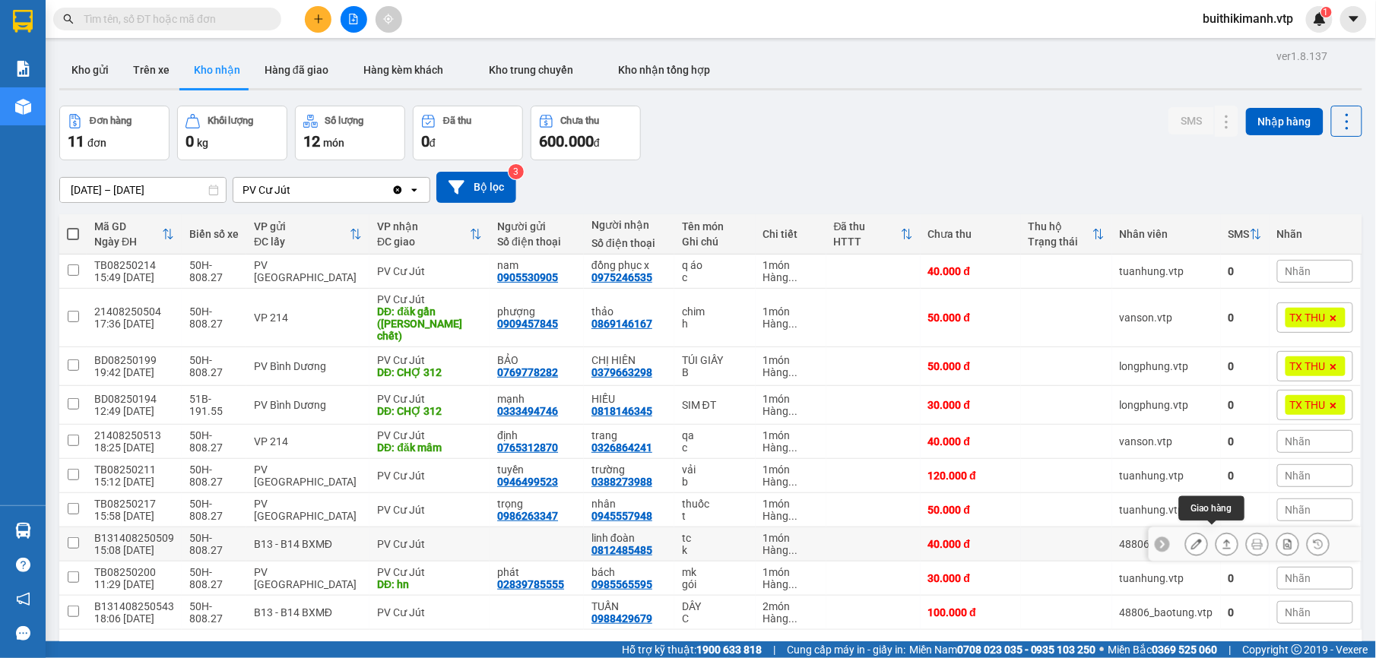
click at [1220, 533] on button at bounding box center [1227, 544] width 21 height 27
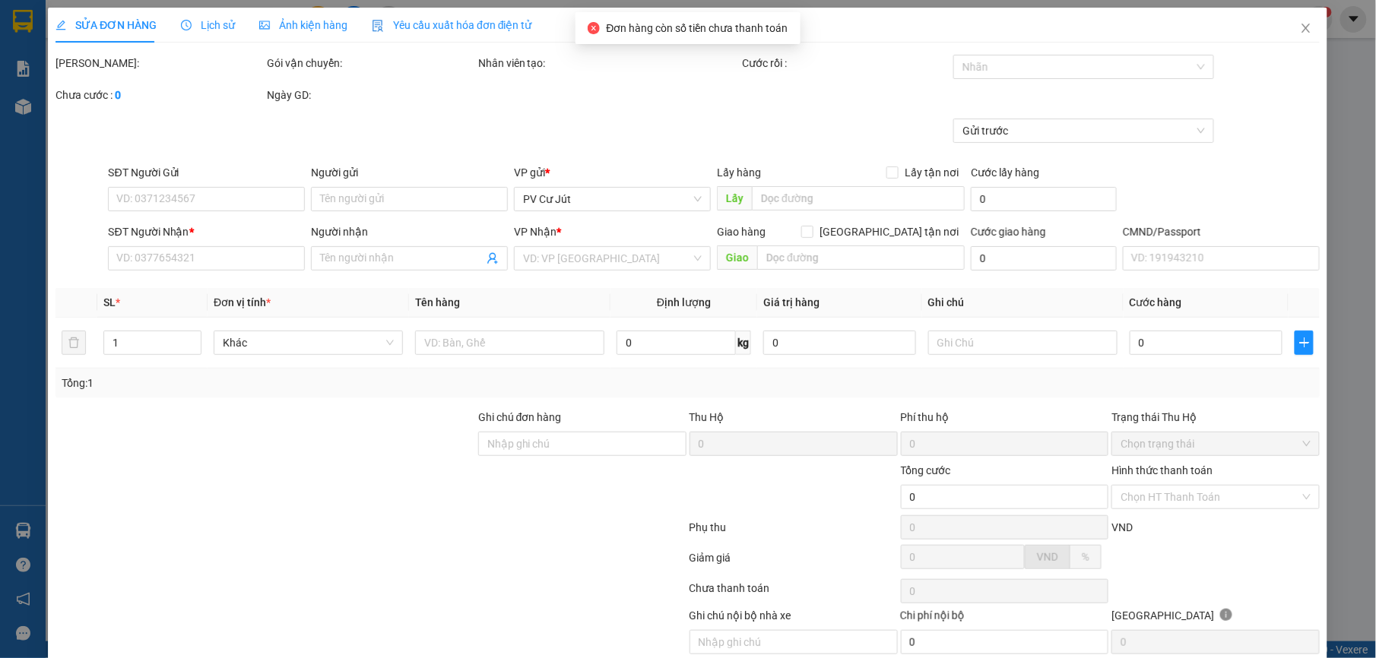
type input "0812485485"
type input "linh đoàn"
type input "40.000"
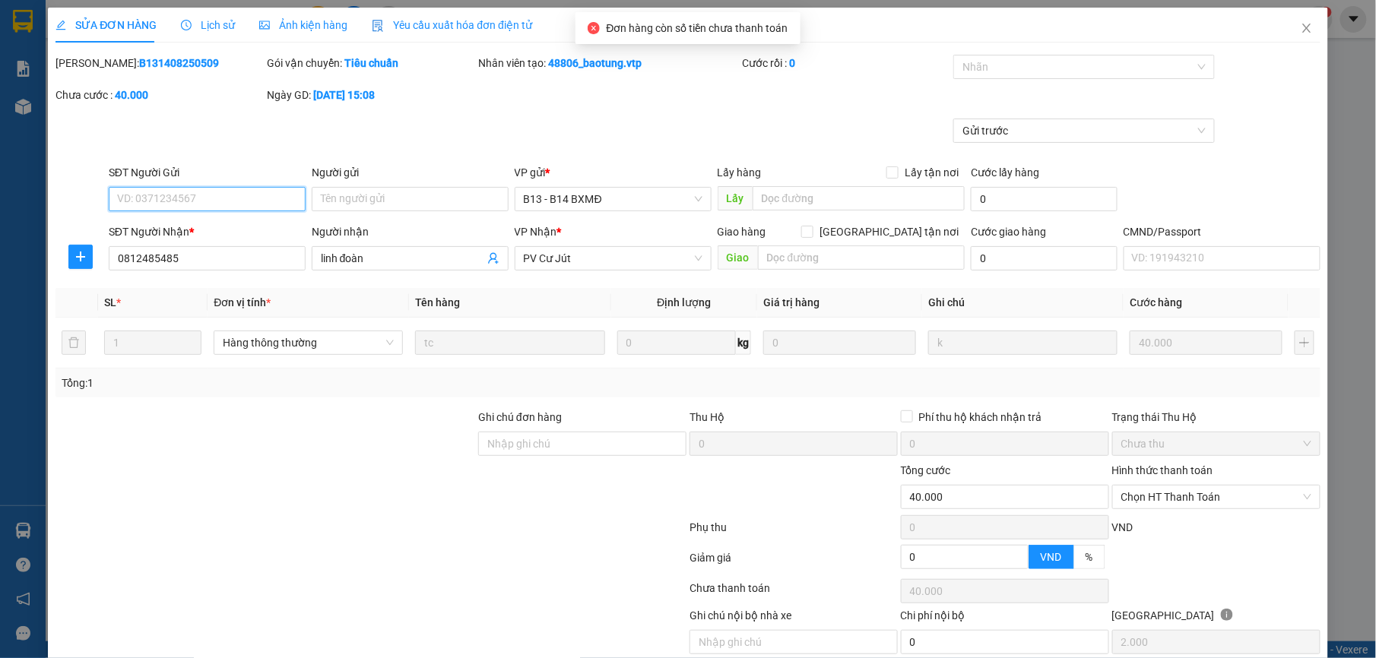
type input "2.000"
click at [1208, 496] on span "Chọn HT Thanh Toán" at bounding box center [1216, 497] width 190 height 23
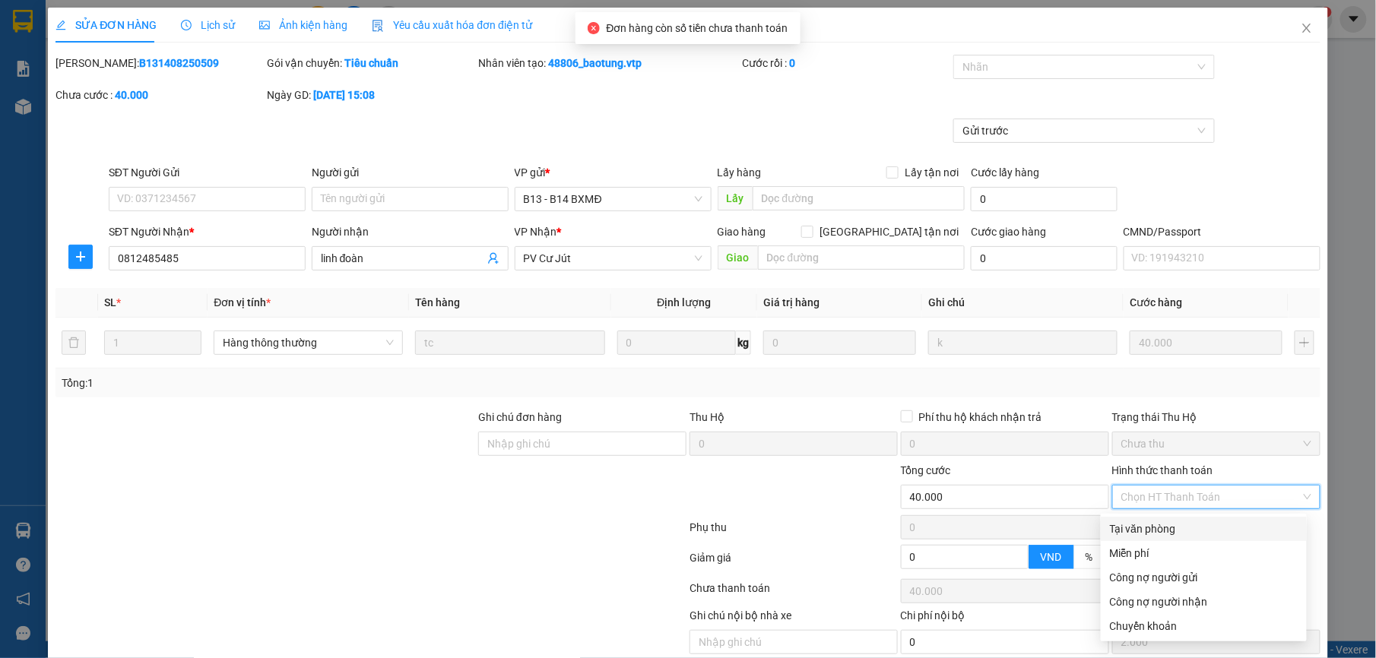
click at [1213, 527] on div "Tại văn phòng" at bounding box center [1204, 529] width 188 height 17
type input "0"
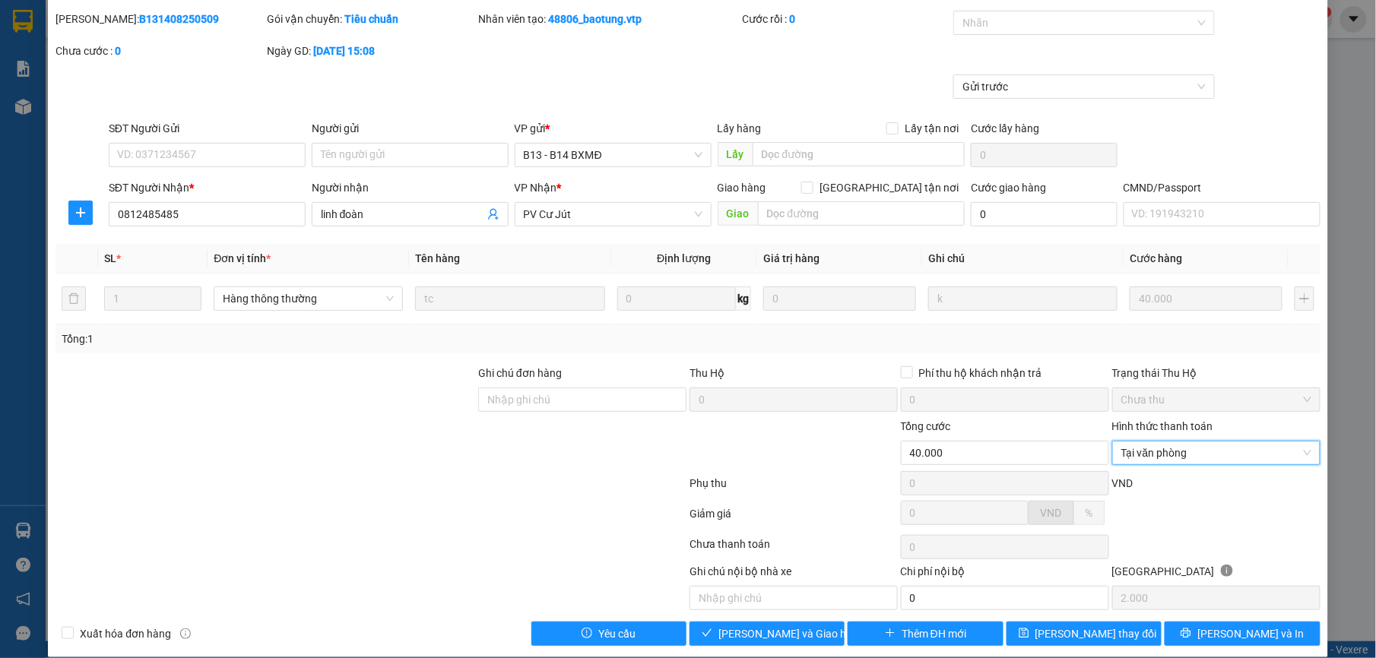
scroll to position [65, 0]
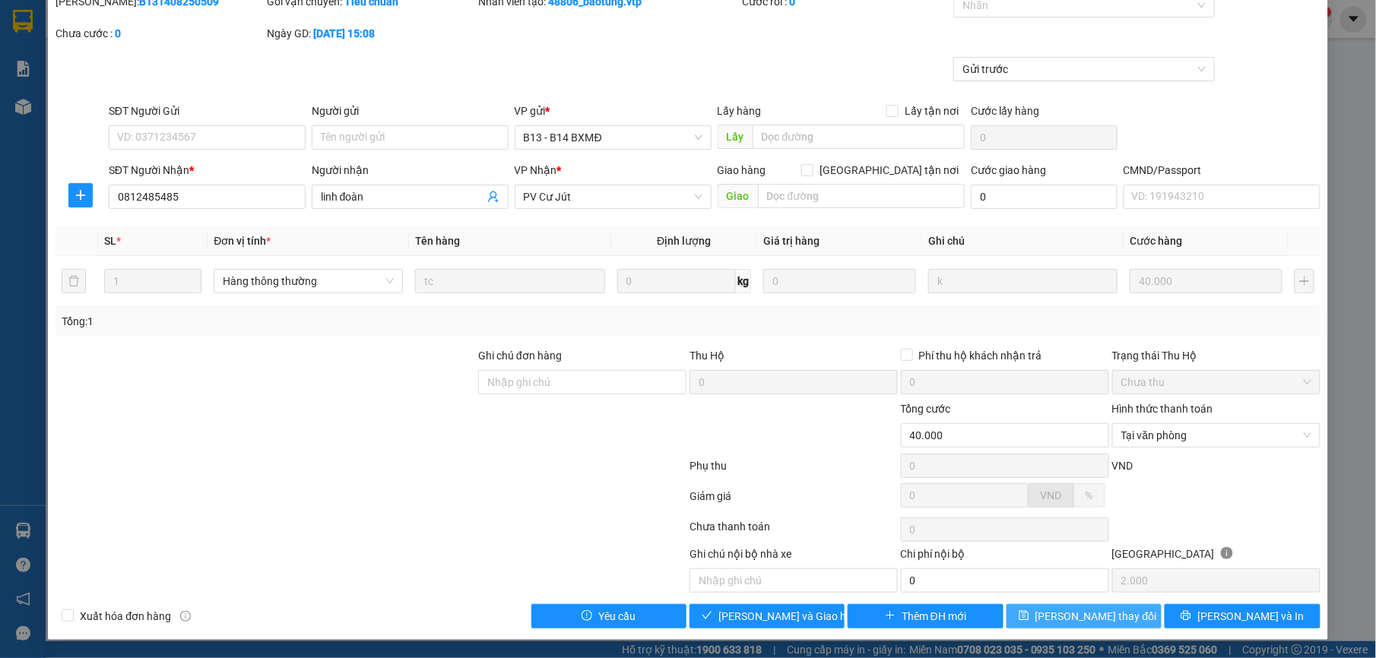
click at [1089, 609] on span "[PERSON_NAME] thay đổi" at bounding box center [1097, 616] width 122 height 17
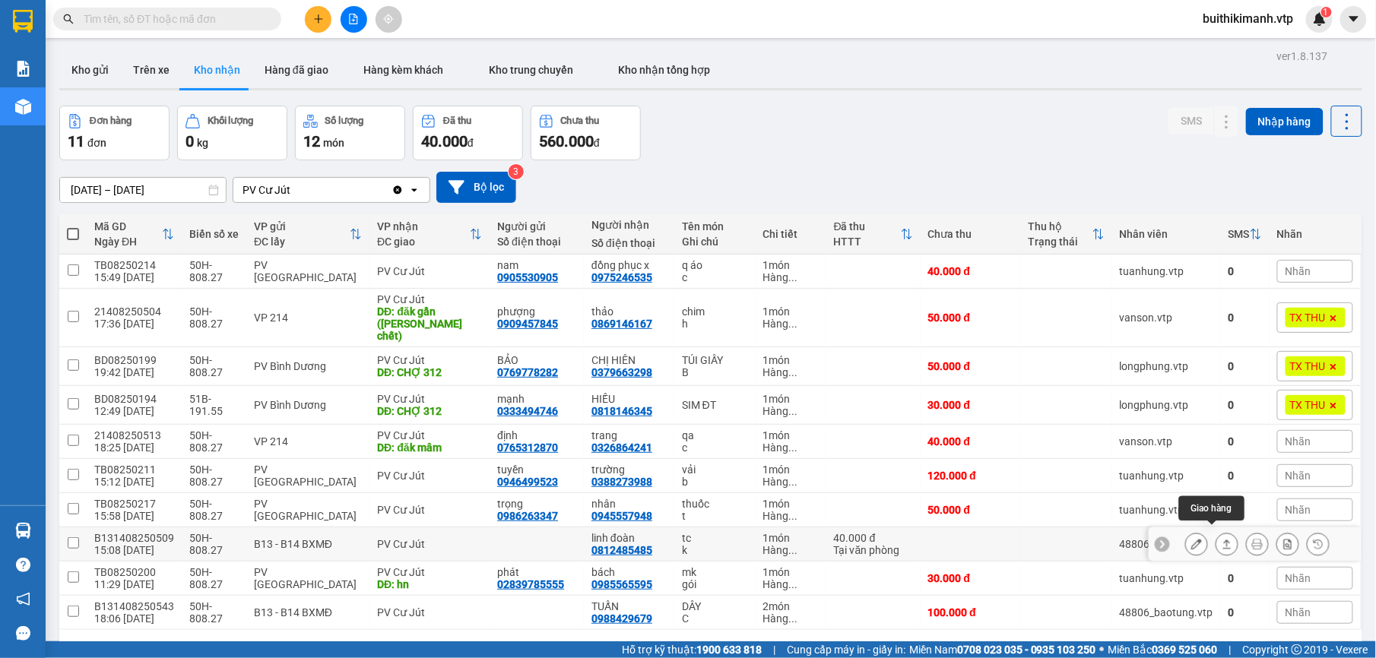
click at [1223, 540] on icon at bounding box center [1227, 544] width 8 height 9
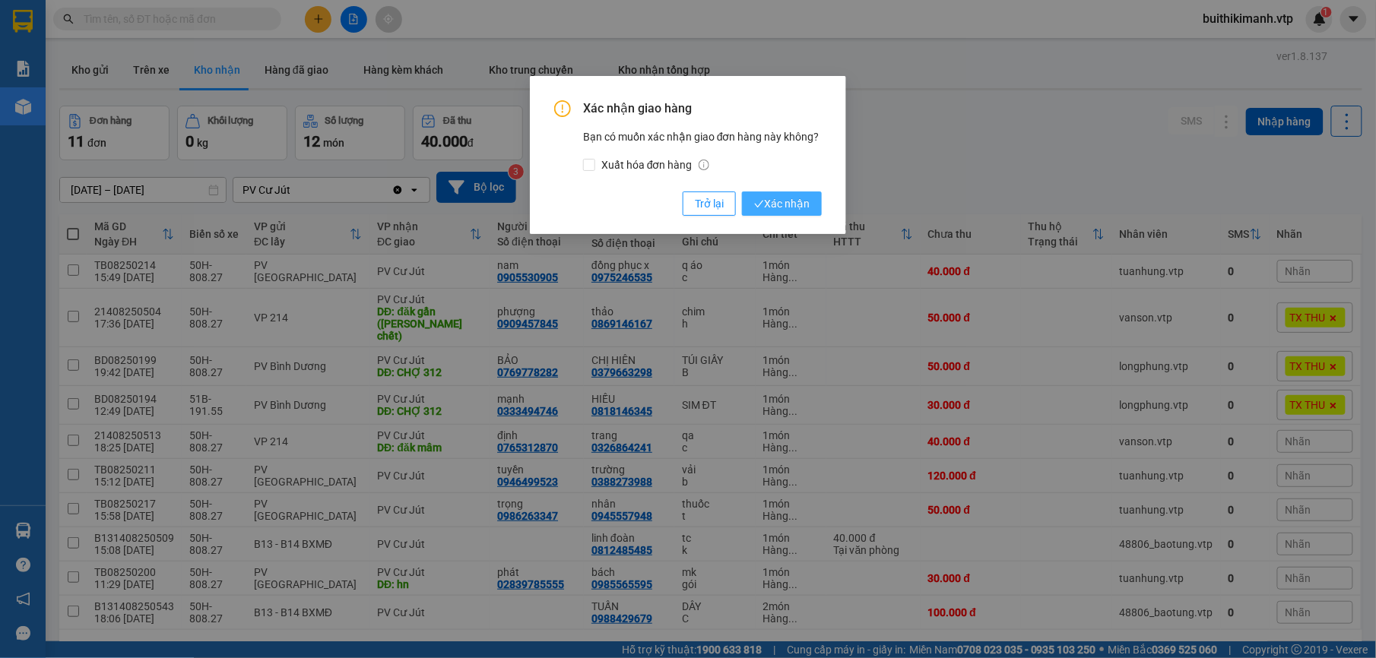
click at [783, 193] on button "Xác nhận" at bounding box center [782, 204] width 80 height 24
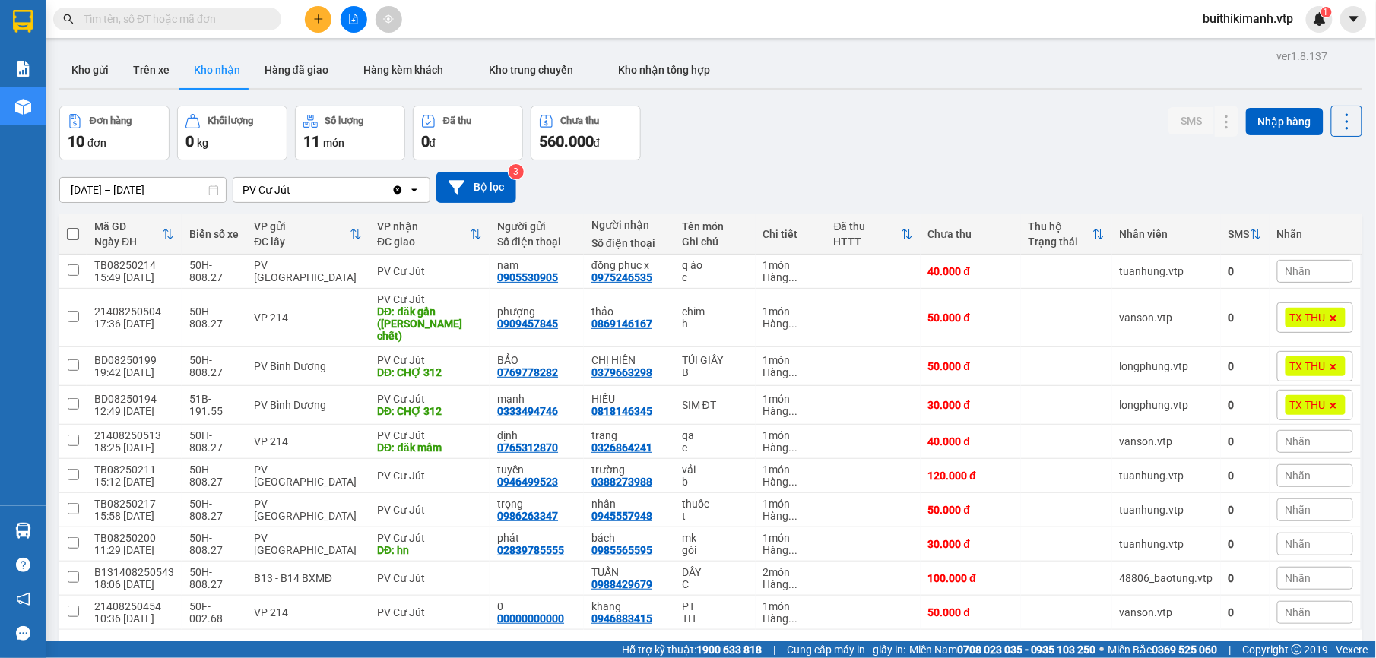
click at [171, 21] on input "text" at bounding box center [173, 19] width 179 height 17
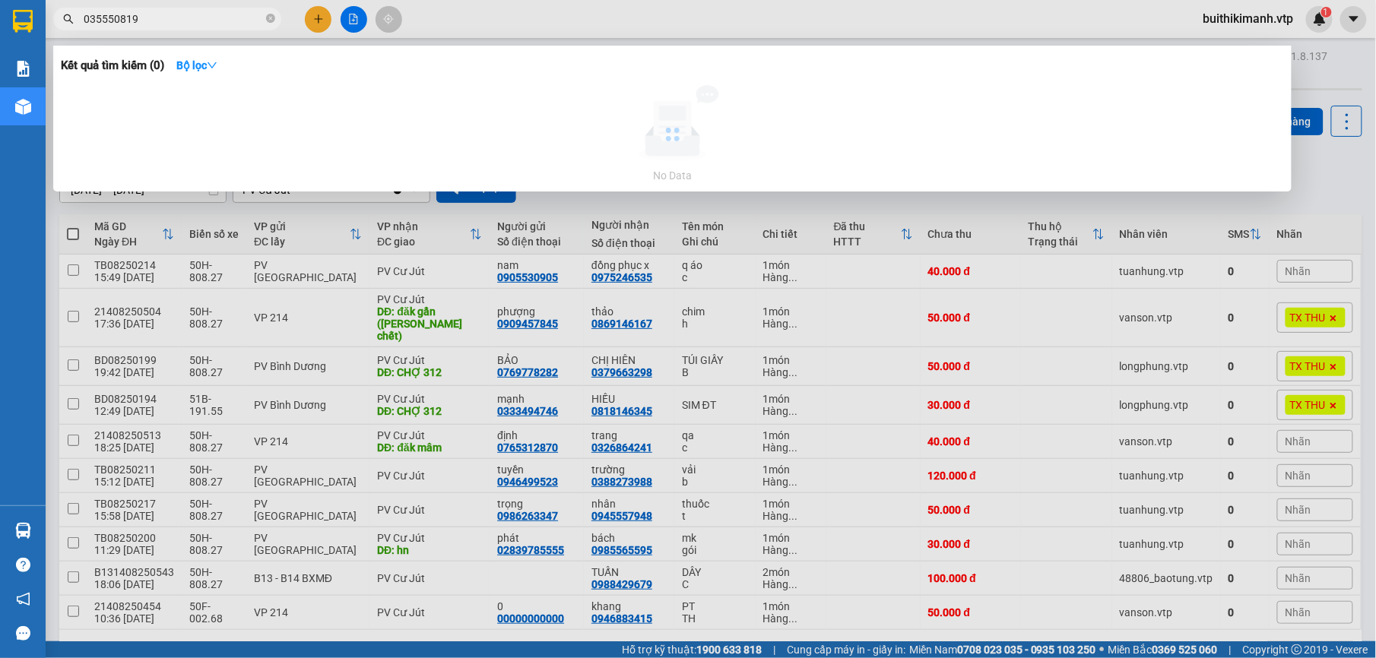
type input "0355508194"
drag, startPoint x: 146, startPoint y: 14, endPoint x: 43, endPoint y: -2, distance: 103.8
click at [43, 0] on html "Kết quả tìm kiếm ( 0 ) Bộ lọc No Data 0355508194 buithikimanh.vtp 1 Báo cáo BC …" at bounding box center [688, 329] width 1376 height 658
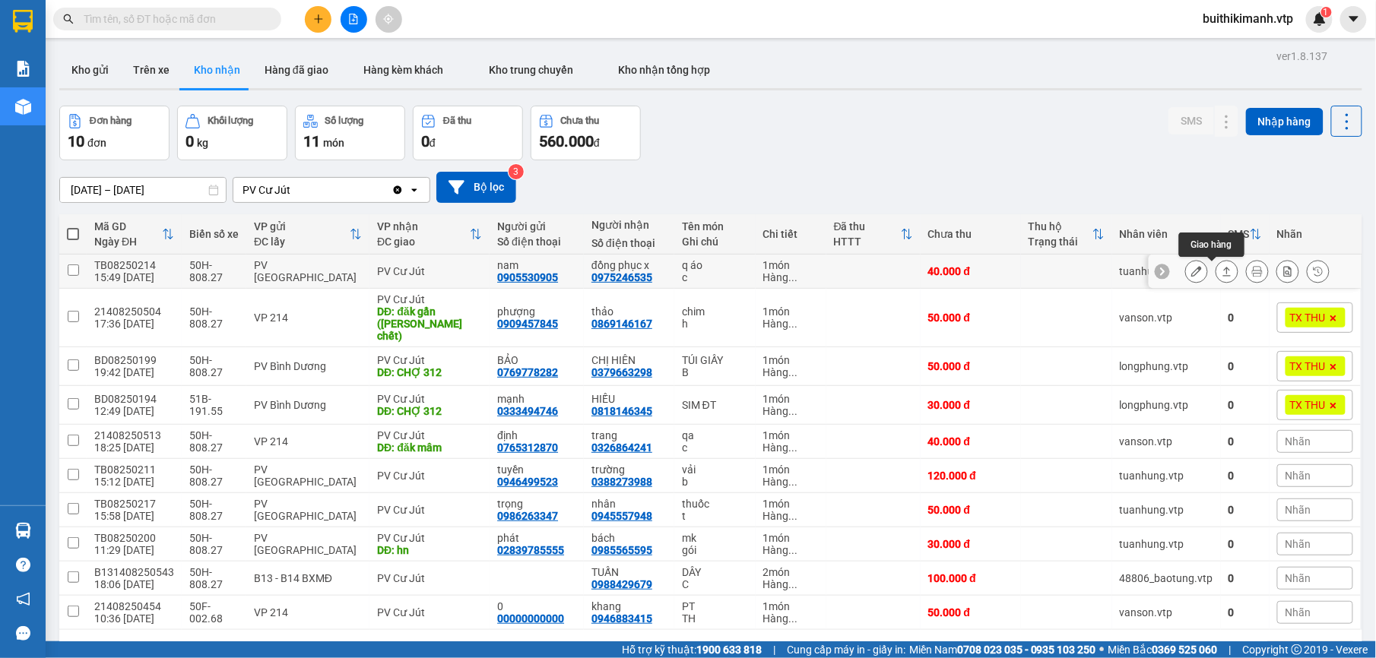
click at [1222, 269] on icon at bounding box center [1227, 271] width 11 height 11
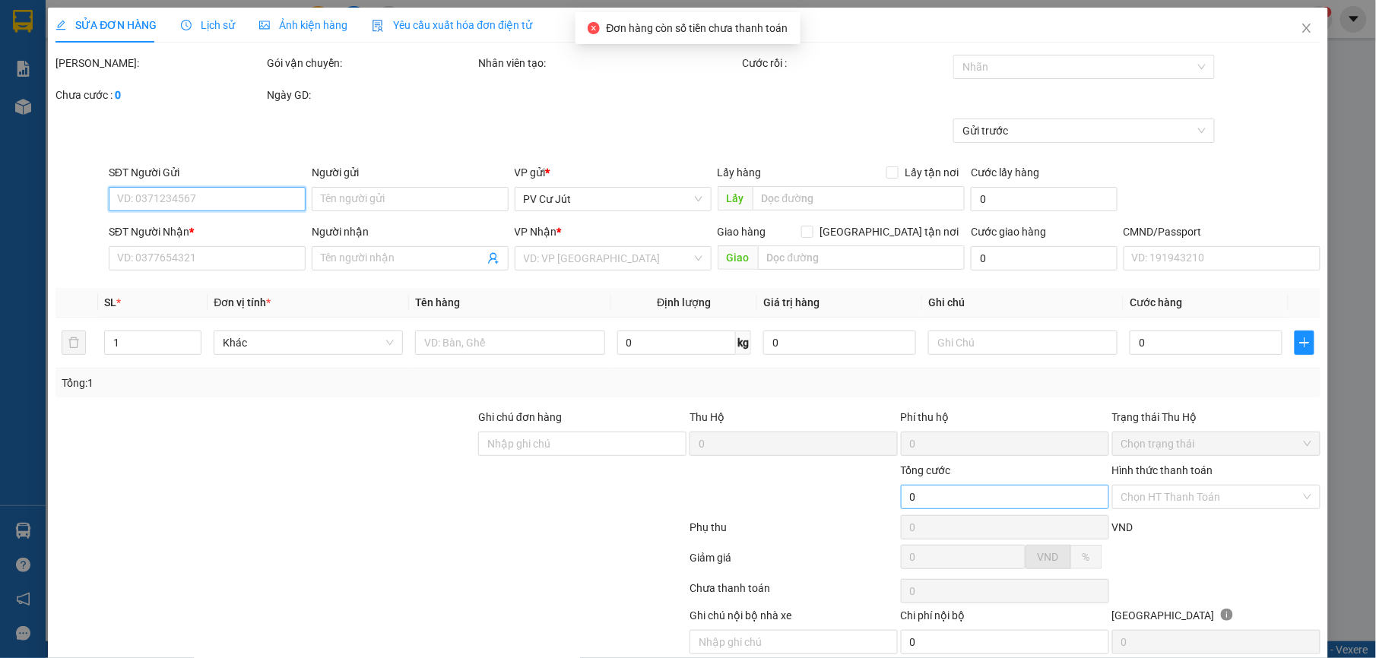
type input "2.000"
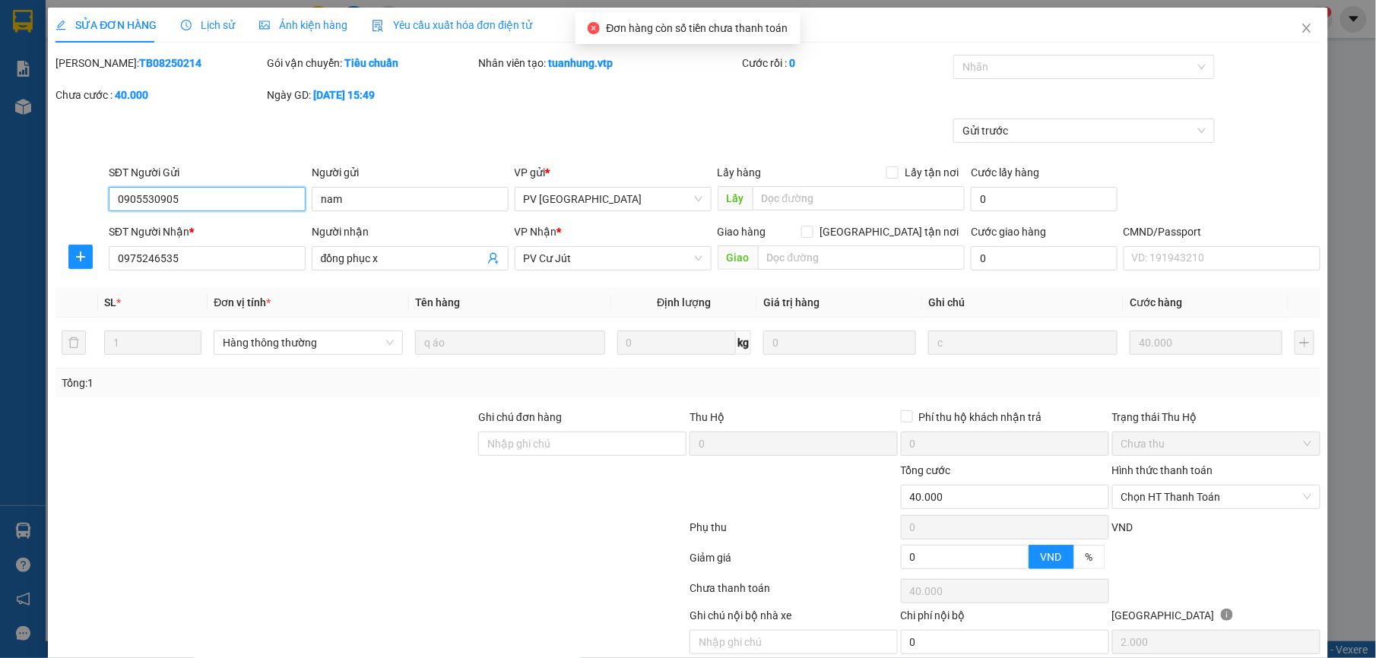
type input "0905530905"
type input "nam"
type input "0975246535"
type input "đồng phục x"
type input "40.000"
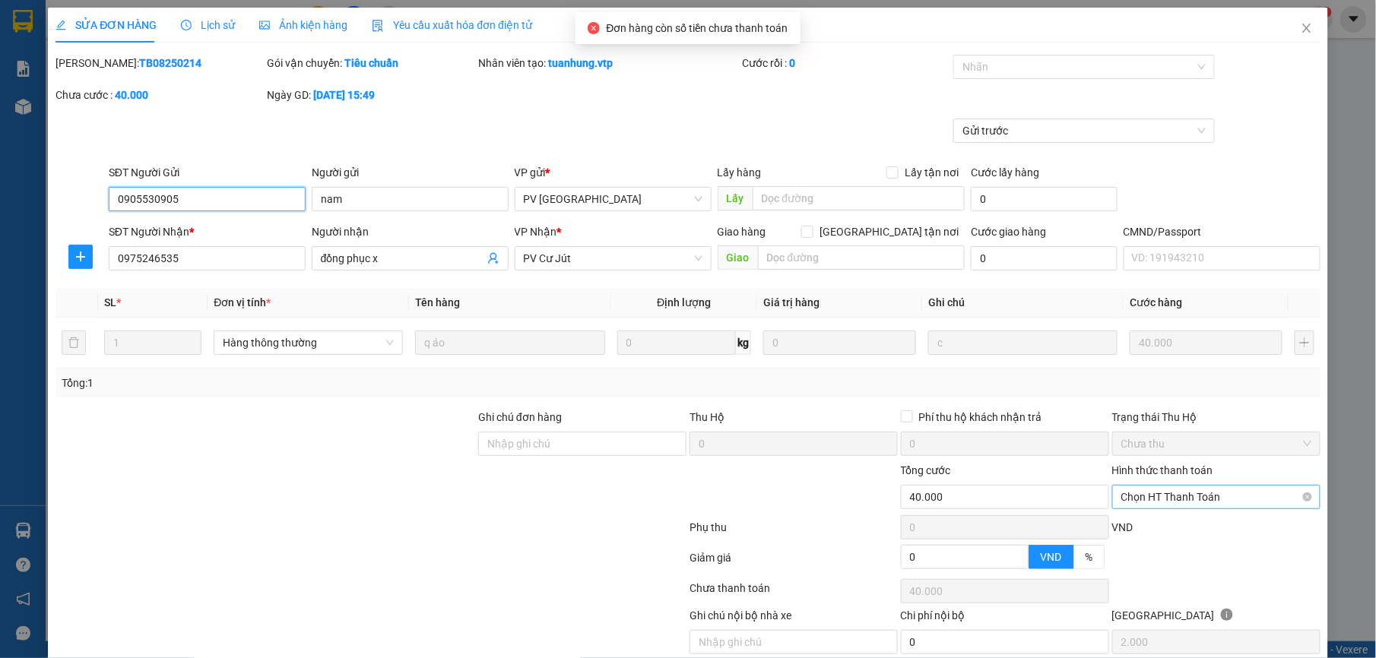
click at [1214, 496] on span "Chọn HT Thanh Toán" at bounding box center [1216, 497] width 190 height 23
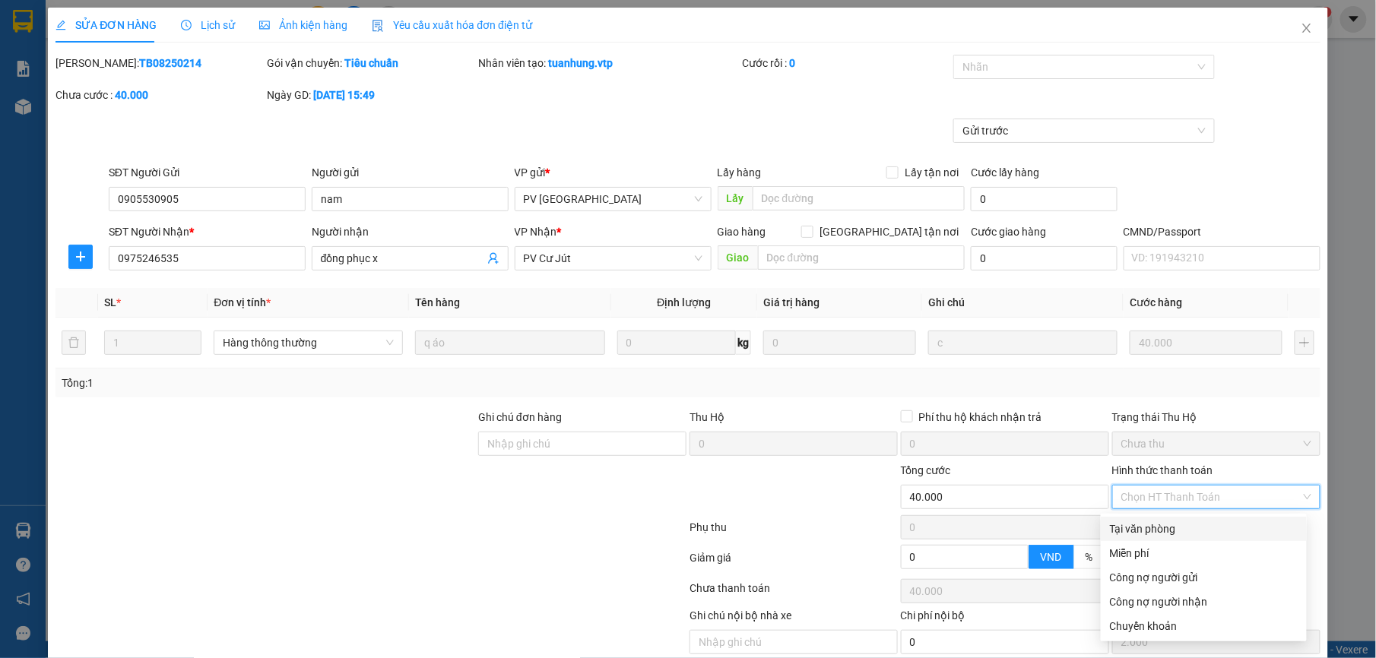
click at [1200, 531] on div "Tại văn phòng" at bounding box center [1204, 529] width 188 height 17
type input "0"
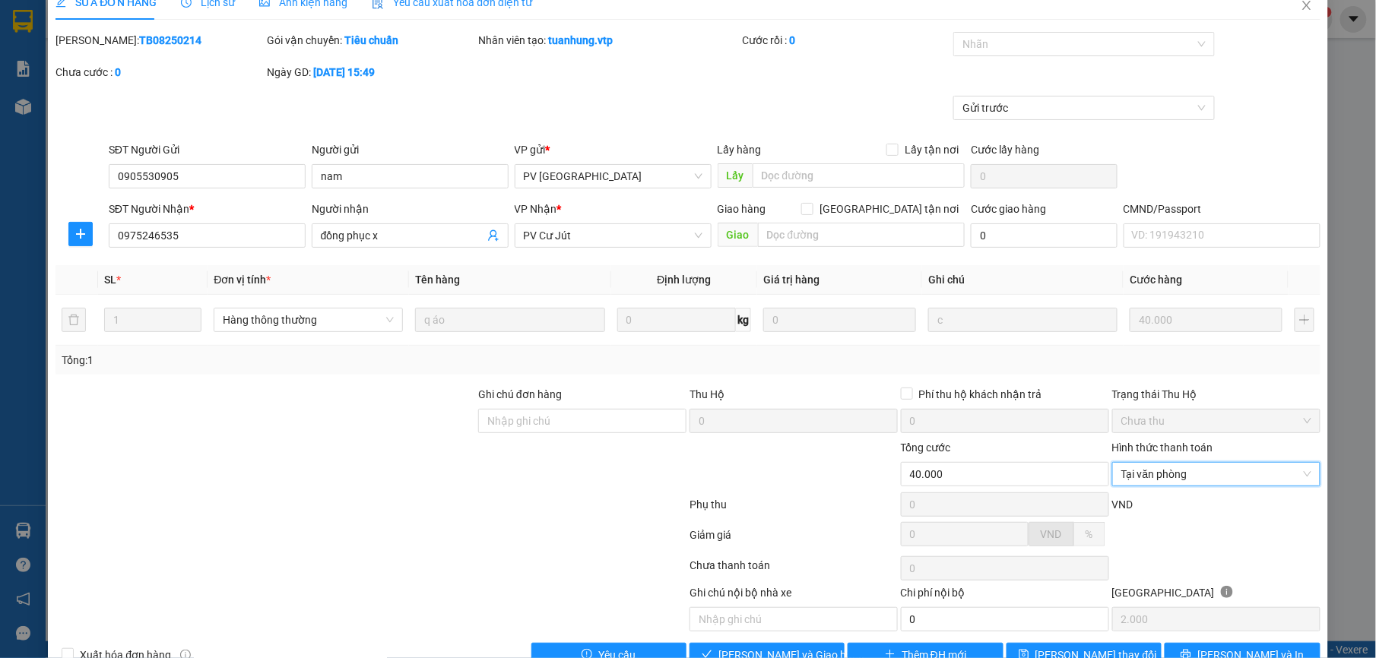
scroll to position [65, 0]
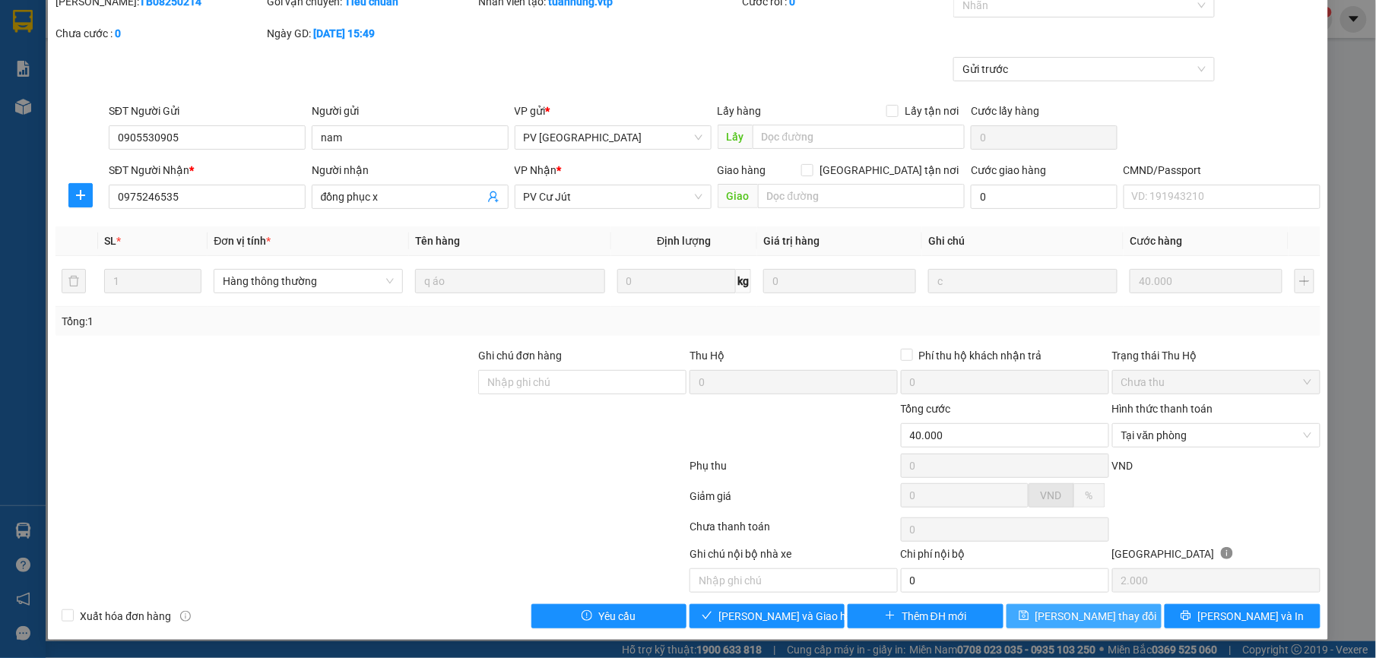
click at [1061, 608] on button "[PERSON_NAME] thay đổi" at bounding box center [1084, 616] width 155 height 24
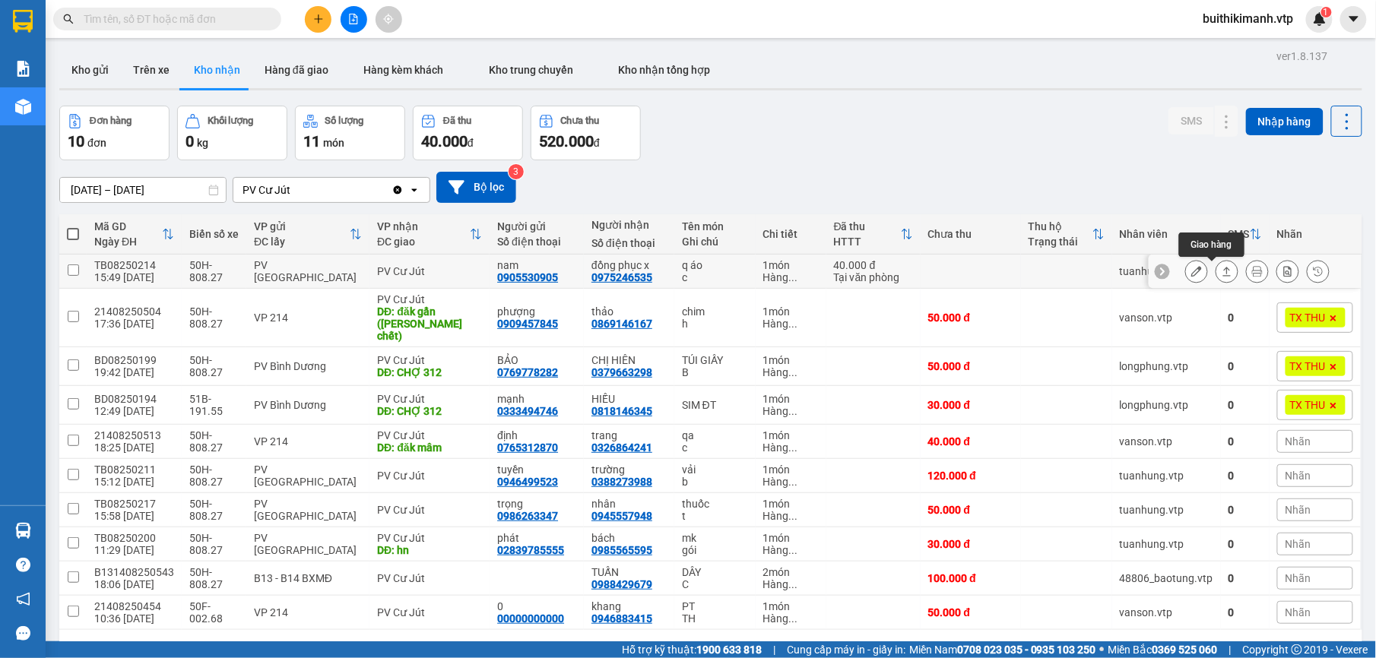
click at [1217, 271] on button at bounding box center [1227, 272] width 21 height 27
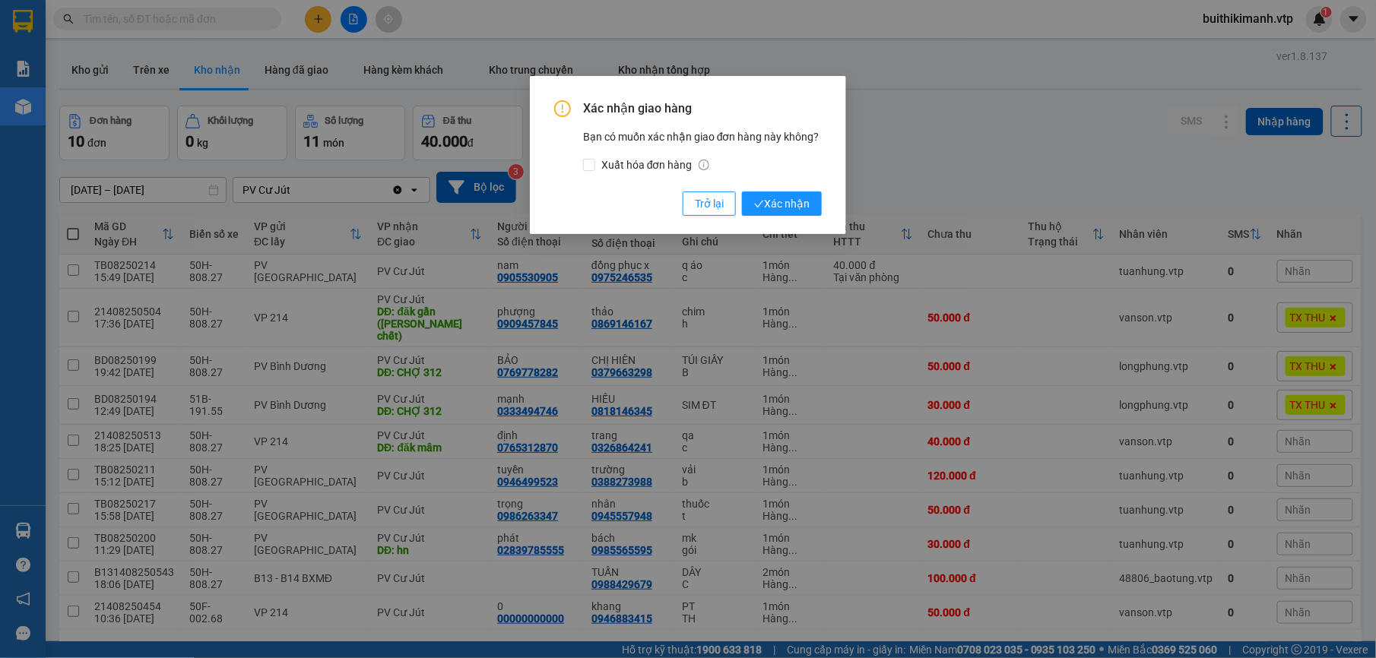
click at [776, 189] on div "Xác nhận giao hàng Bạn có muốn xác nhận giao đơn hàng này không? Xuất hóa đơn h…" at bounding box center [688, 158] width 268 height 116
click at [783, 196] on span "Xác nhận" at bounding box center [782, 203] width 56 height 17
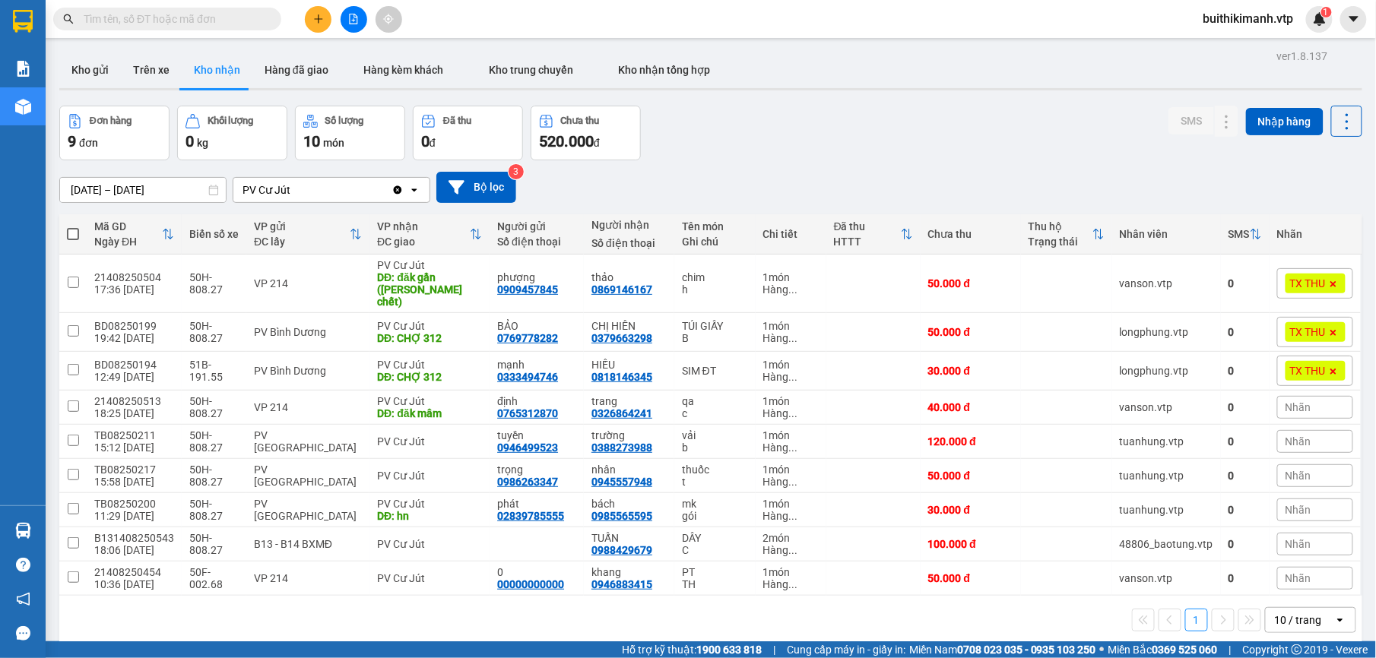
click at [181, 192] on input "[DATE] – [DATE]" at bounding box center [143, 190] width 166 height 24
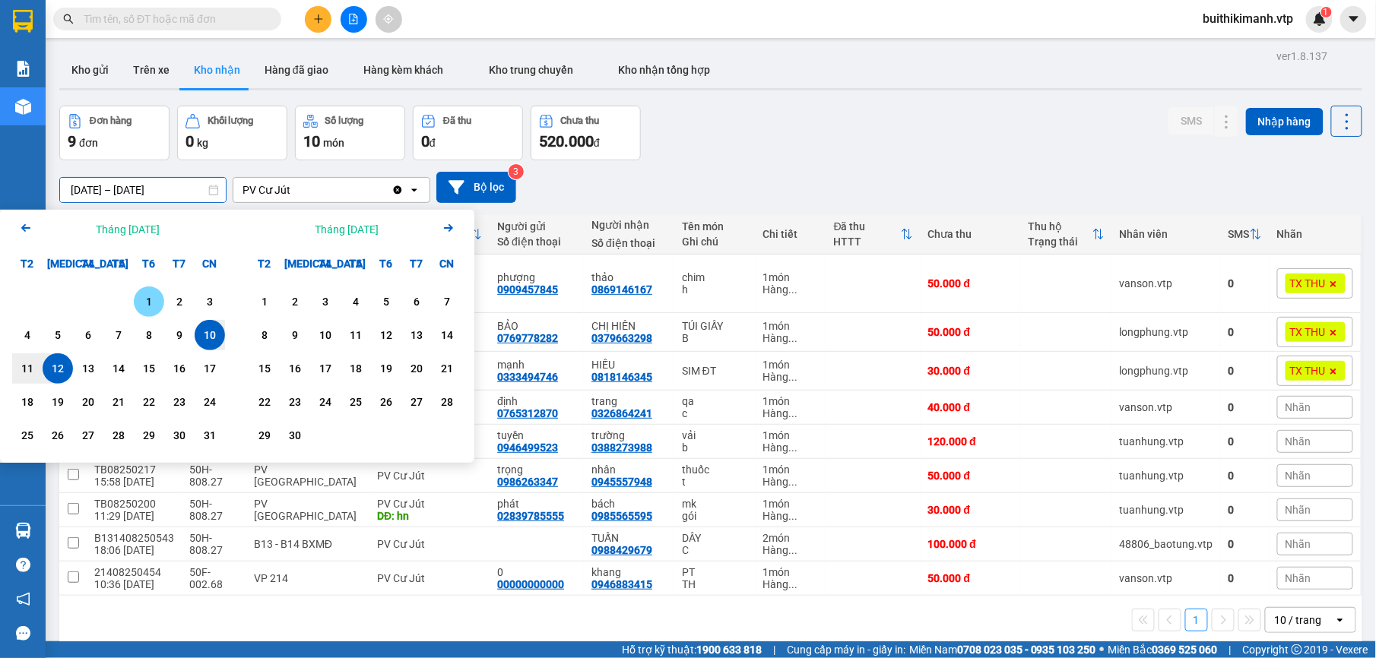
click at [156, 300] on div "1" at bounding box center [148, 302] width 21 height 18
click at [62, 366] on div "12" at bounding box center [57, 369] width 21 height 18
type input "[DATE] – [DATE]"
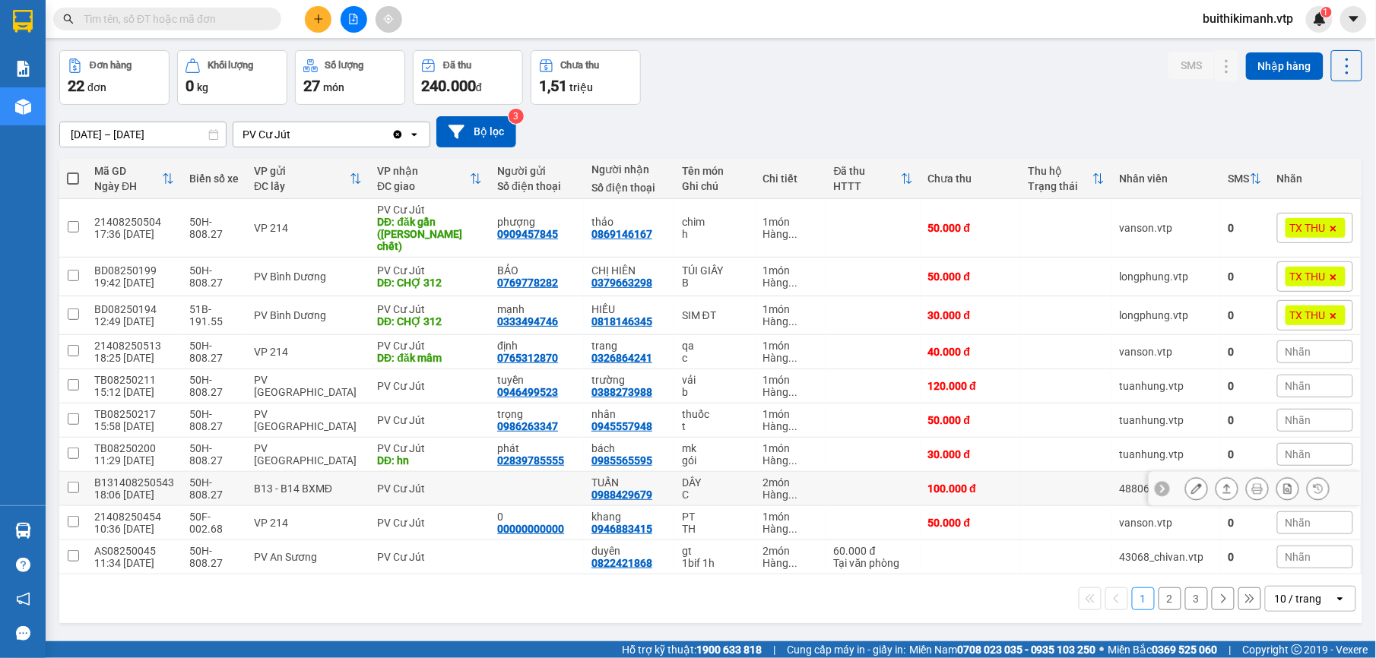
scroll to position [70, 0]
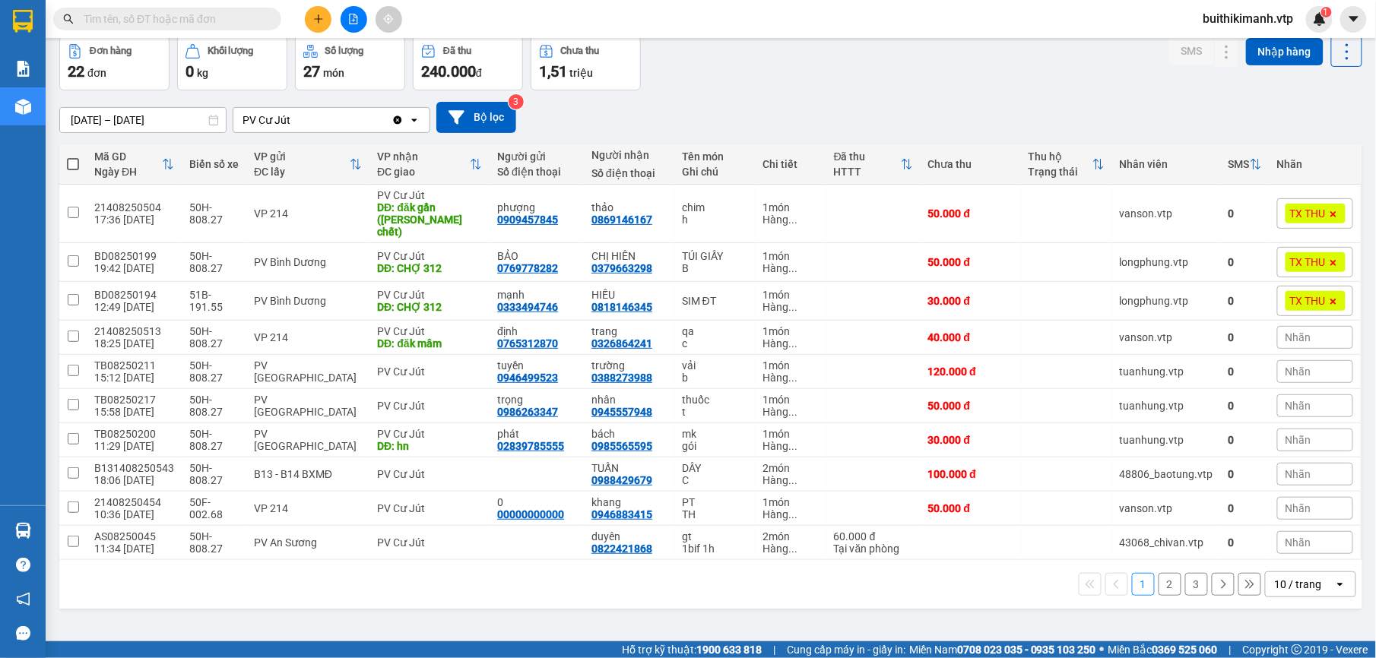
click at [1159, 573] on button "2" at bounding box center [1170, 584] width 23 height 23
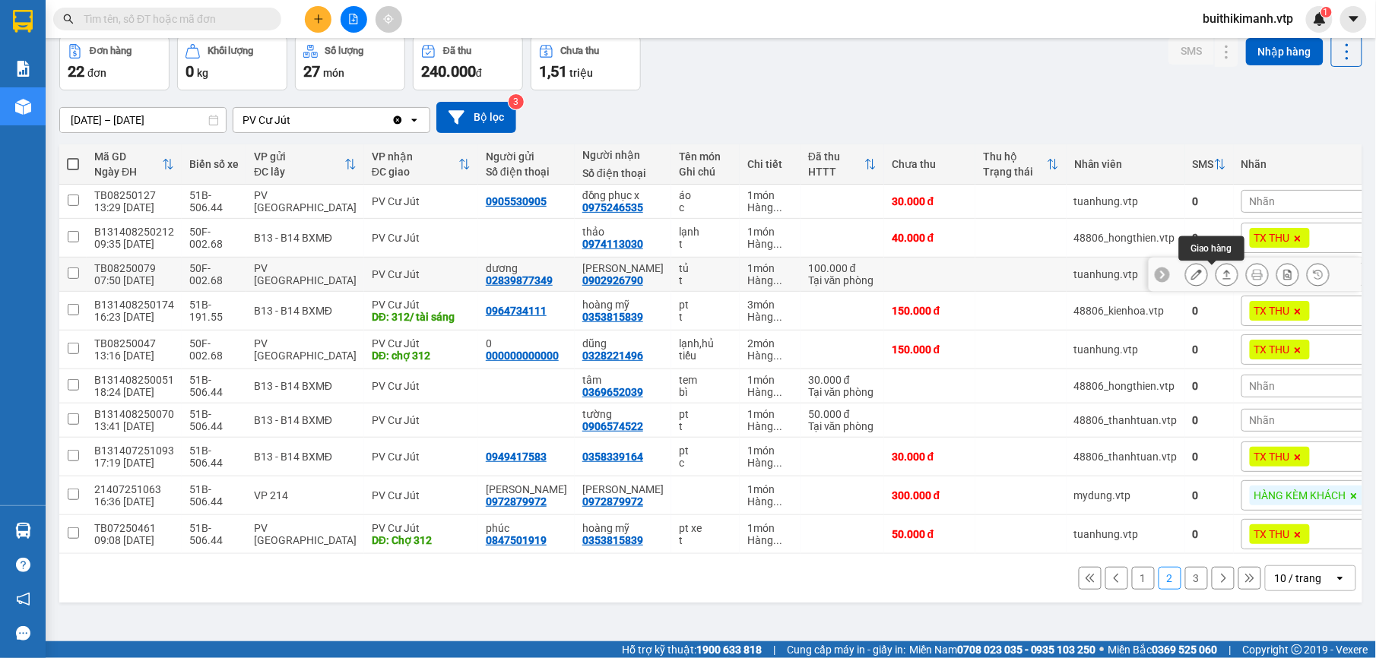
click at [1218, 281] on button at bounding box center [1227, 275] width 21 height 27
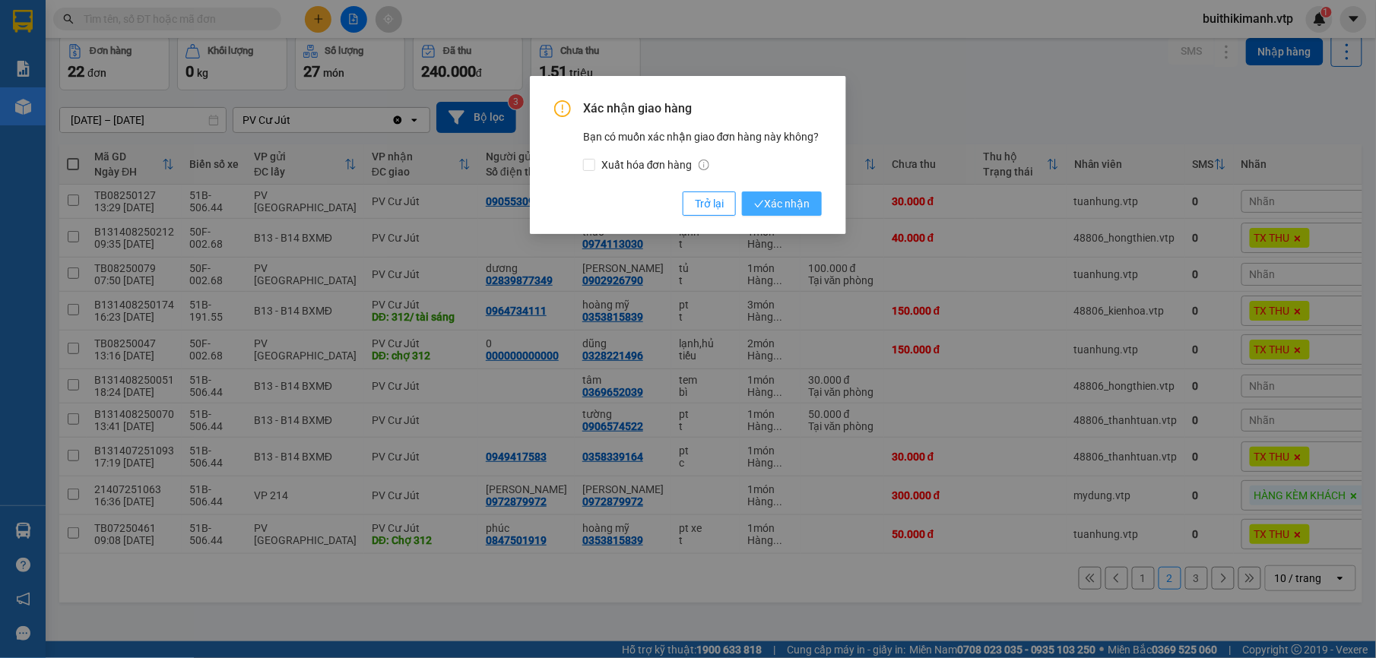
click at [794, 202] on span "Xác nhận" at bounding box center [782, 203] width 56 height 17
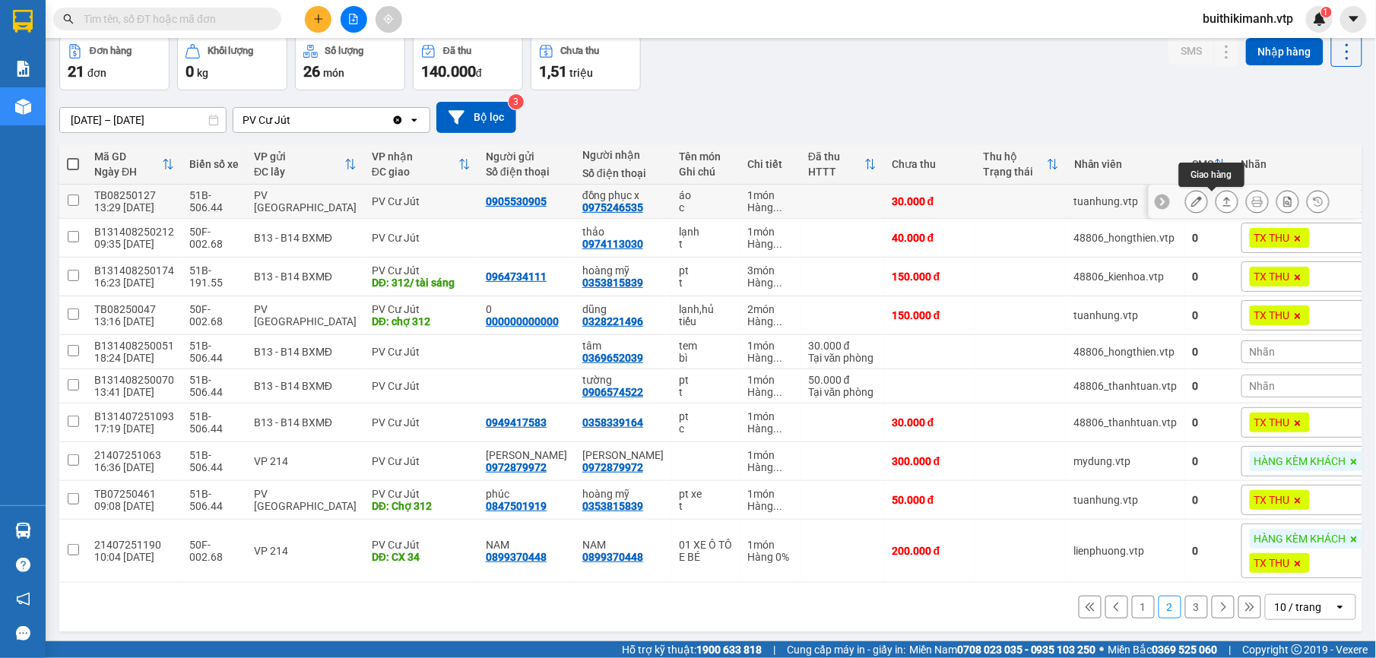
click at [1222, 201] on icon at bounding box center [1227, 201] width 11 height 11
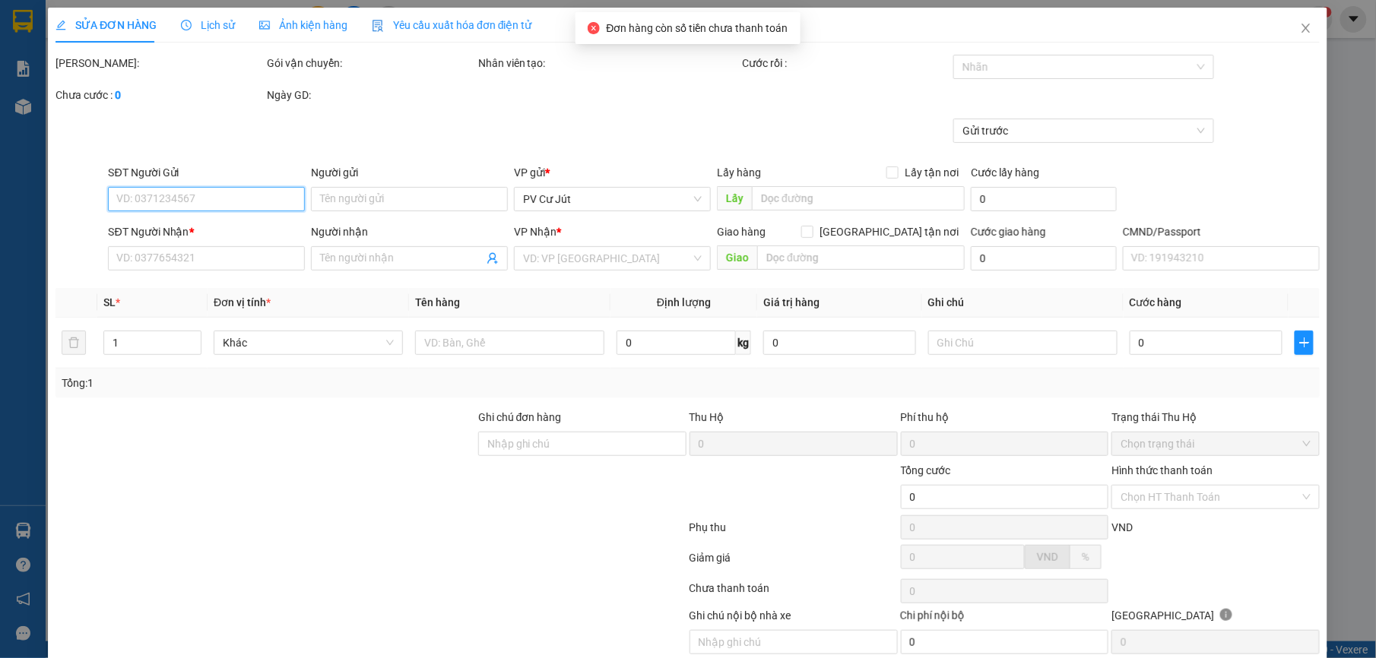
type input "0905530905"
type input "0975246535"
type input "đồng phục x"
type input "30.000"
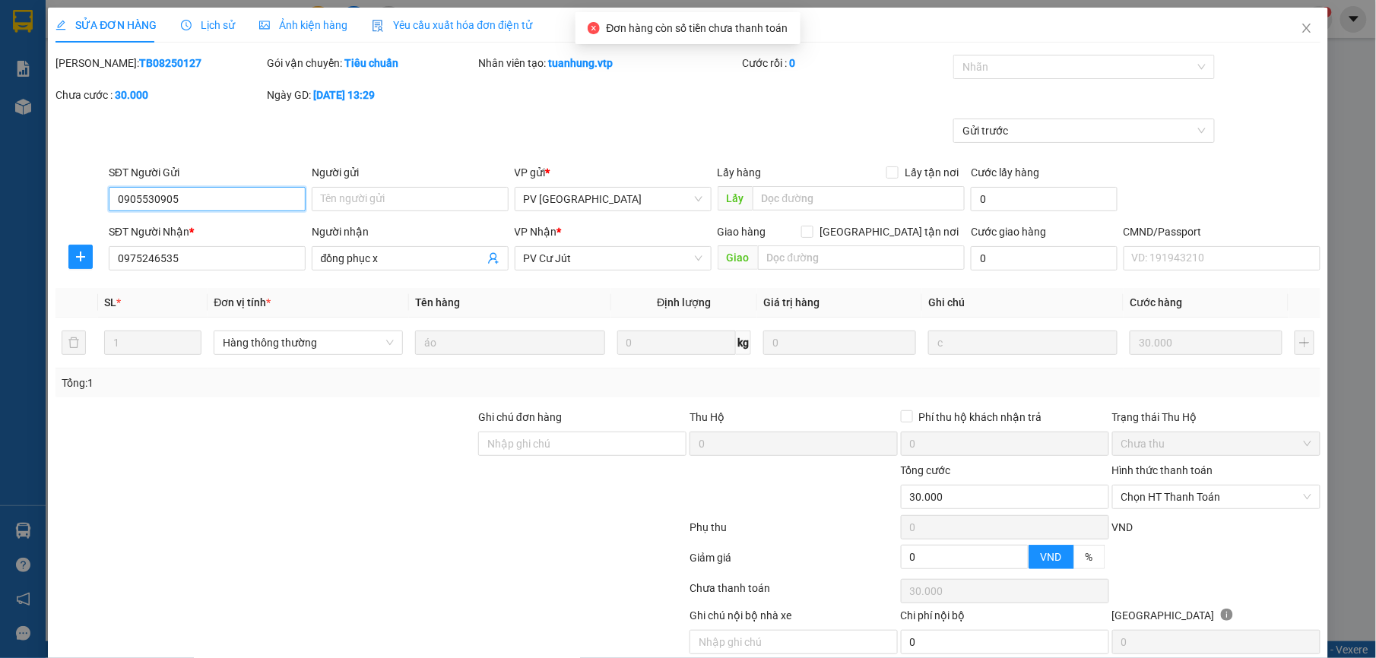
type input "1.500"
click at [1177, 503] on span "Chọn HT Thanh Toán" at bounding box center [1216, 497] width 190 height 23
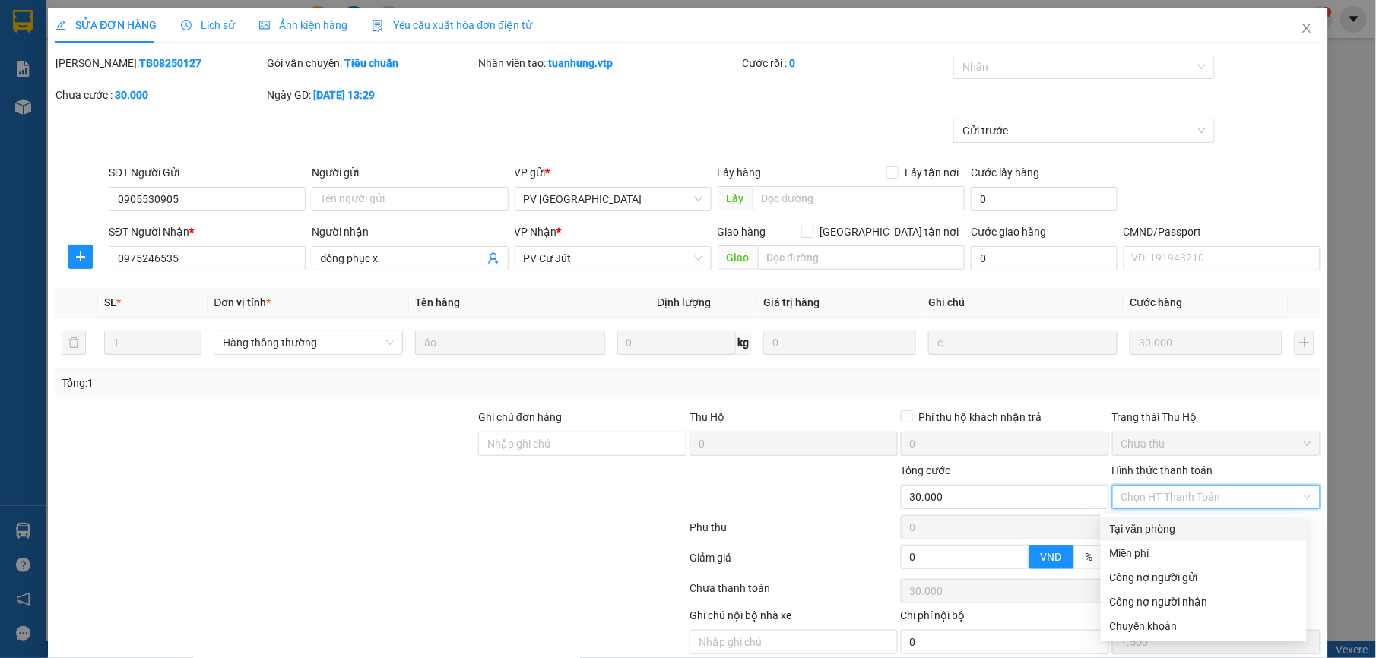
click at [1136, 529] on div "Tại văn phòng" at bounding box center [1204, 529] width 188 height 17
type input "0"
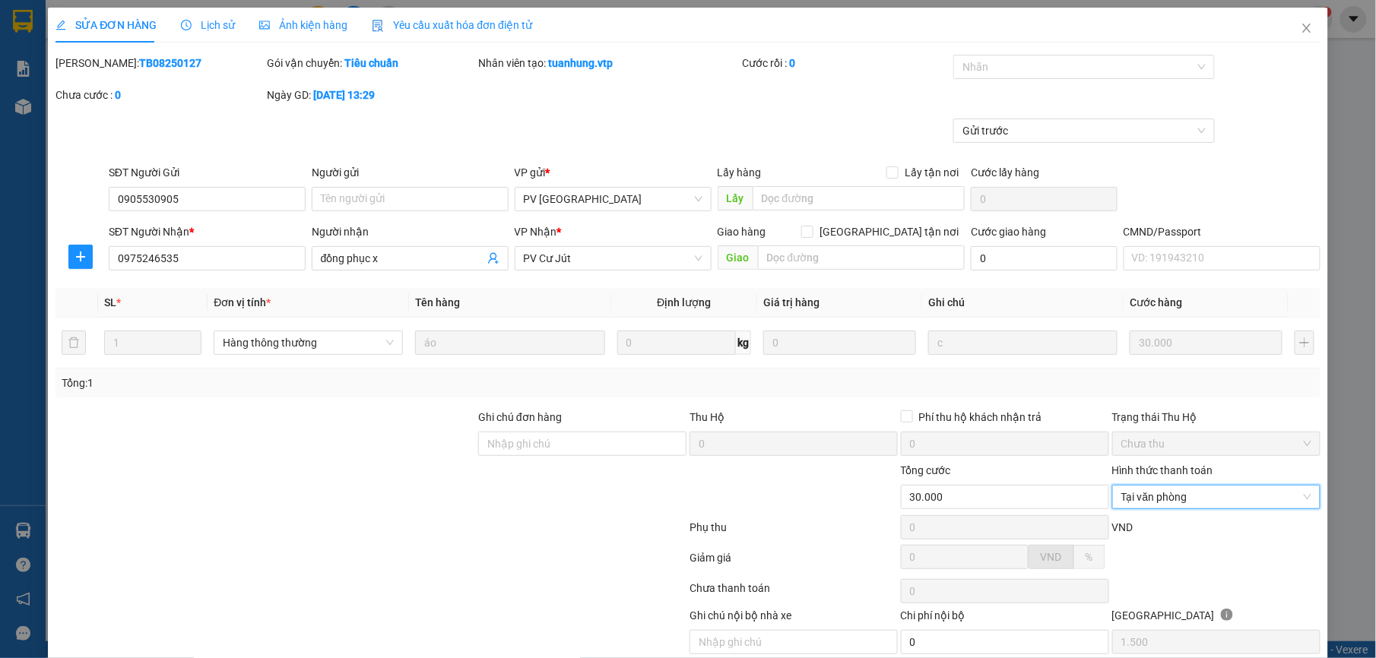
scroll to position [65, 0]
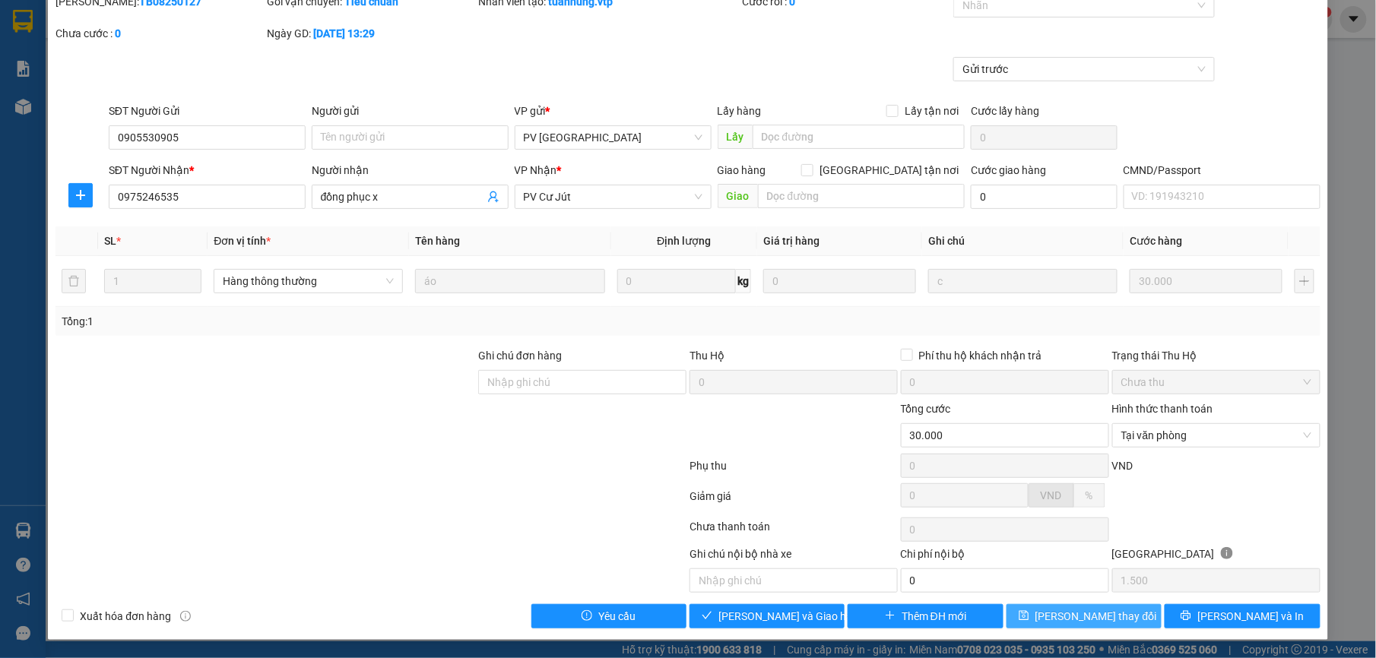
click at [1102, 616] on span "[PERSON_NAME] thay đổi" at bounding box center [1097, 616] width 122 height 17
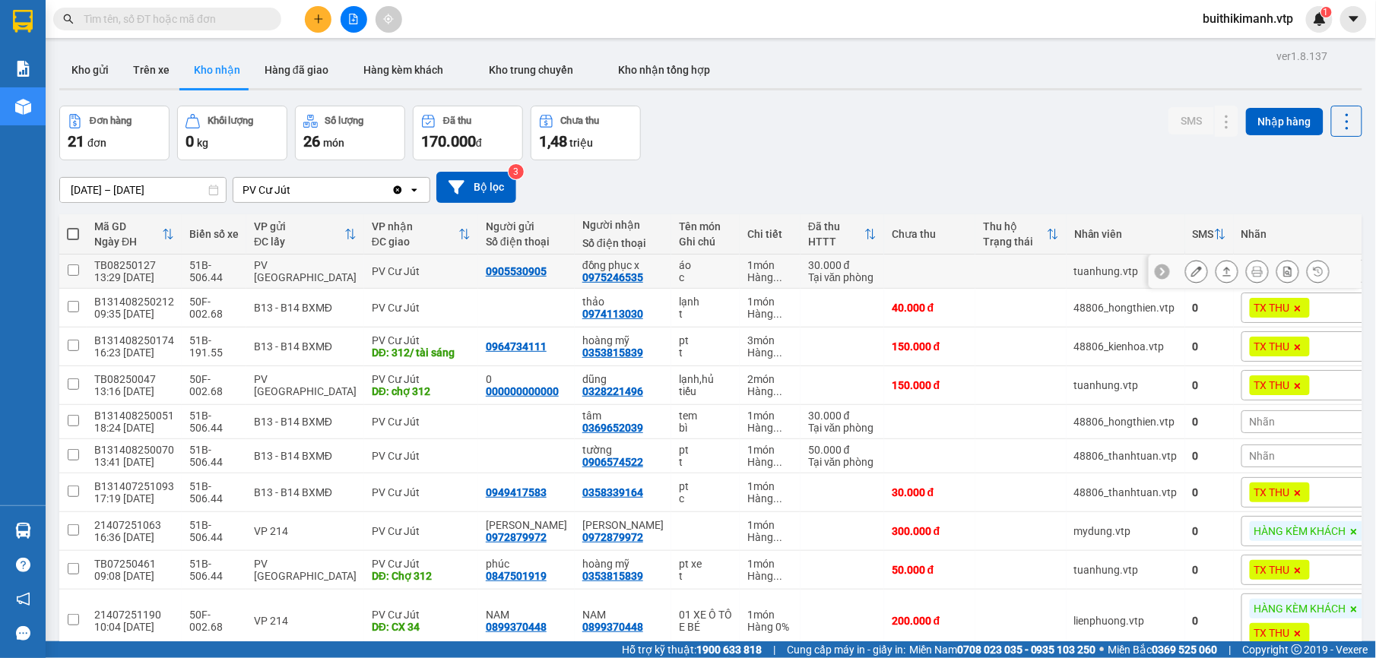
click at [1222, 271] on icon at bounding box center [1227, 271] width 11 height 11
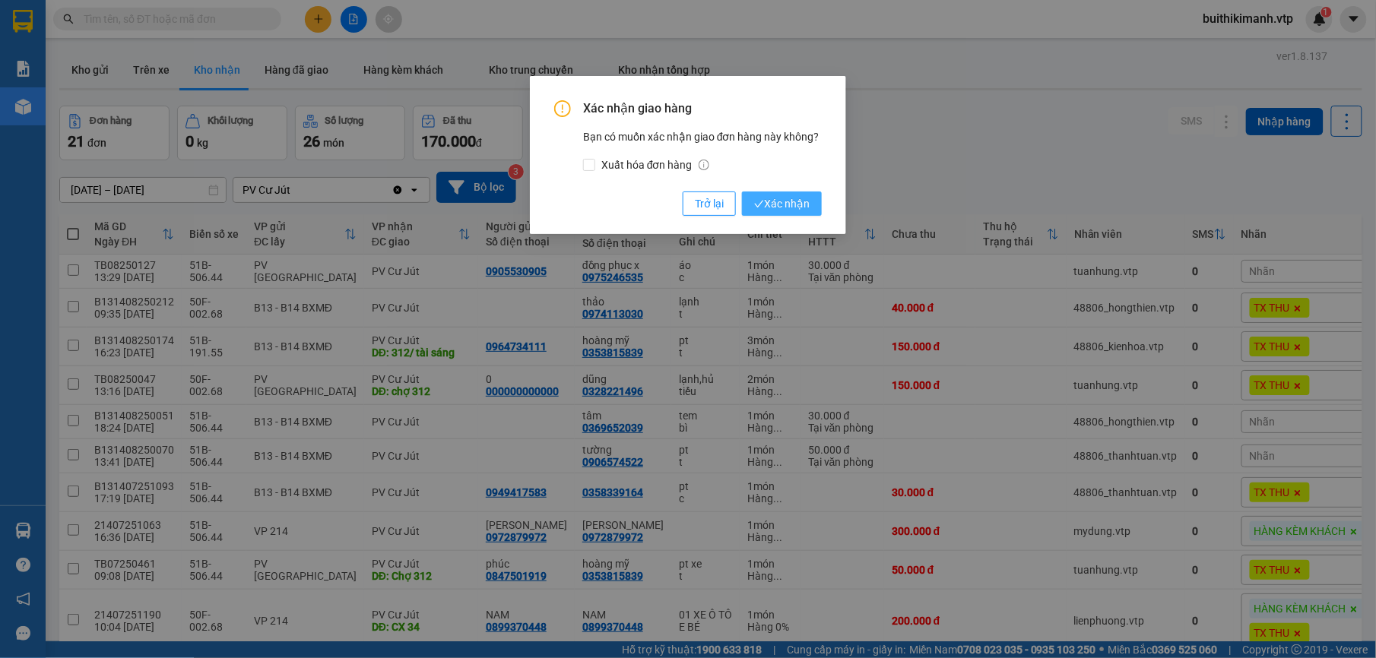
click at [813, 198] on button "Xác nhận" at bounding box center [782, 204] width 80 height 24
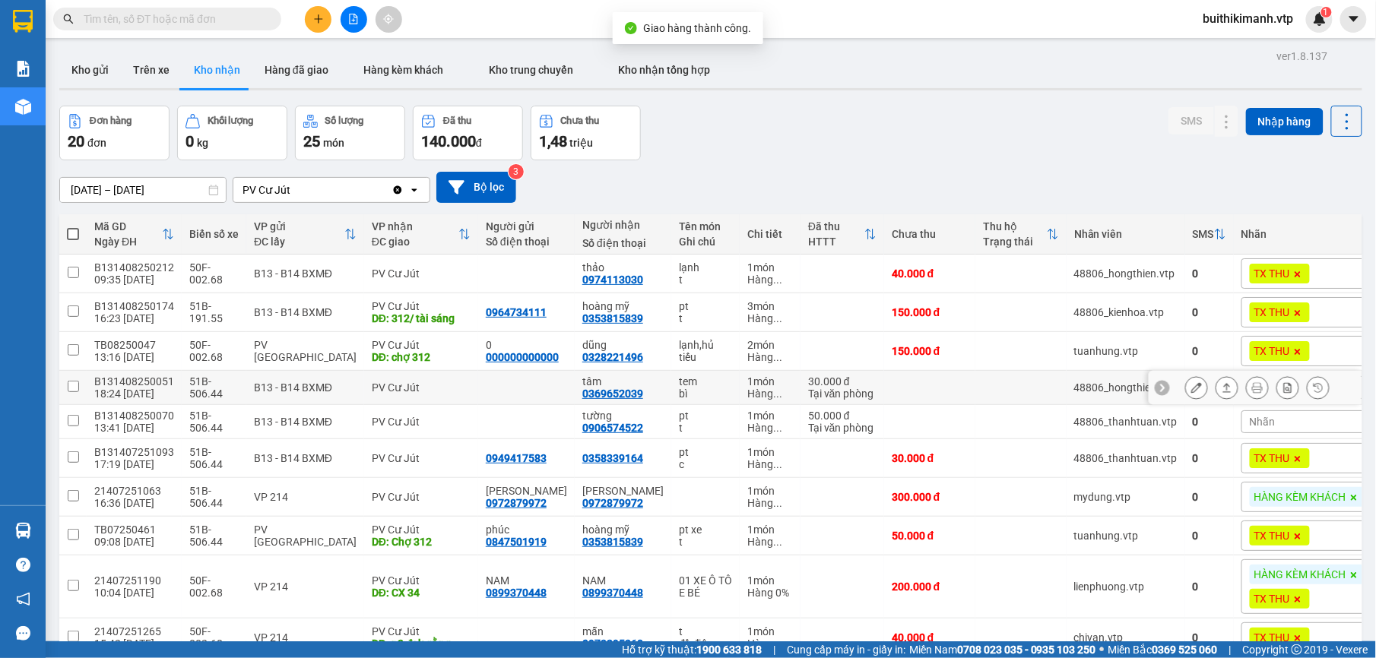
scroll to position [86, 0]
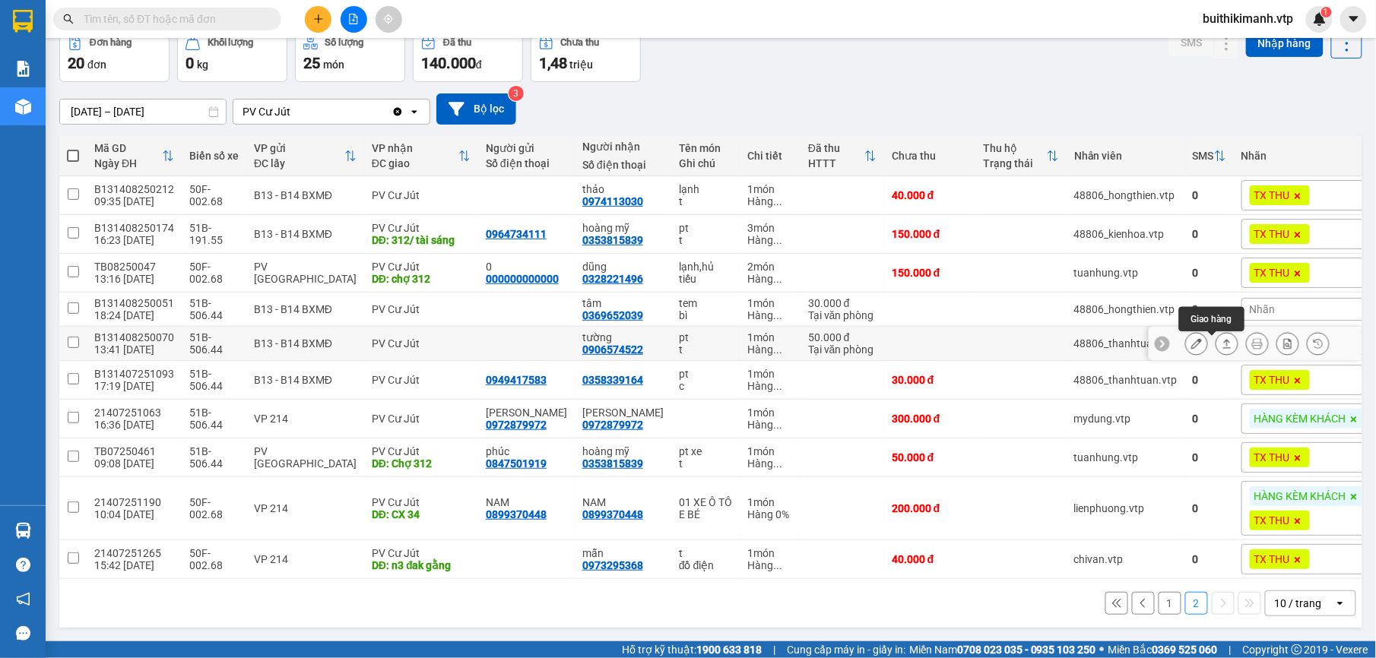
click at [1222, 341] on icon at bounding box center [1227, 343] width 11 height 11
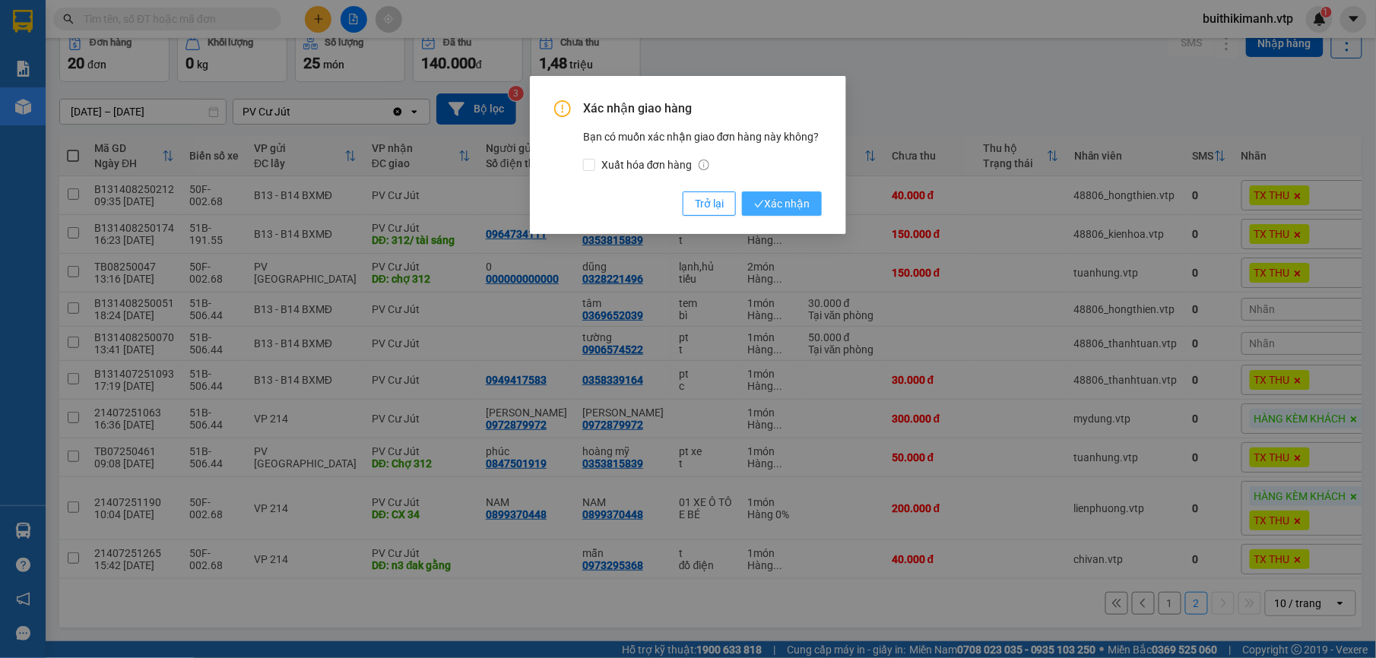
click at [768, 193] on button "Xác nhận" at bounding box center [782, 204] width 80 height 24
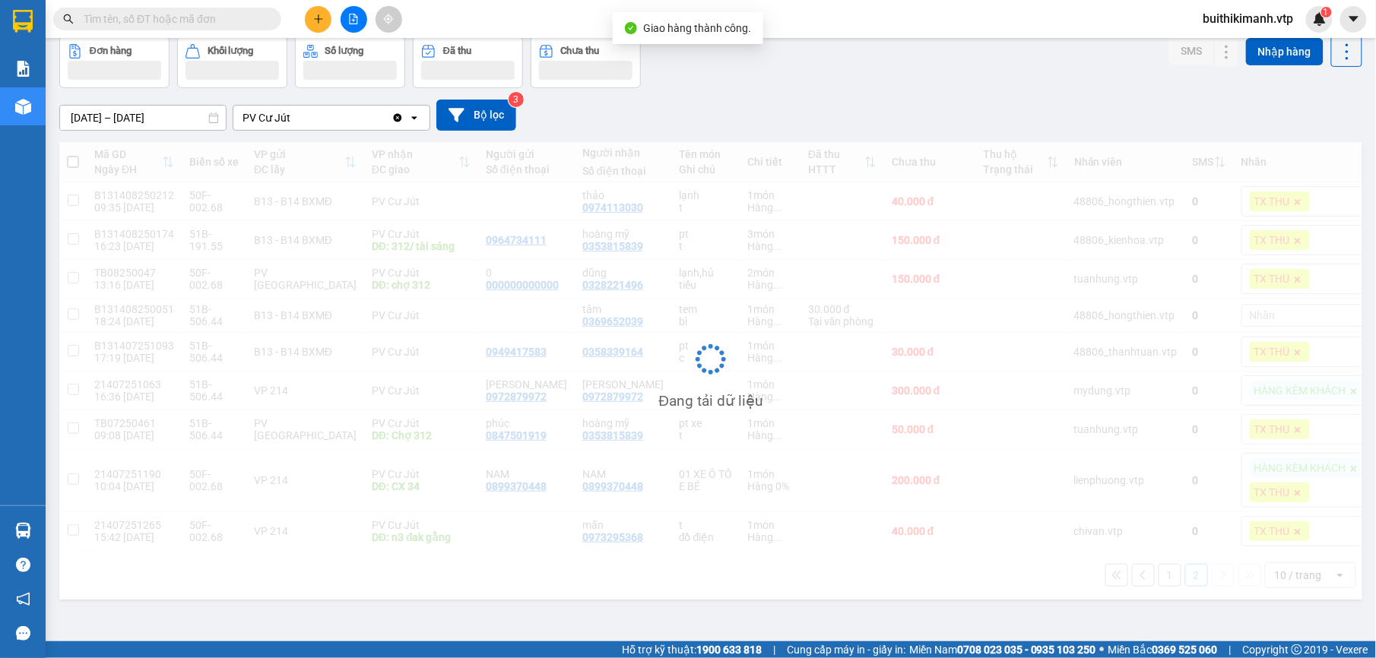
scroll to position [70, 0]
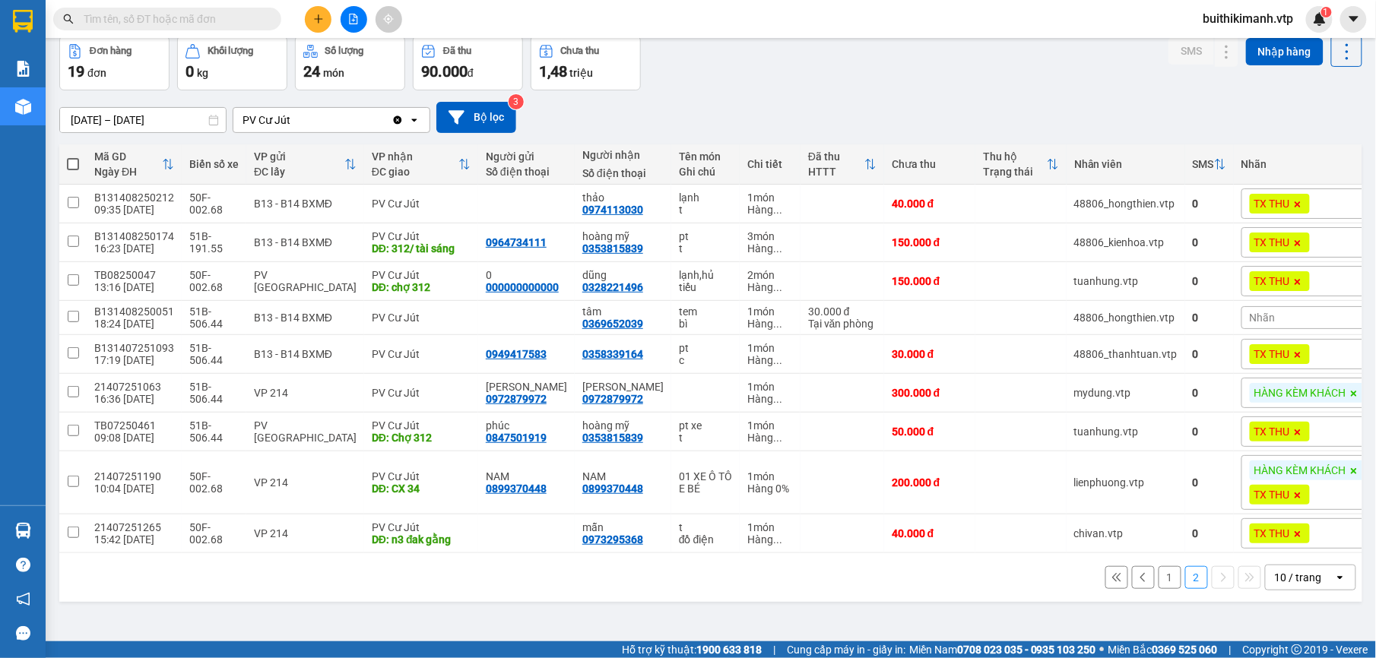
click at [1159, 579] on button "1" at bounding box center [1170, 577] width 23 height 23
